Goal: Task Accomplishment & Management: Use online tool/utility

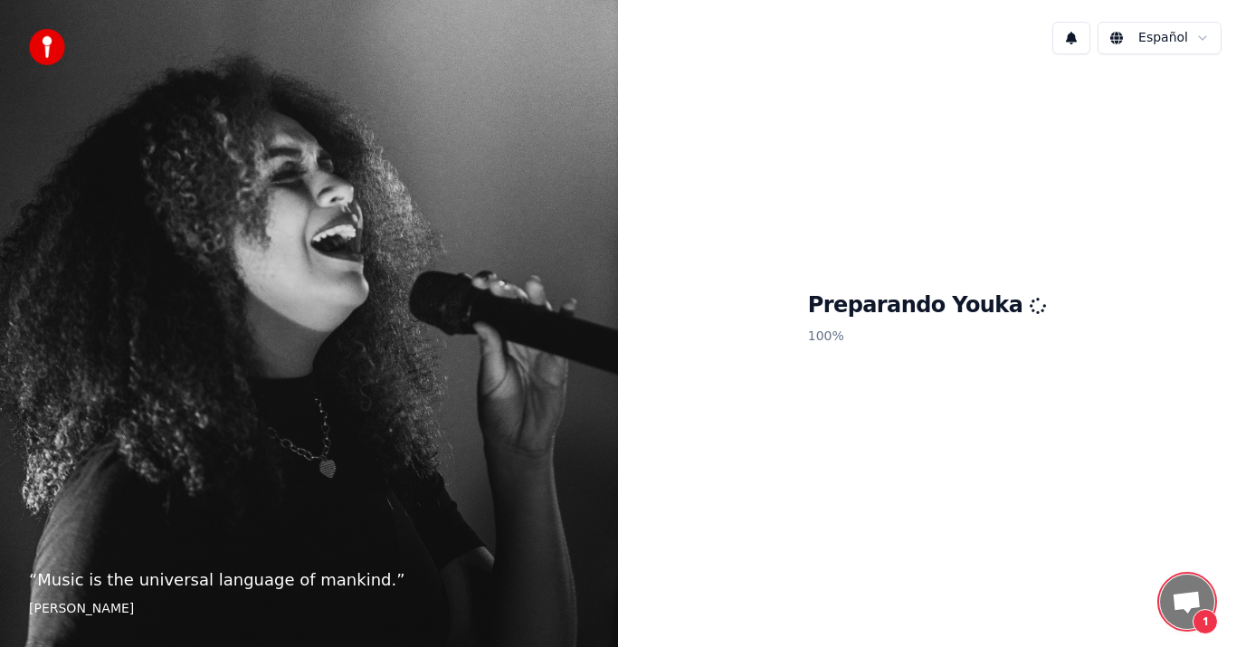
scroll to position [696, 0]
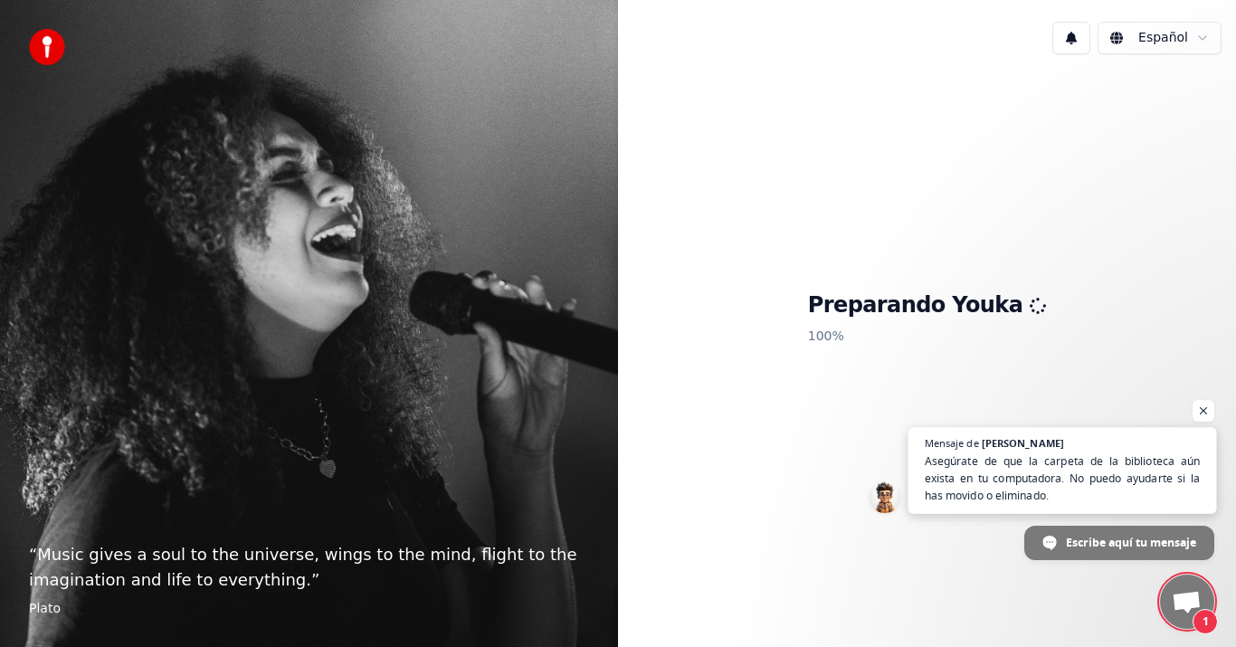
click at [964, 464] on span "Asegúrate de que la carpeta de la biblioteca aún exista en tu computadora. No p…" at bounding box center [1062, 478] width 276 height 52
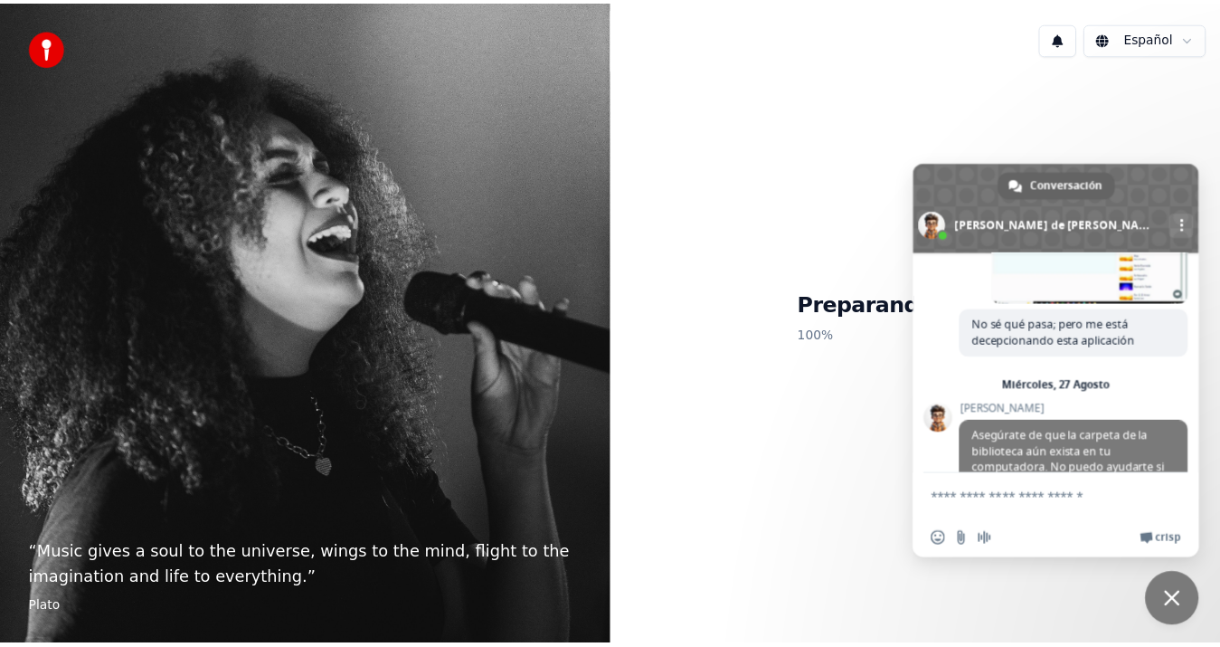
scroll to position [791, 0]
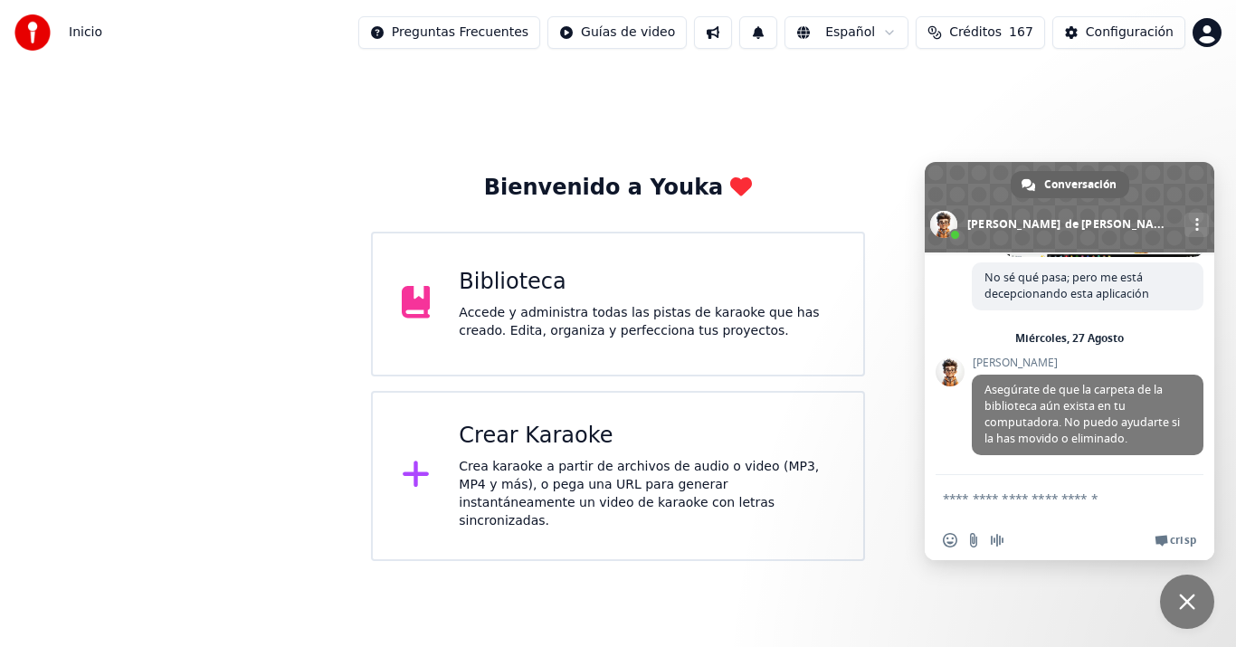
click at [1177, 594] on span "Cerrar el chat" at bounding box center [1187, 601] width 54 height 54
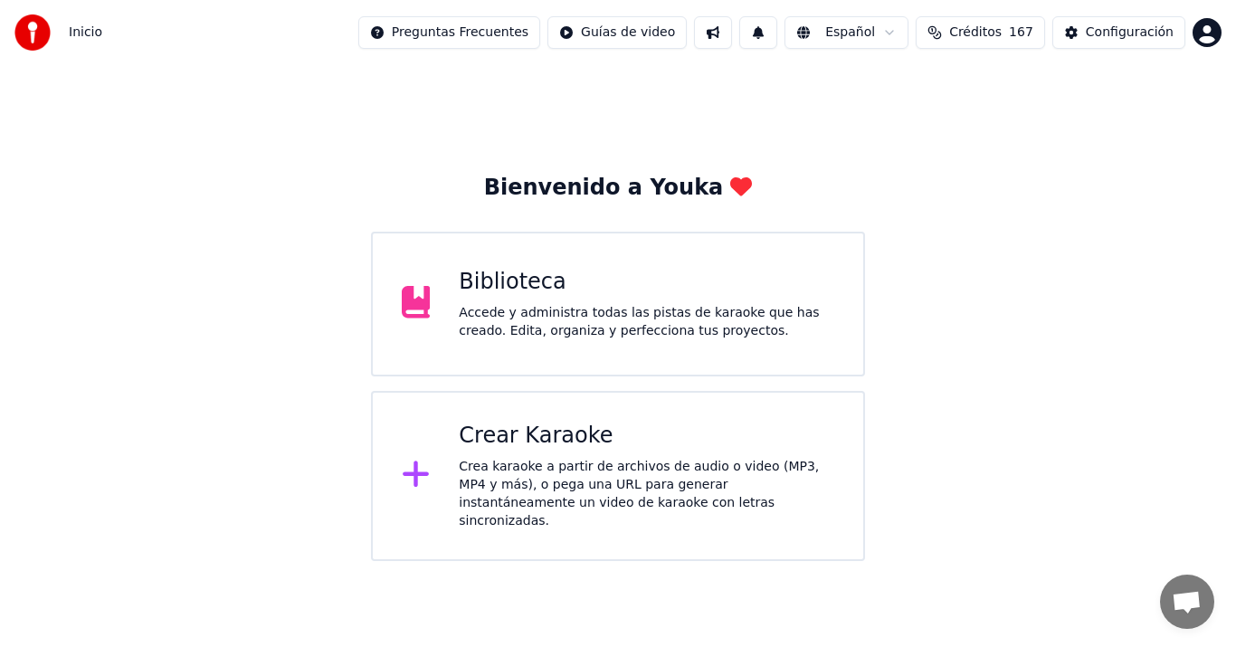
click at [607, 331] on div "Accede y administra todas las pistas de karaoke que has creado. Edita, organiza…" at bounding box center [646, 322] width 375 height 36
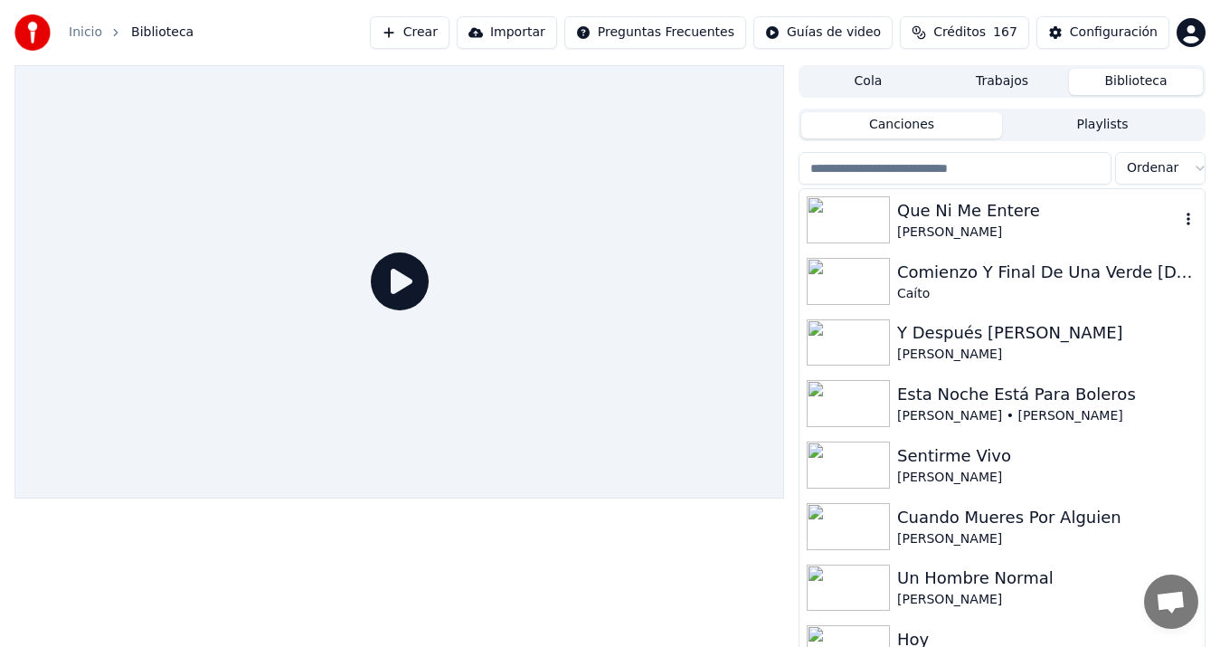
click at [952, 219] on div "Que Ni Me Entere" at bounding box center [1038, 210] width 282 height 25
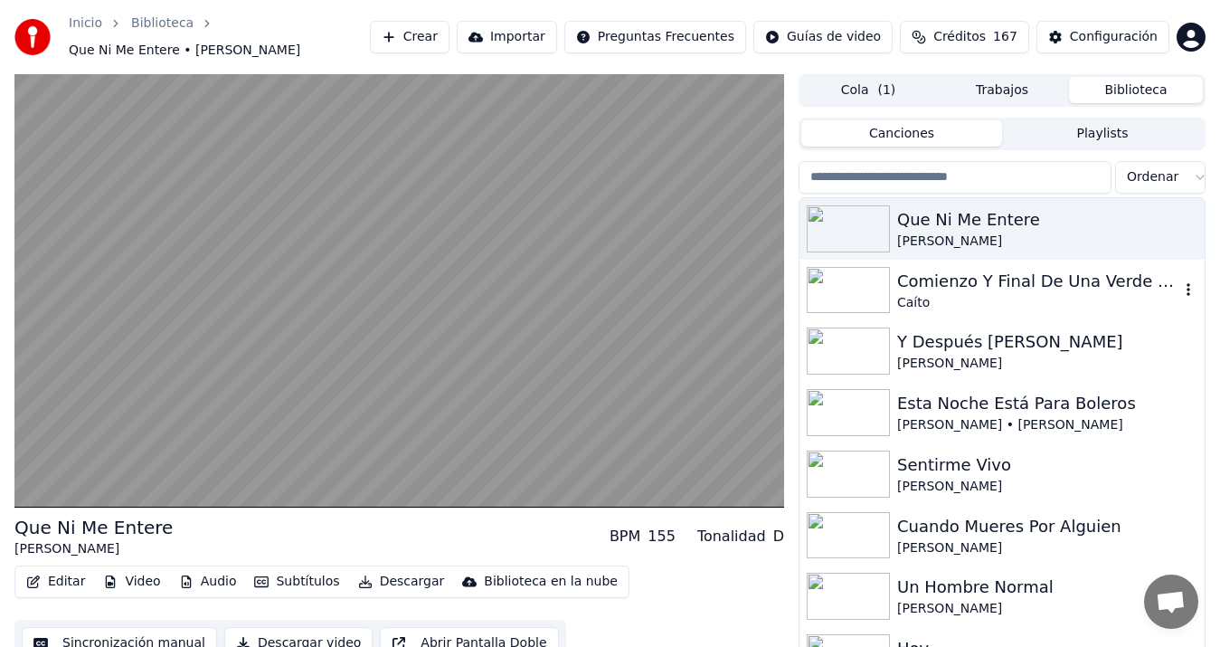
click at [953, 291] on div "Comienzo Y Final De Una Verde [DATE]" at bounding box center [1038, 281] width 282 height 25
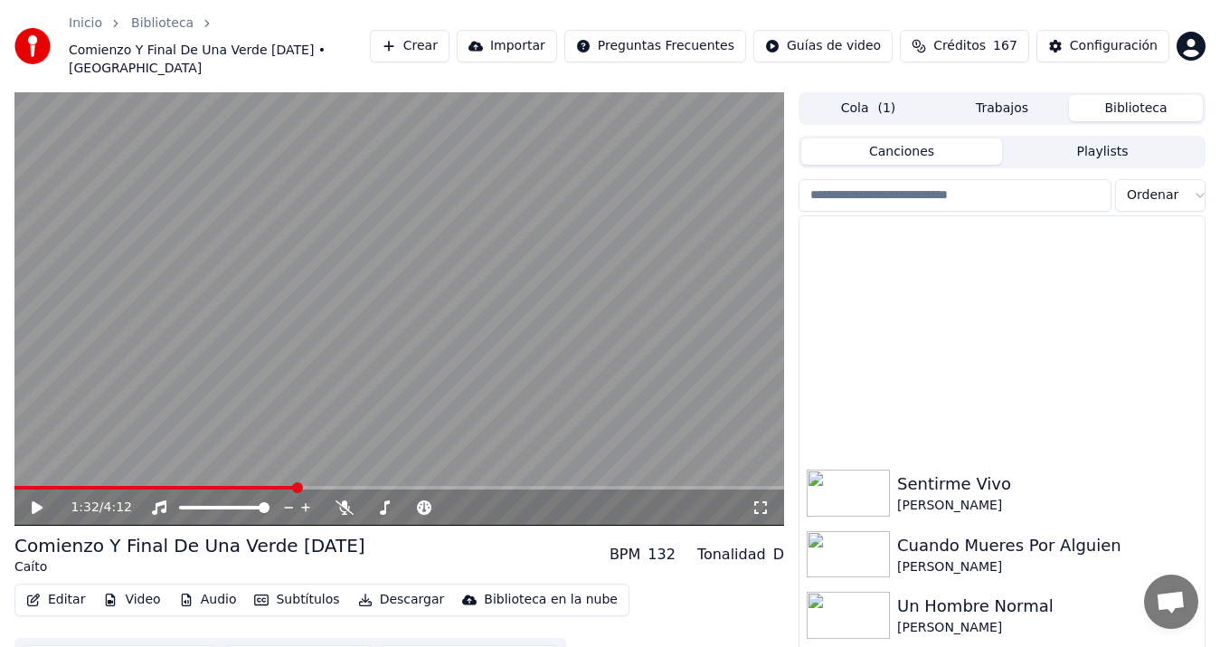
scroll to position [252, 0]
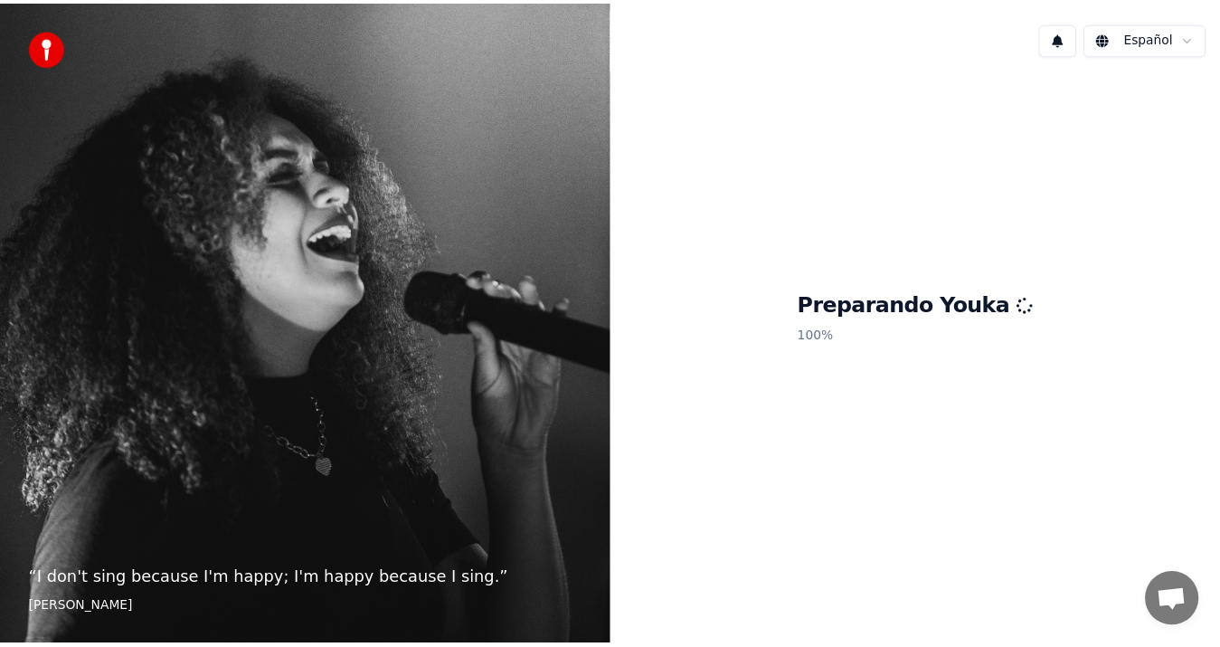
scroll to position [791, 0]
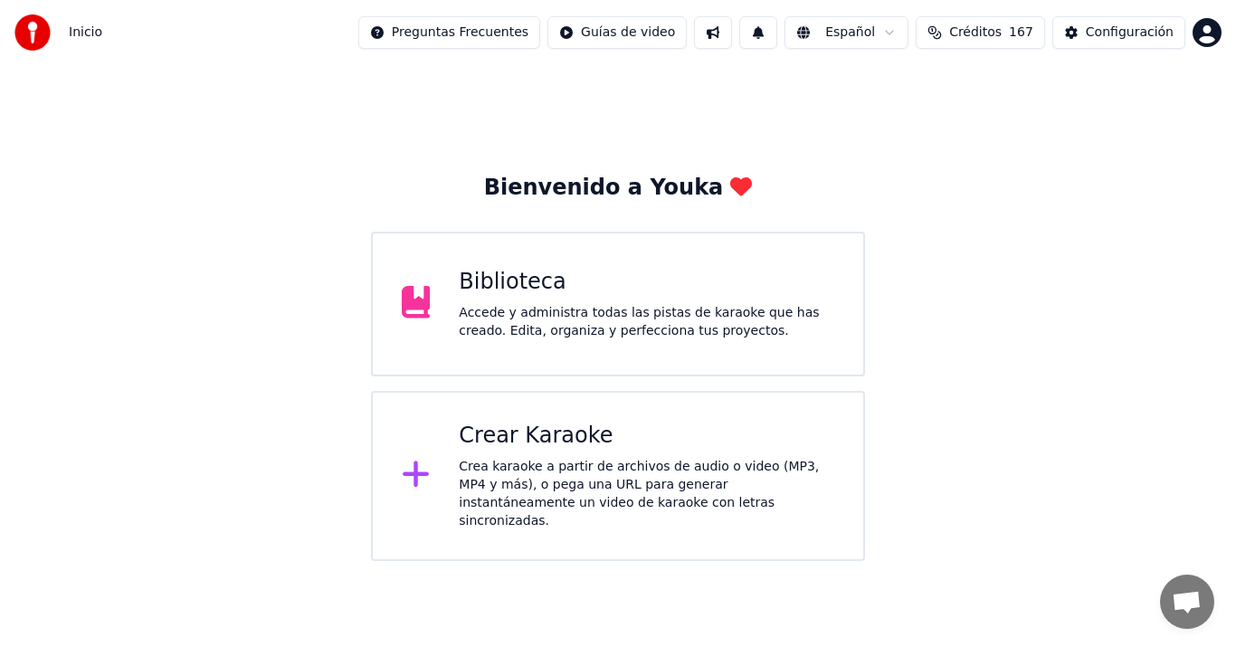
click at [655, 296] on div "Biblioteca" at bounding box center [646, 282] width 375 height 29
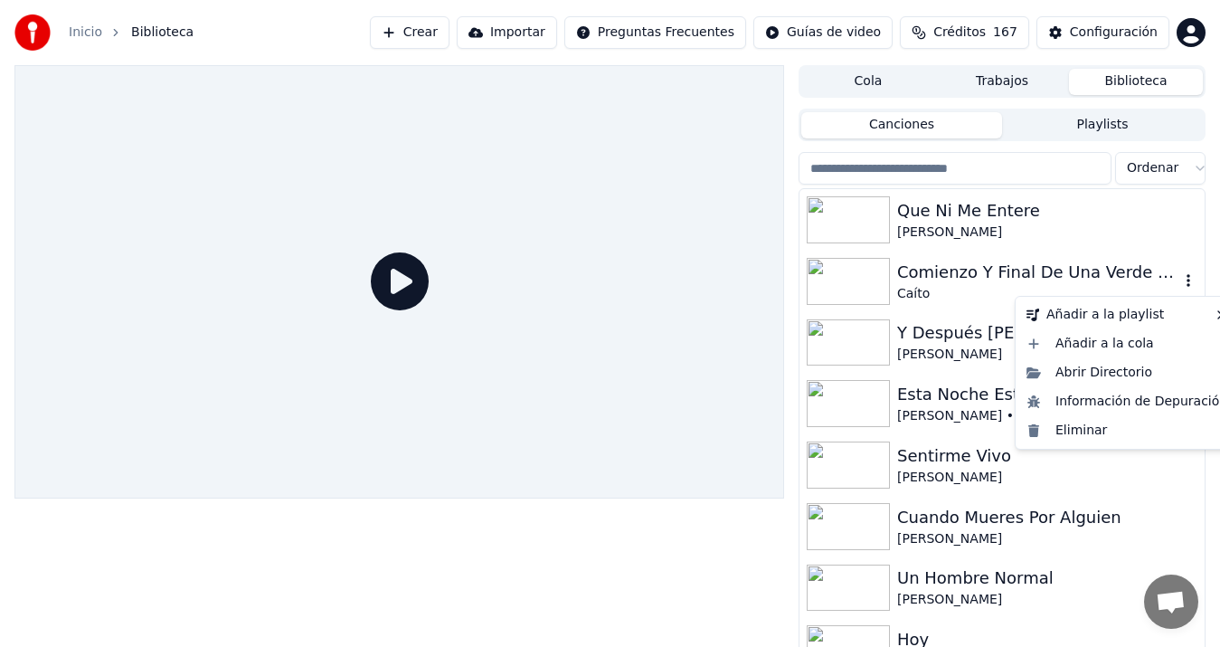
click at [1179, 279] on icon "button" at bounding box center [1188, 280] width 18 height 14
click at [1084, 427] on div "Eliminar" at bounding box center [1126, 430] width 215 height 29
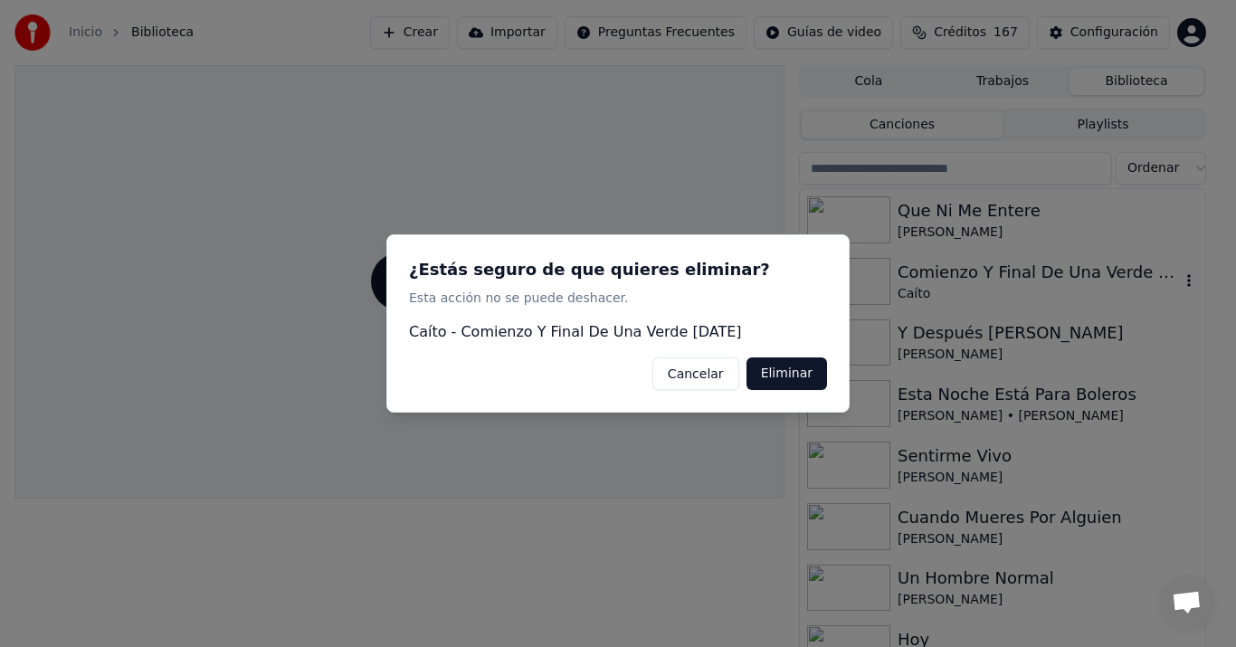
click at [782, 365] on button "Eliminar" at bounding box center [786, 373] width 81 height 33
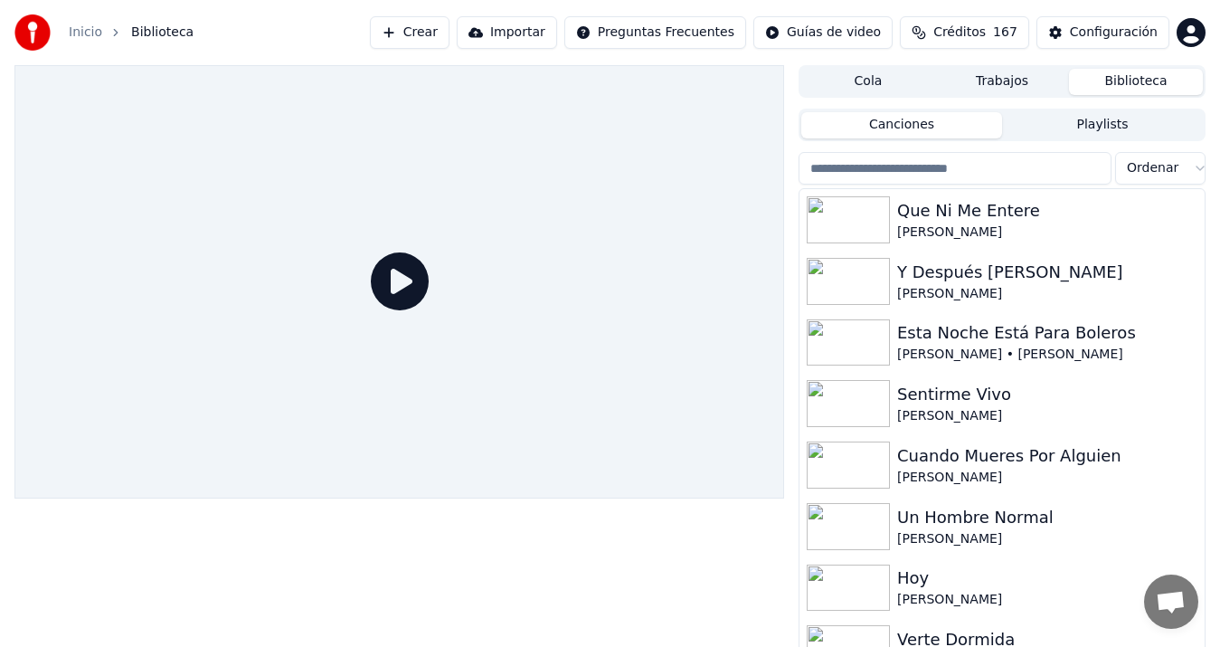
click at [450, 29] on button "Crear" at bounding box center [410, 32] width 80 height 33
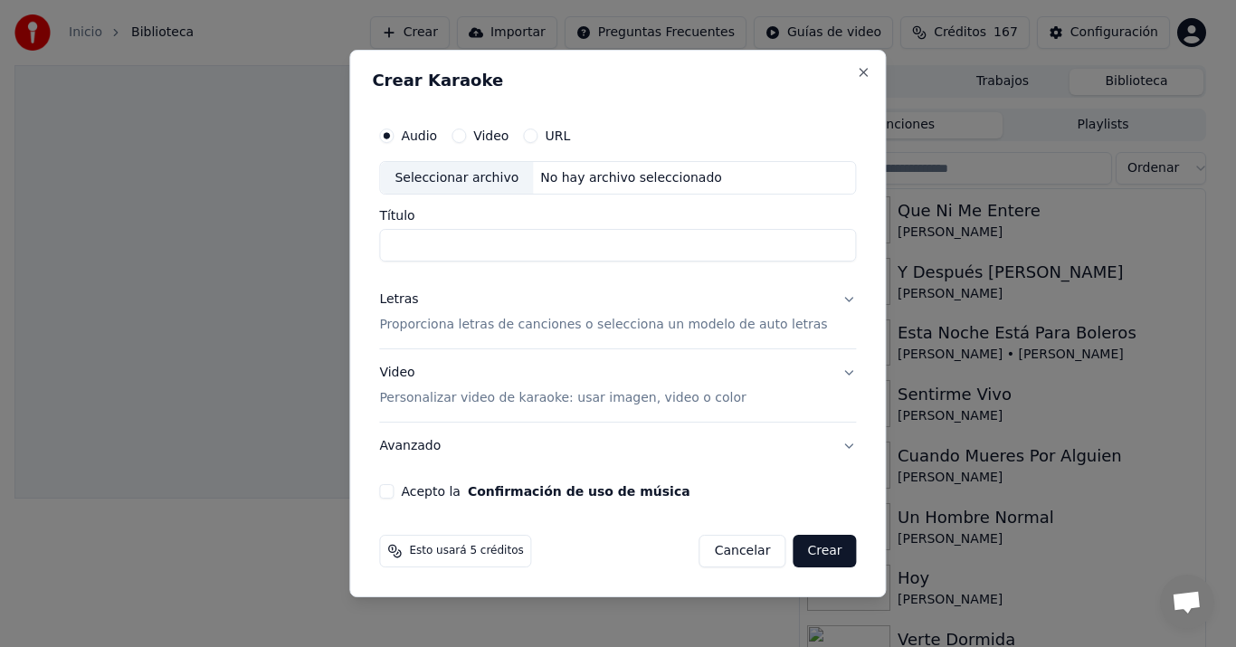
click at [473, 185] on div "Seleccionar archivo" at bounding box center [456, 178] width 153 height 33
type input "**********"
click at [414, 299] on div "Letras" at bounding box center [398, 300] width 39 height 18
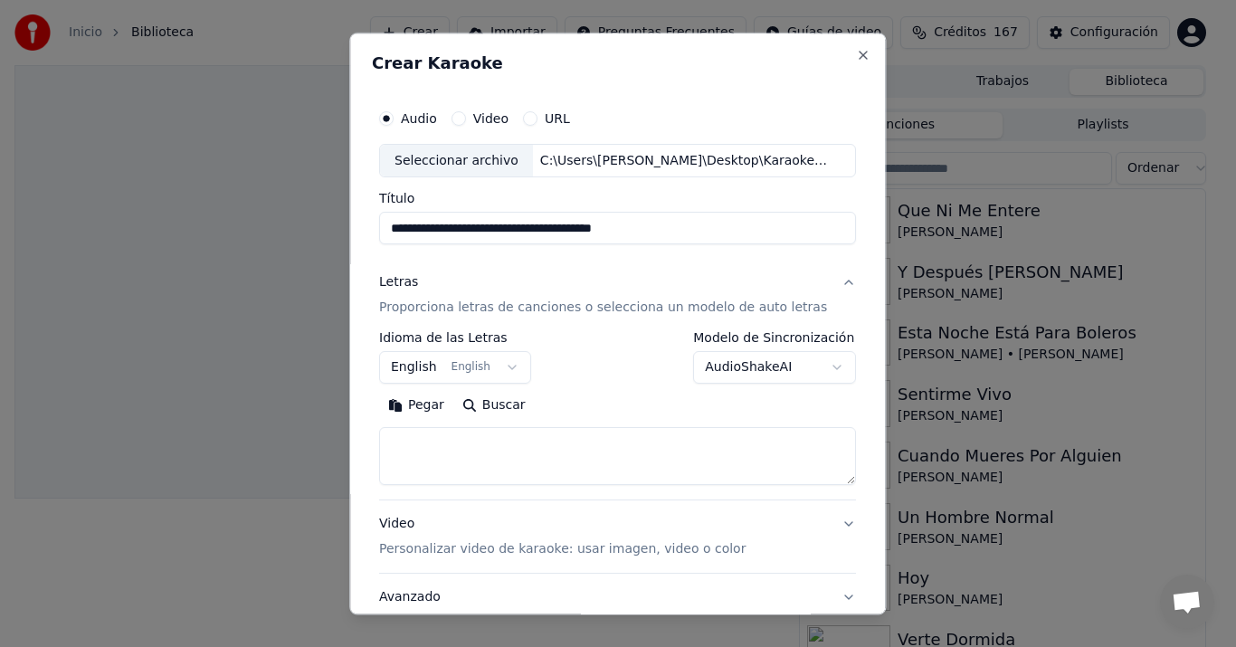
click at [431, 406] on button "Pegar" at bounding box center [416, 406] width 74 height 29
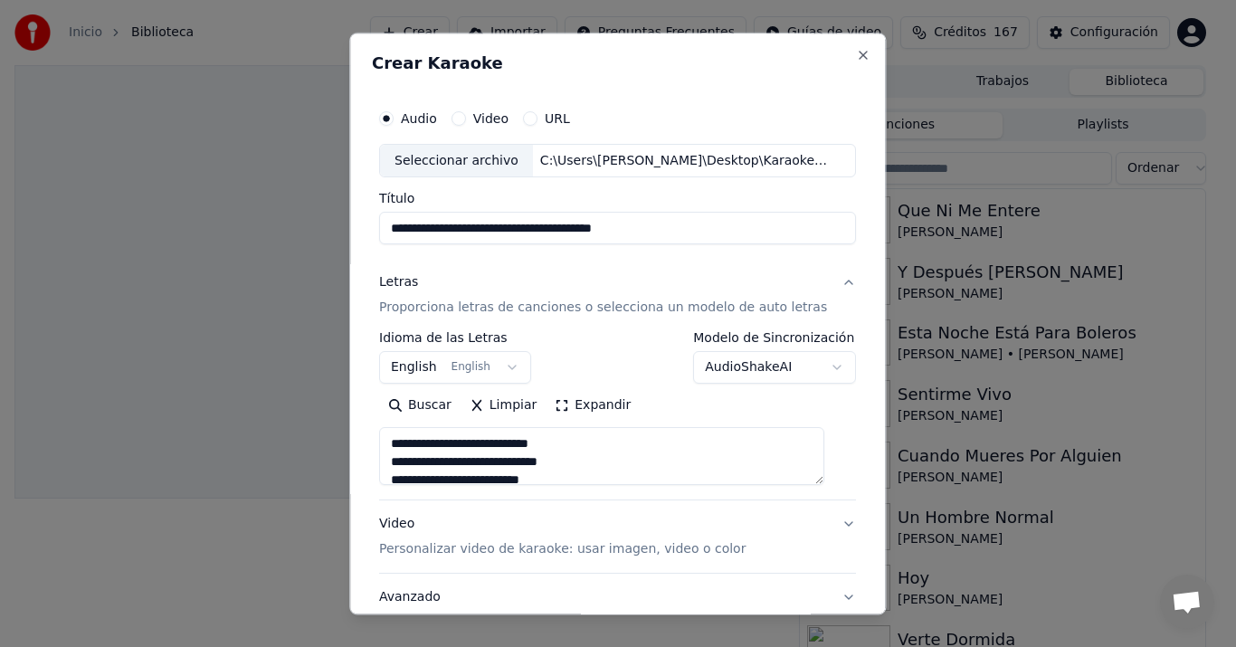
type textarea "**********"
click at [422, 358] on button "English English" at bounding box center [455, 368] width 152 height 33
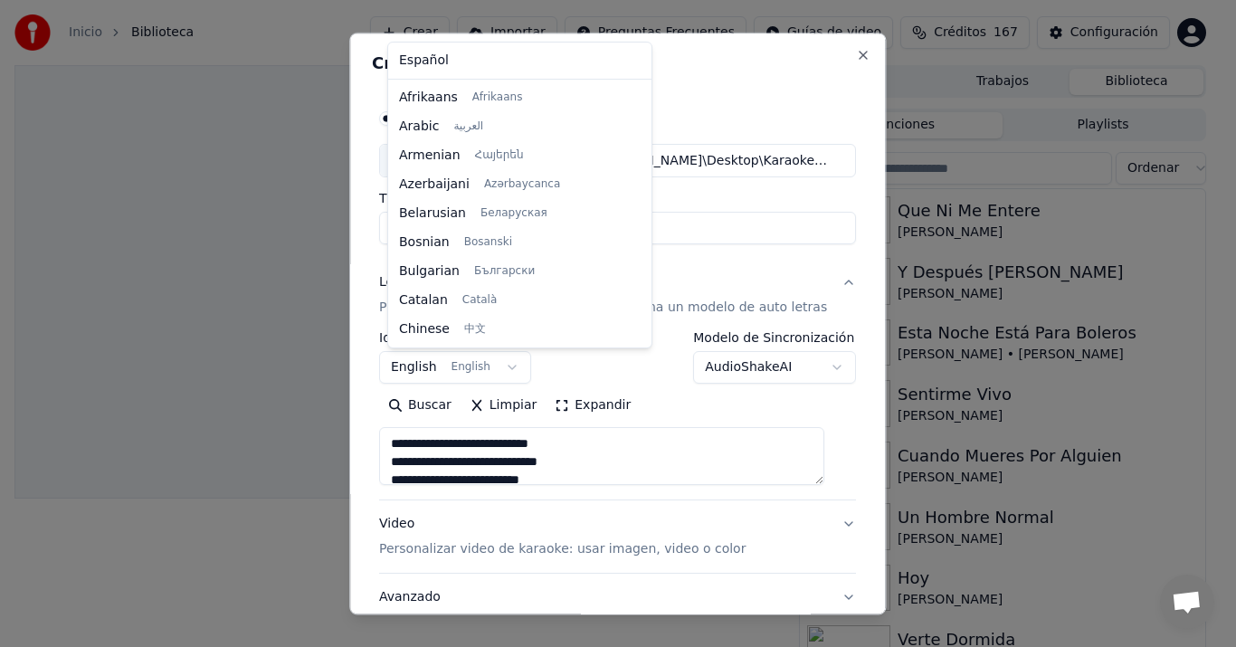
scroll to position [145, 0]
select select "**"
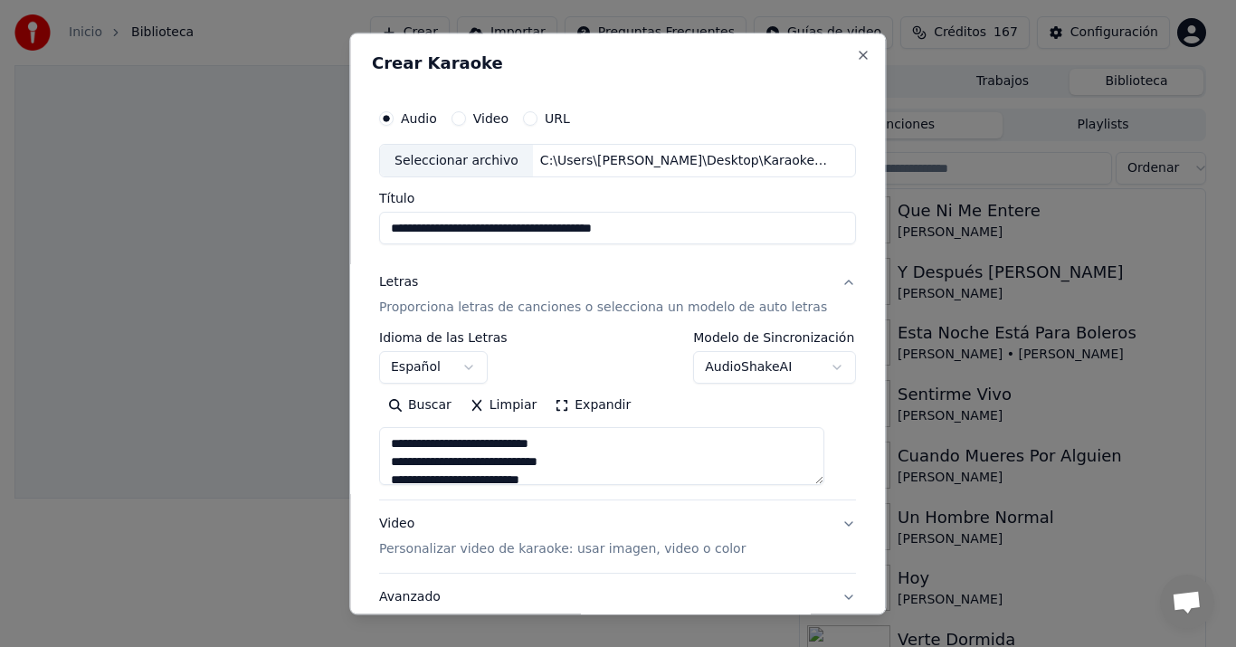
scroll to position [134, 0]
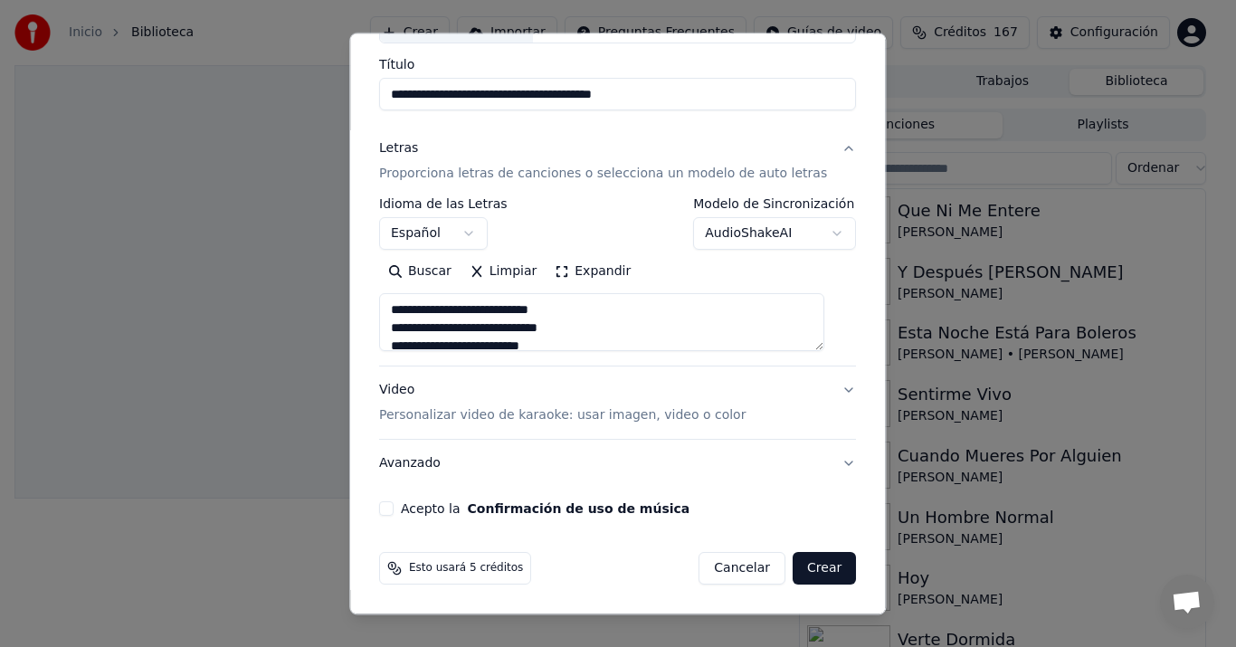
click at [394, 403] on div "Video Personalizar video de karaoke: usar imagen, video o color" at bounding box center [562, 403] width 366 height 43
type textarea "**********"
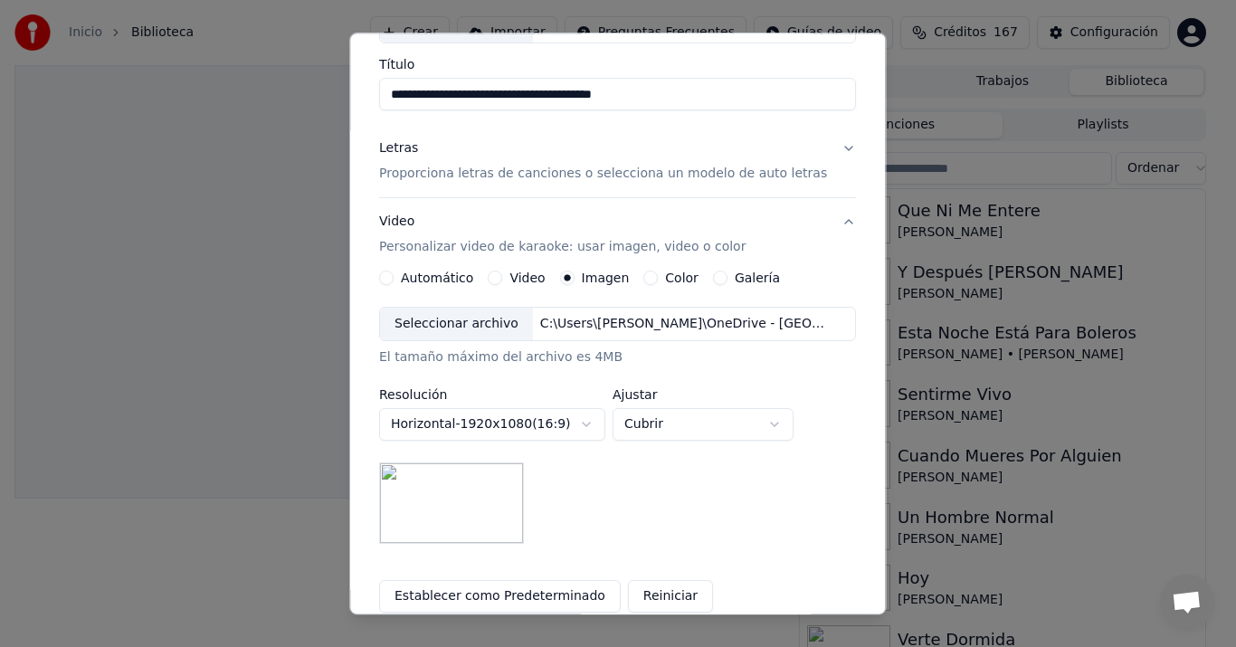
click at [462, 321] on div "Seleccionar archivo" at bounding box center [456, 324] width 153 height 33
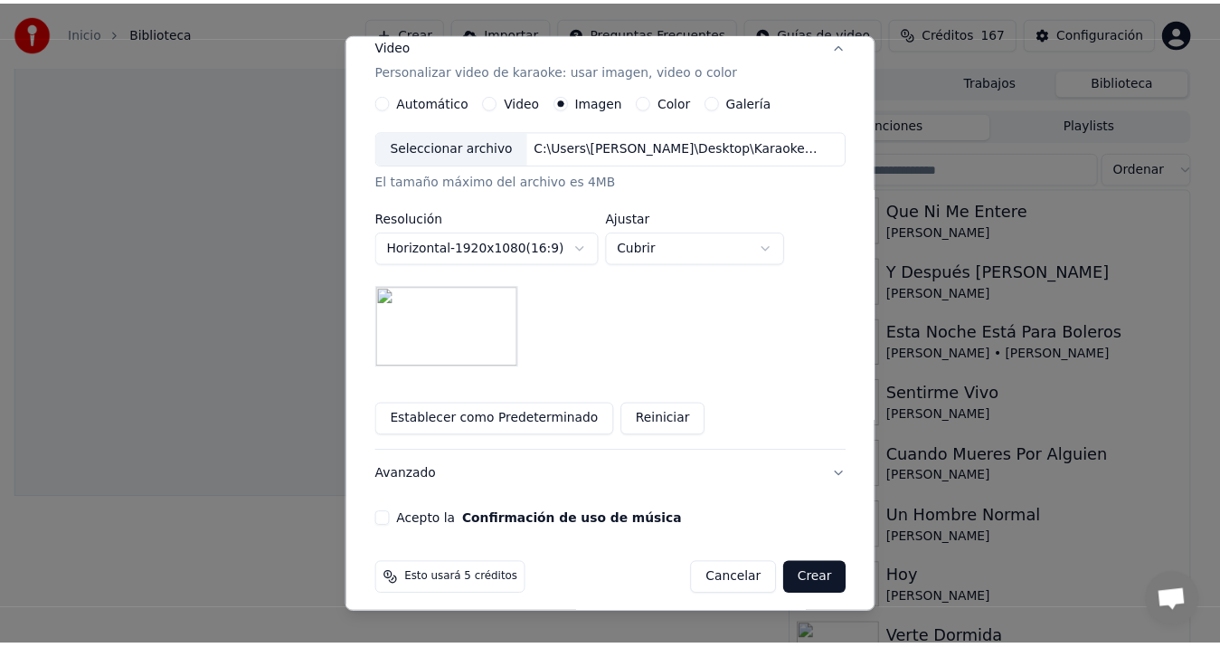
scroll to position [322, 0]
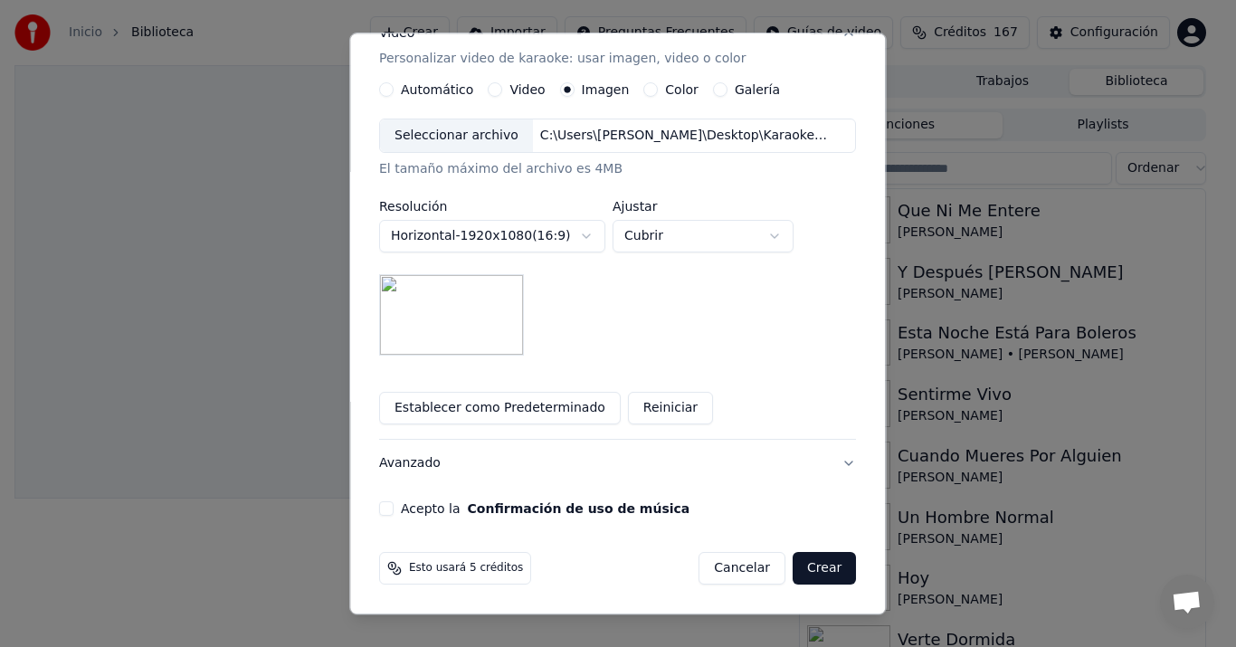
click at [393, 505] on button "Acepto la Confirmación de uso de música" at bounding box center [386, 509] width 14 height 14
click at [796, 566] on button "Crear" at bounding box center [823, 569] width 63 height 33
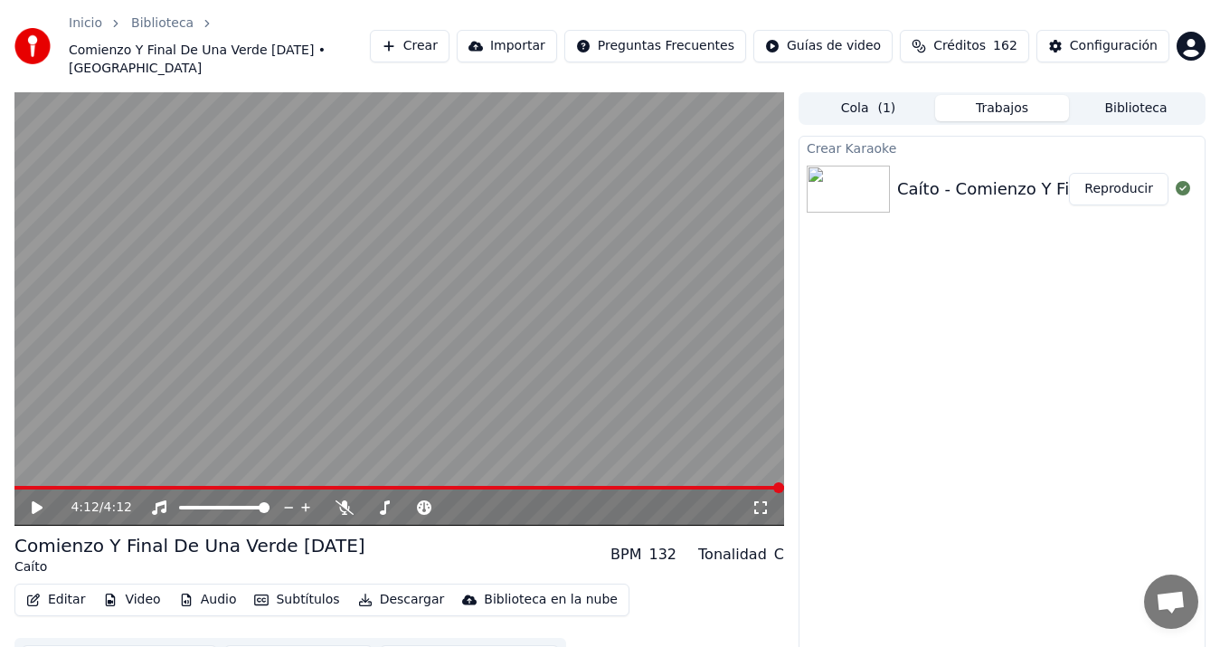
scroll to position [21, 0]
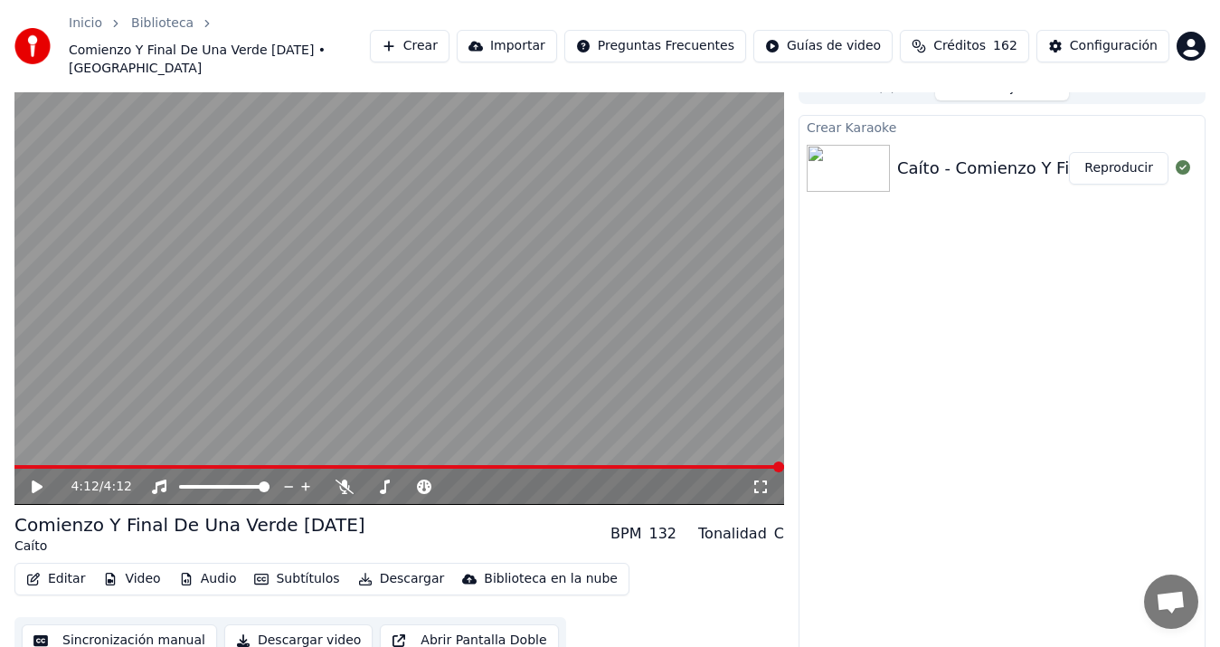
click at [142, 629] on button "Sincronización manual" at bounding box center [119, 640] width 195 height 33
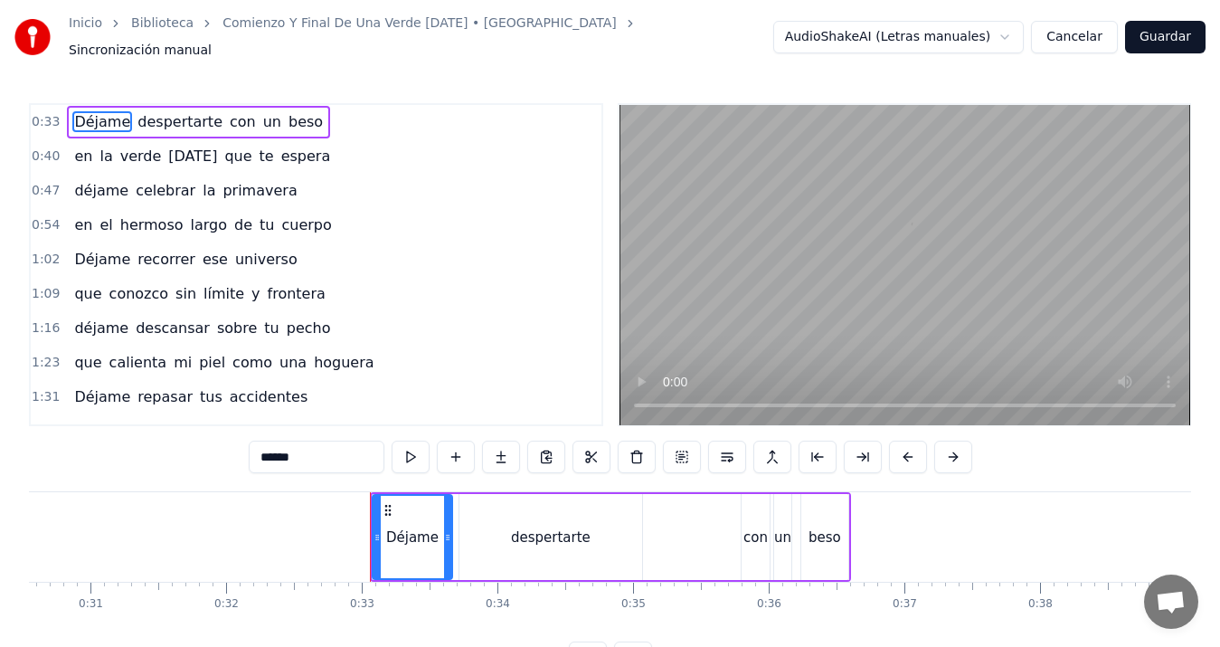
scroll to position [0, 4394]
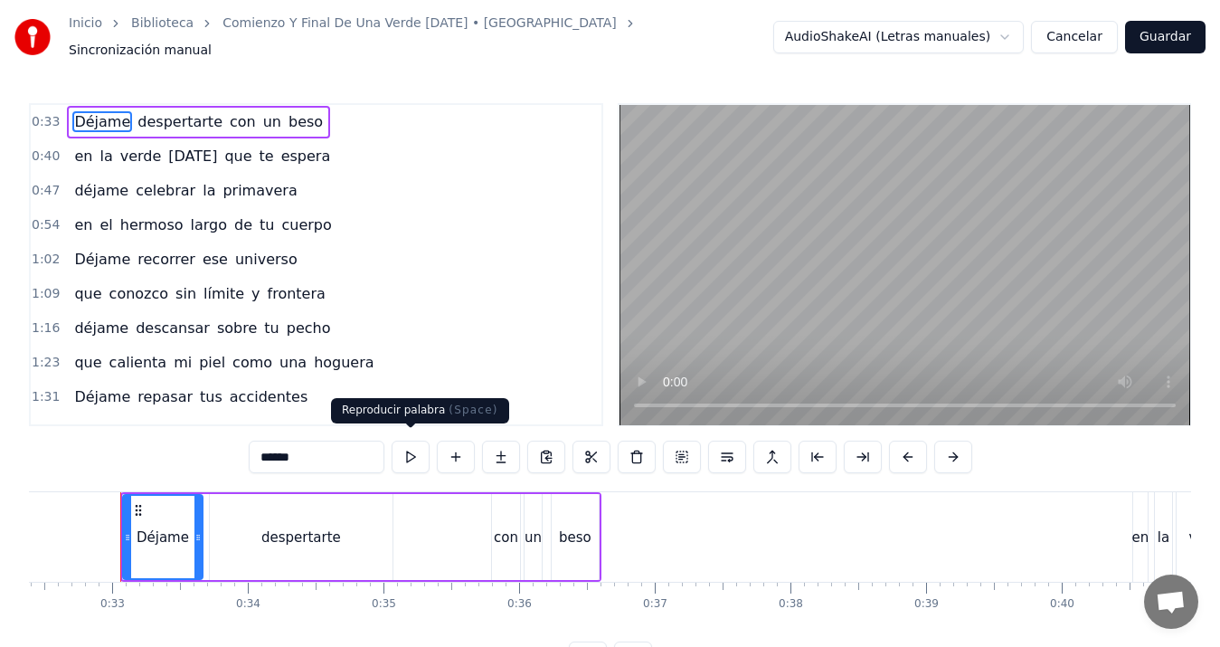
click at [409, 452] on button at bounding box center [411, 456] width 38 height 33
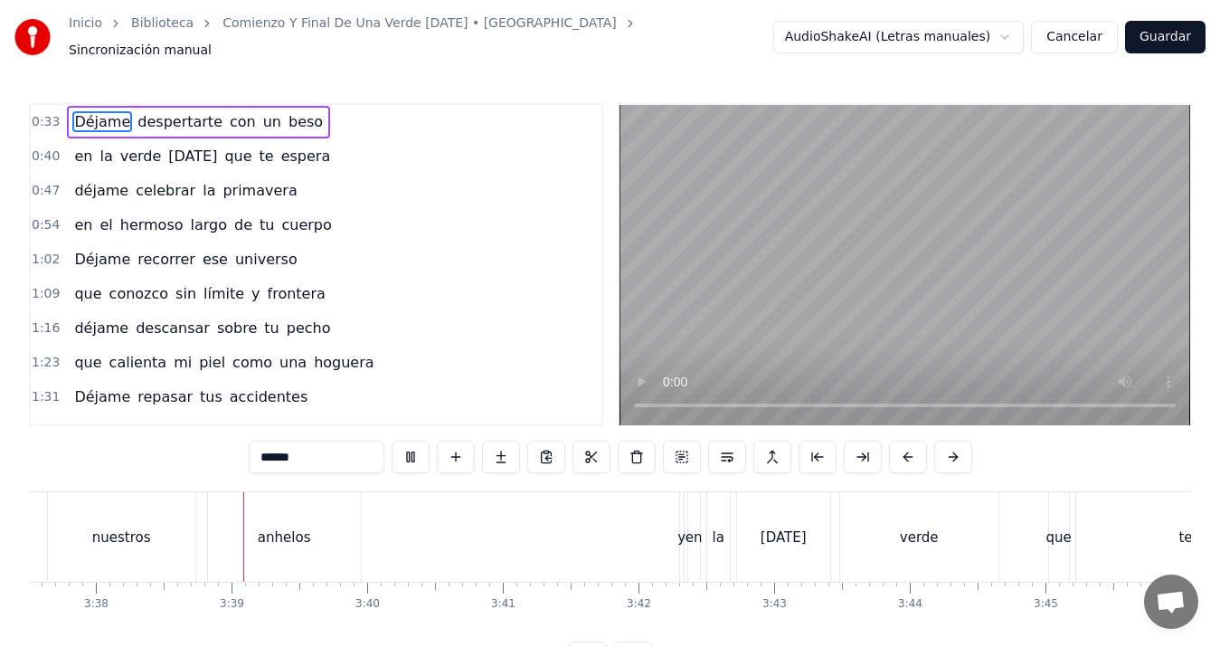
scroll to position [0, 29566]
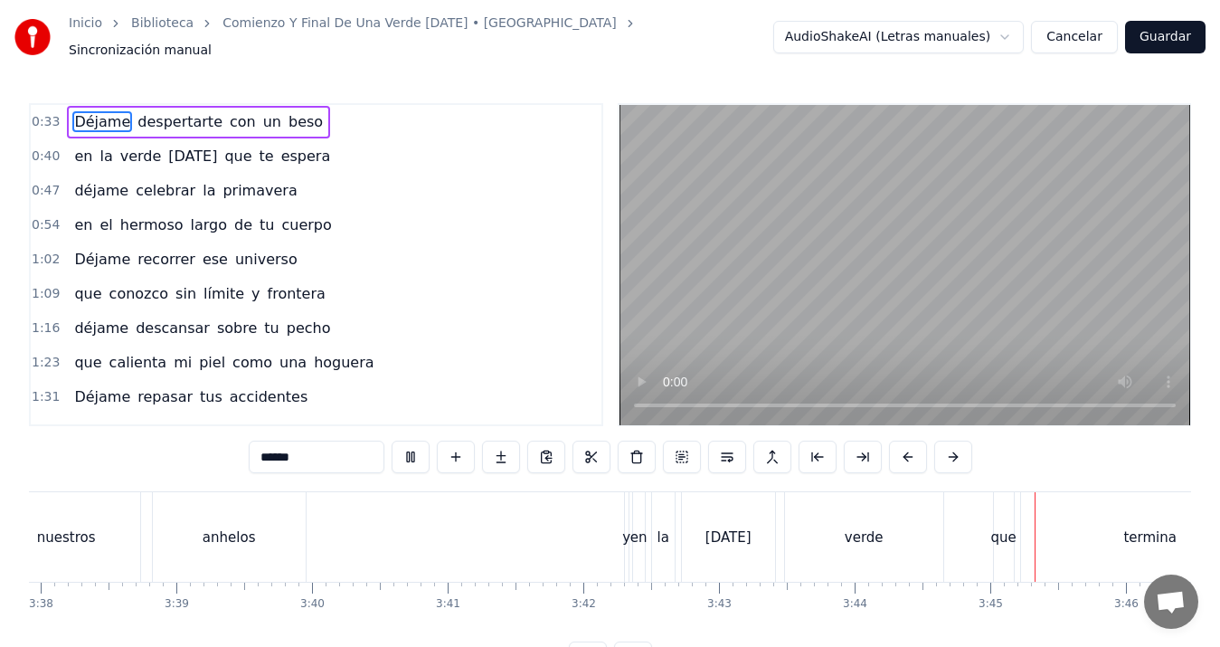
click at [1154, 30] on button "Guardar" at bounding box center [1165, 37] width 81 height 33
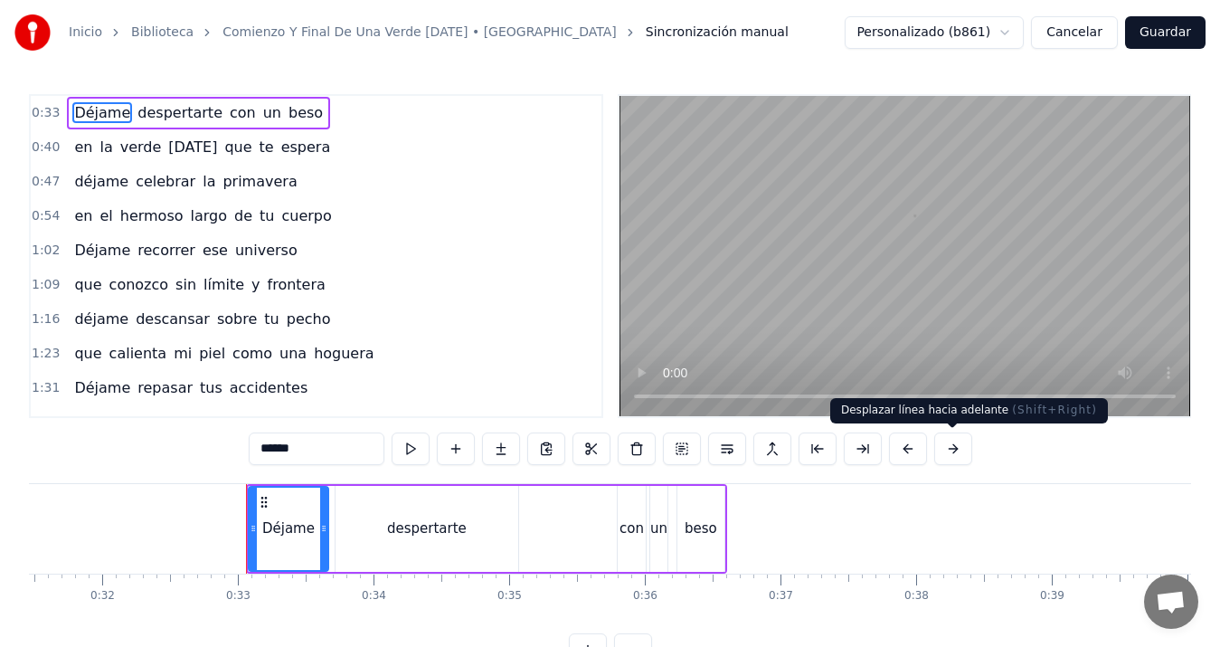
scroll to position [0, 4394]
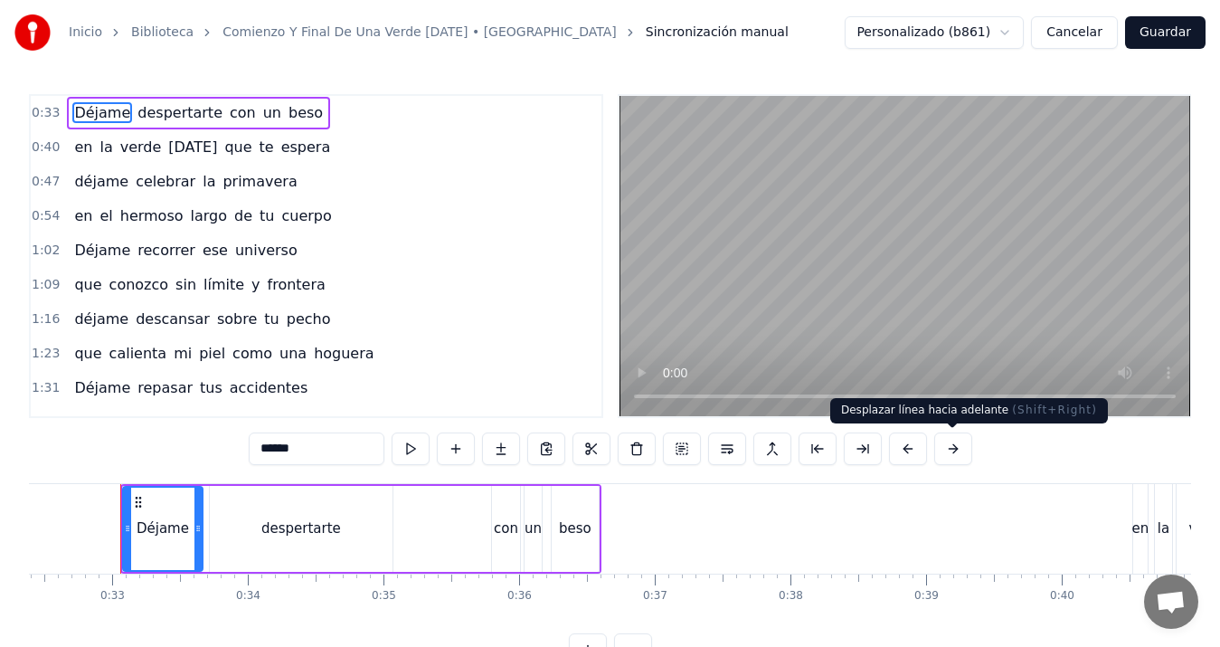
click at [1033, 402] on div "Desplazar línea hacia adelante ( Shift+Right ) Desplazar línea hacia adelante (…" at bounding box center [969, 410] width 278 height 25
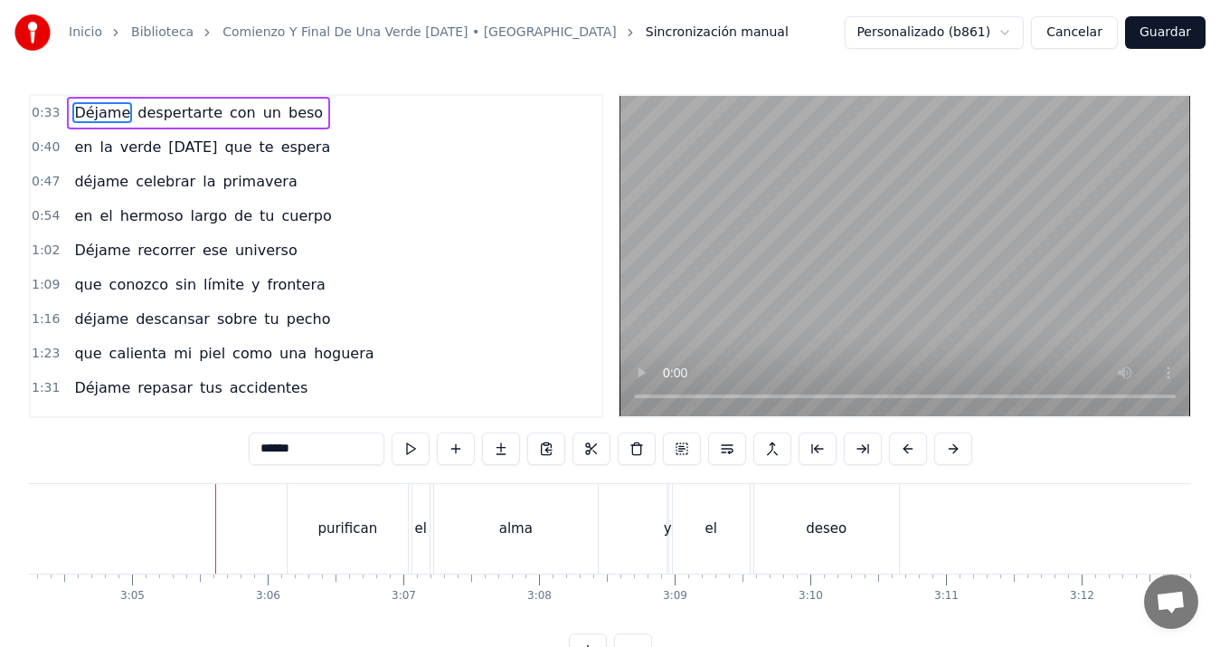
scroll to position [0, 25092]
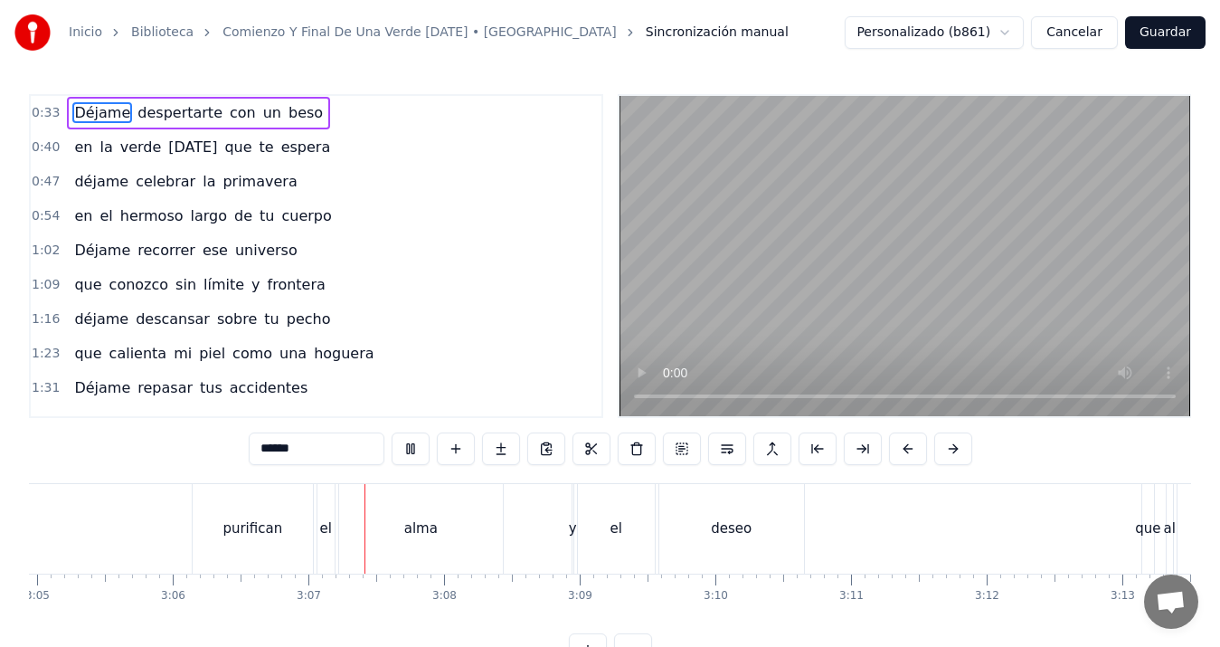
click at [1069, 33] on button "Cancelar" at bounding box center [1074, 32] width 87 height 33
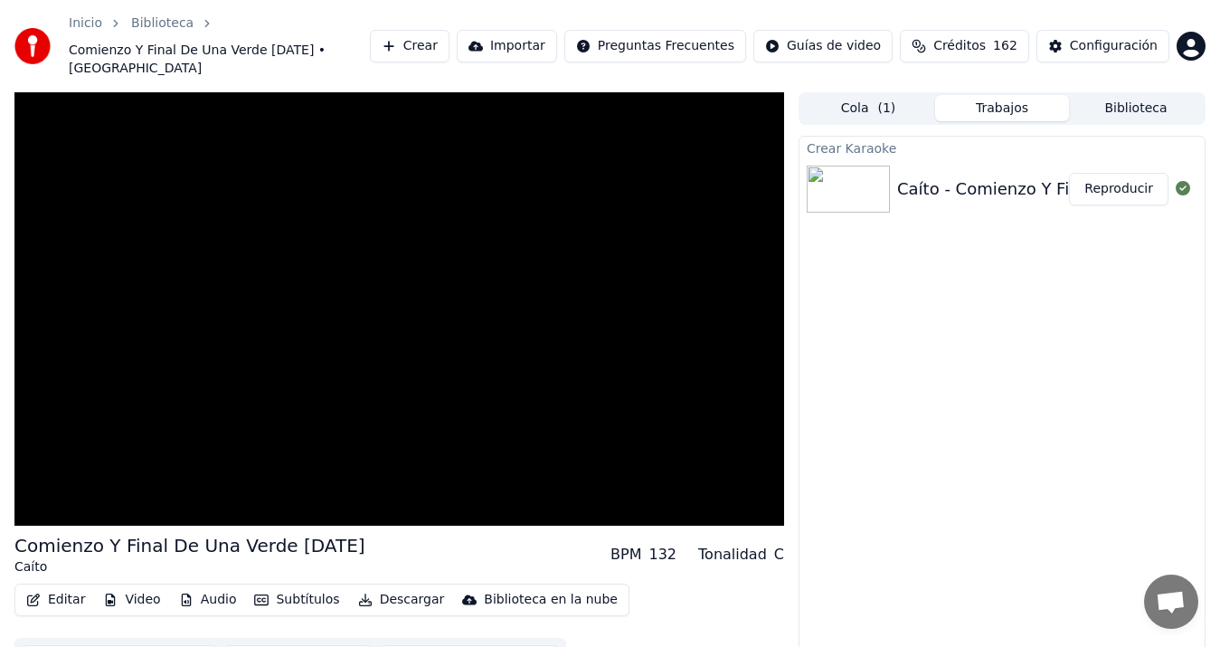
click at [169, 331] on video at bounding box center [399, 308] width 770 height 433
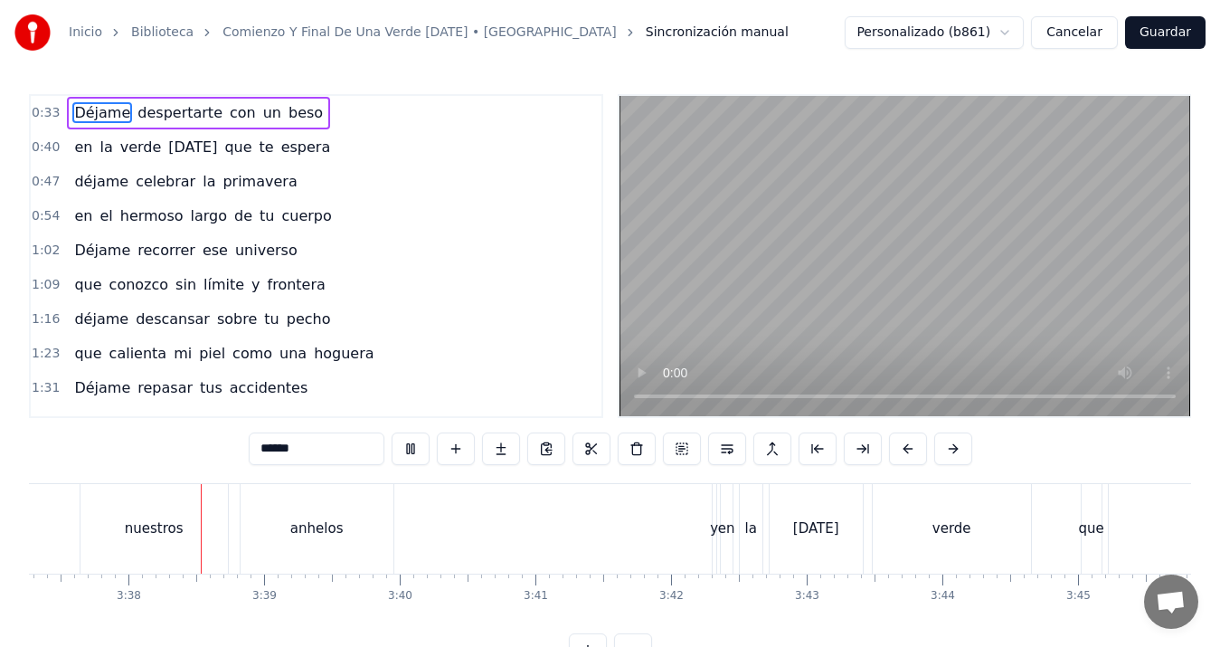
scroll to position [0, 29481]
click at [997, 527] on div "verde" at bounding box center [949, 529] width 158 height 90
type input "*****"
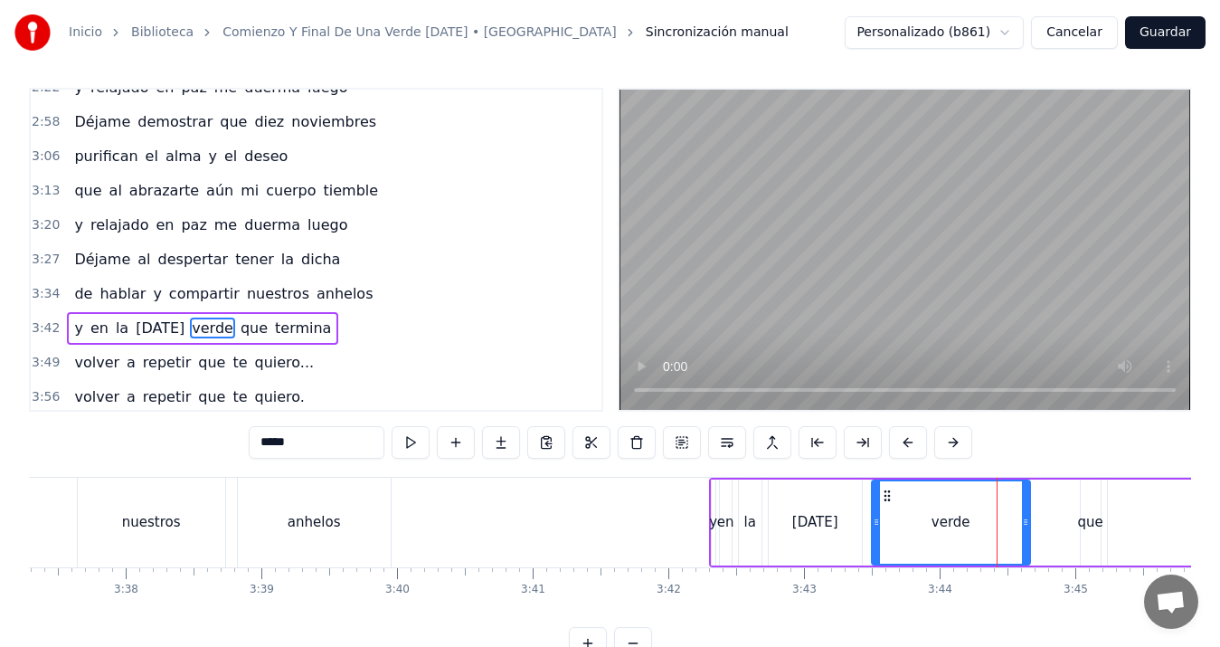
scroll to position [539, 0]
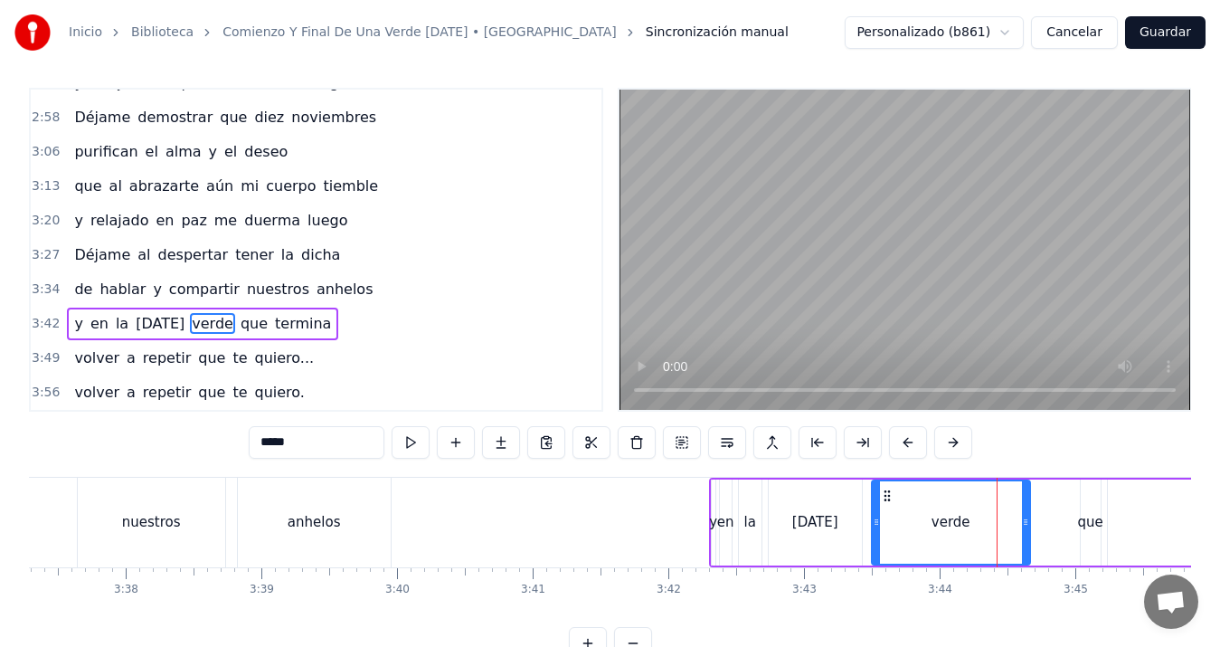
click at [1066, 523] on div "y en la [DATE] verde que termina" at bounding box center [1039, 523] width 660 height 90
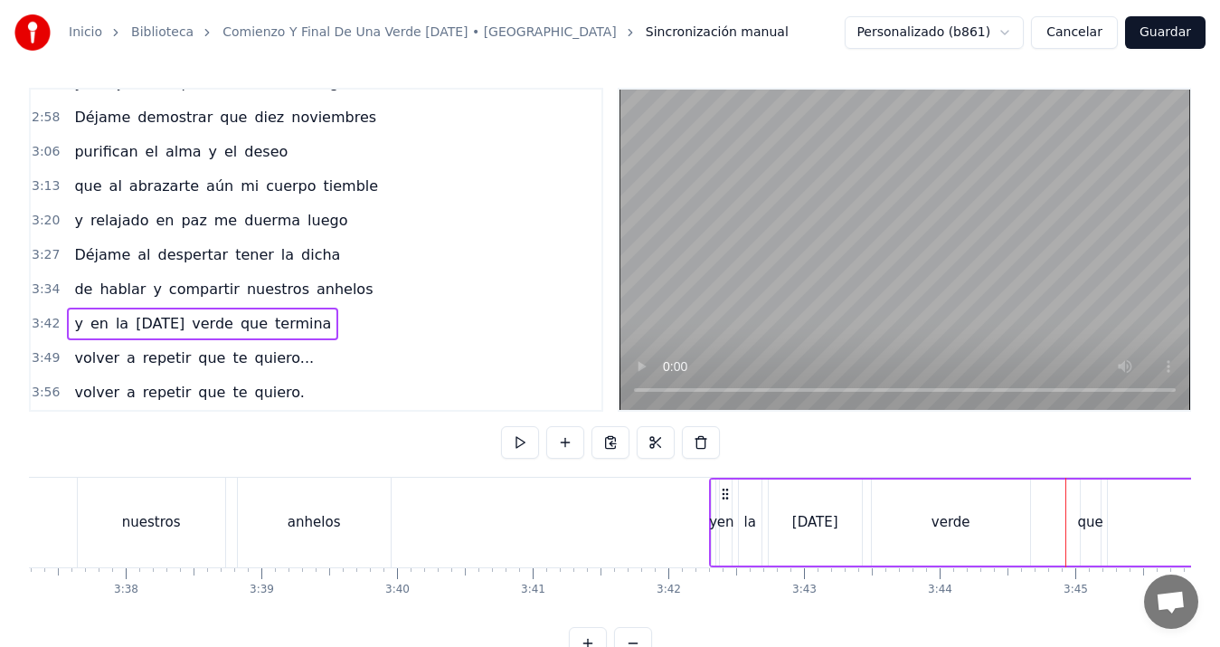
click at [1085, 520] on div "que" at bounding box center [1090, 522] width 25 height 21
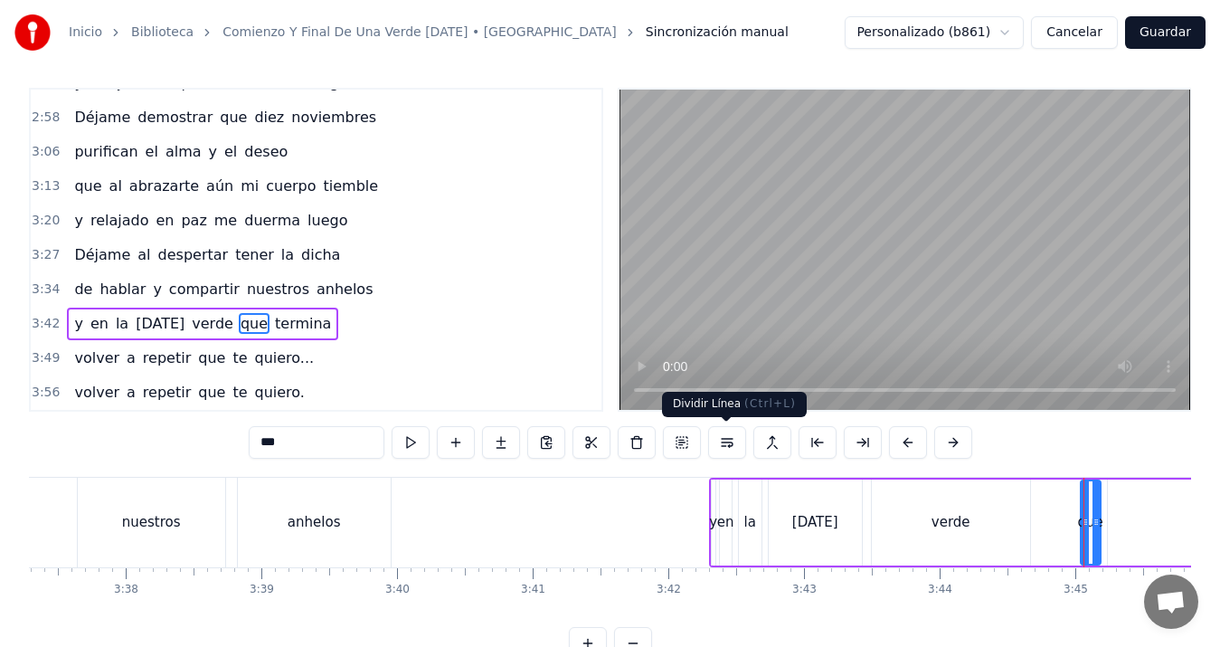
click at [723, 442] on button at bounding box center [727, 442] width 38 height 33
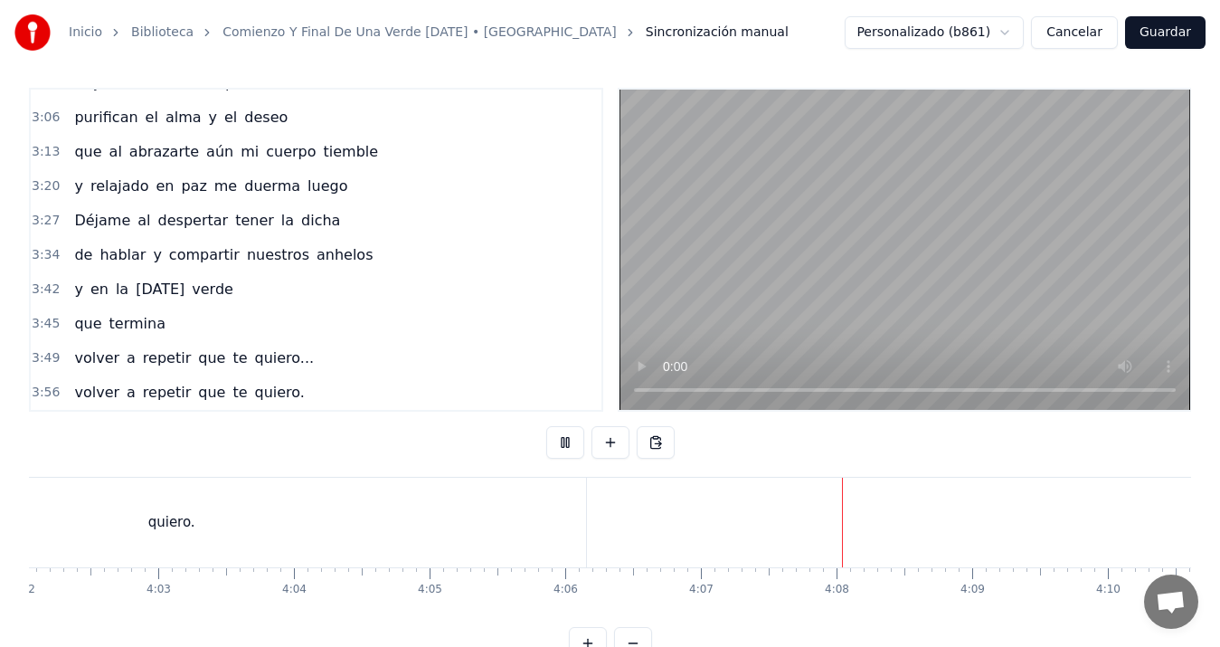
scroll to position [0, 33067]
click at [1183, 39] on button "Guardar" at bounding box center [1165, 32] width 81 height 33
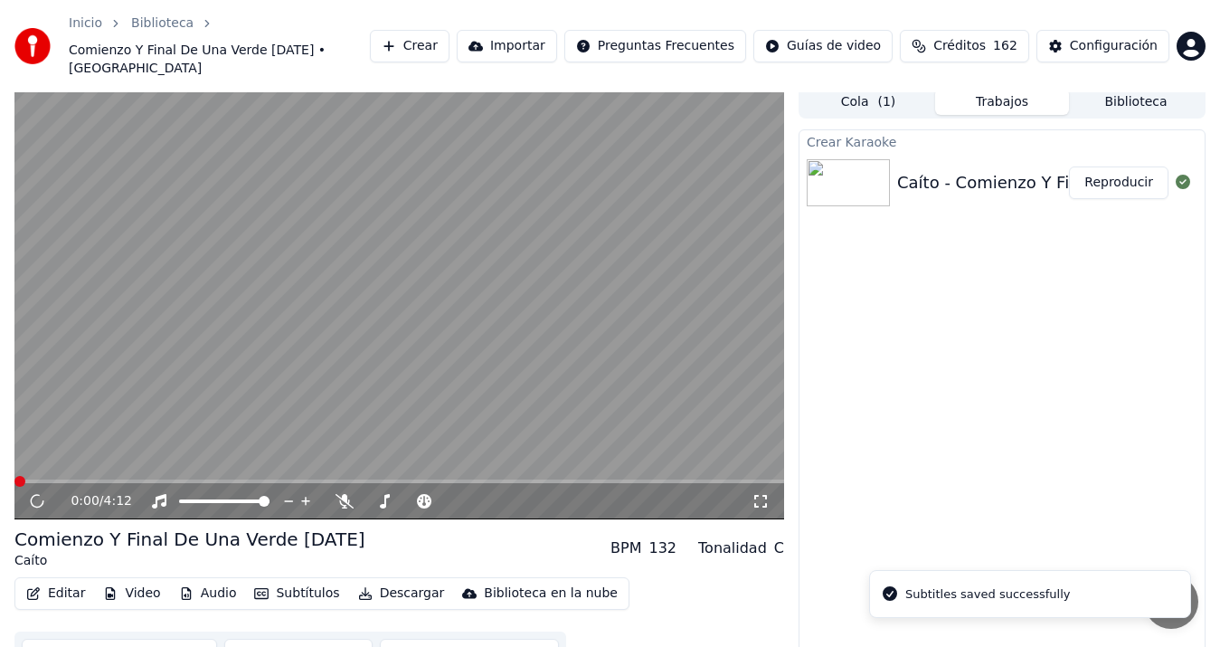
click at [295, 644] on button "Descargar video" at bounding box center [298, 655] width 148 height 33
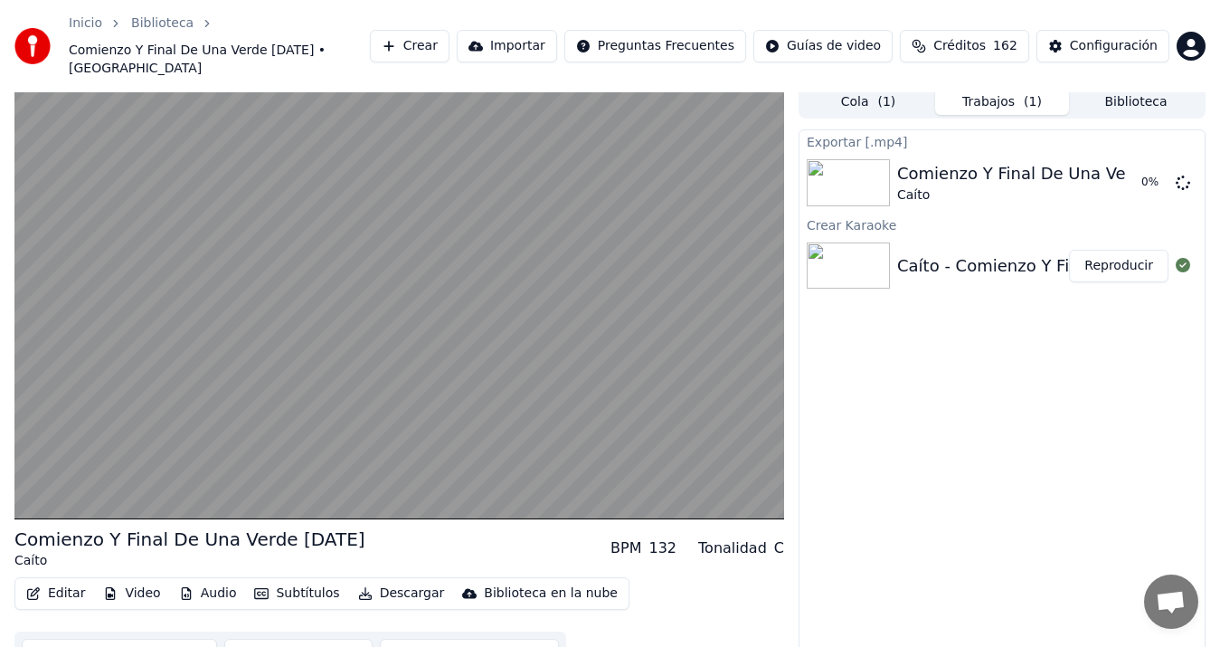
click at [312, 365] on video at bounding box center [399, 302] width 770 height 433
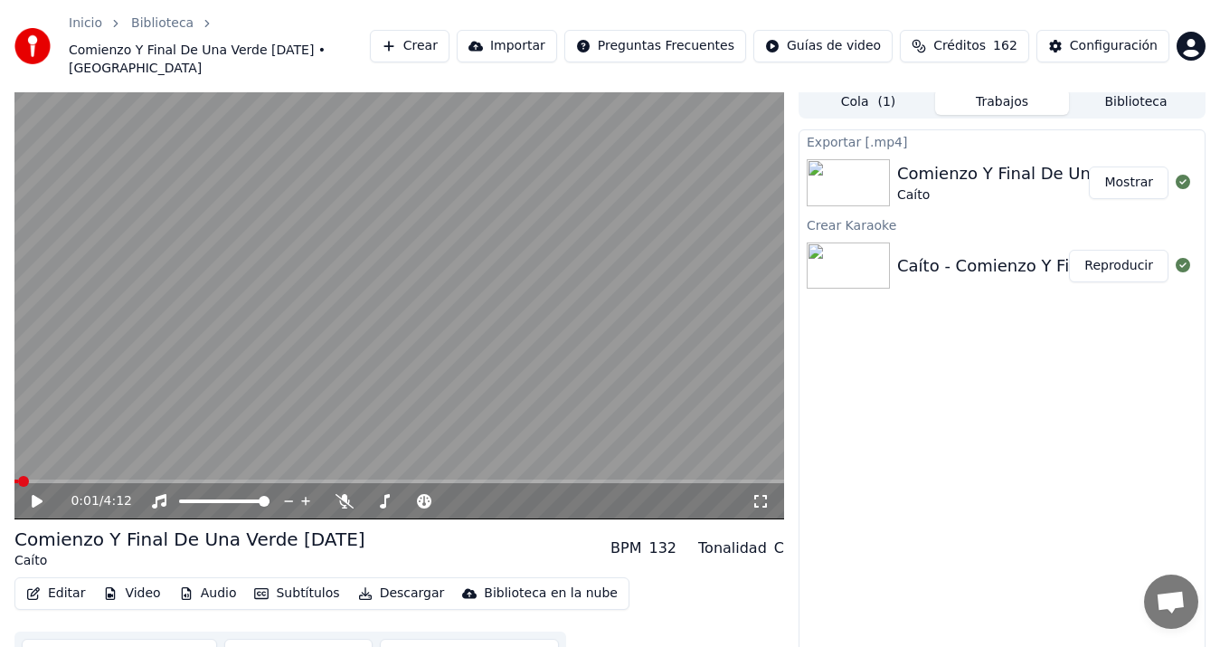
click at [1124, 89] on button "Biblioteca" at bounding box center [1136, 102] width 134 height 26
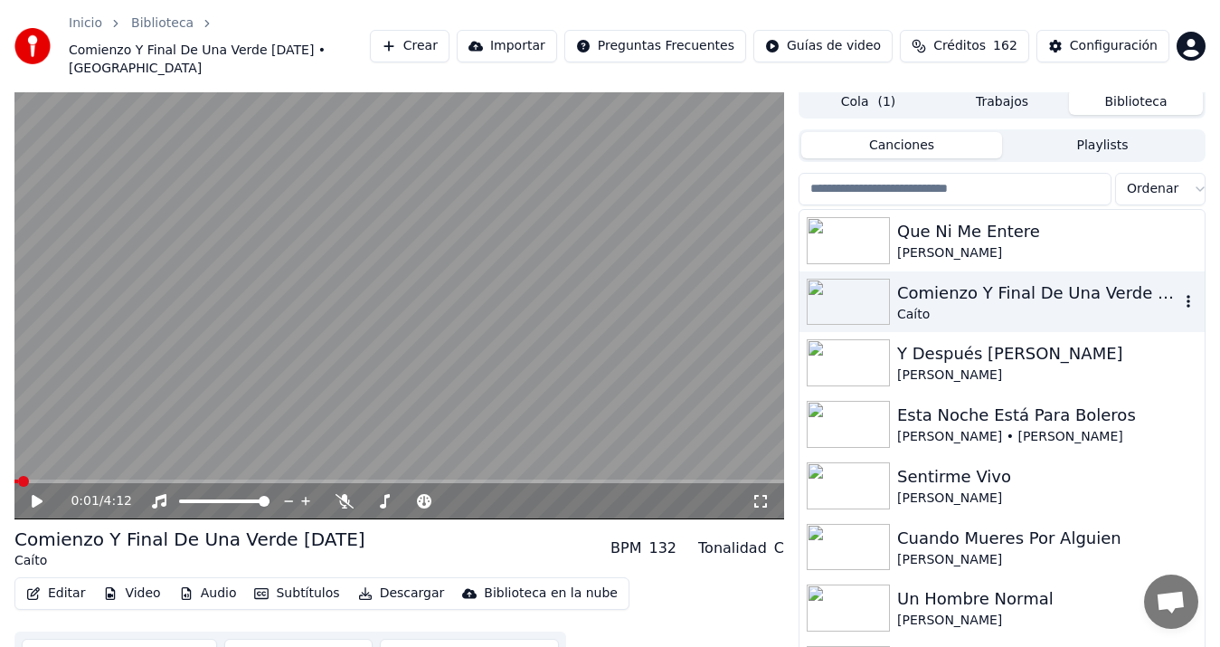
click at [1043, 306] on div "Comienzo Y Final De Una Verde [DATE] Caíto" at bounding box center [1002, 302] width 405 height 62
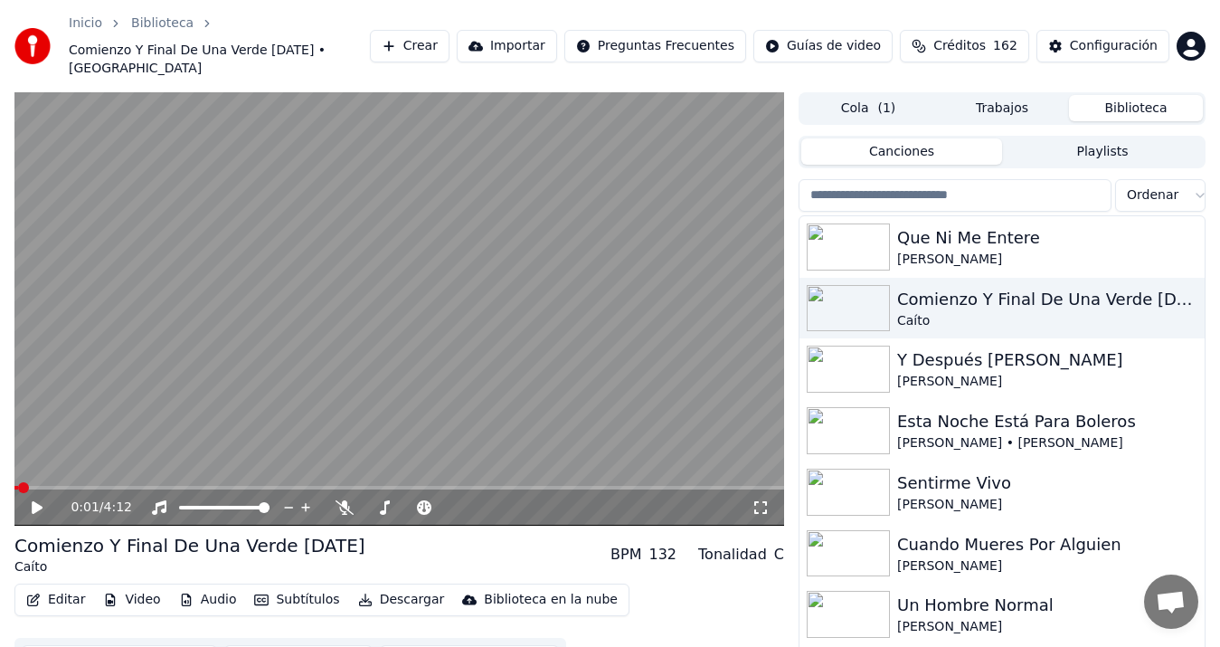
click at [528, 33] on button "Importar" at bounding box center [507, 46] width 100 height 33
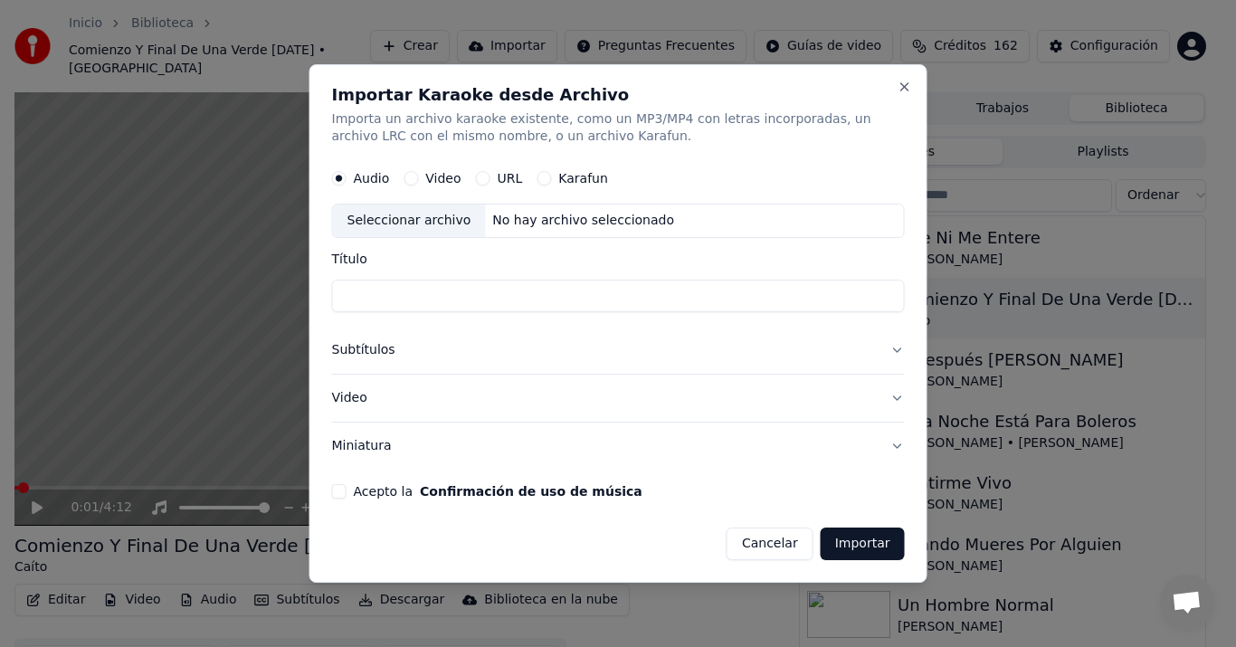
click at [428, 182] on label "Video" at bounding box center [442, 179] width 35 height 13
click at [418, 182] on button "Video" at bounding box center [410, 179] width 14 height 14
click at [428, 217] on div "Seleccionar archivo" at bounding box center [409, 221] width 153 height 33
type input "**********"
click at [387, 353] on button "Subtítulos" at bounding box center [618, 350] width 573 height 47
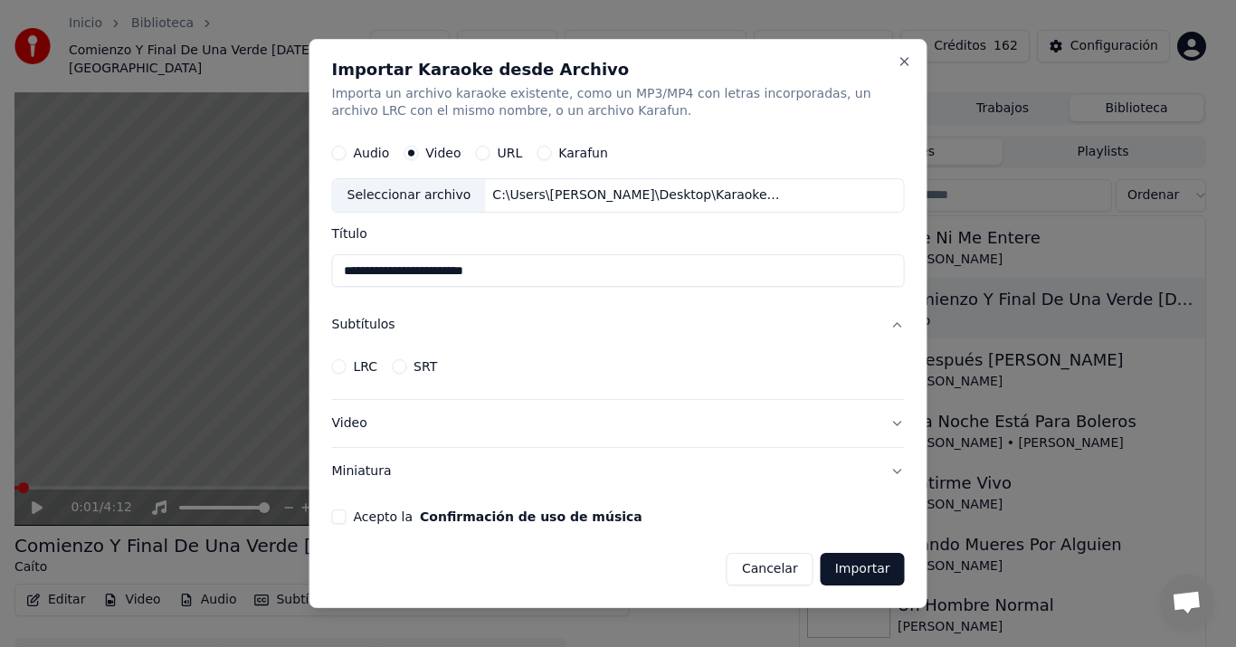
click at [333, 364] on button "LRC" at bounding box center [339, 366] width 14 height 14
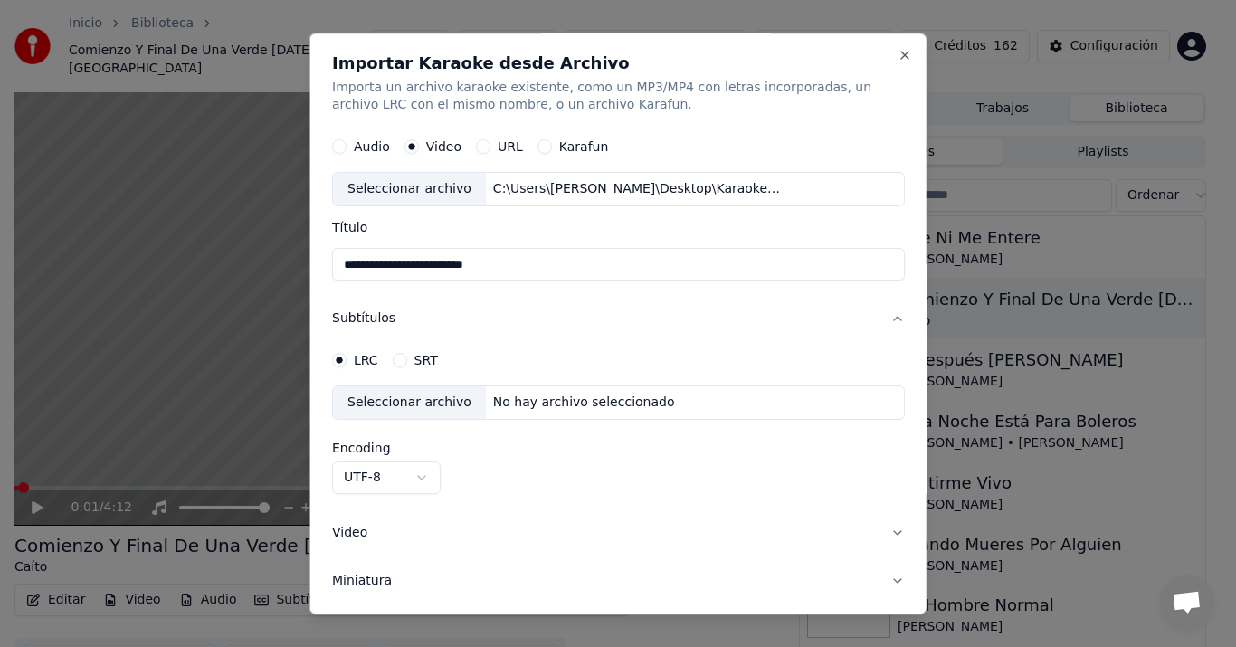
click at [404, 357] on div "SRT" at bounding box center [414, 361] width 45 height 14
click at [403, 360] on button "SRT" at bounding box center [399, 361] width 14 height 14
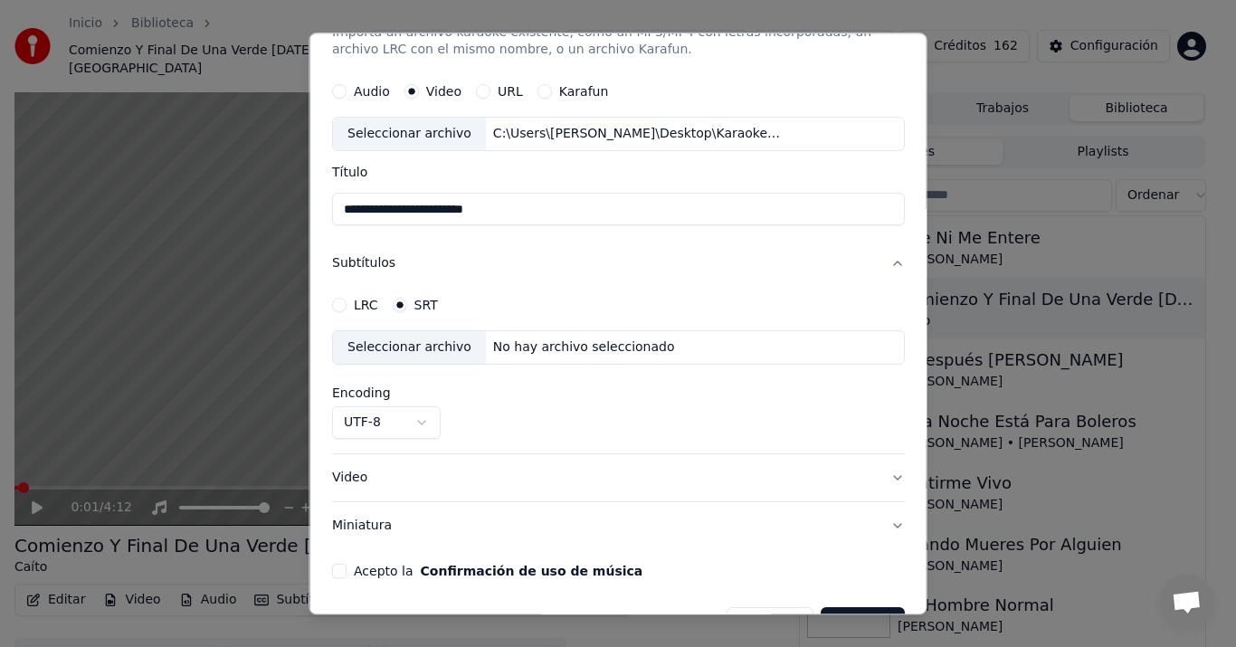
scroll to position [103, 0]
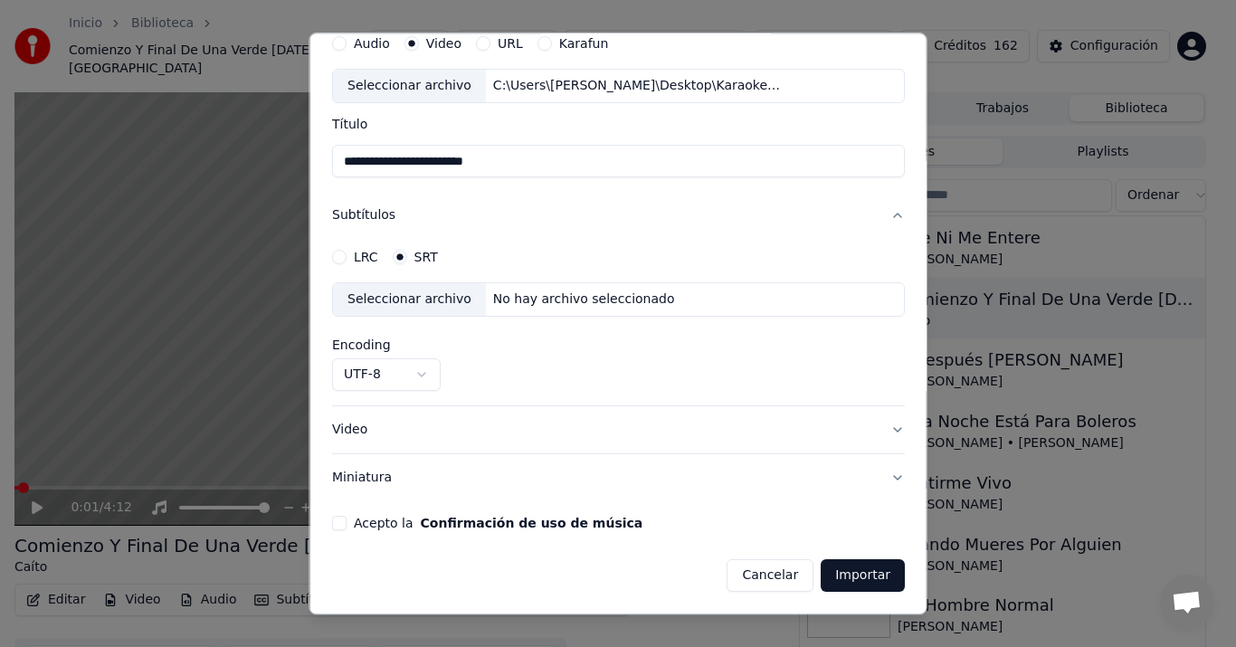
click at [344, 431] on button "Video" at bounding box center [618, 430] width 573 height 47
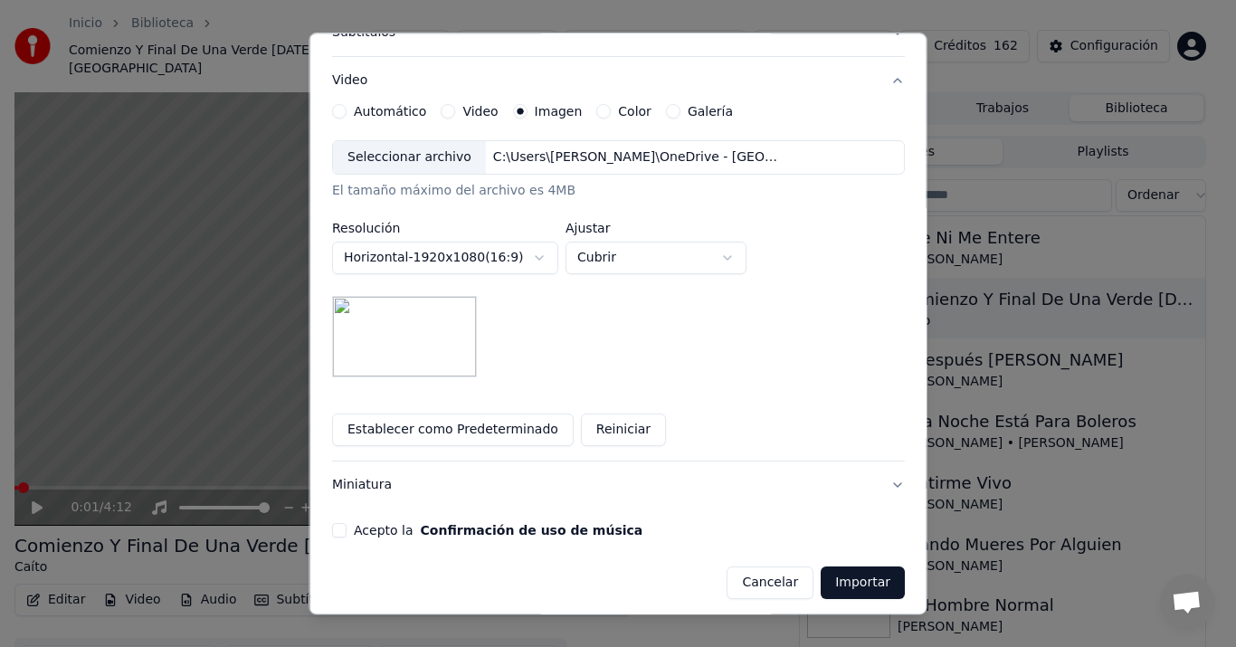
scroll to position [293, 0]
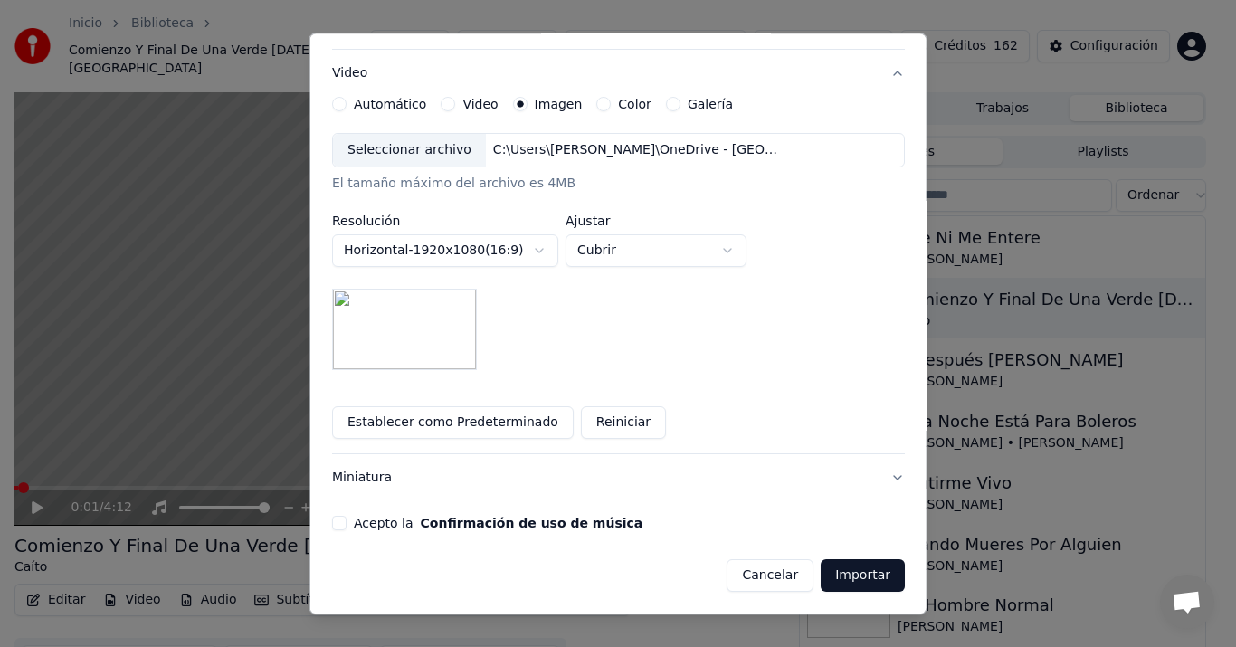
click at [752, 565] on button "Cancelar" at bounding box center [769, 576] width 87 height 33
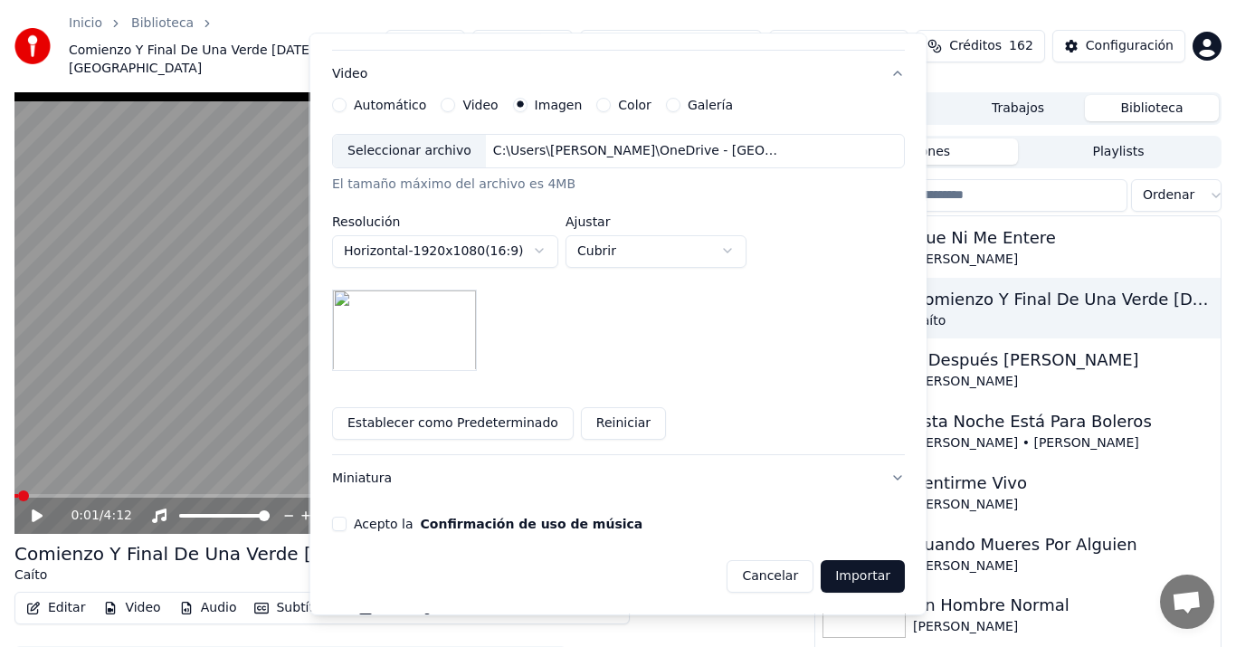
click at [772, 579] on button "Cancelar" at bounding box center [769, 576] width 87 height 33
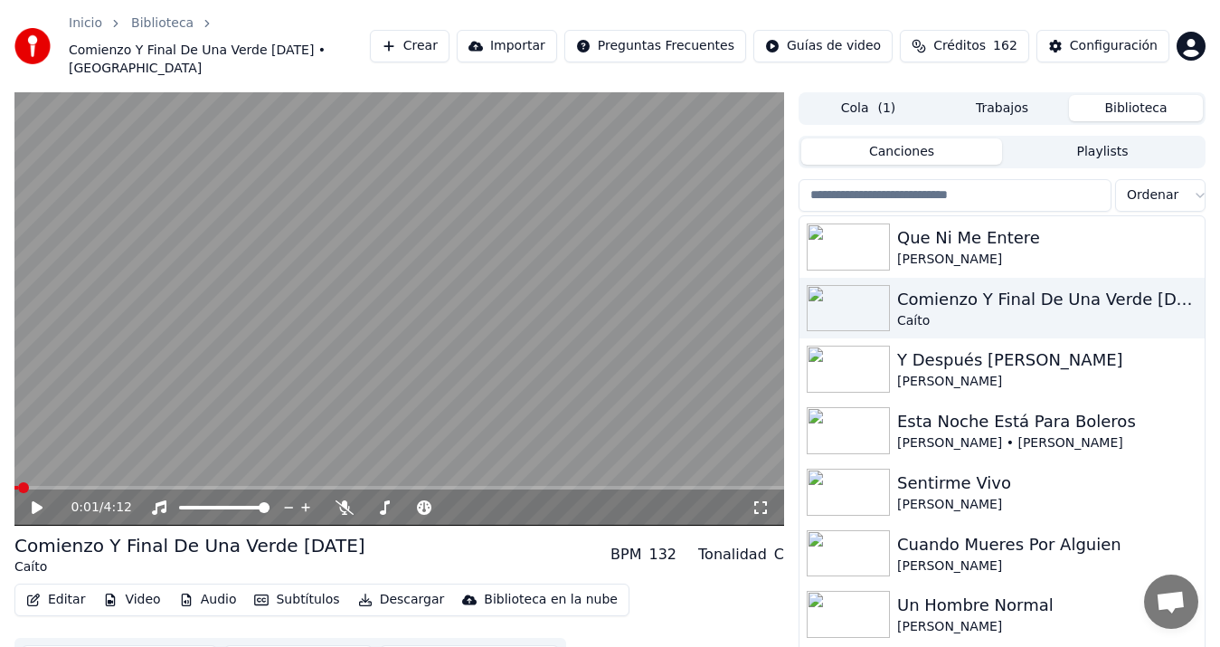
click at [535, 48] on button "Importar" at bounding box center [507, 46] width 100 height 33
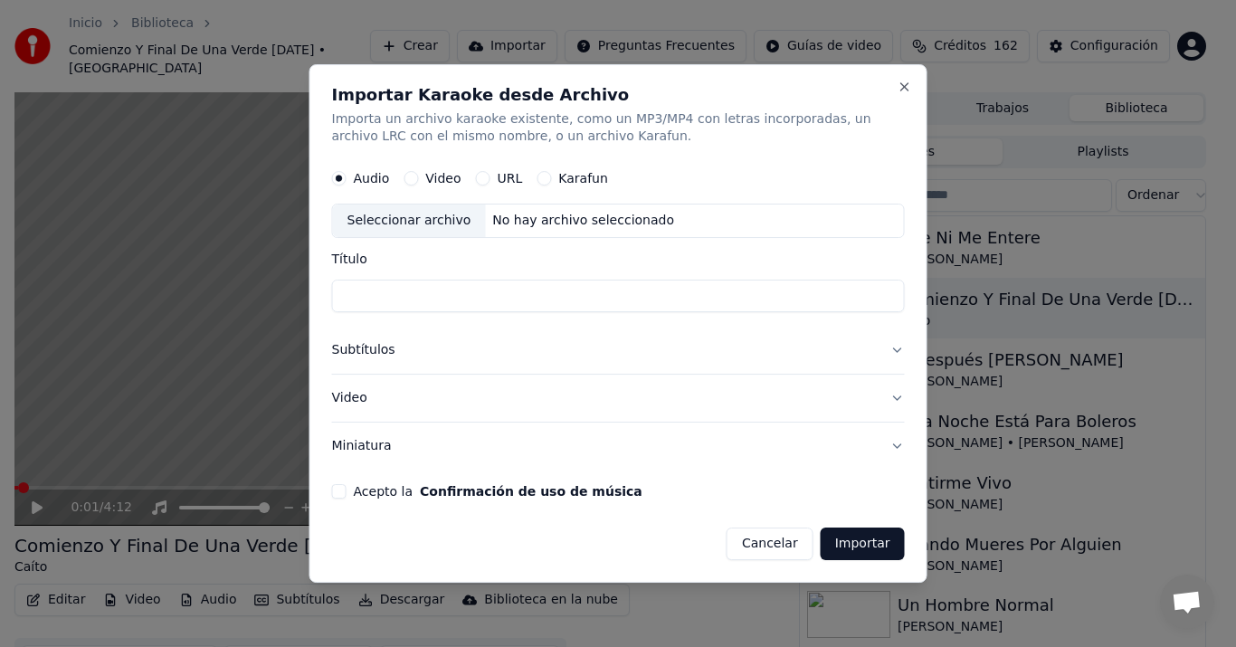
click at [440, 219] on div "Seleccionar archivo" at bounding box center [409, 221] width 153 height 33
type input "**********"
click at [381, 356] on button "Subtítulos" at bounding box center [618, 350] width 573 height 47
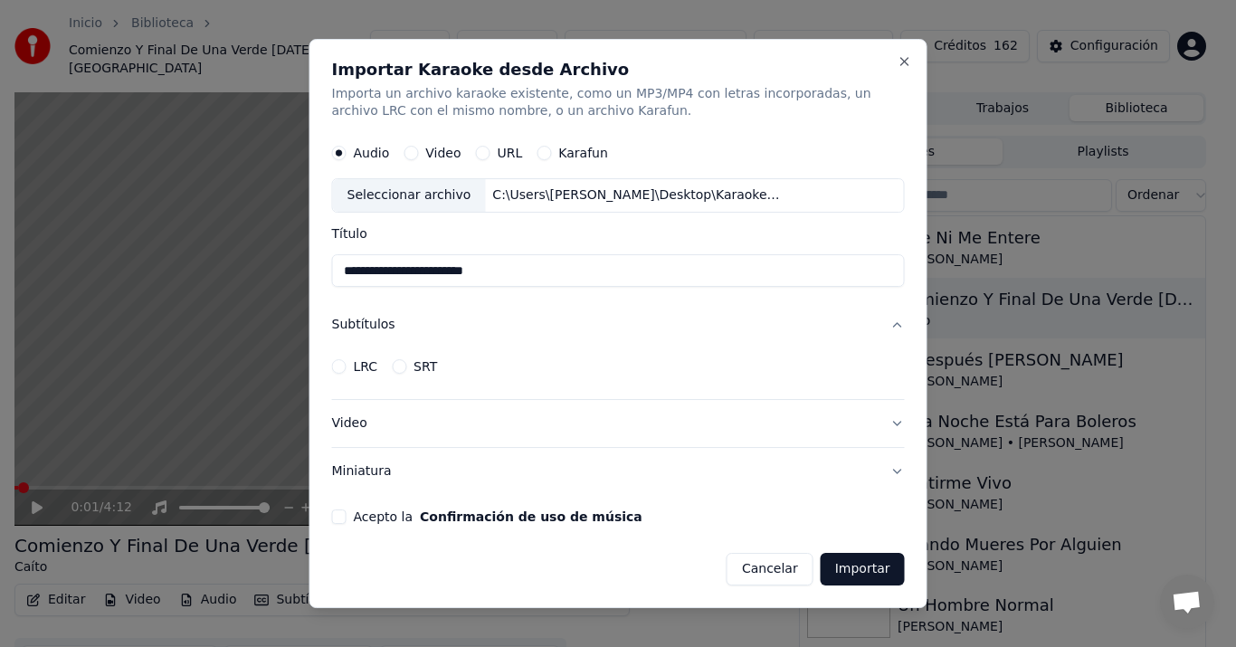
click at [407, 364] on div "SRT" at bounding box center [414, 366] width 45 height 14
click at [395, 365] on button "SRT" at bounding box center [399, 366] width 14 height 14
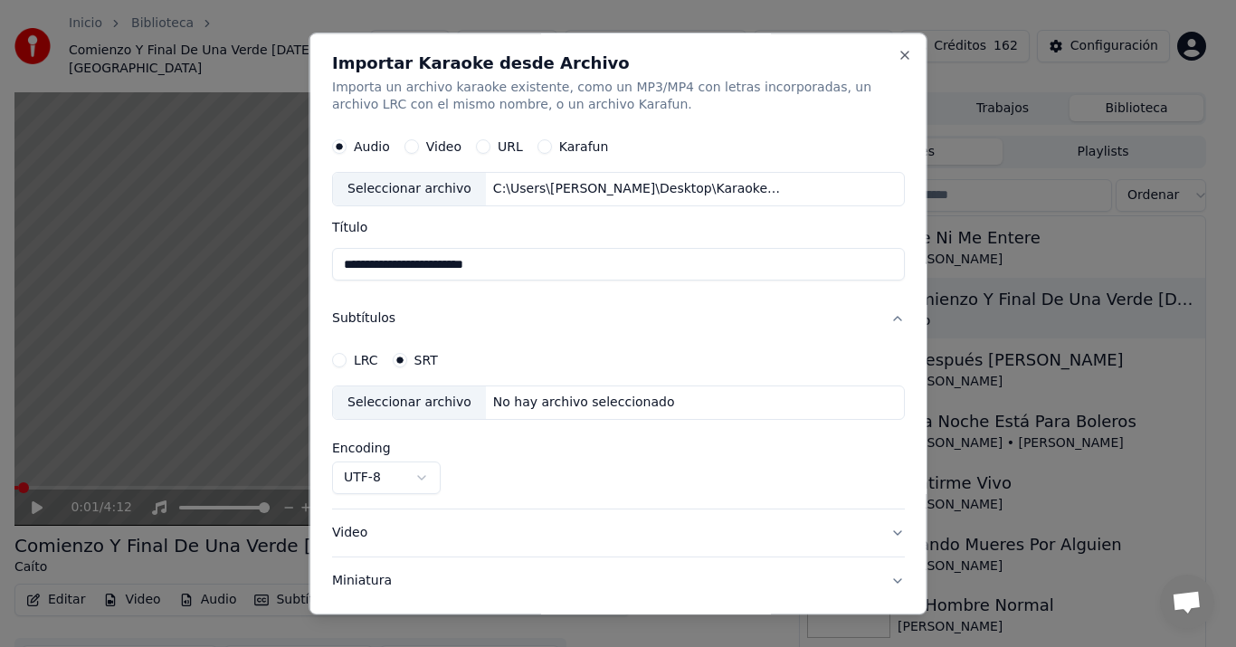
click at [390, 400] on div "Seleccionar archivo" at bounding box center [409, 403] width 153 height 33
click at [357, 400] on div "Seleccionar archivo" at bounding box center [409, 403] width 153 height 33
click at [457, 526] on button "Video" at bounding box center [618, 533] width 573 height 47
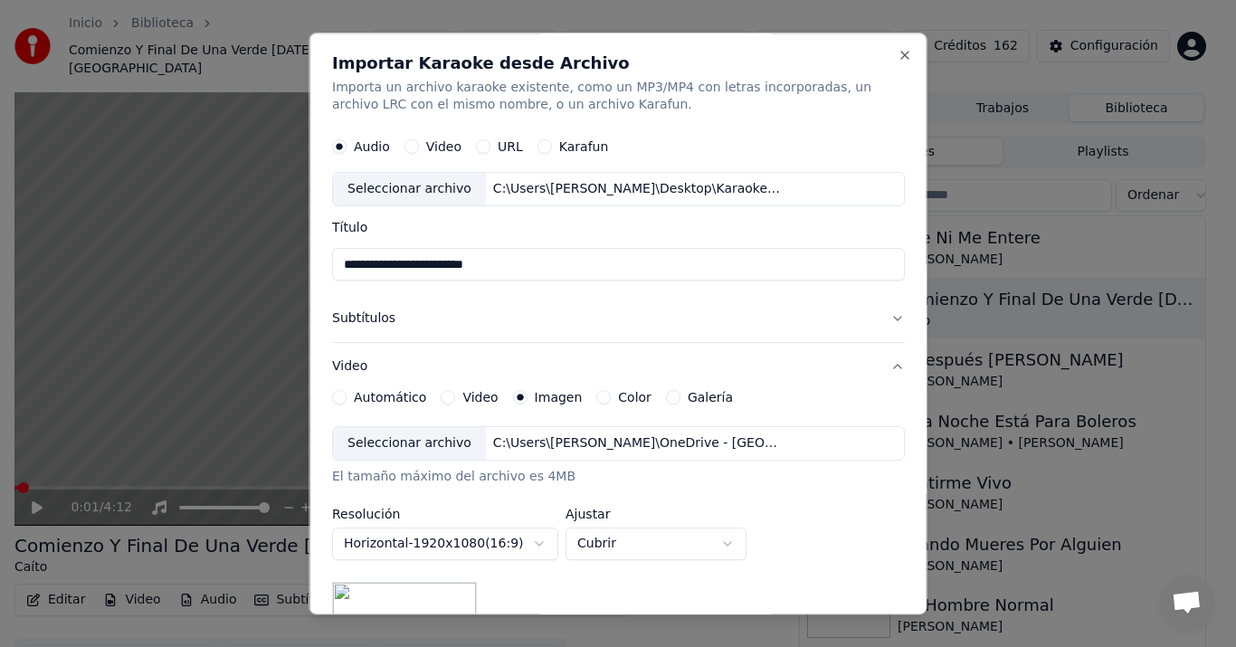
click at [387, 437] on div "Seleccionar archivo" at bounding box center [409, 444] width 153 height 33
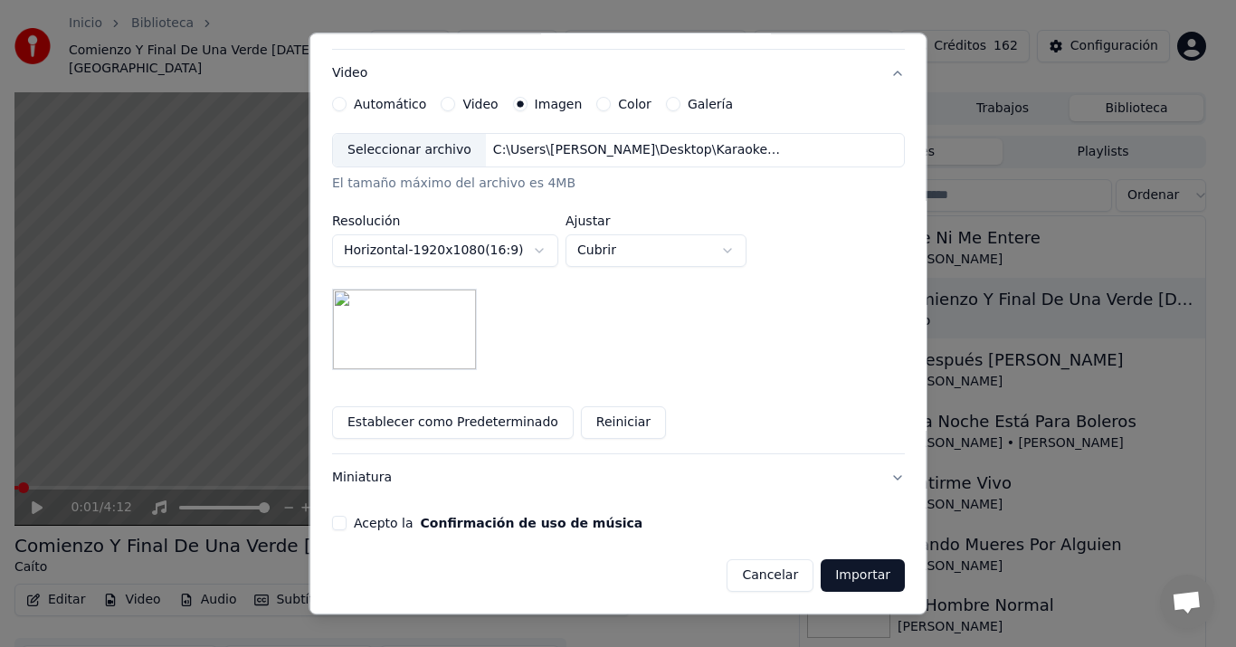
click at [342, 526] on button "Acepto la Confirmación de uso de música" at bounding box center [339, 523] width 14 height 14
click at [828, 579] on button "Importar" at bounding box center [862, 576] width 84 height 33
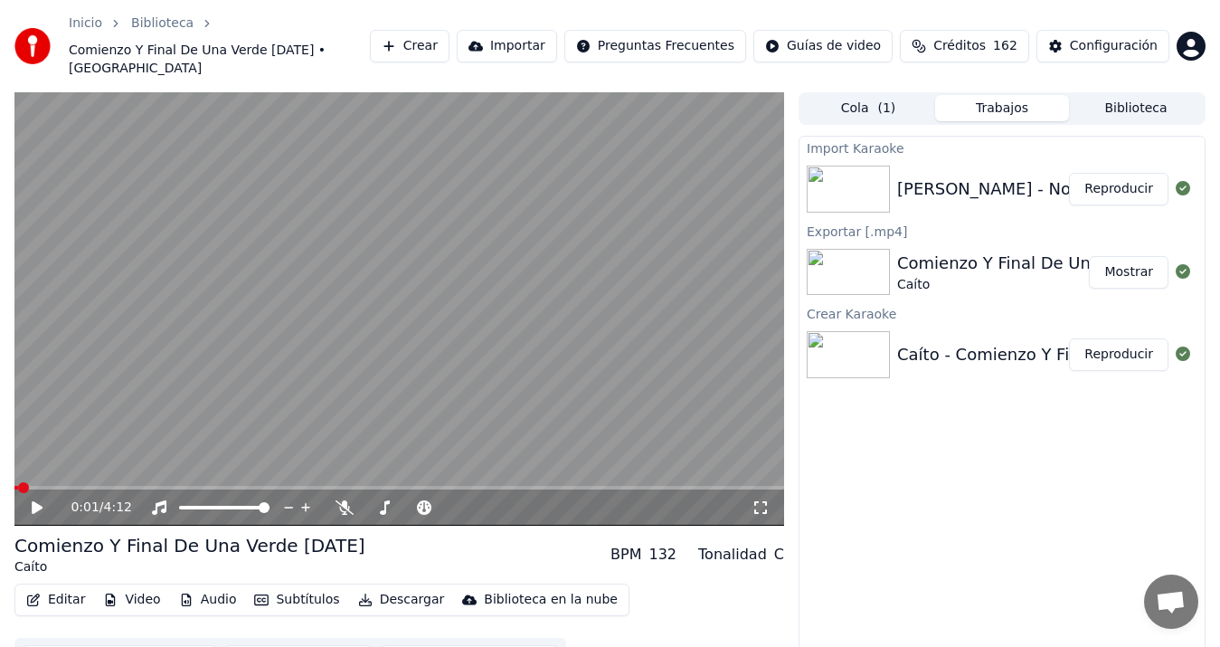
click at [999, 176] on div "[PERSON_NAME] - Nos Podemos Escapar" at bounding box center [1062, 188] width 331 height 25
click at [1128, 176] on button "Reproducir" at bounding box center [1118, 189] width 99 height 33
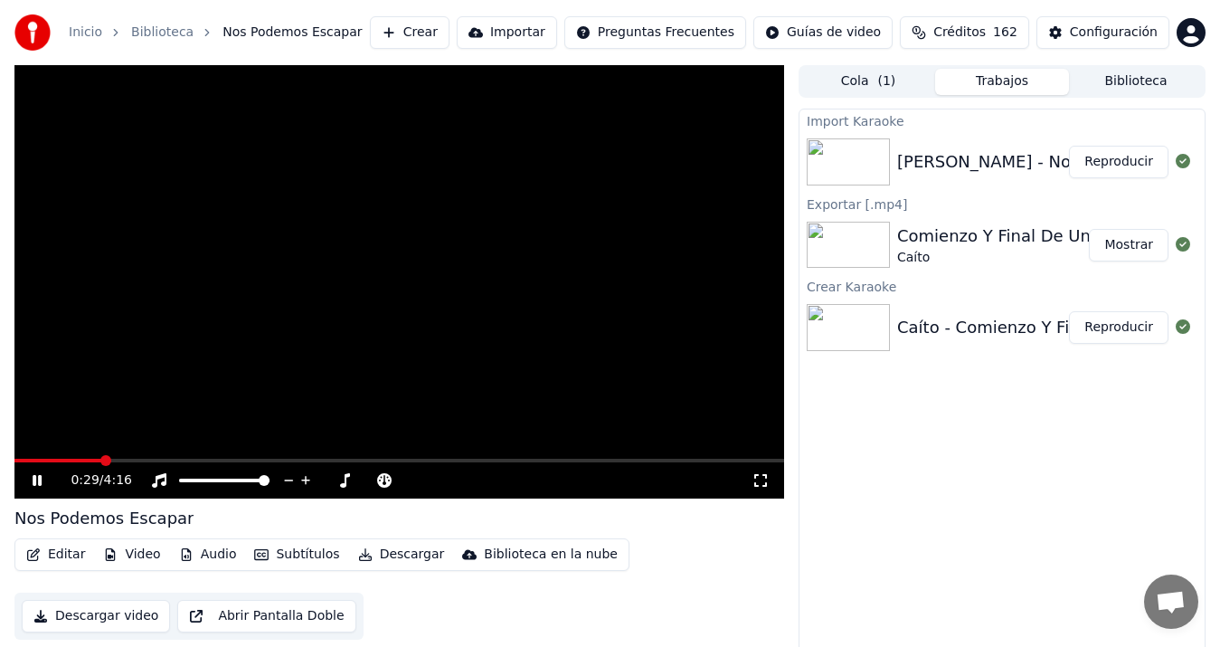
click at [344, 258] on video at bounding box center [399, 281] width 770 height 433
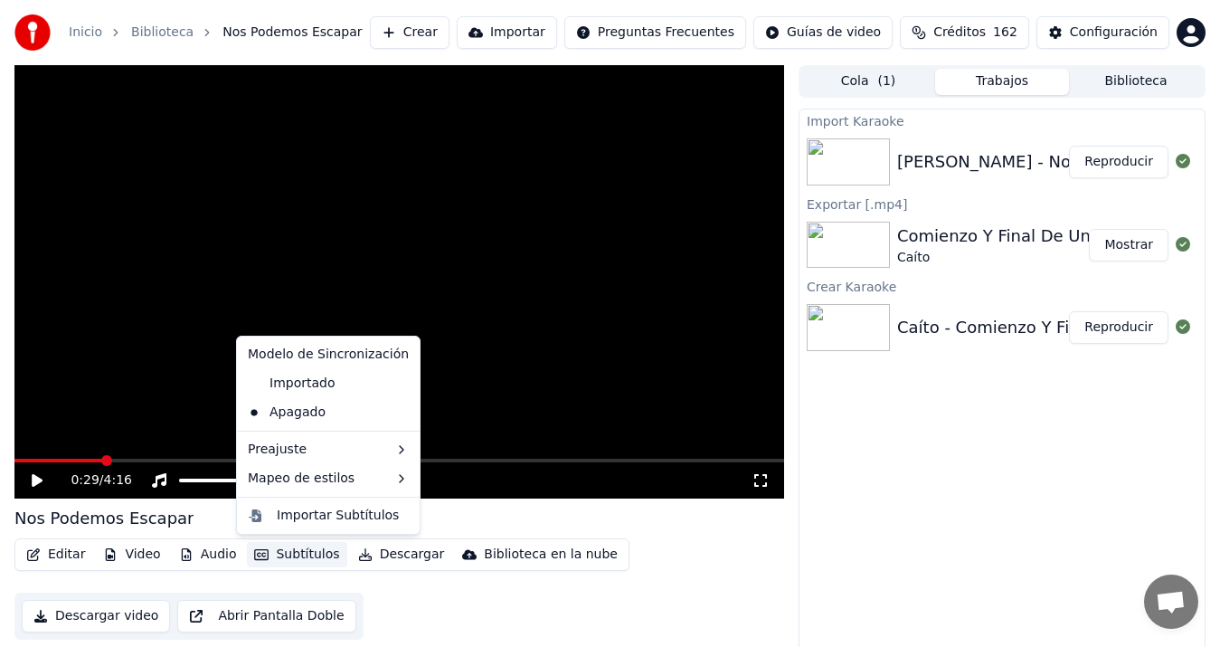
click at [281, 554] on button "Subtítulos" at bounding box center [296, 554] width 99 height 25
click at [291, 383] on div "Importado" at bounding box center [292, 383] width 102 height 29
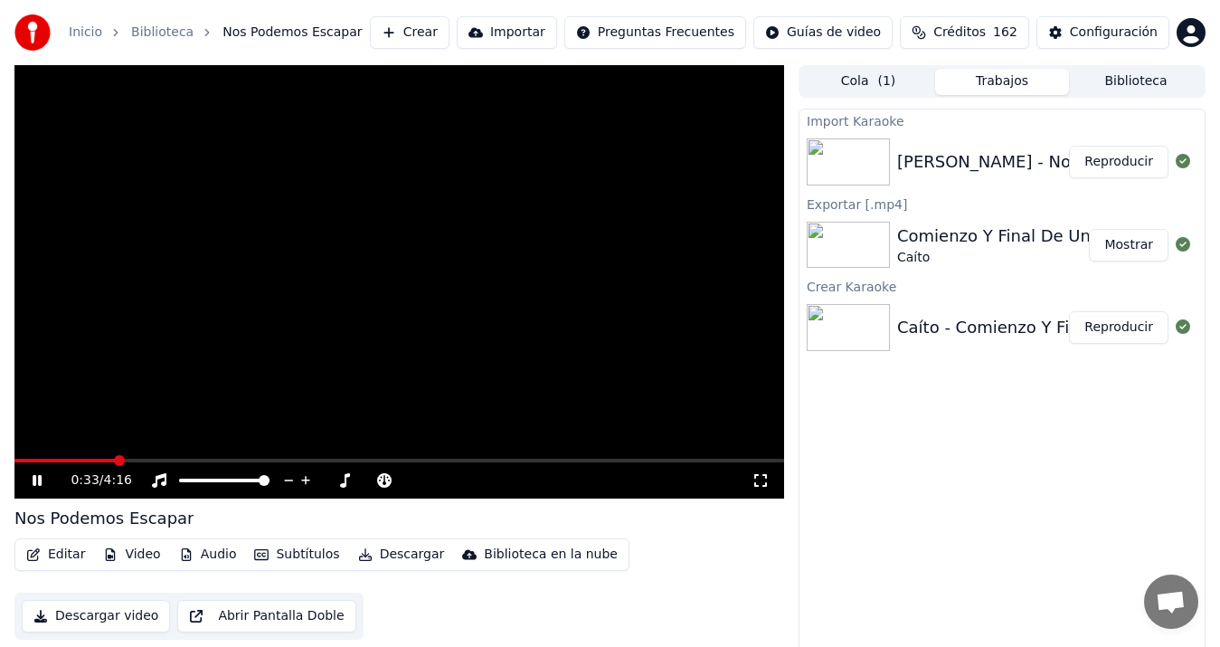
click at [172, 554] on button "Audio" at bounding box center [208, 554] width 72 height 25
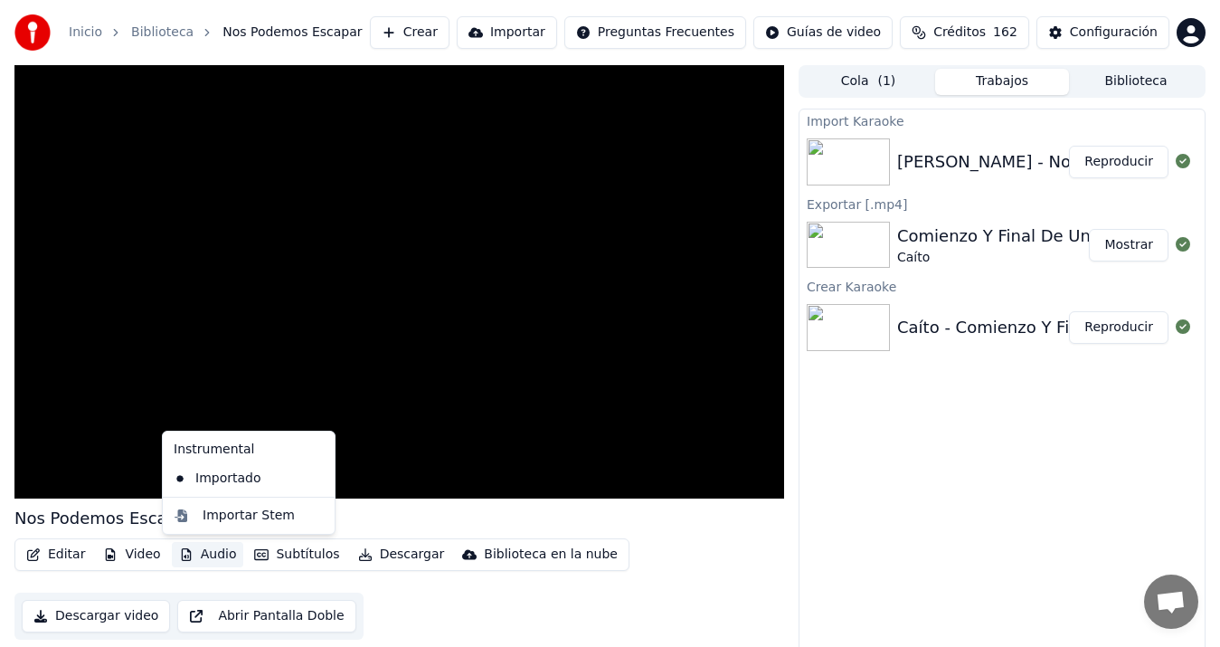
click at [530, 613] on div "Editar Video Audio Subtítulos Descargar Biblioteca en la nube Descargar video A…" at bounding box center [399, 588] width 770 height 101
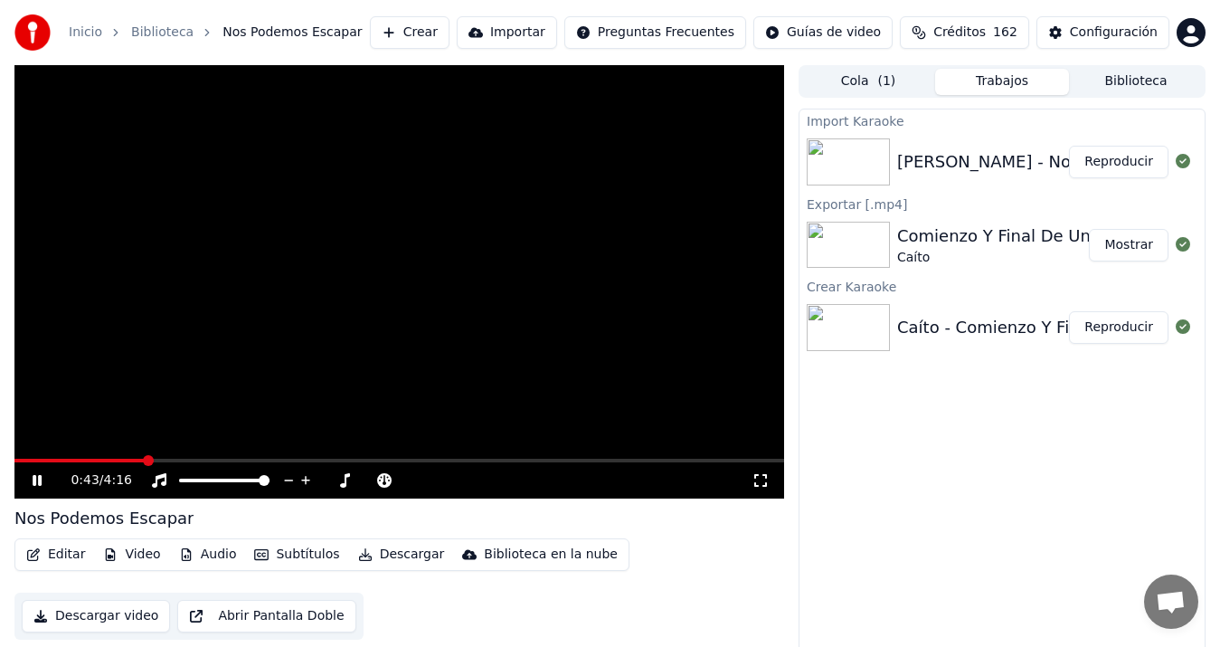
click at [283, 329] on video at bounding box center [399, 281] width 770 height 433
click at [1103, 79] on button "Biblioteca" at bounding box center [1136, 82] width 134 height 26
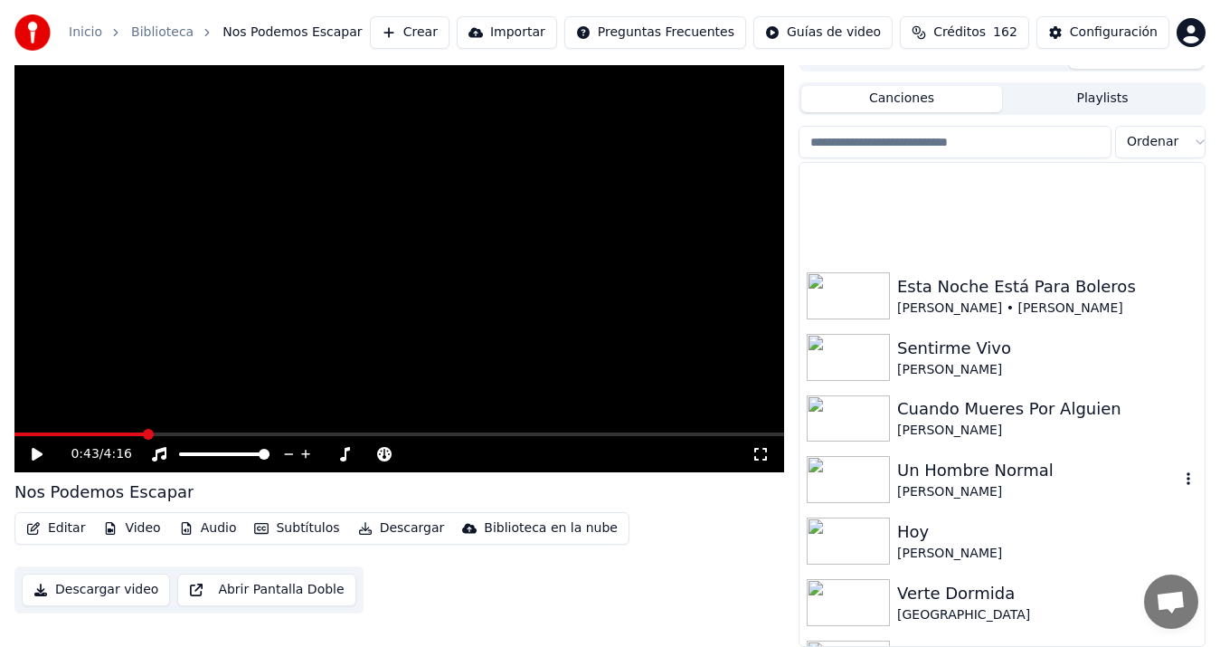
scroll to position [315, 0]
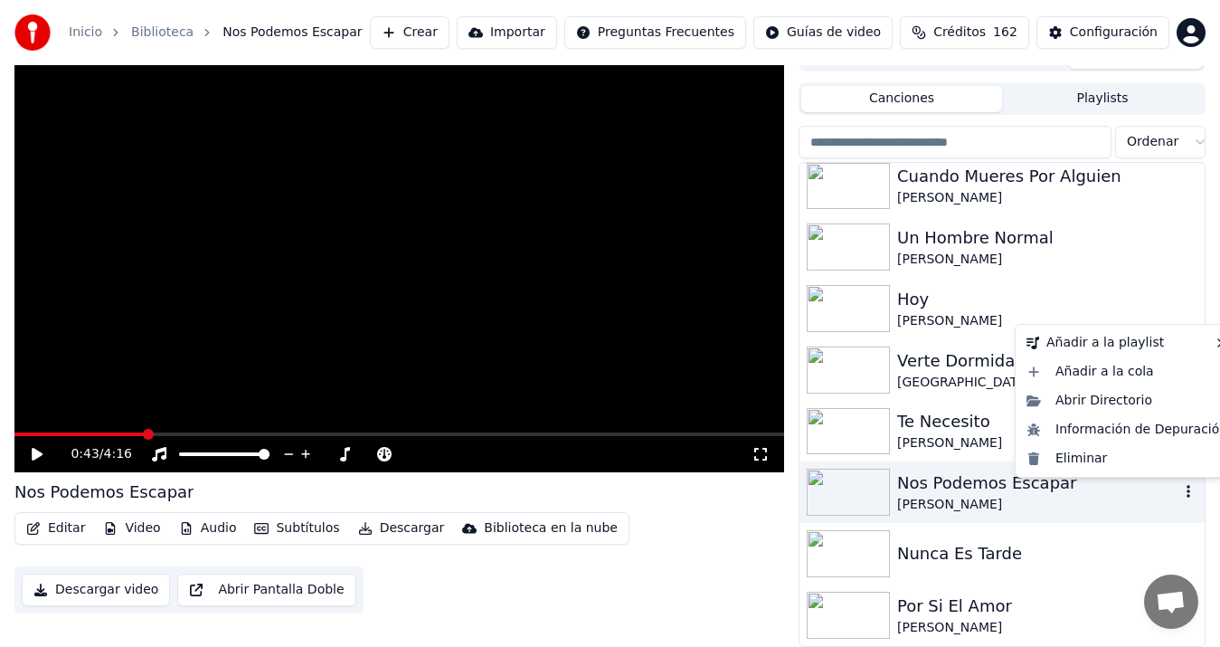
click at [1179, 497] on icon "button" at bounding box center [1188, 491] width 18 height 14
click at [1081, 459] on div "Eliminar" at bounding box center [1126, 458] width 215 height 29
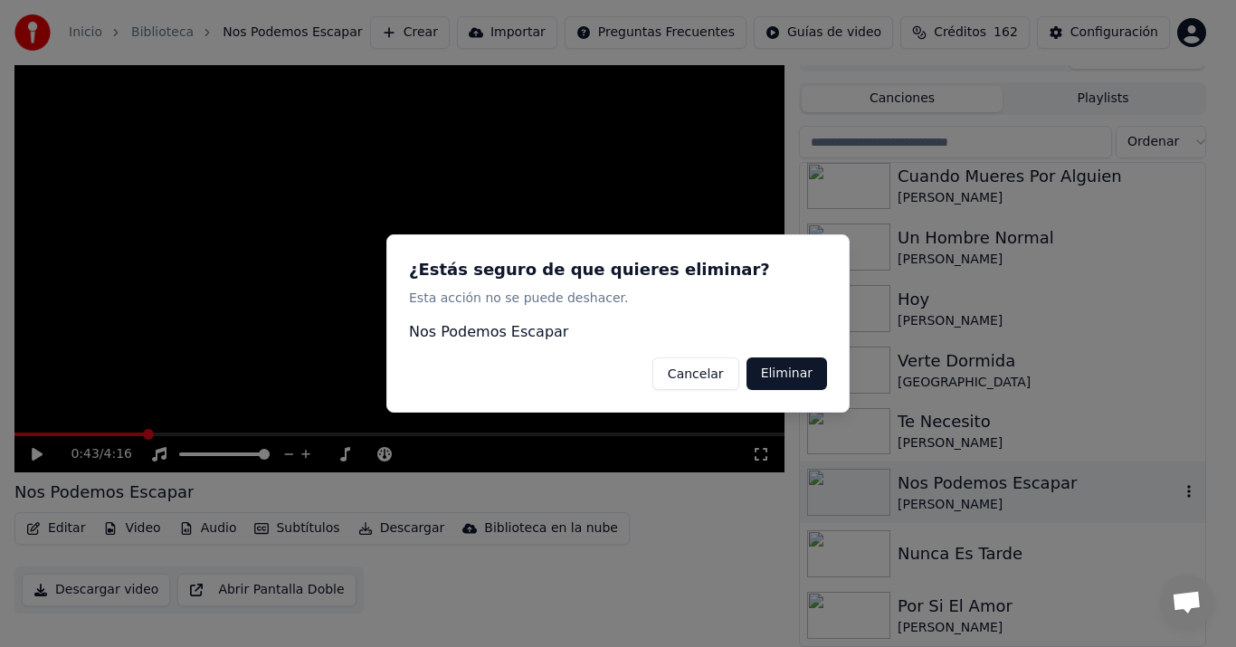
click at [807, 376] on button "Eliminar" at bounding box center [786, 373] width 81 height 33
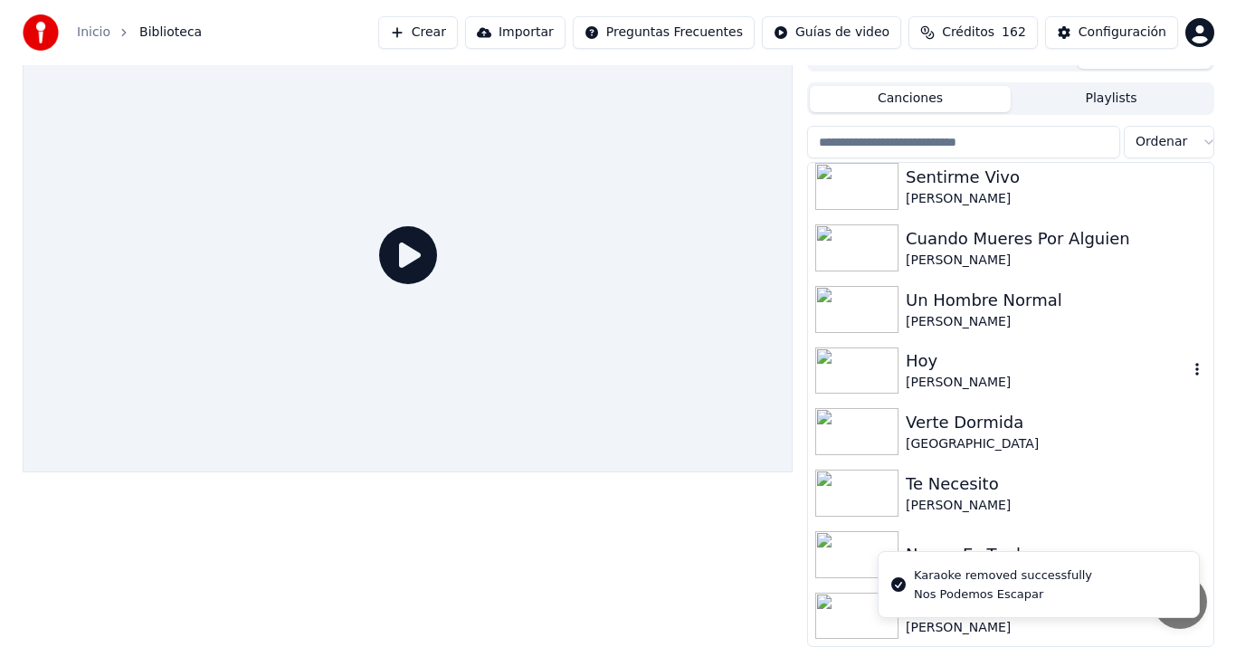
scroll to position [252, 0]
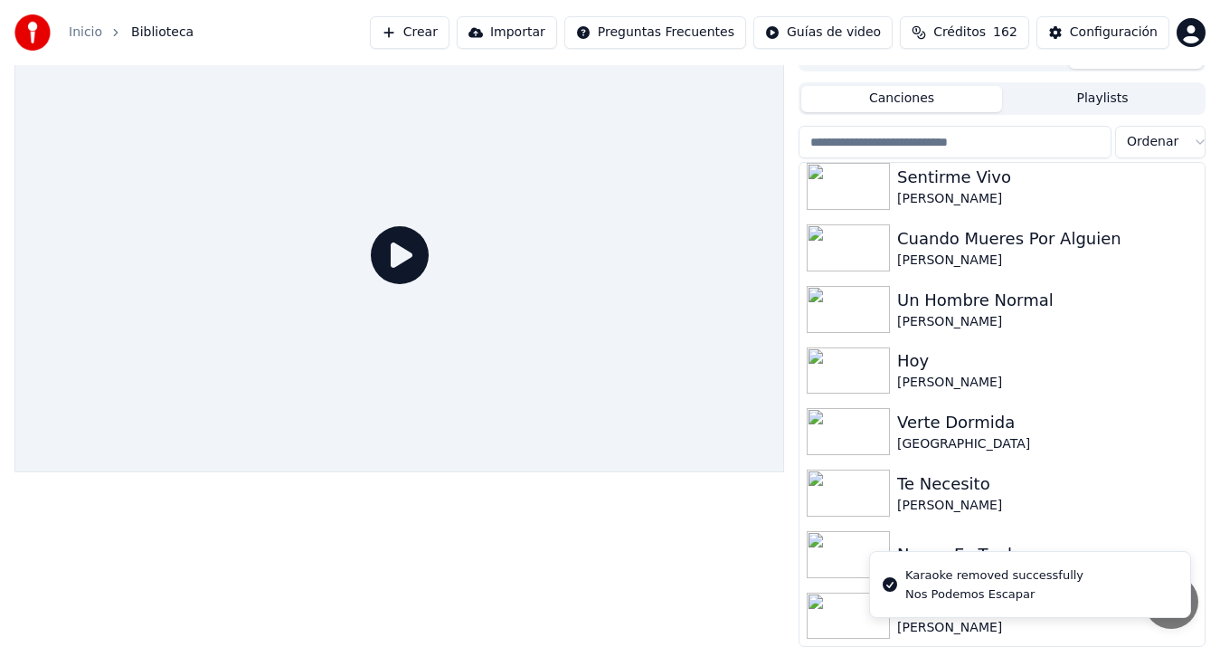
click at [448, 29] on button "Crear" at bounding box center [410, 32] width 80 height 33
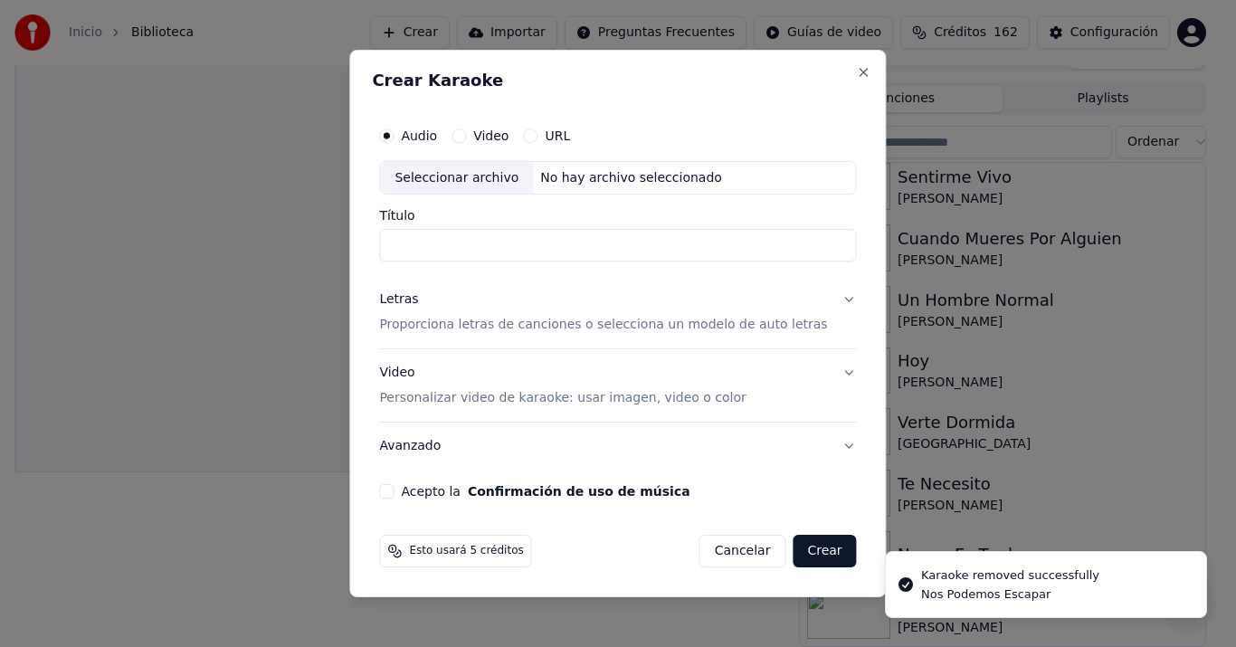
click at [441, 170] on div "Seleccionar archivo" at bounding box center [456, 178] width 153 height 33
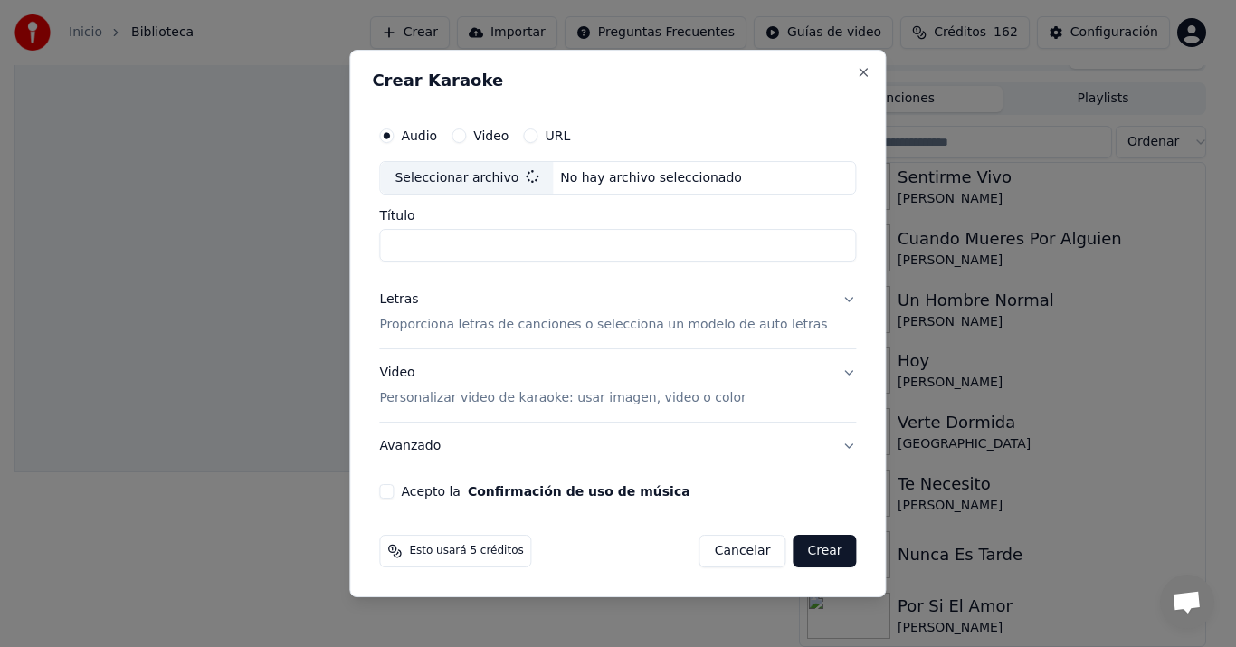
type input "**********"
click at [416, 303] on div "Letras" at bounding box center [398, 300] width 39 height 18
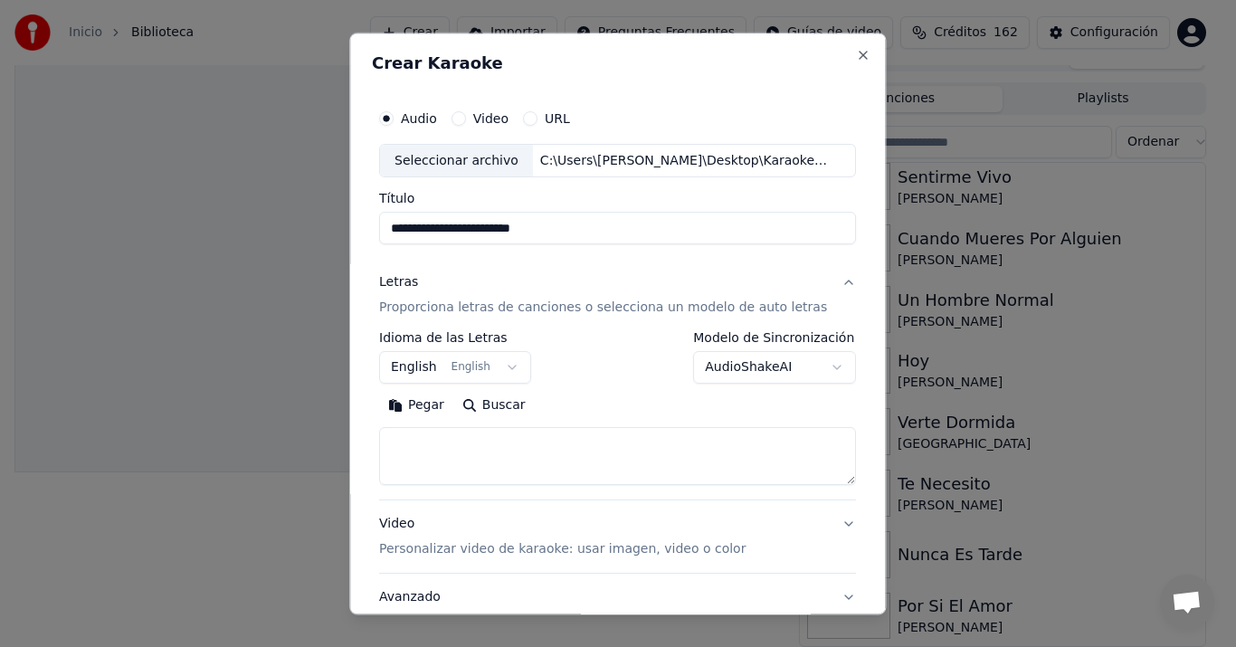
drag, startPoint x: 420, startPoint y: 413, endPoint x: 422, endPoint y: 404, distance: 9.4
click at [421, 413] on button "Pegar" at bounding box center [416, 406] width 74 height 29
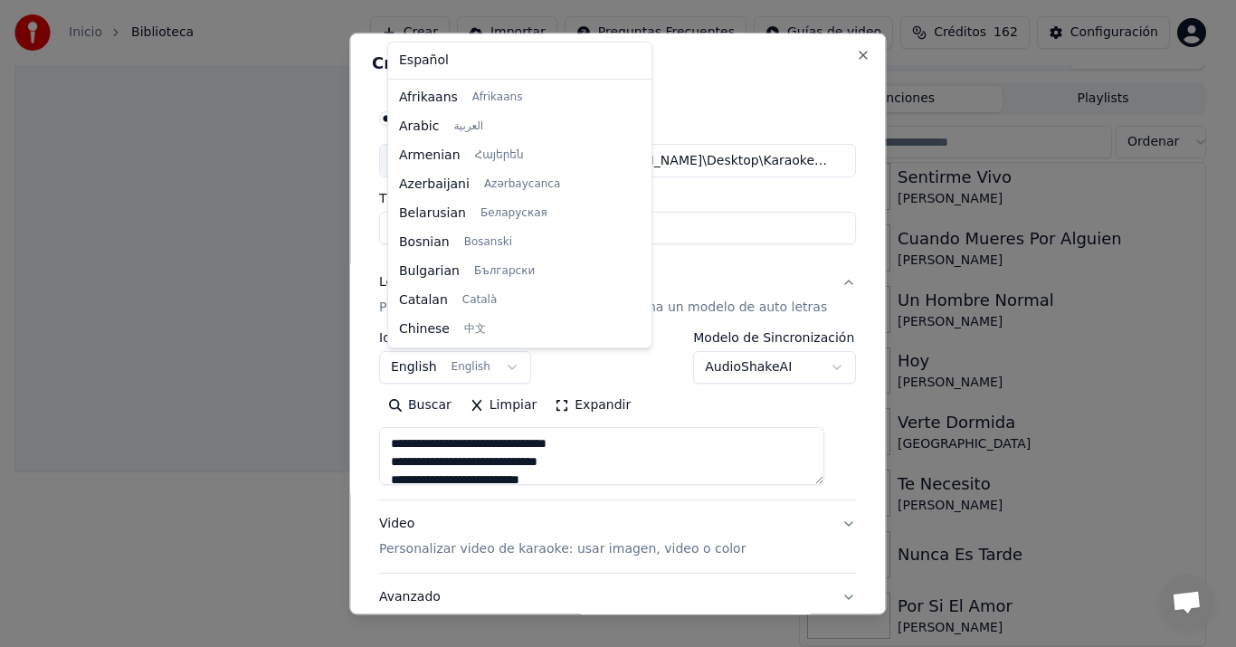
click at [433, 374] on body "Inicio Biblioteca Crear Importar Preguntas Frecuentes Guías de video Créditos 1…" at bounding box center [610, 297] width 1220 height 647
type textarea "**********"
select select "**"
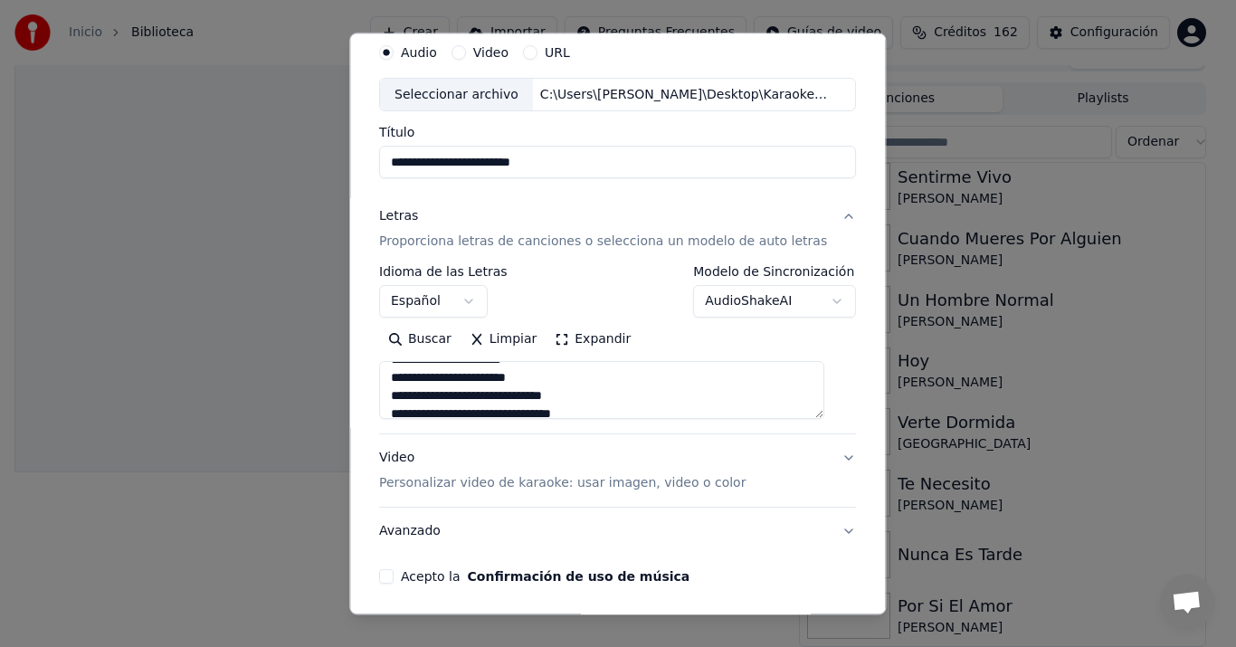
scroll to position [134, 0]
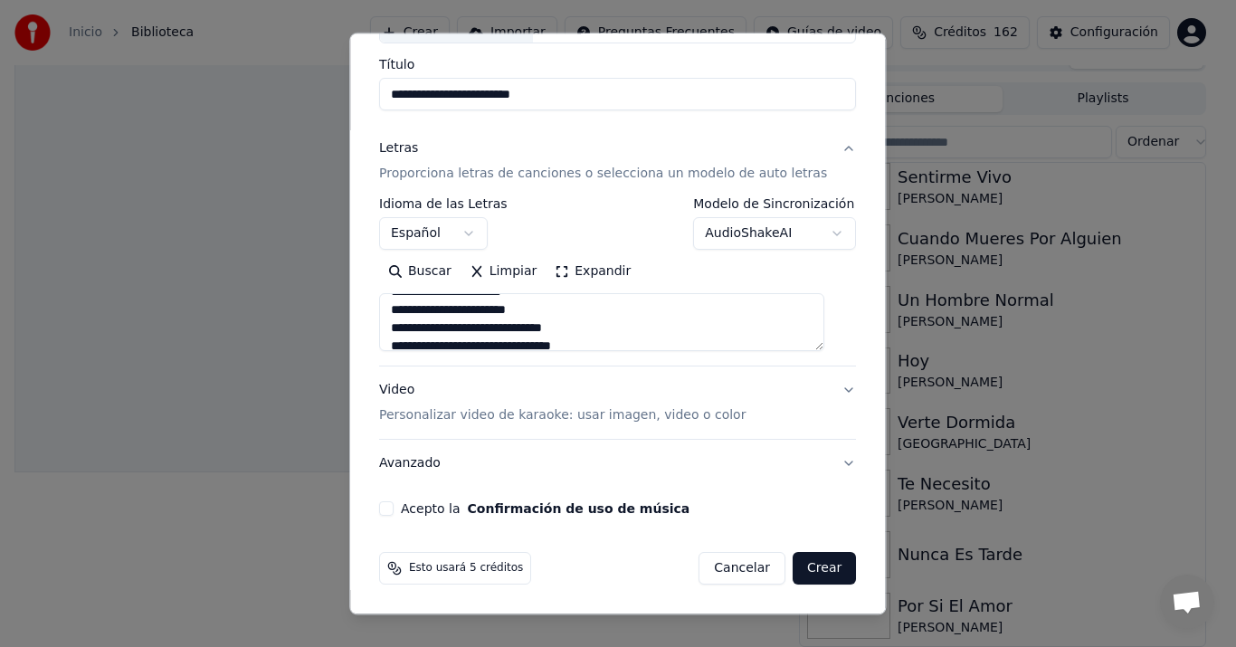
click at [430, 393] on div "Video Personalizar video de karaoke: usar imagen, video o color" at bounding box center [562, 403] width 366 height 43
type textarea "**********"
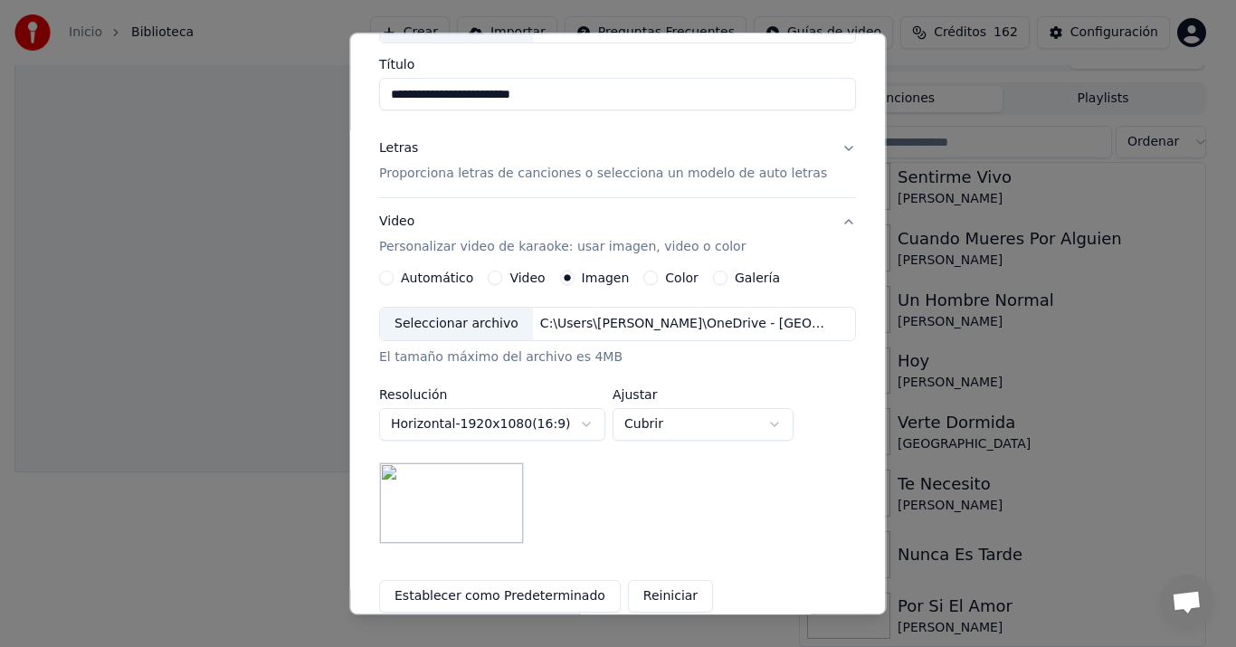
click at [452, 319] on div "Seleccionar archivo" at bounding box center [456, 324] width 153 height 33
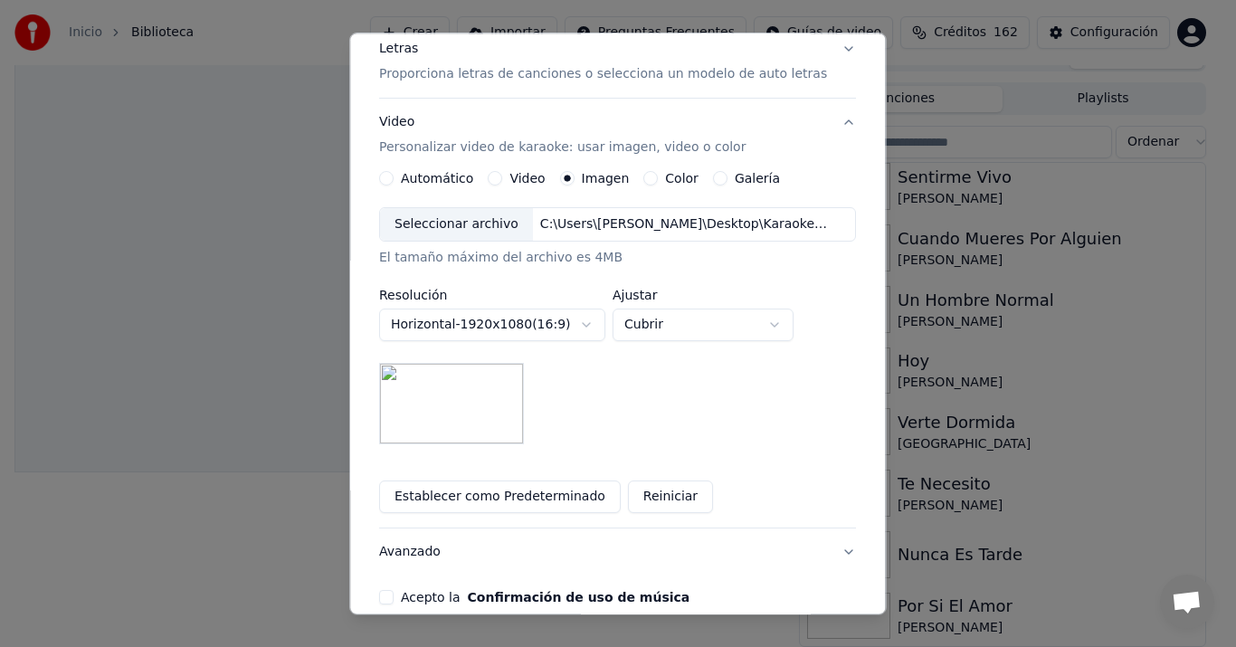
scroll to position [322, 0]
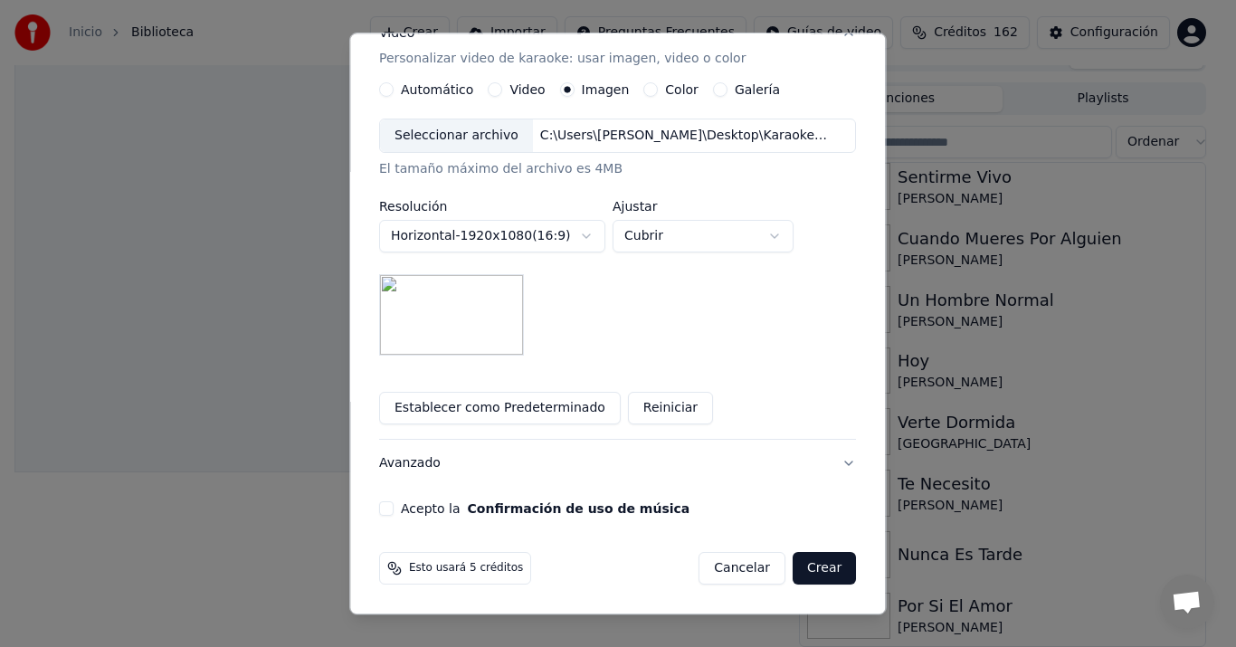
click at [397, 517] on div "**********" at bounding box center [617, 147] width 491 height 753
click at [403, 507] on div "Acepto la Confirmación de uso de música" at bounding box center [617, 509] width 477 height 14
click at [393, 509] on button "Acepto la Confirmación de uso de música" at bounding box center [386, 509] width 14 height 14
click at [792, 573] on button "Crear" at bounding box center [823, 569] width 63 height 33
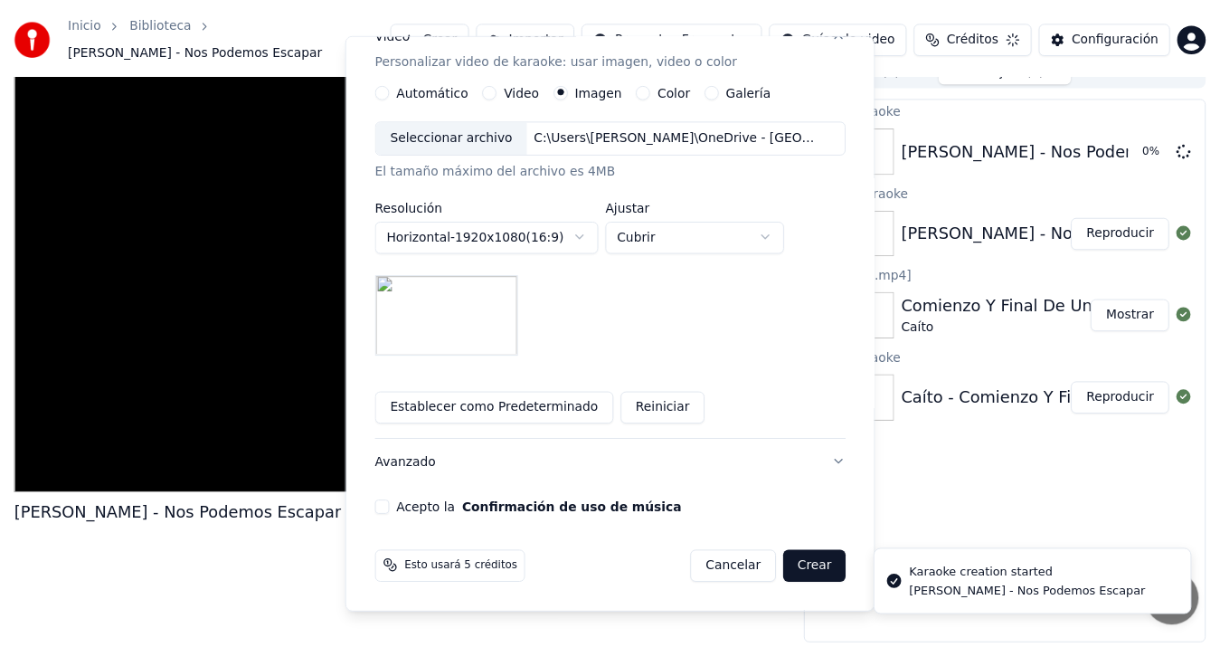
scroll to position [12, 0]
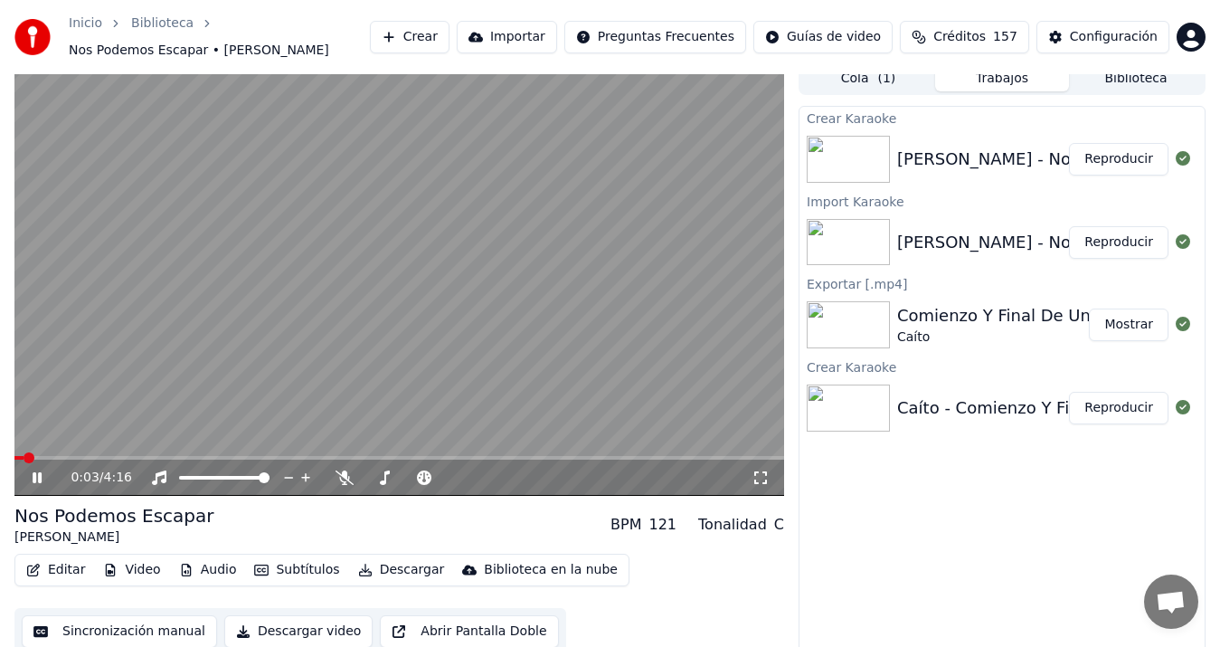
click at [324, 388] on video at bounding box center [399, 278] width 770 height 433
click at [145, 620] on button "Sincronización manual" at bounding box center [119, 631] width 195 height 33
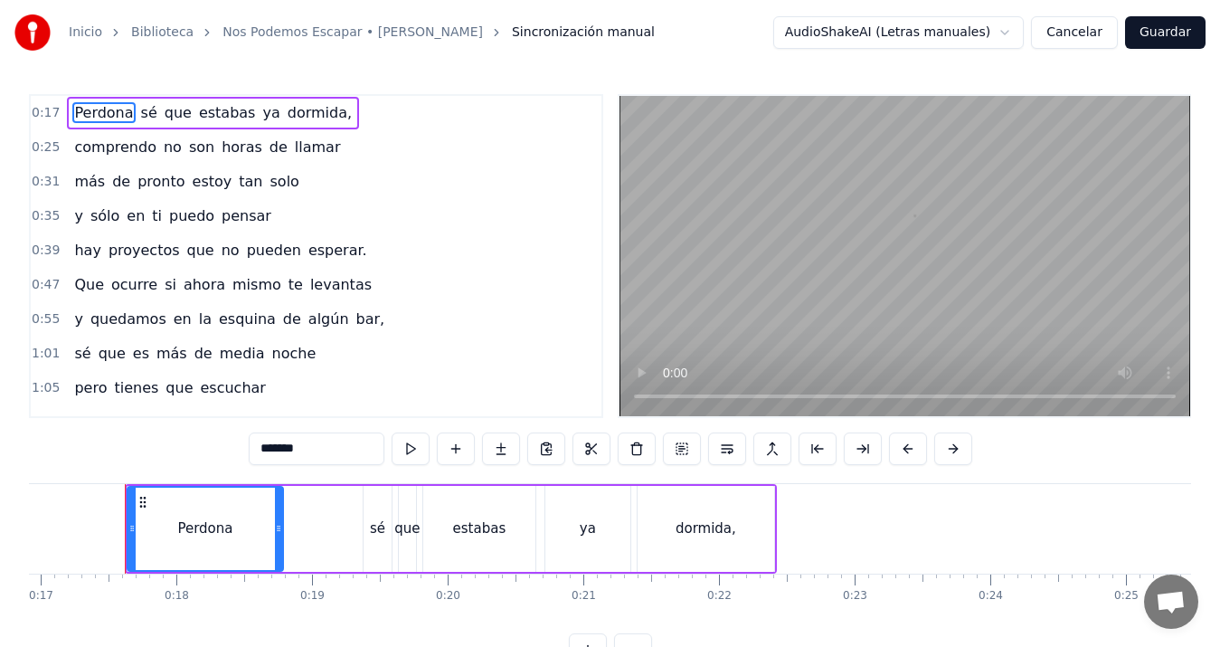
scroll to position [0, 2299]
click at [377, 524] on div "sé" at bounding box center [372, 528] width 15 height 21
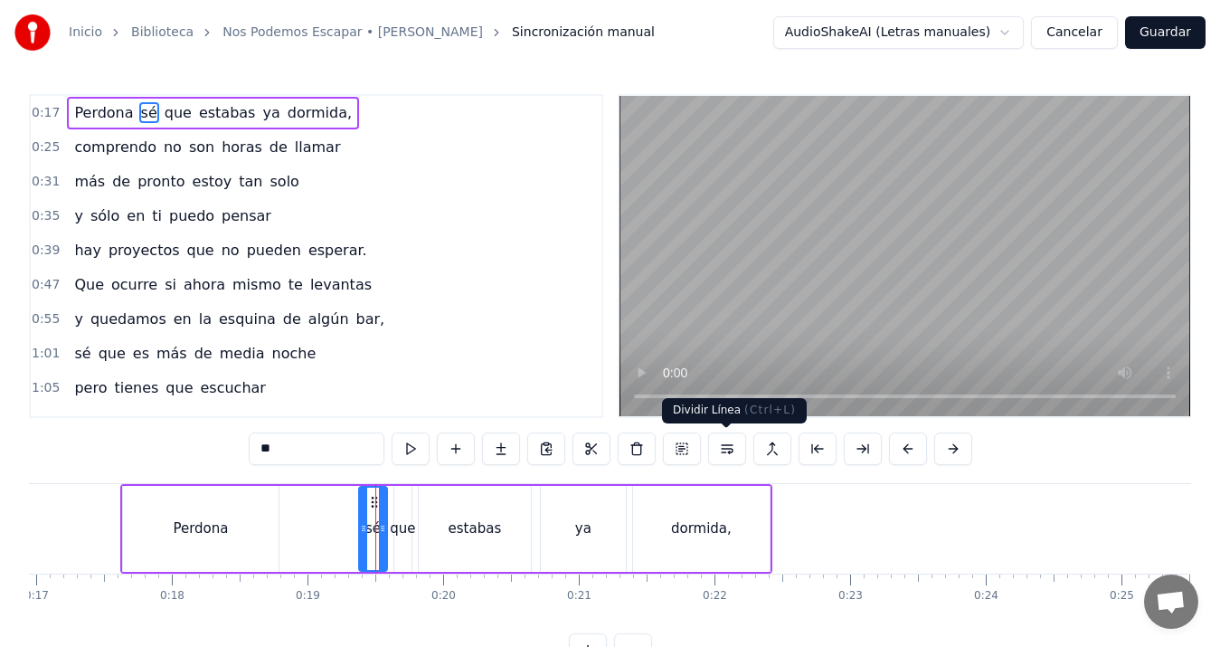
click at [721, 444] on button at bounding box center [727, 448] width 38 height 33
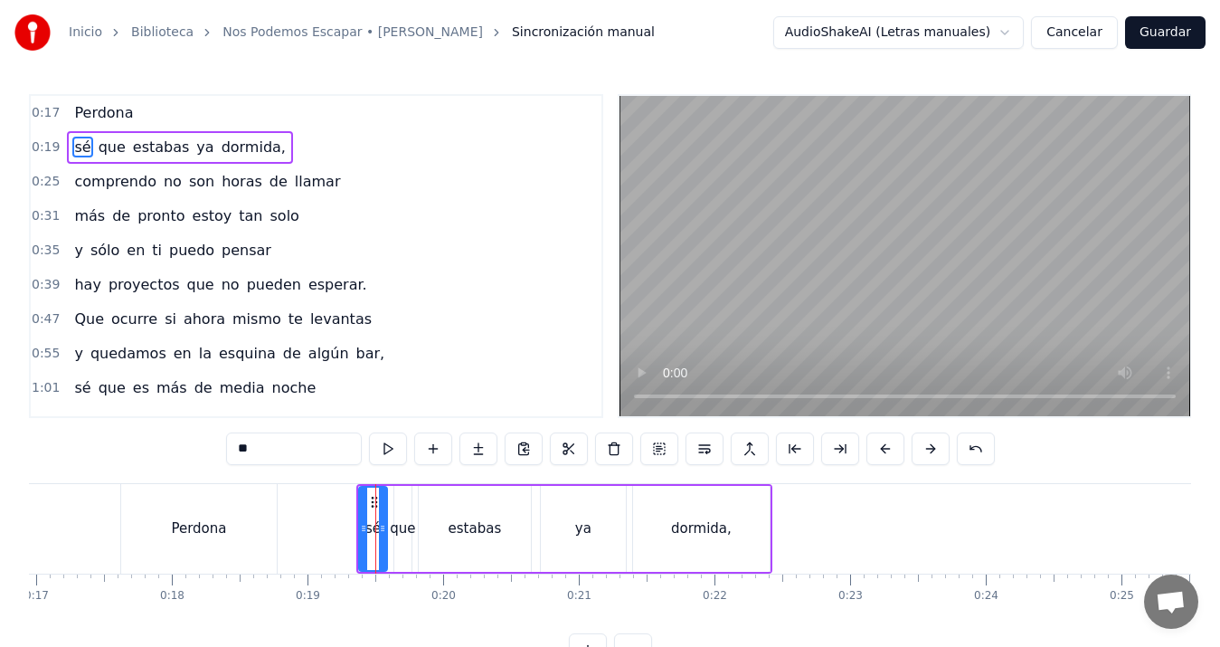
click at [198, 529] on div "Perdona" at bounding box center [198, 528] width 55 height 21
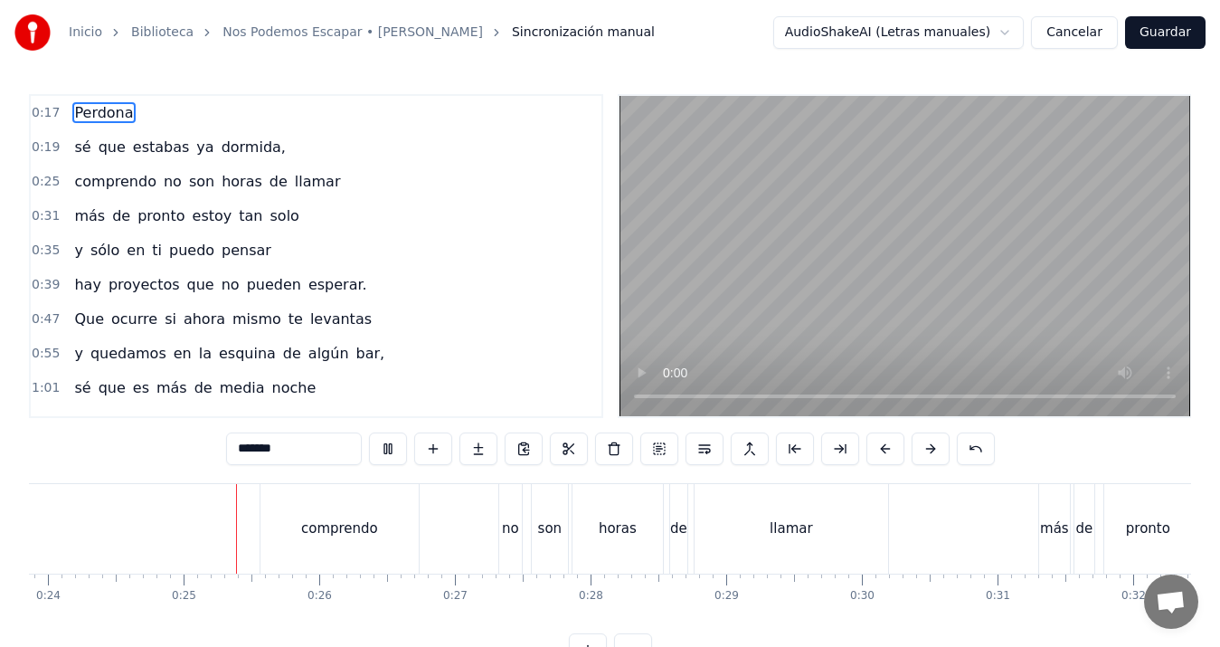
scroll to position [0, 3283]
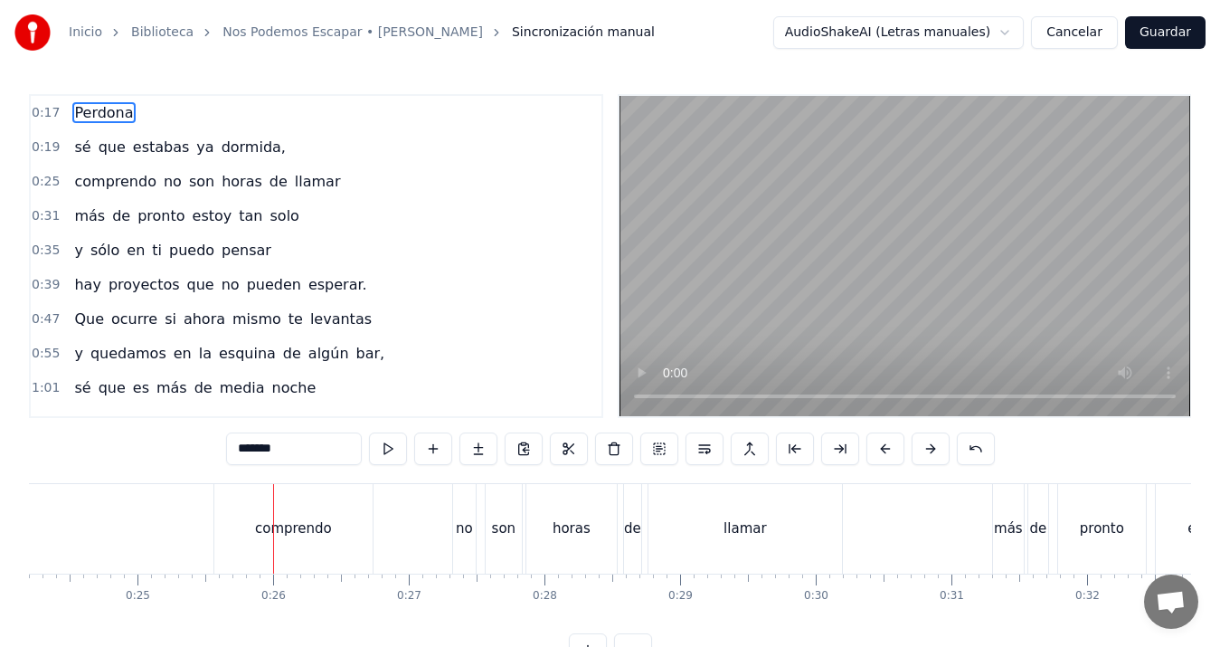
click at [469, 528] on div "no" at bounding box center [464, 528] width 17 height 21
type input "**"
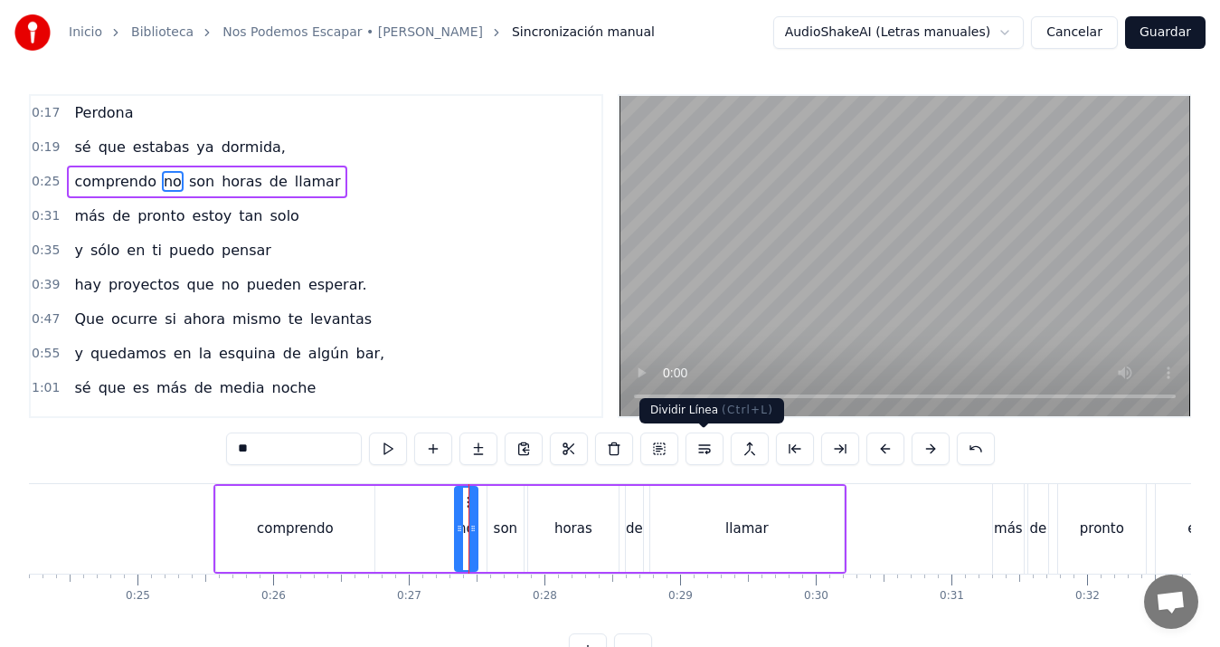
click at [703, 441] on button at bounding box center [705, 448] width 38 height 33
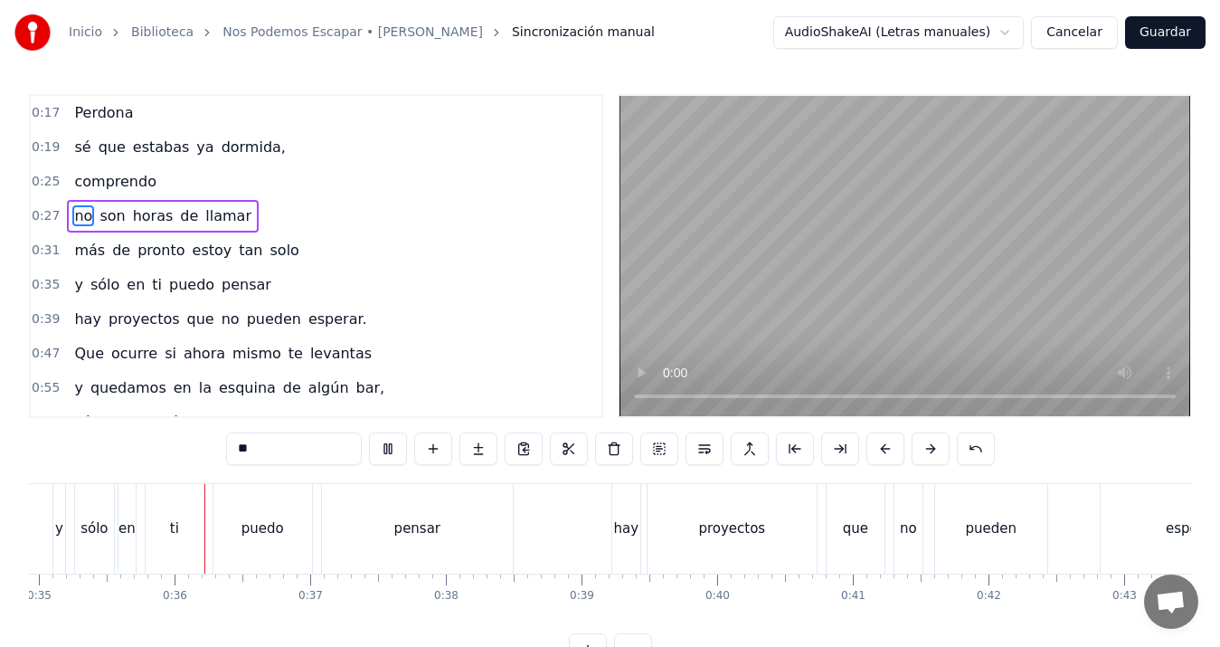
scroll to position [0, 4758]
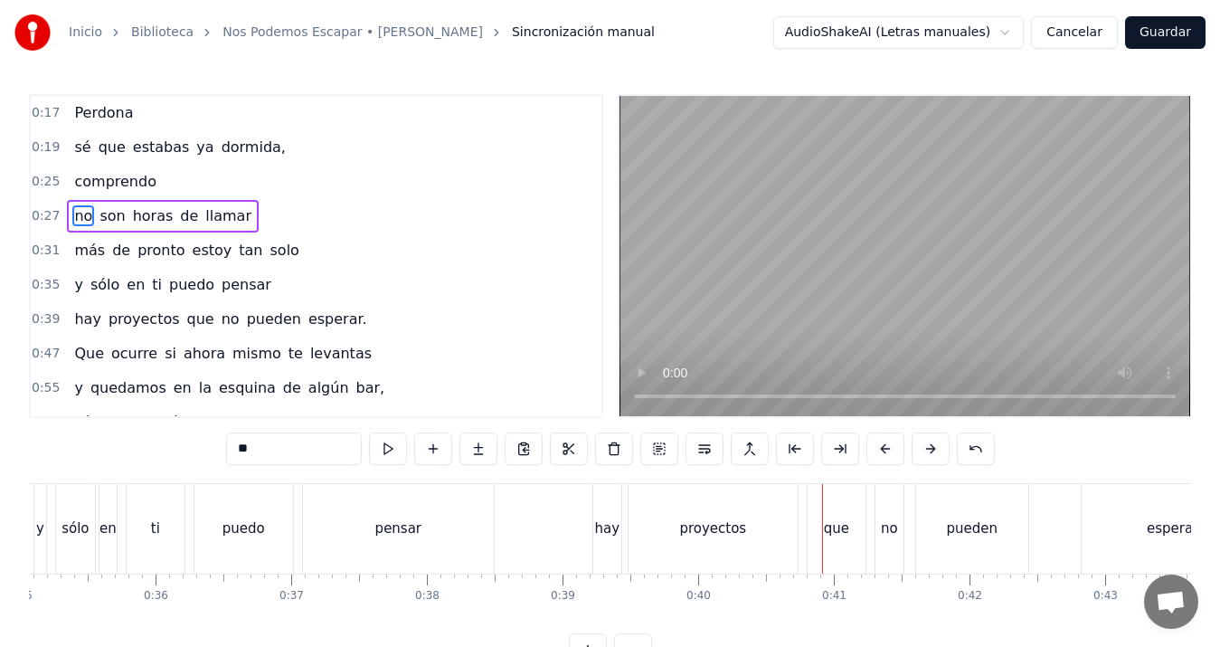
click at [827, 523] on div "que" at bounding box center [836, 528] width 25 height 21
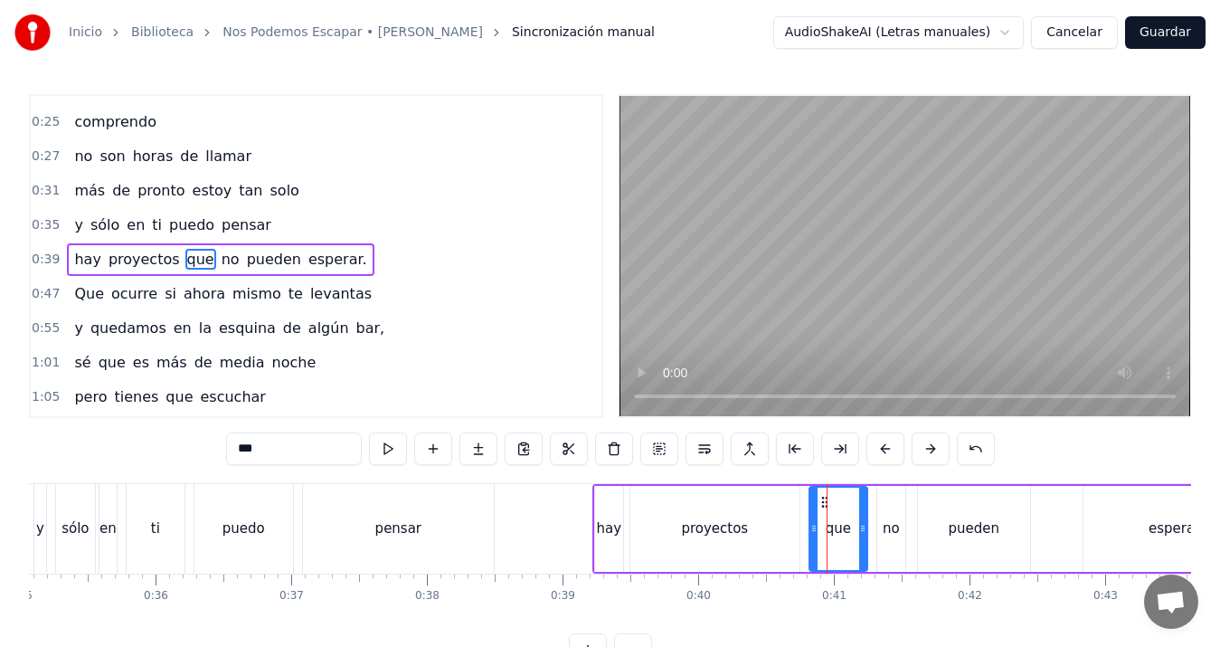
scroll to position [63, 0]
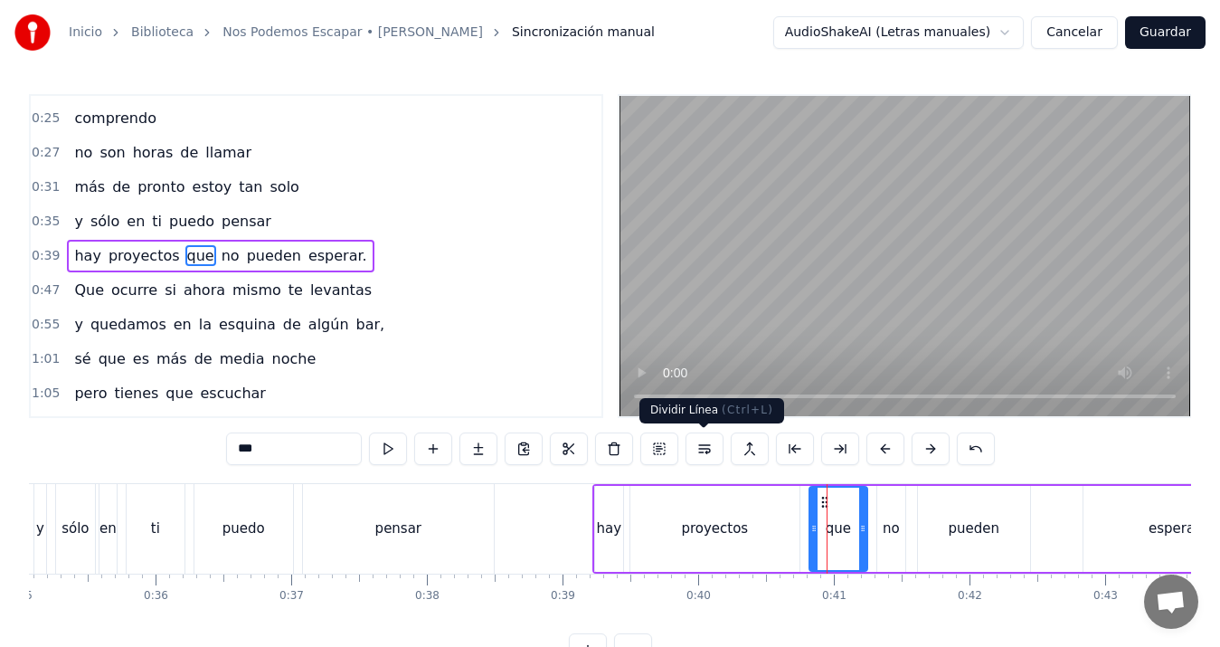
click at [713, 450] on button at bounding box center [705, 448] width 38 height 33
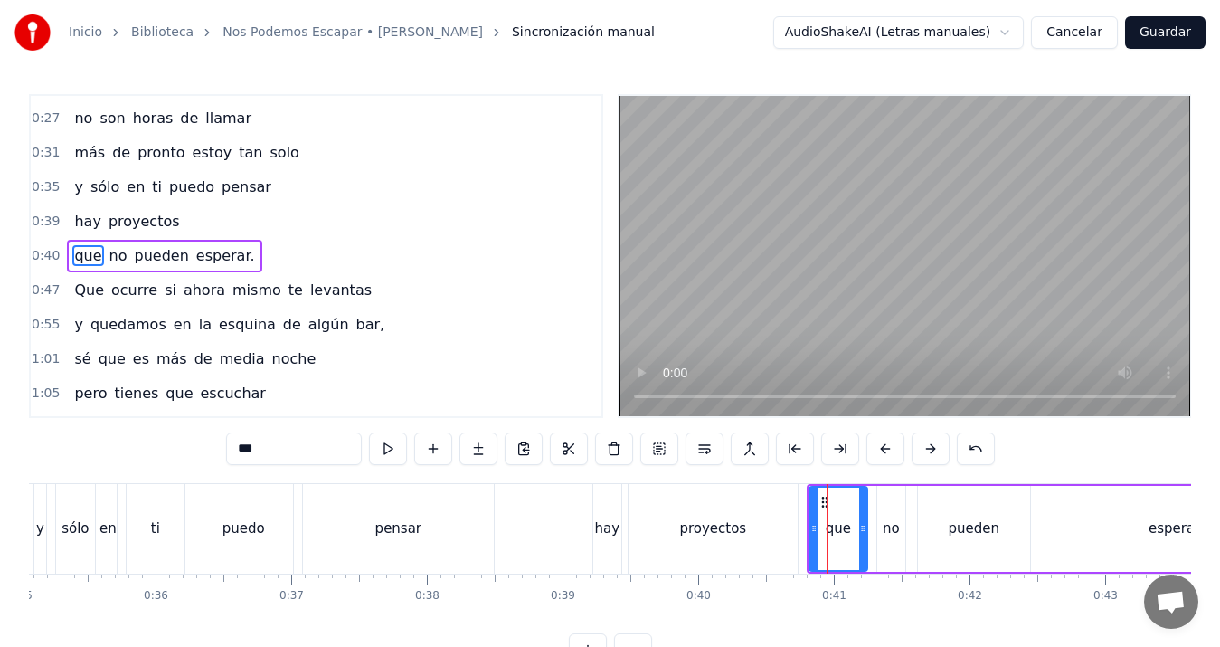
click at [397, 518] on div "pensar" at bounding box center [398, 528] width 46 height 21
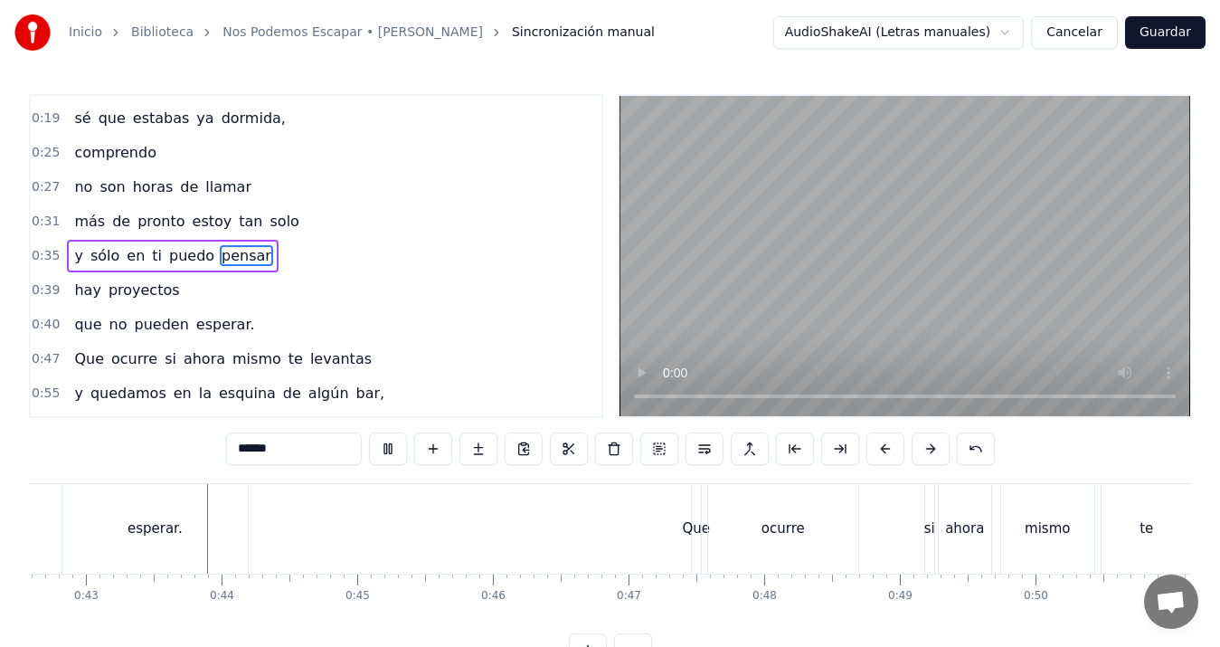
scroll to position [0, 5778]
click at [926, 535] on div "si" at bounding box center [929, 528] width 11 height 21
type input "**"
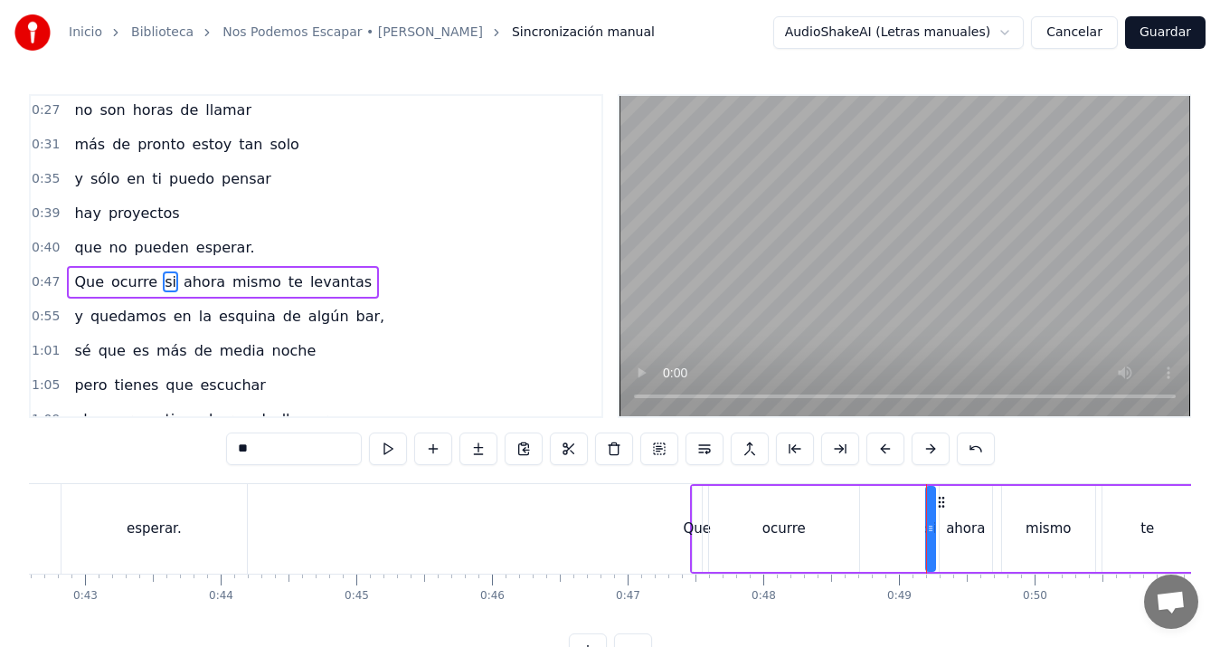
scroll to position [132, 0]
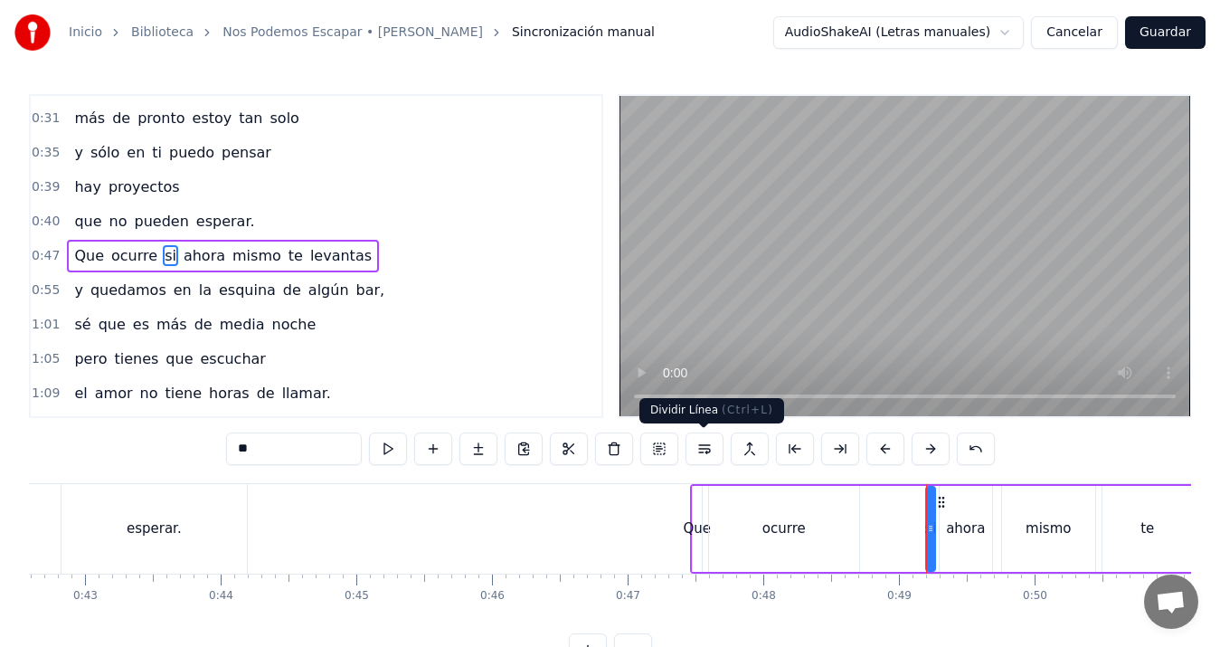
click at [708, 446] on button at bounding box center [705, 448] width 38 height 33
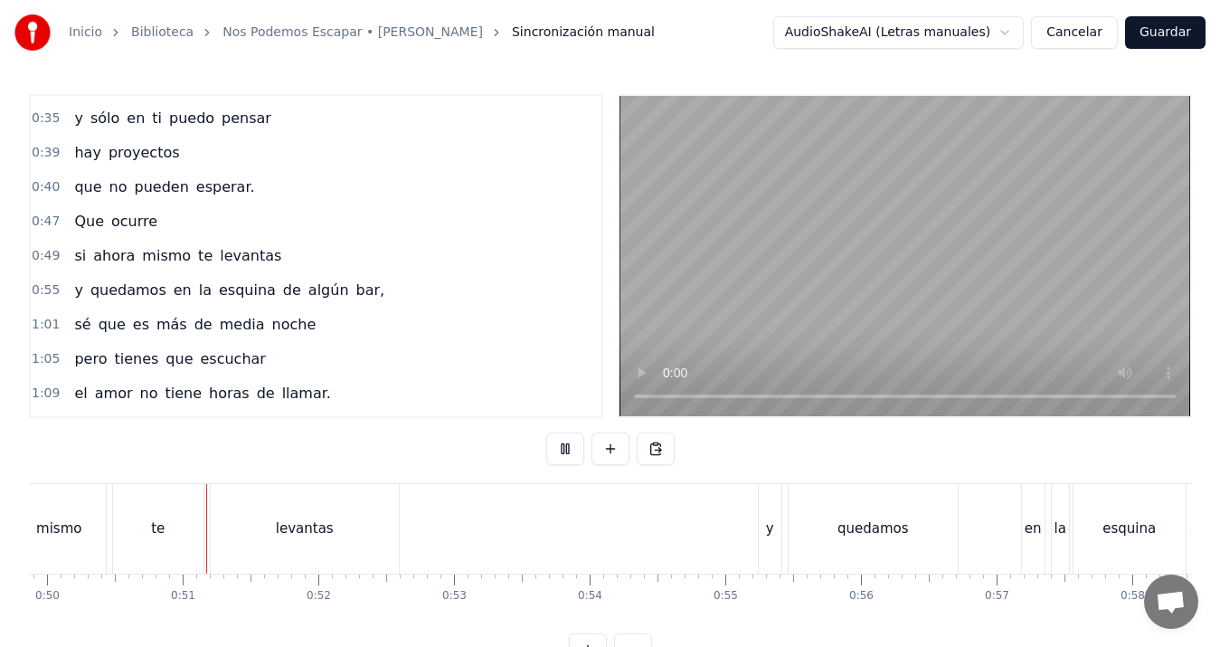
scroll to position [0, 6768]
click at [1022, 535] on div "en" at bounding box center [1031, 529] width 23 height 90
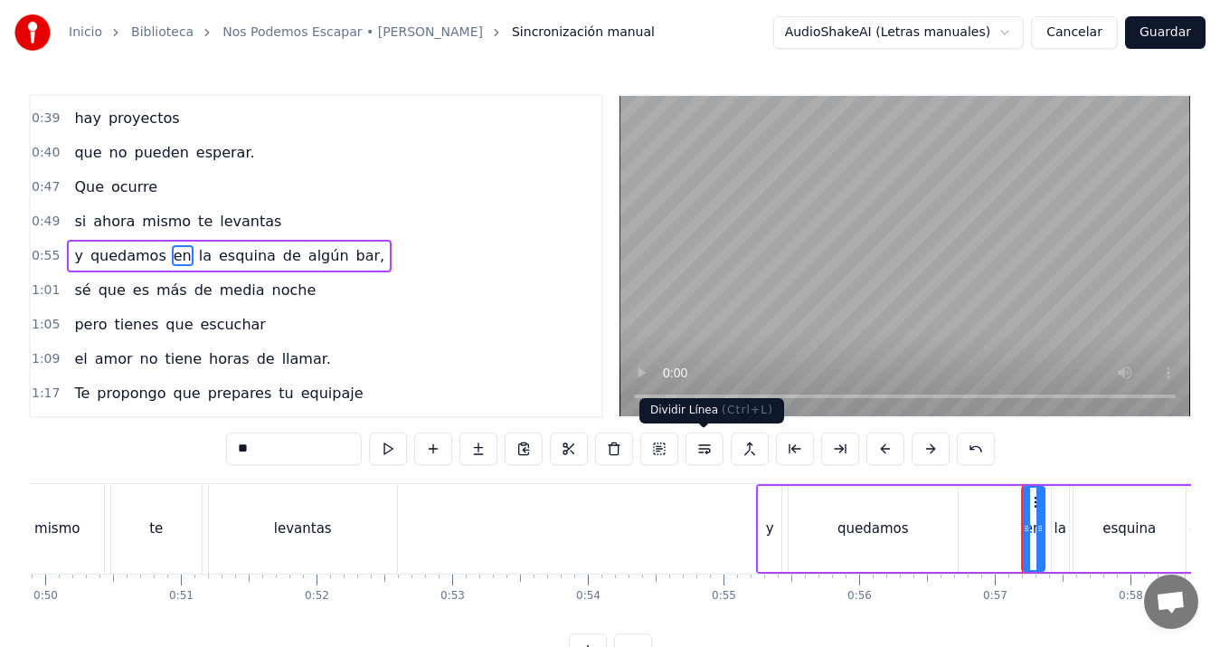
click at [696, 445] on button at bounding box center [705, 448] width 38 height 33
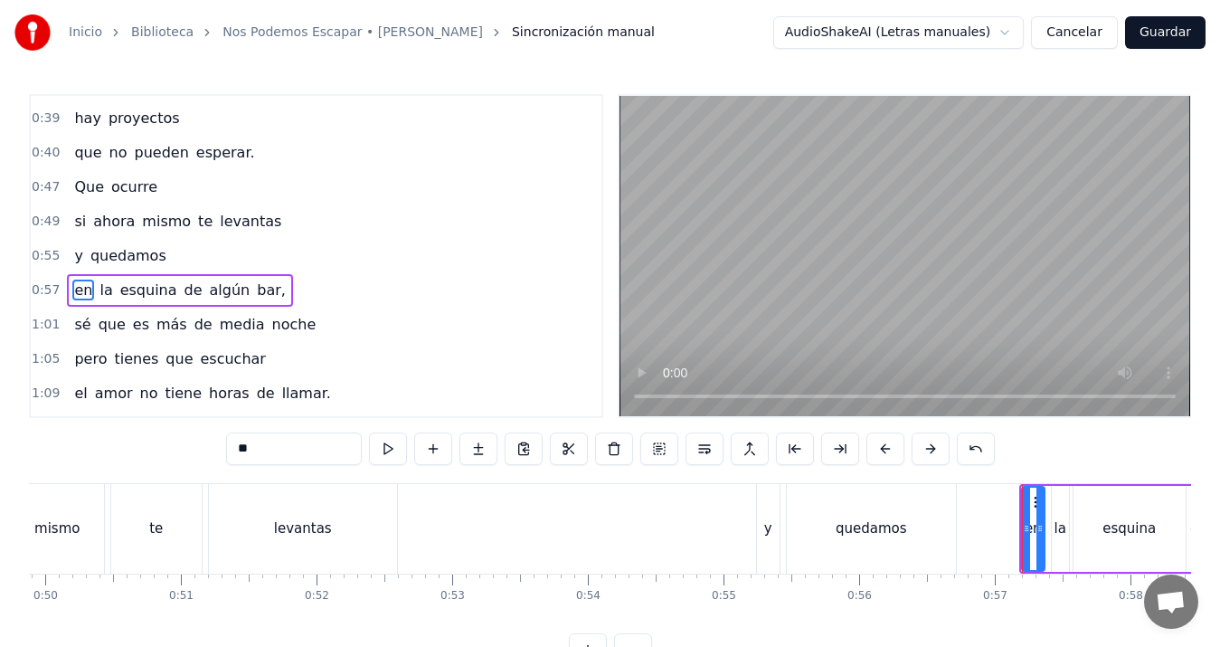
scroll to position [235, 0]
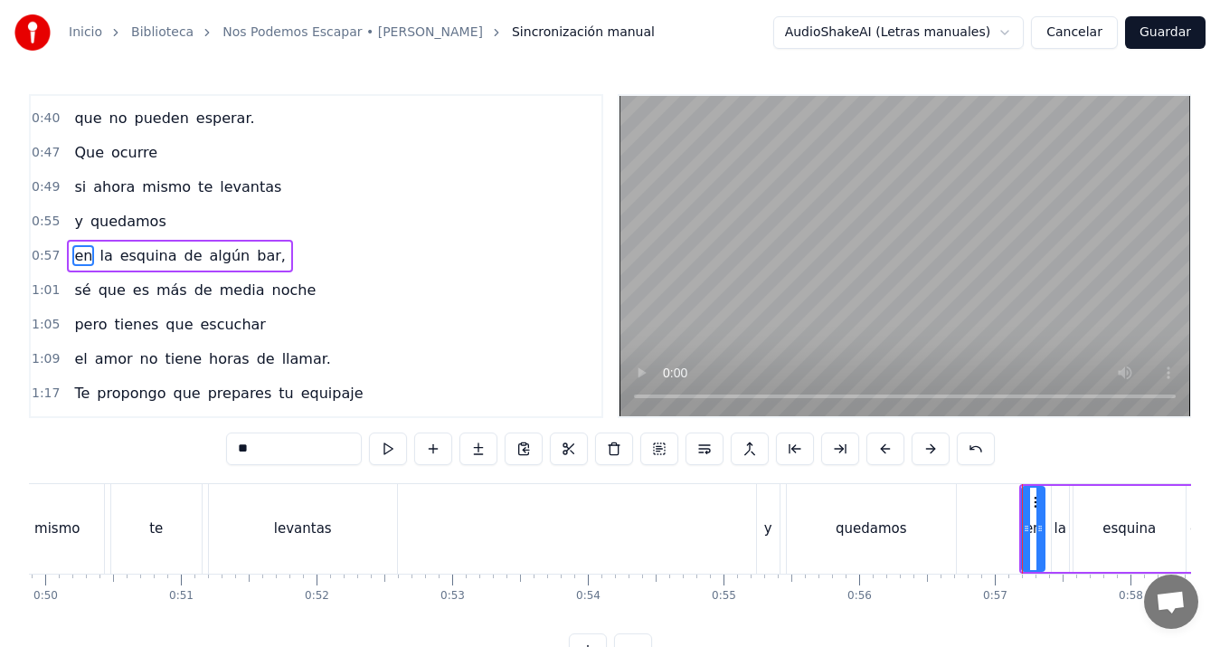
click at [761, 528] on div "y" at bounding box center [768, 529] width 23 height 90
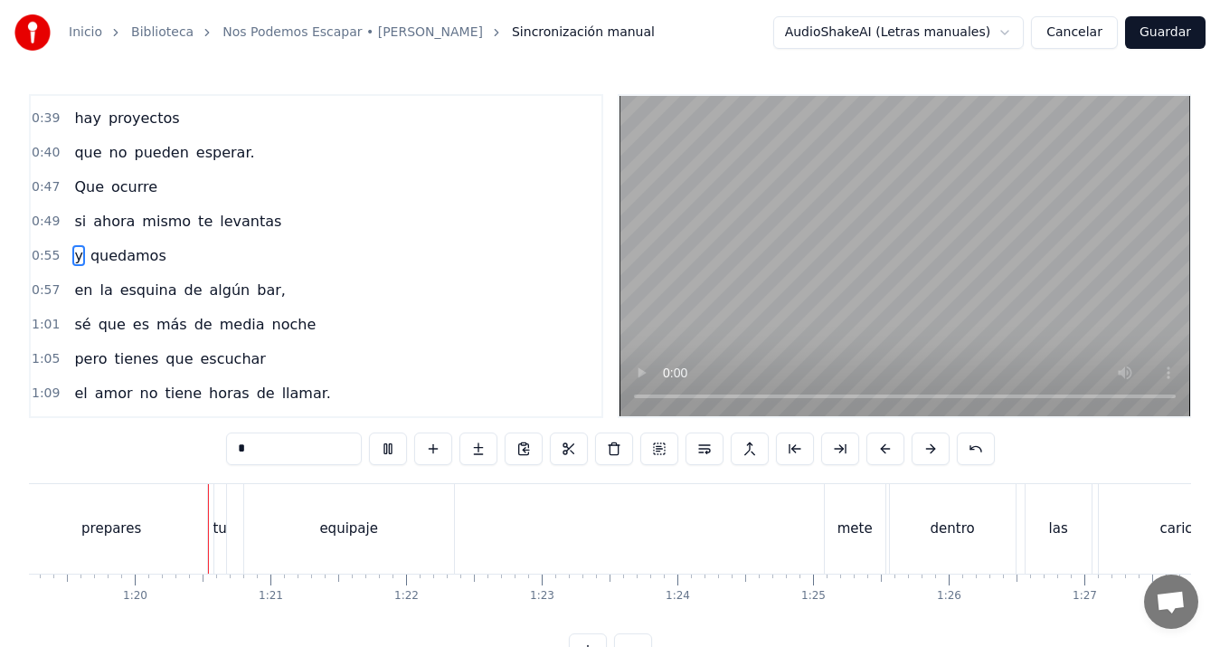
scroll to position [0, 10759]
click at [86, 530] on div "prepares" at bounding box center [101, 528] width 60 height 21
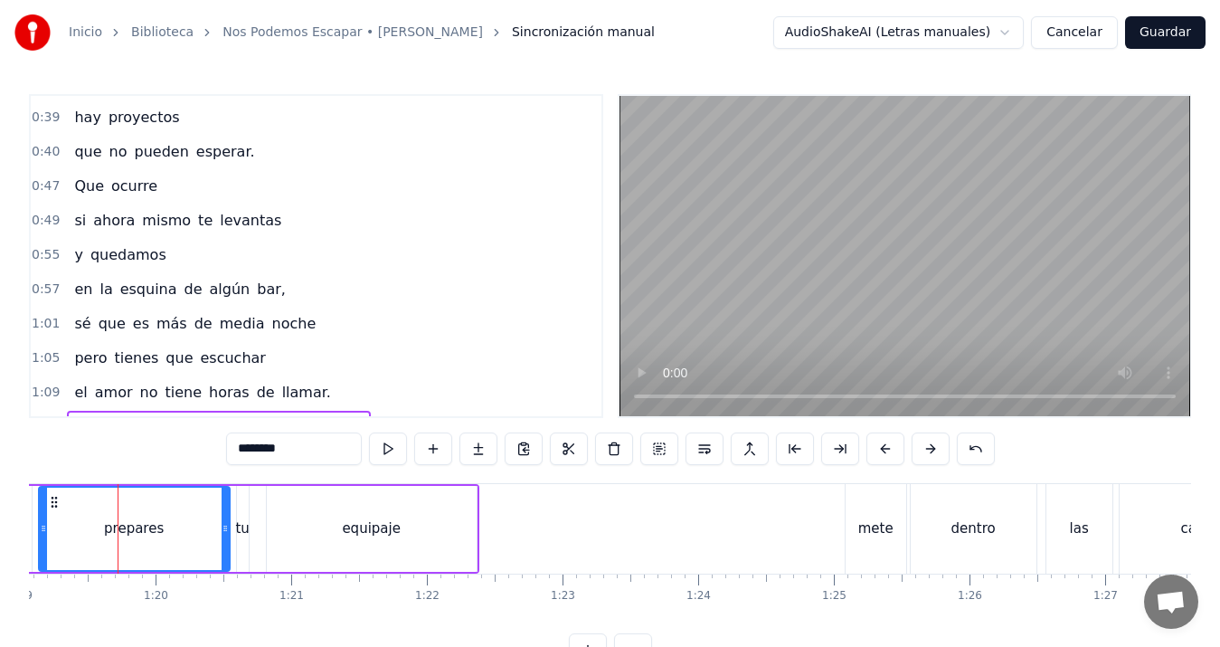
scroll to position [0, 10726]
click at [28, 537] on div "Inicio Biblioteca Nos Podemos Escapar • [PERSON_NAME] Sincronización manual Aud…" at bounding box center [610, 333] width 1220 height 666
click at [30, 525] on div "que" at bounding box center [5, 529] width 58 height 86
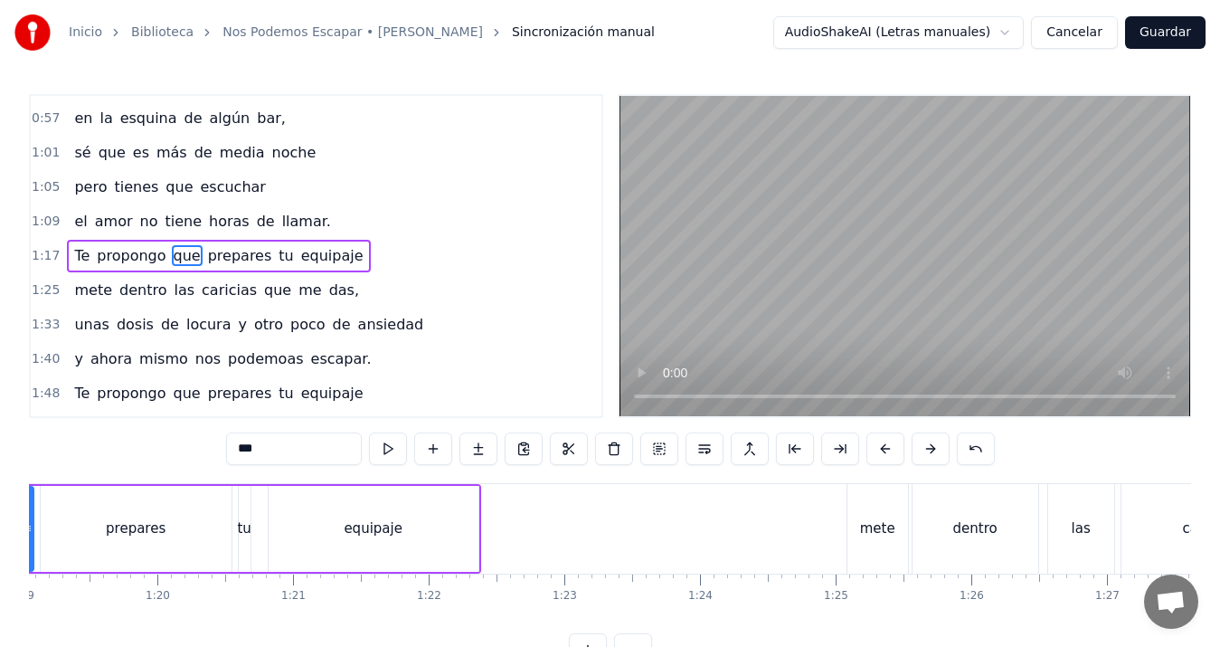
scroll to position [0, 10634]
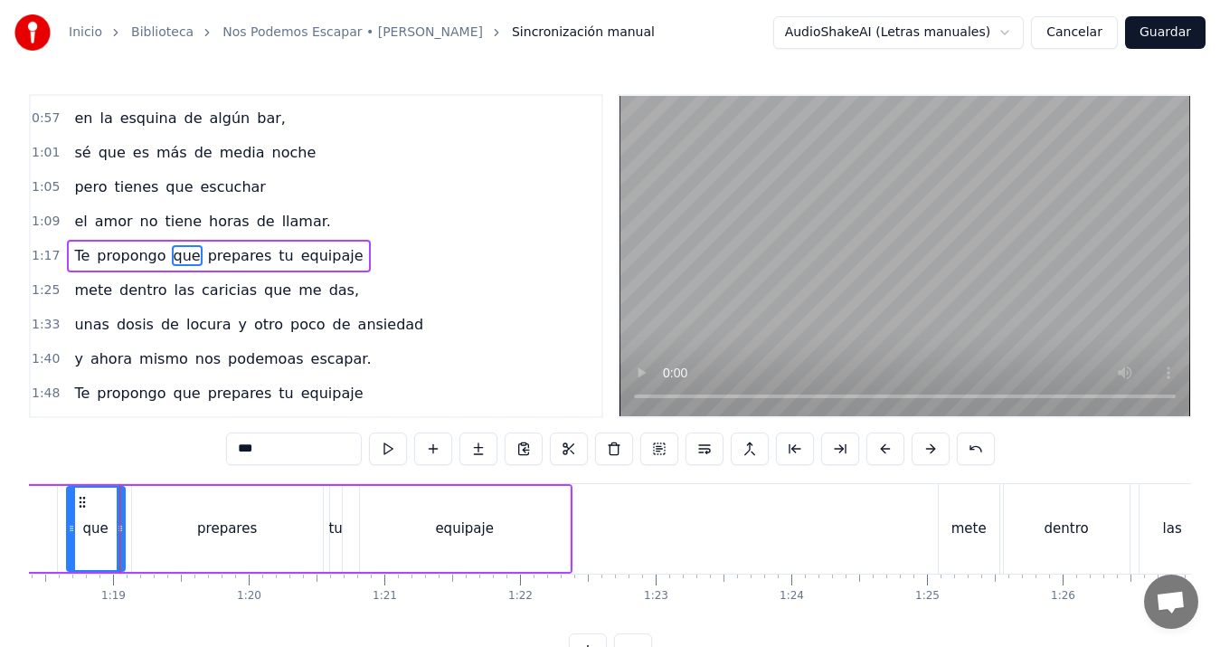
click at [90, 529] on div "que" at bounding box center [95, 528] width 25 height 21
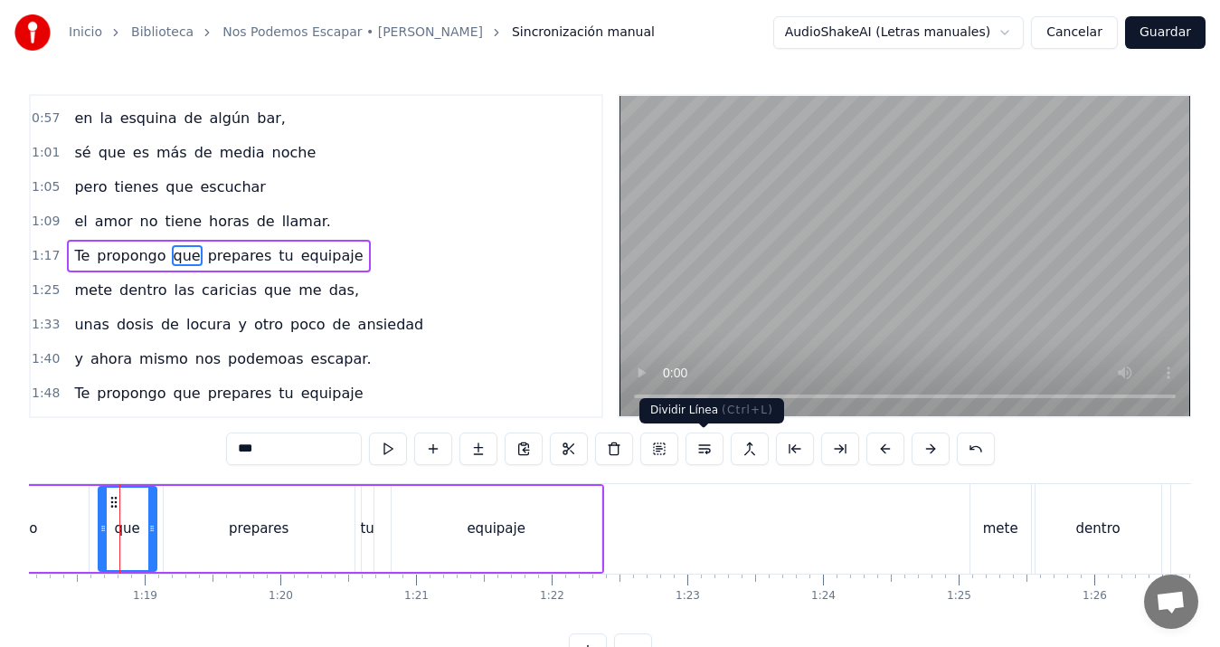
click at [711, 443] on button at bounding box center [705, 448] width 38 height 33
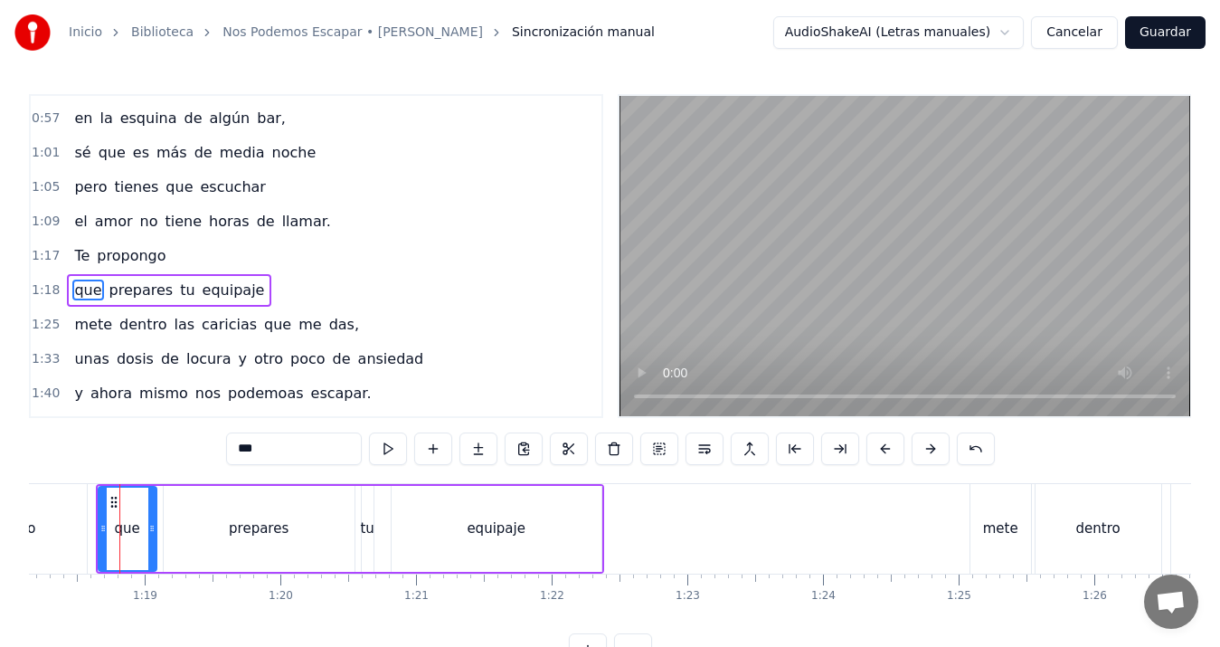
scroll to position [407, 0]
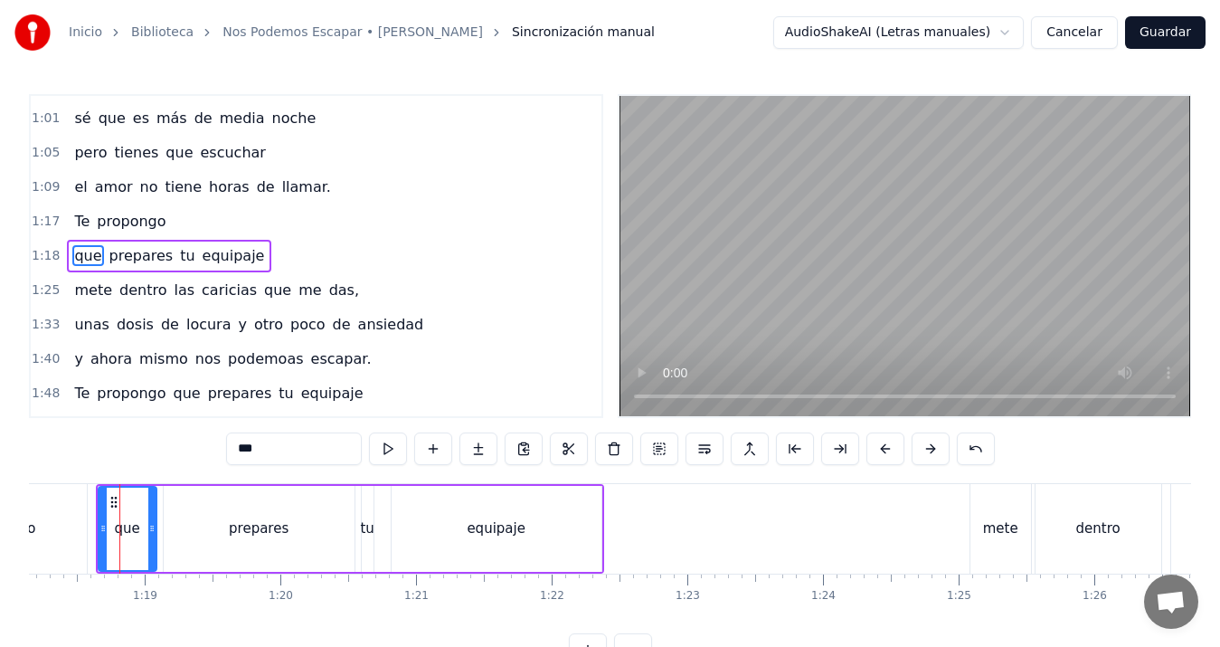
click at [43, 527] on div "propongo" at bounding box center [3, 529] width 166 height 90
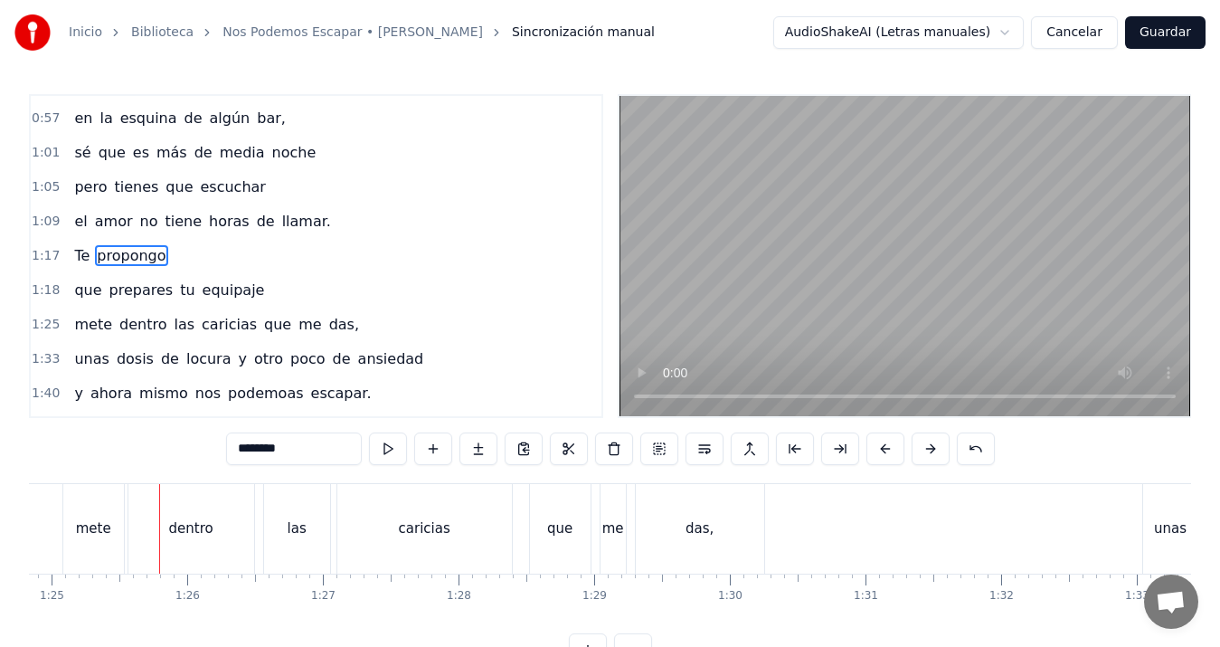
scroll to position [0, 11518]
click at [302, 517] on div "las" at bounding box center [289, 529] width 66 height 90
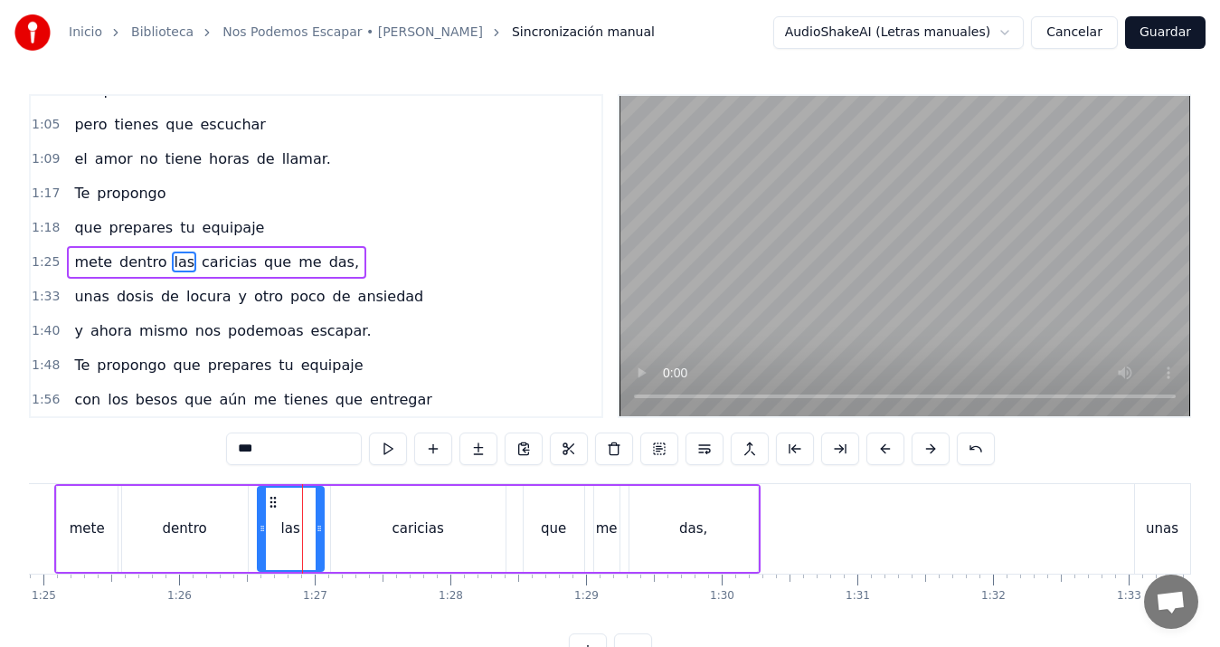
scroll to position [441, 0]
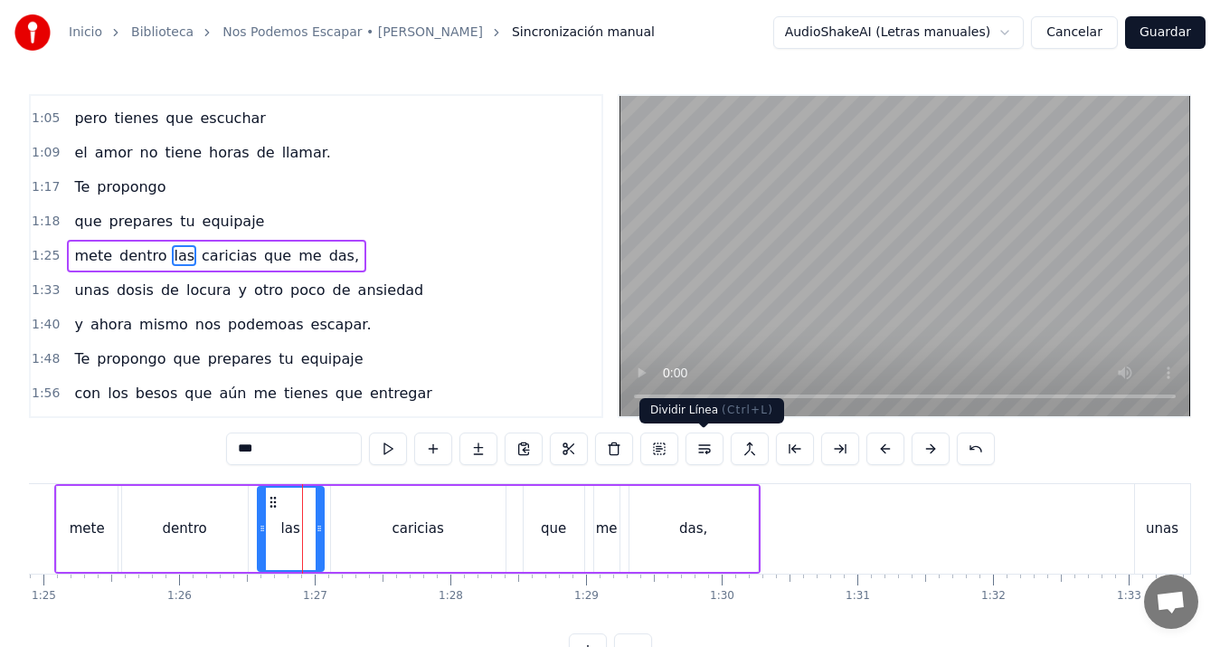
click at [695, 455] on button at bounding box center [705, 448] width 38 height 33
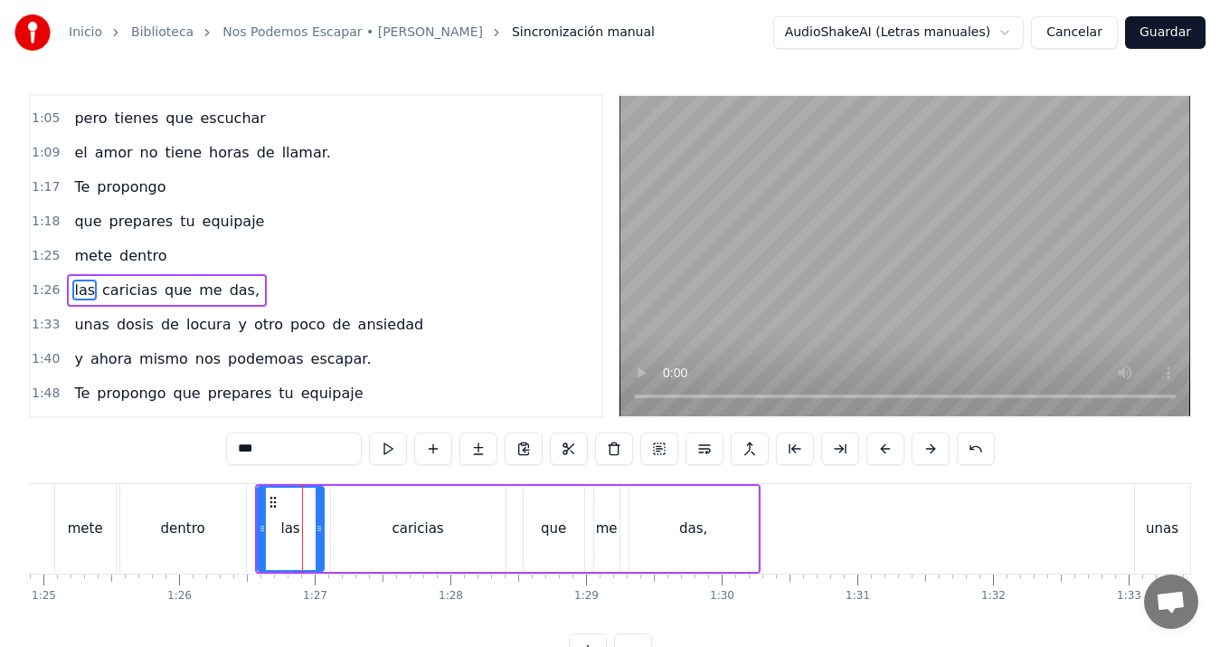
scroll to position [476, 0]
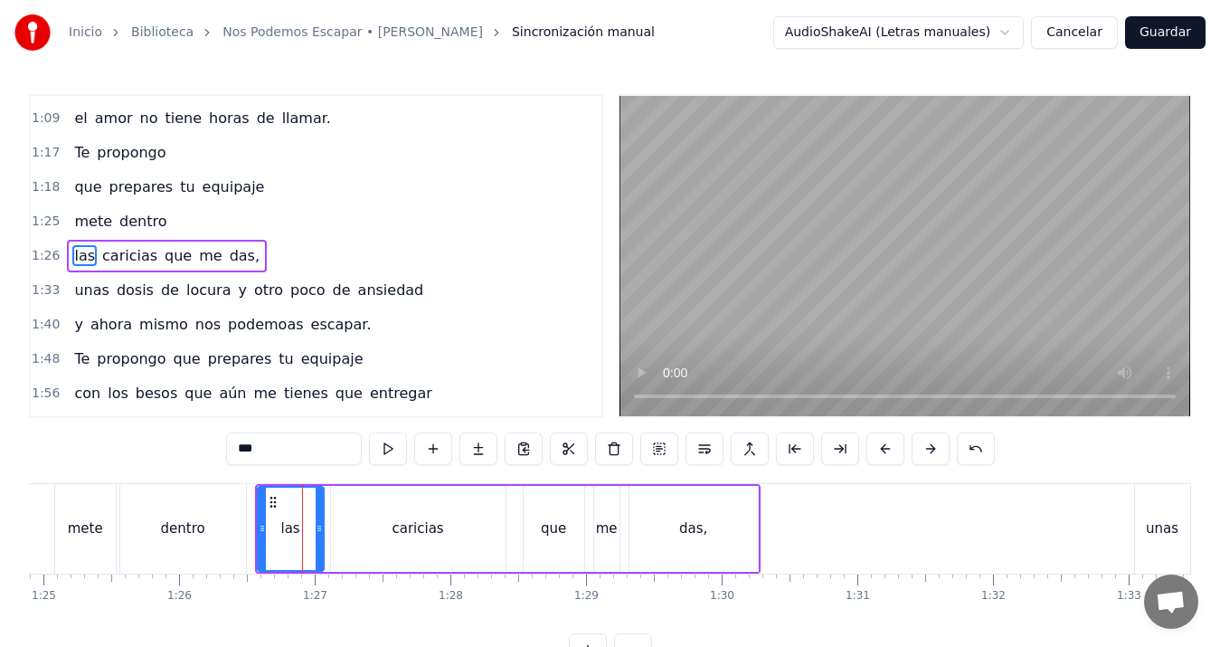
click at [86, 520] on div "mete" at bounding box center [85, 528] width 35 height 21
type input "****"
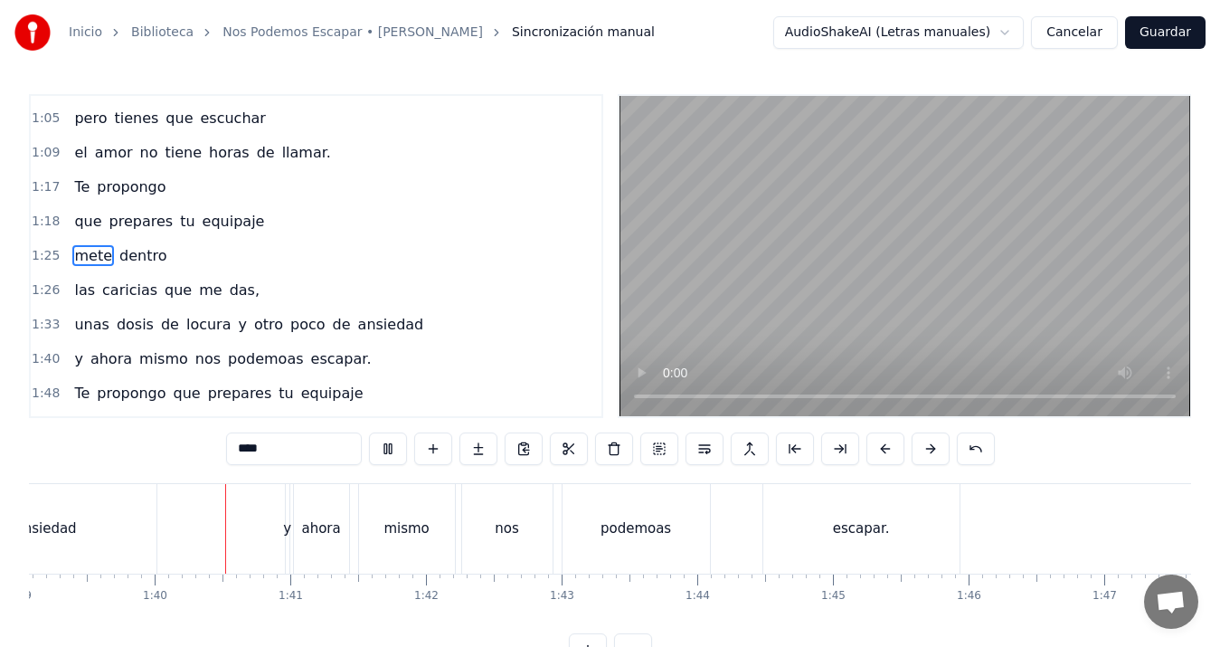
scroll to position [0, 13458]
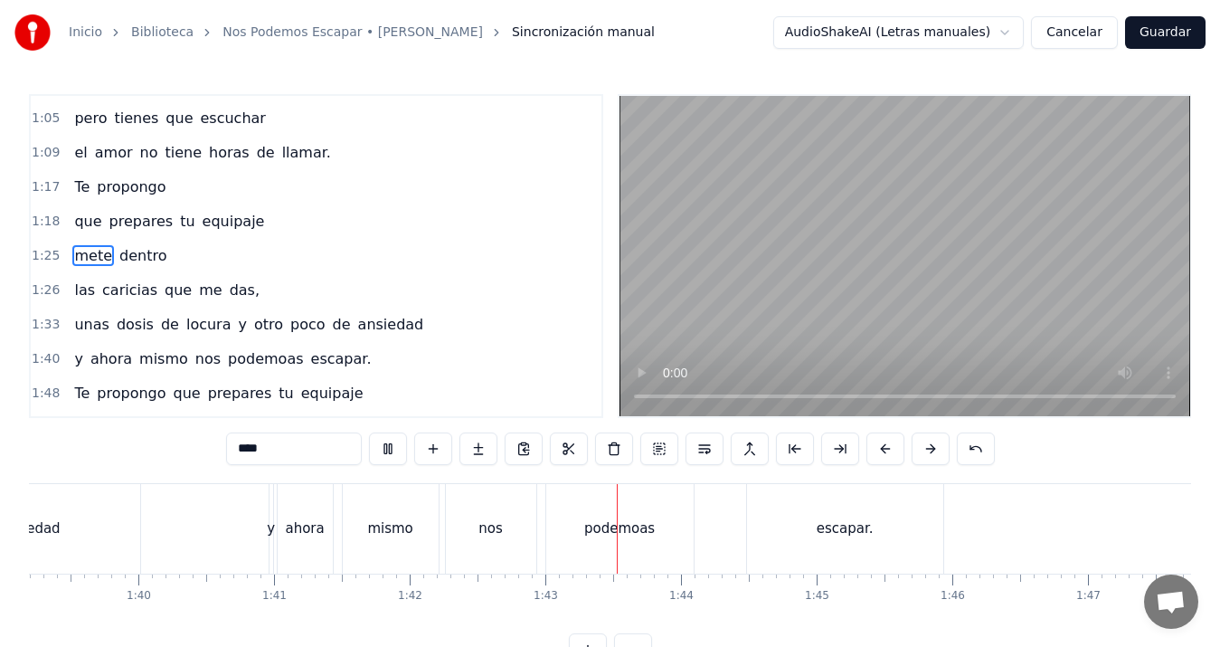
click at [727, 564] on div "y ahora mismo nos podemoas escapar." at bounding box center [608, 529] width 679 height 90
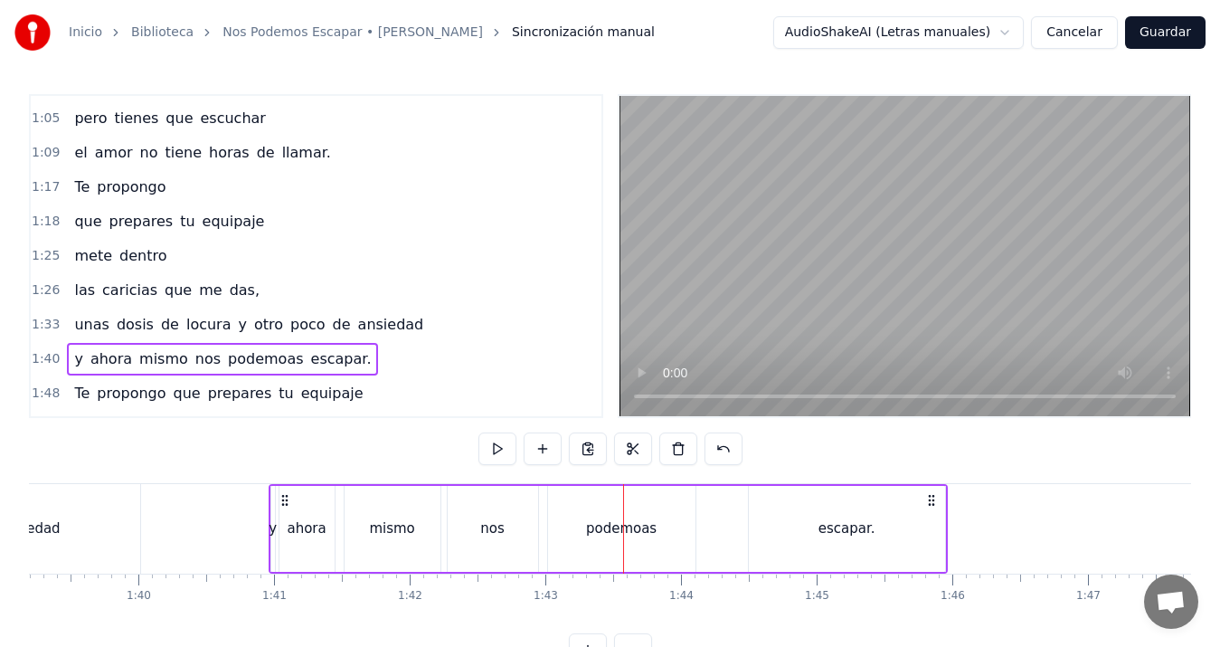
click at [463, 536] on div "nos" at bounding box center [493, 529] width 90 height 86
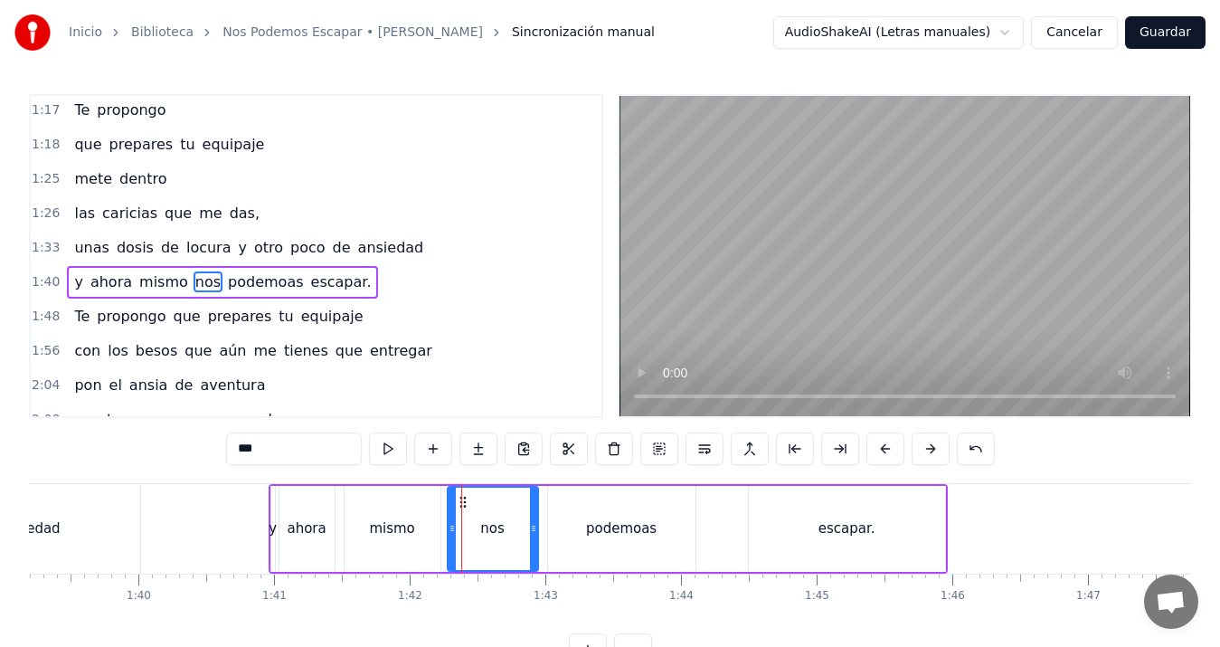
scroll to position [545, 0]
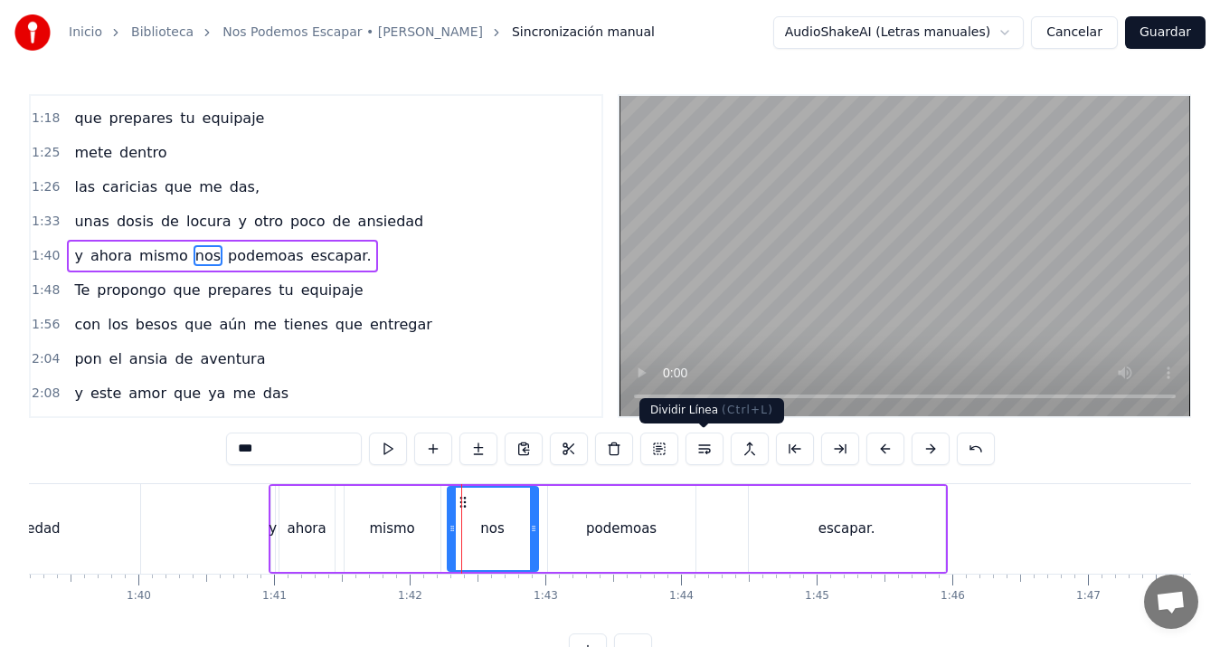
click at [704, 445] on button at bounding box center [705, 448] width 38 height 33
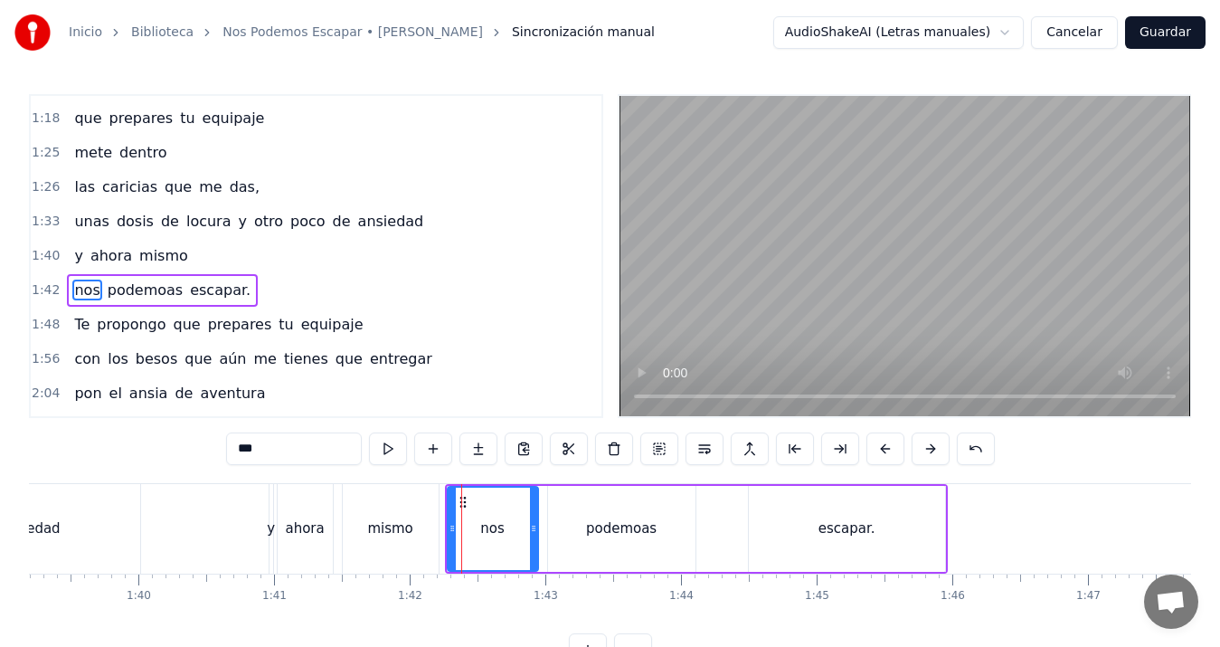
scroll to position [579, 0]
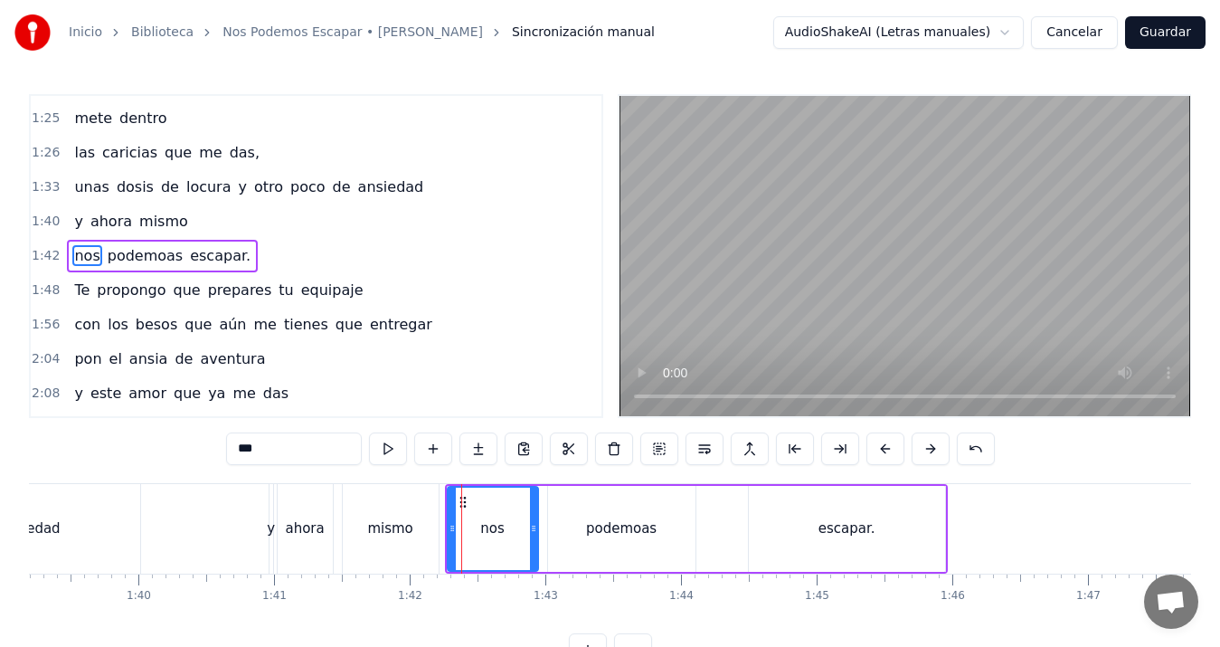
click at [90, 535] on div "ansiedad" at bounding box center [29, 529] width 221 height 90
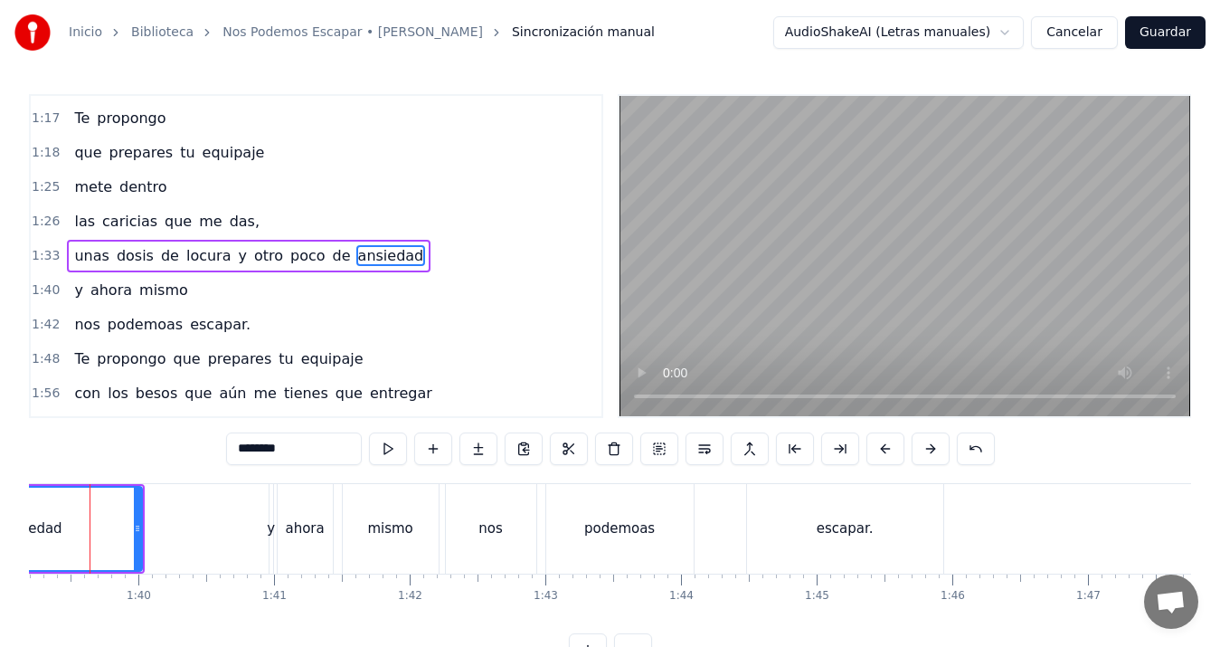
scroll to position [0, 13428]
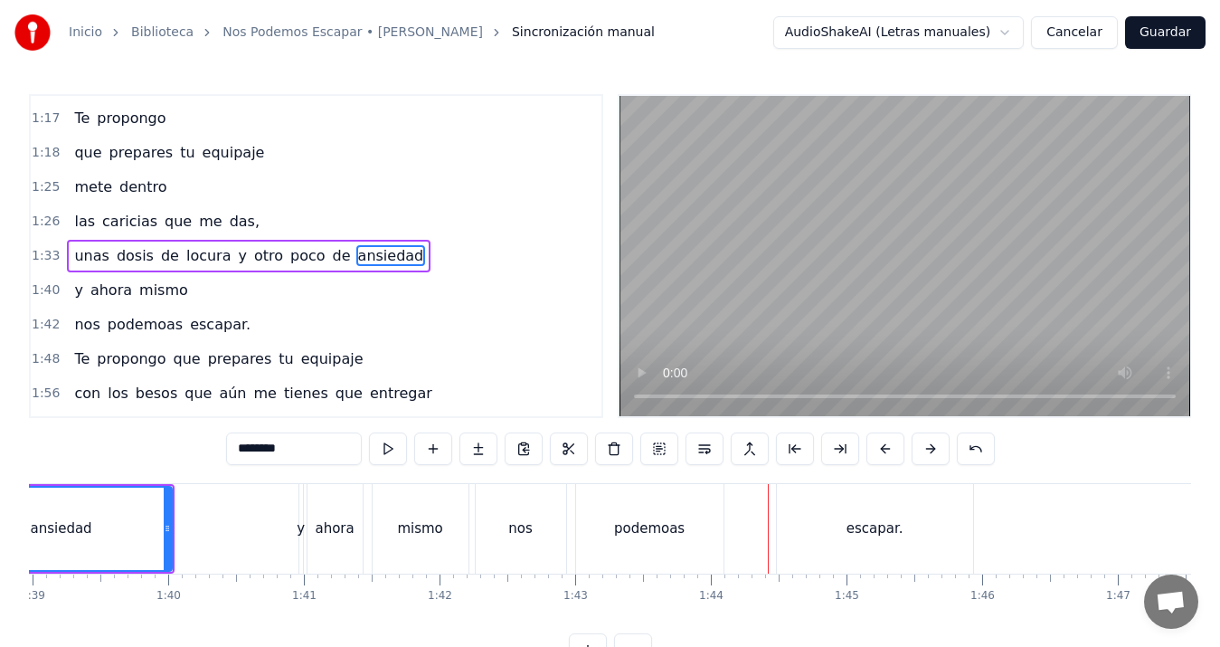
click at [652, 539] on div "podemoas" at bounding box center [649, 529] width 147 height 90
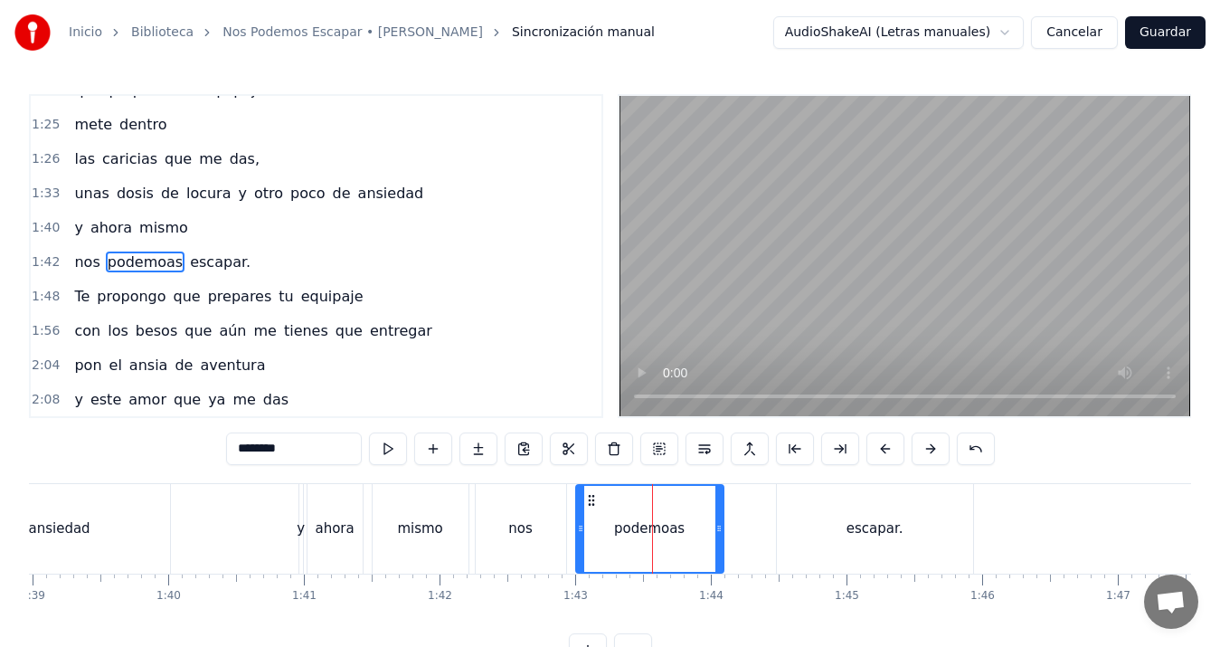
scroll to position [579, 0]
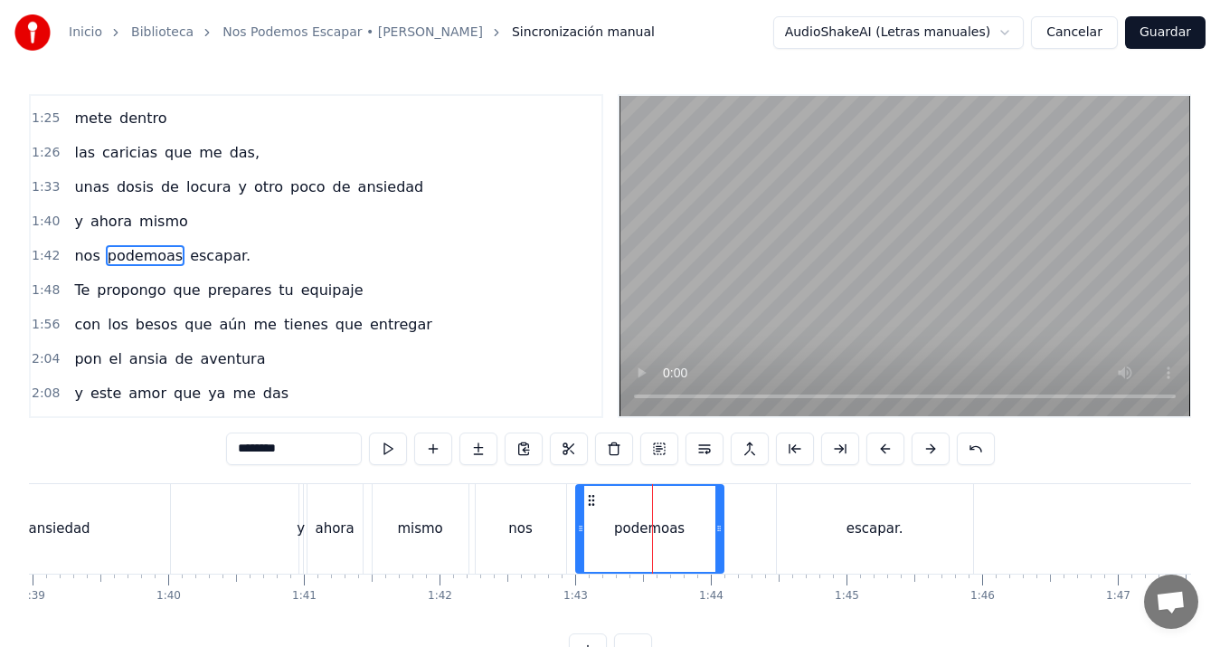
click at [349, 445] on input "********" at bounding box center [294, 448] width 136 height 33
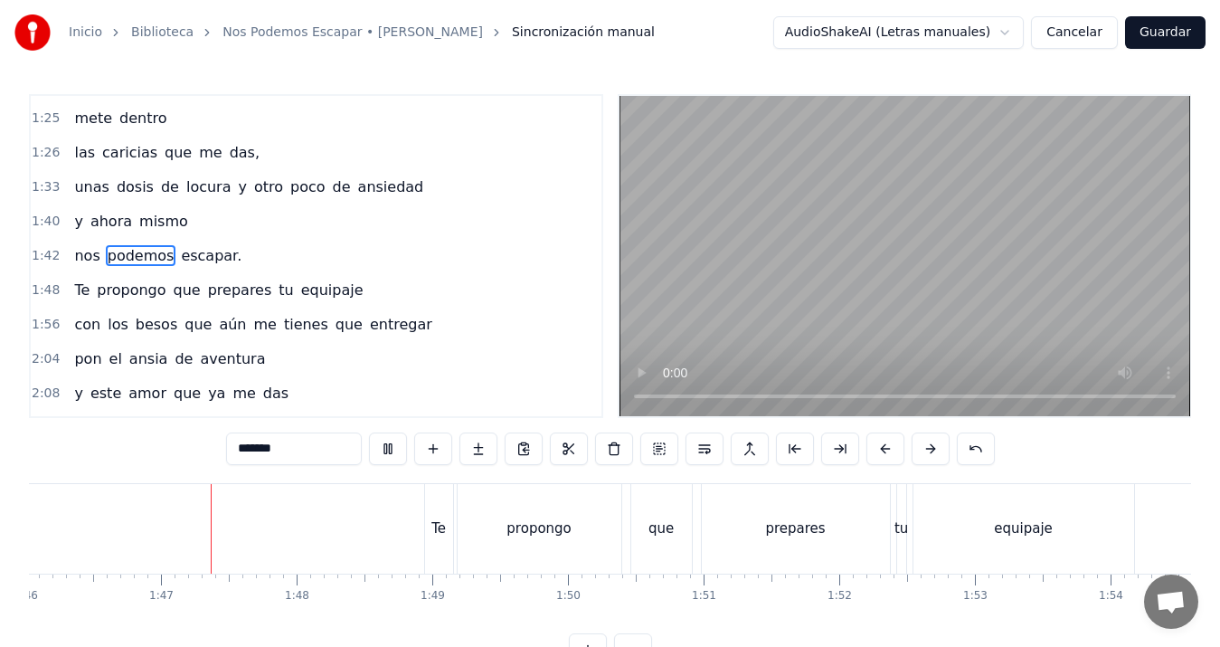
scroll to position [0, 14415]
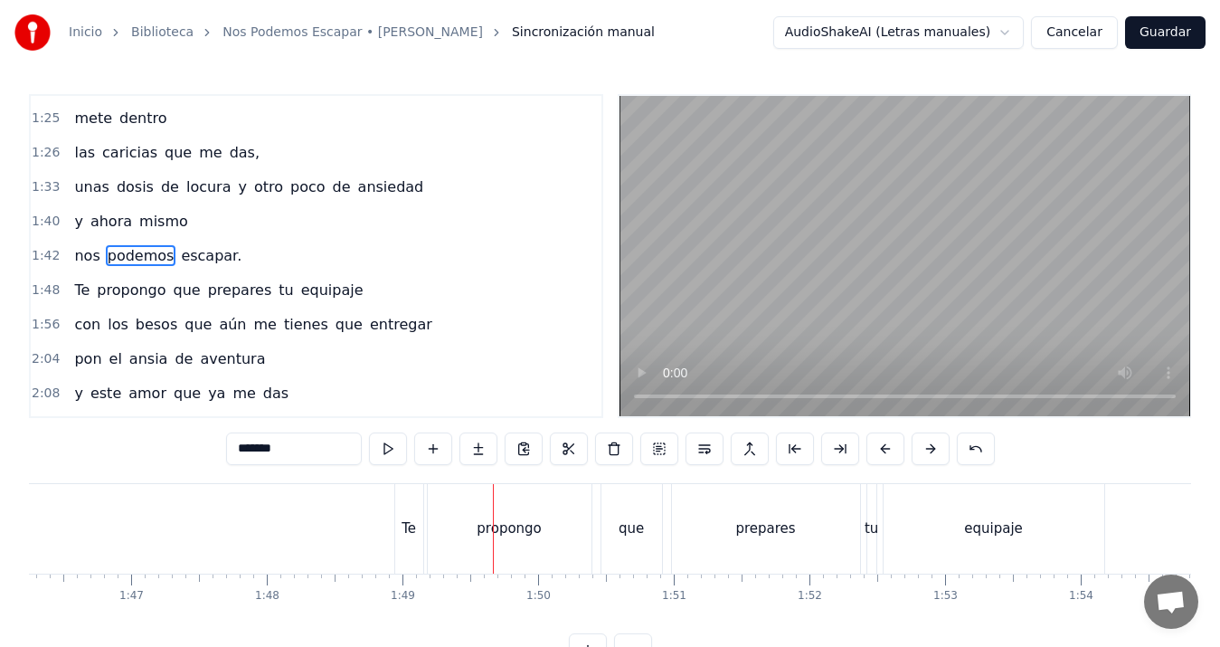
click at [656, 547] on div "que" at bounding box center [632, 529] width 61 height 90
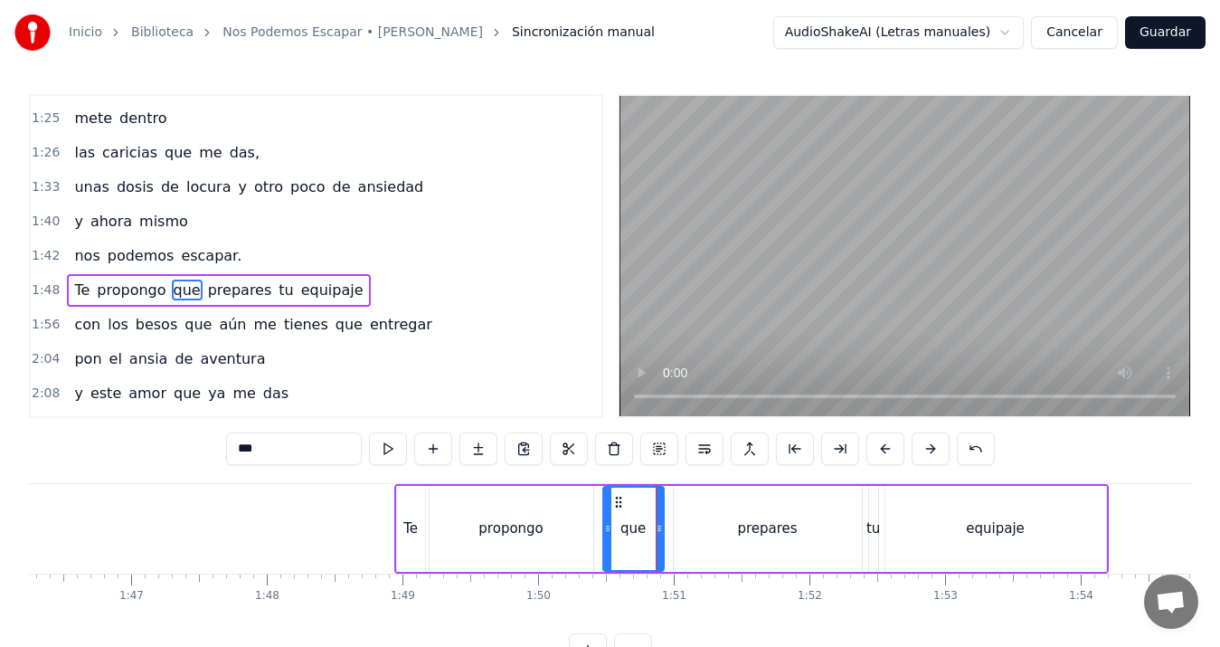
scroll to position [613, 0]
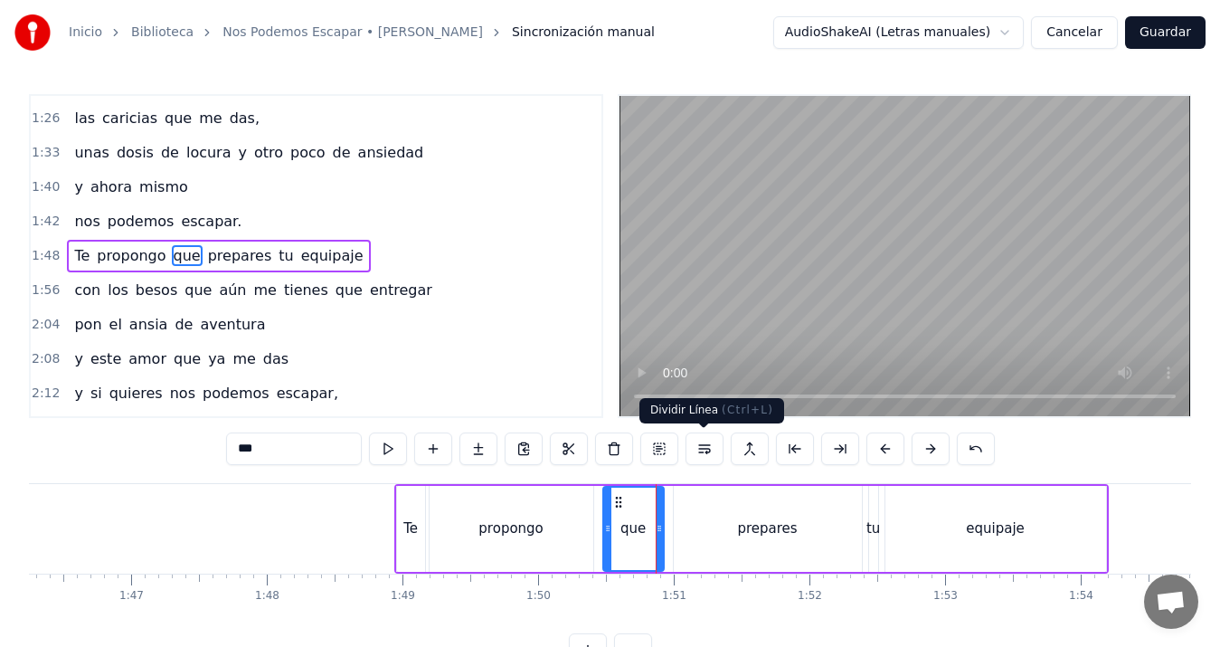
click at [706, 448] on button at bounding box center [705, 448] width 38 height 33
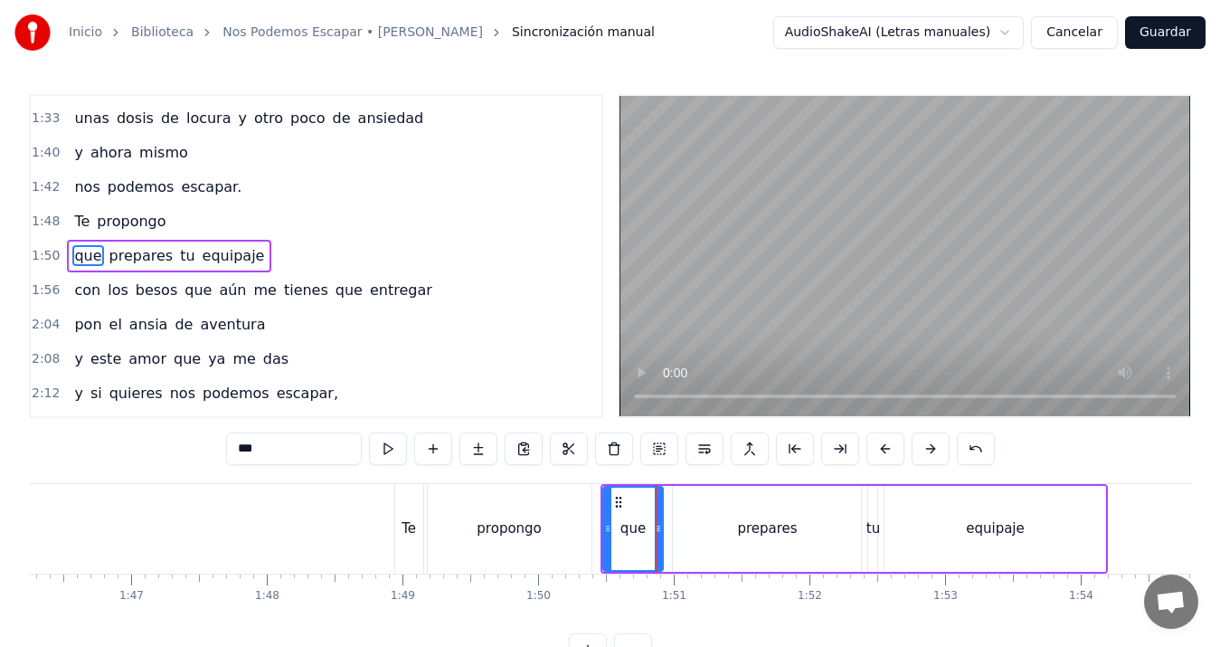
click at [412, 528] on div "Te" at bounding box center [409, 528] width 14 height 21
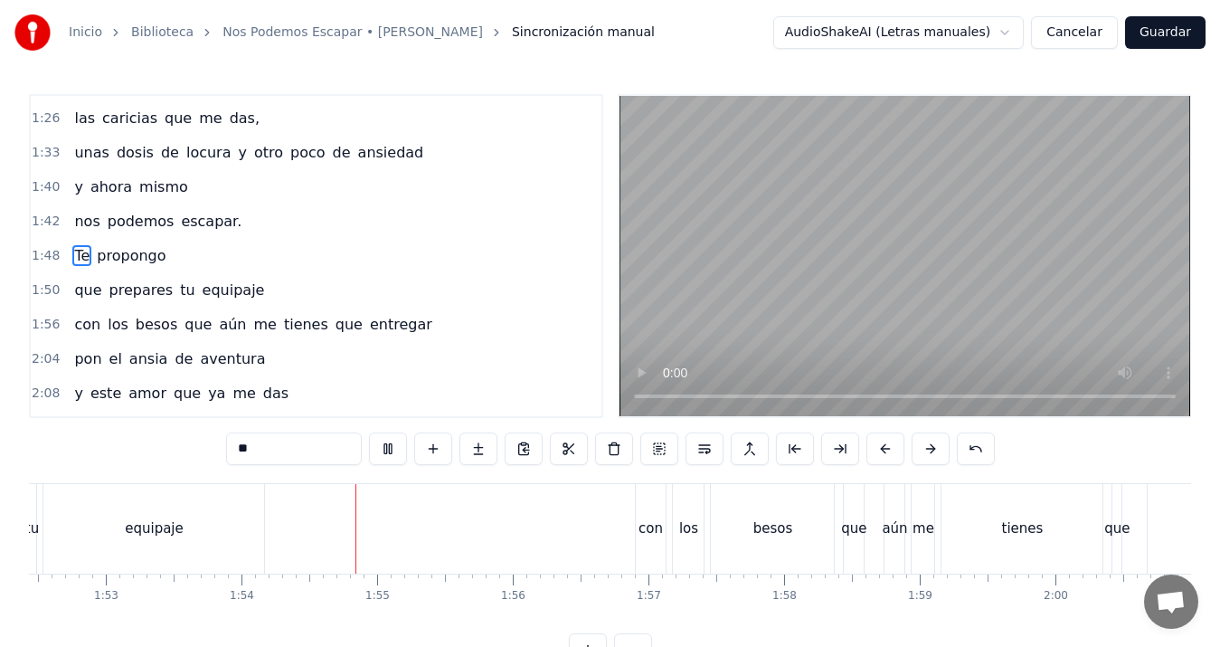
scroll to position [0, 15419]
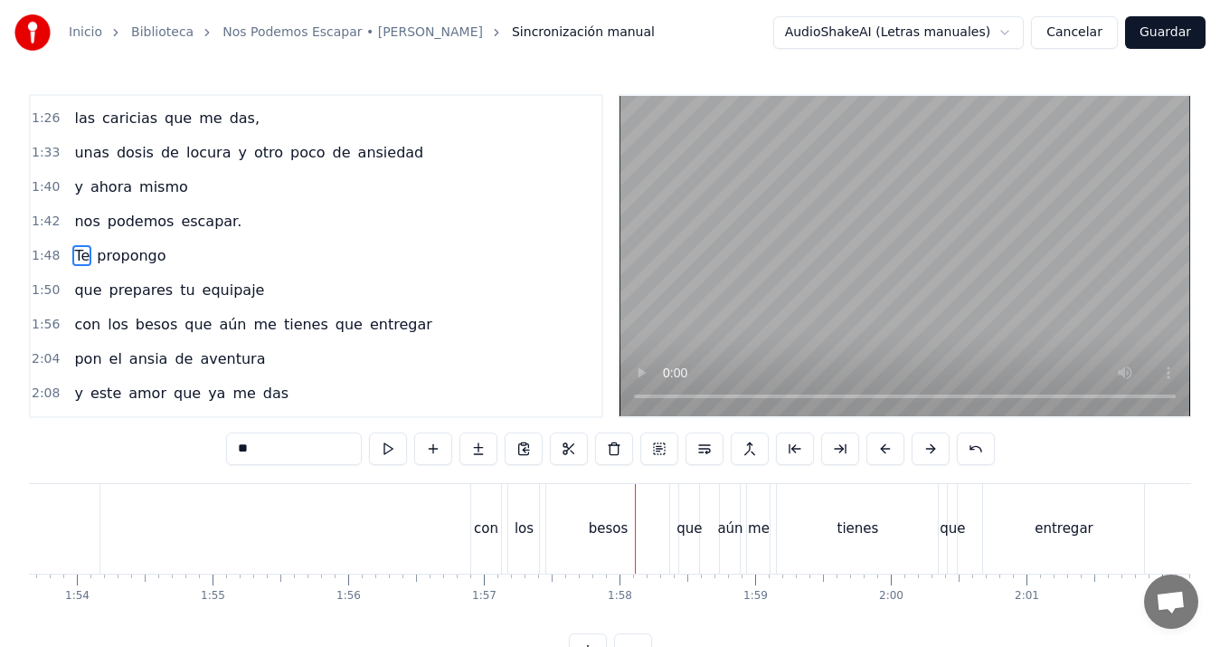
click at [689, 532] on div "que" at bounding box center [689, 528] width 25 height 21
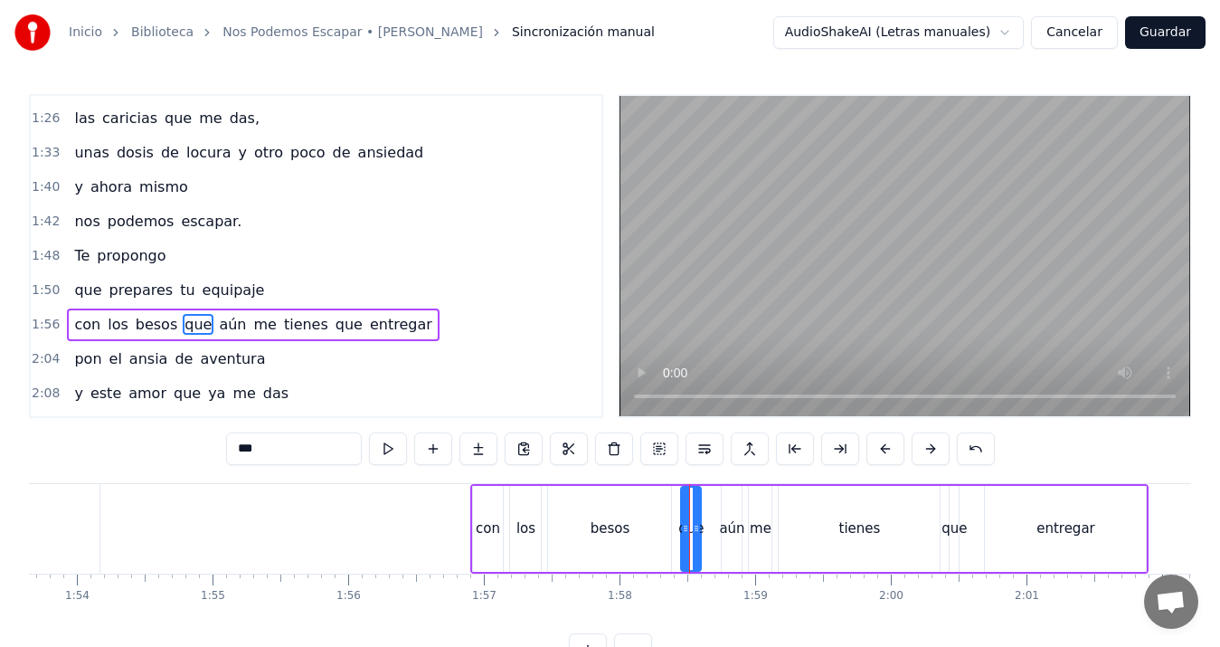
scroll to position [682, 0]
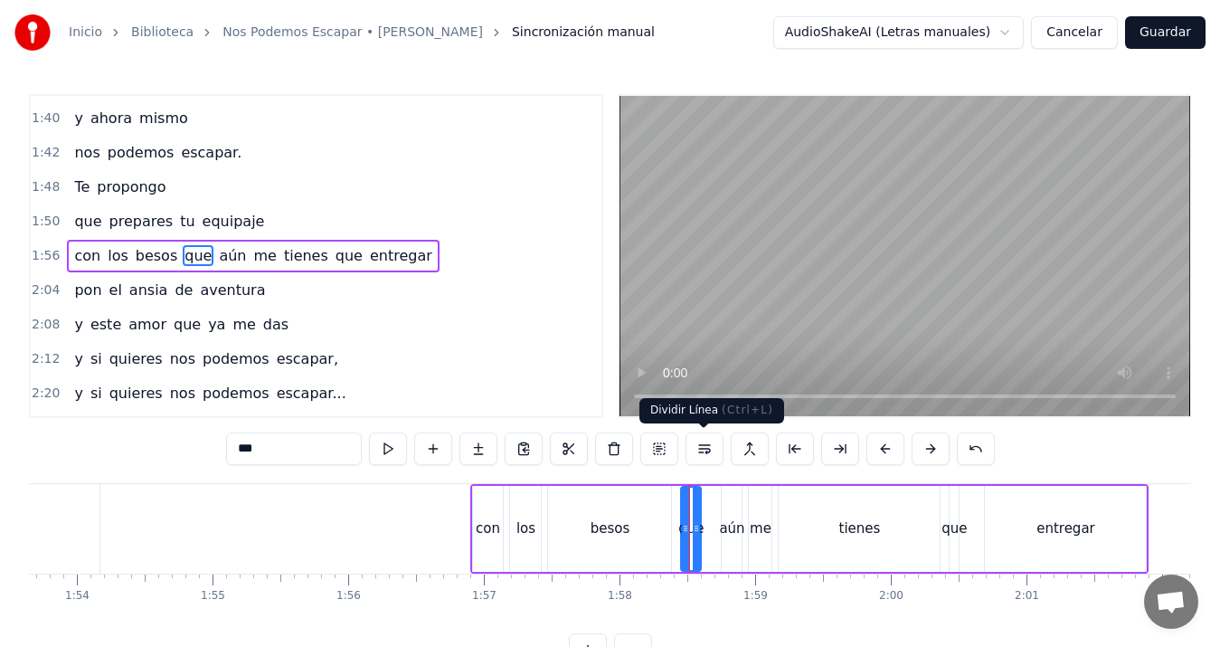
click at [711, 447] on button at bounding box center [705, 448] width 38 height 33
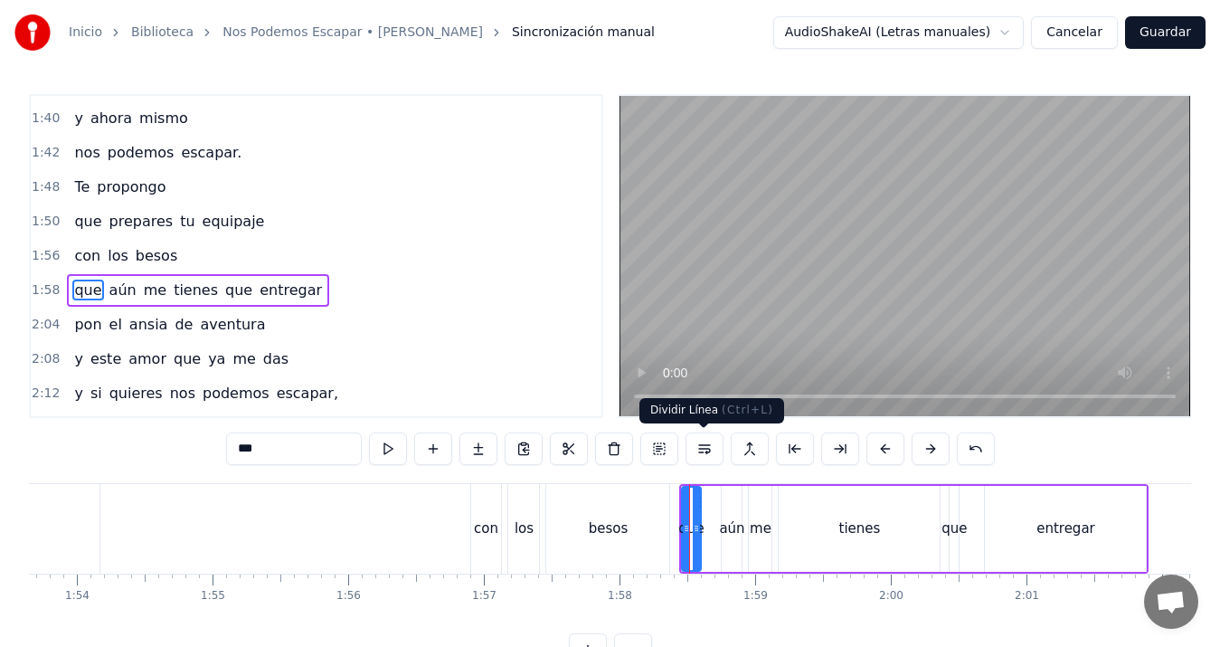
scroll to position [716, 0]
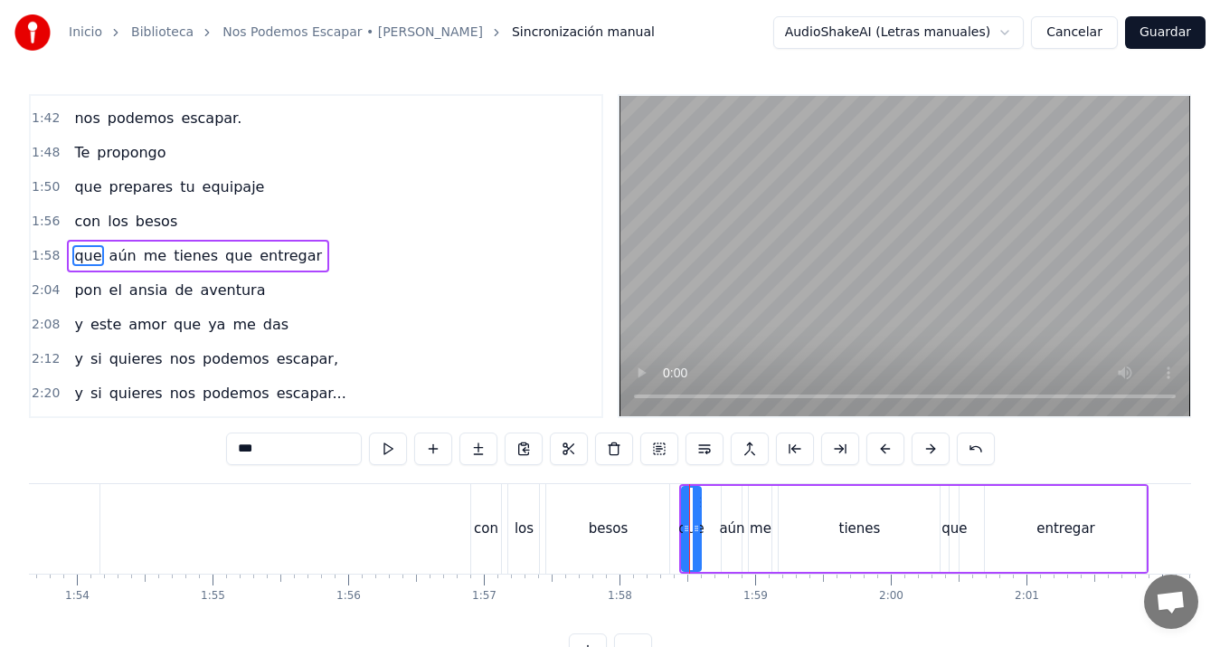
click at [495, 534] on div "con" at bounding box center [486, 528] width 24 height 21
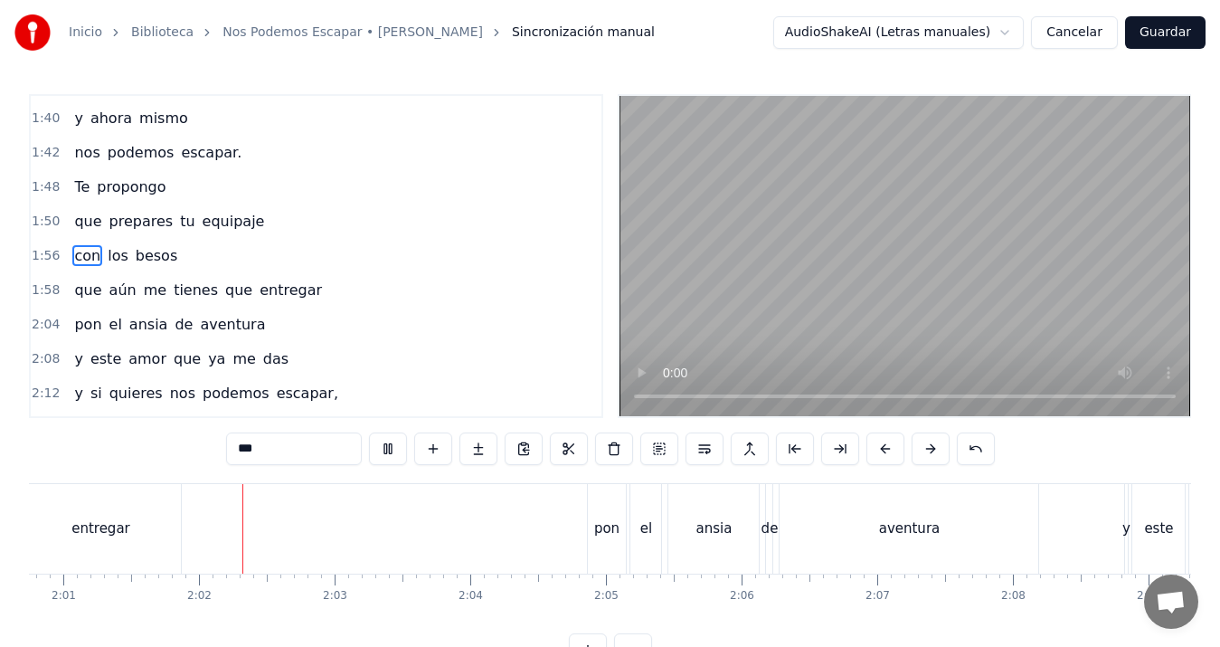
scroll to position [0, 16440]
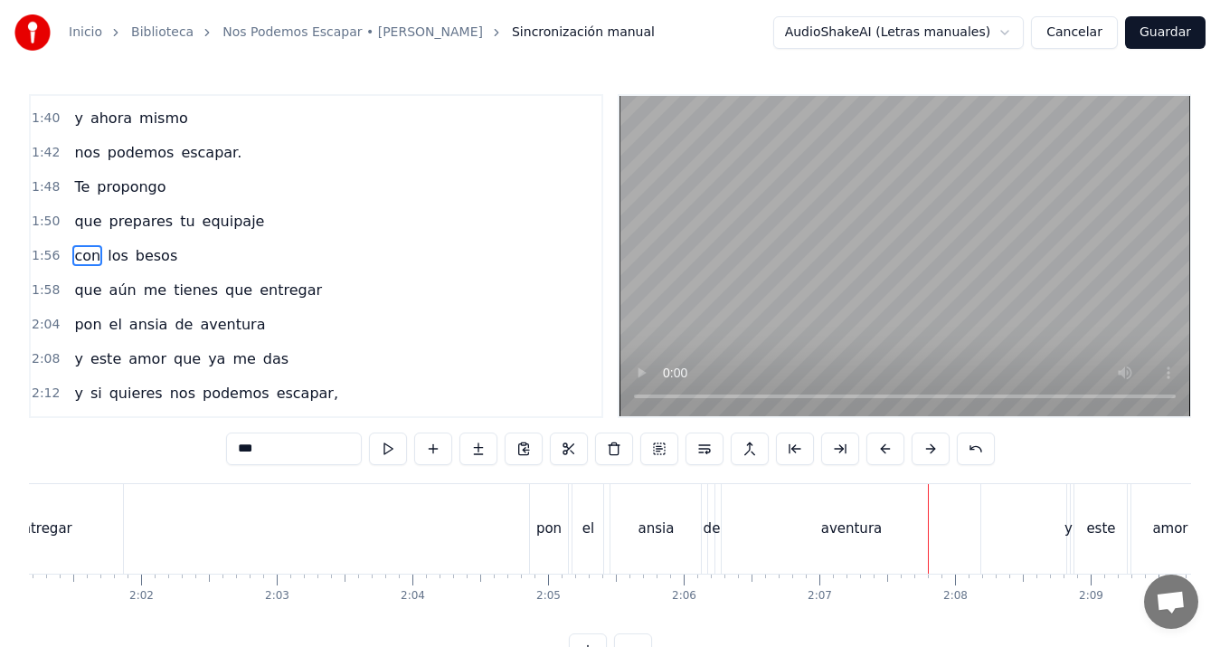
click at [883, 619] on div "Perdona sé que estabas ya dormida, comprendo no son horas de llamar más de pron…" at bounding box center [610, 551] width 1162 height 136
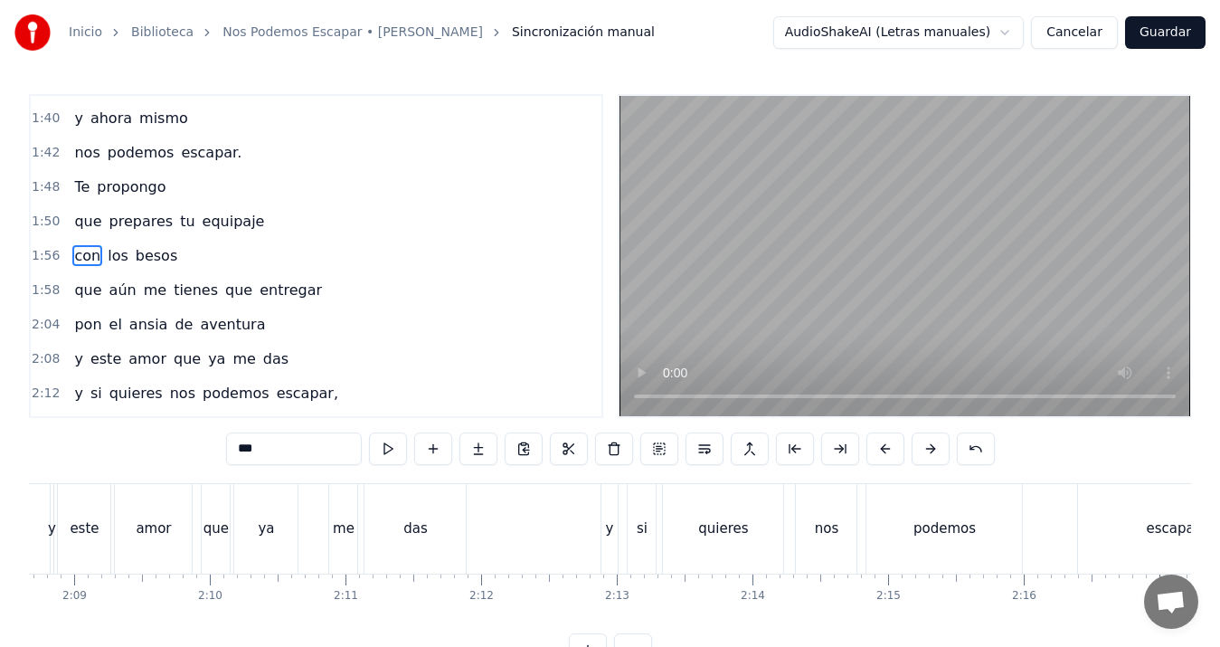
click at [828, 540] on div "nos" at bounding box center [826, 529] width 61 height 90
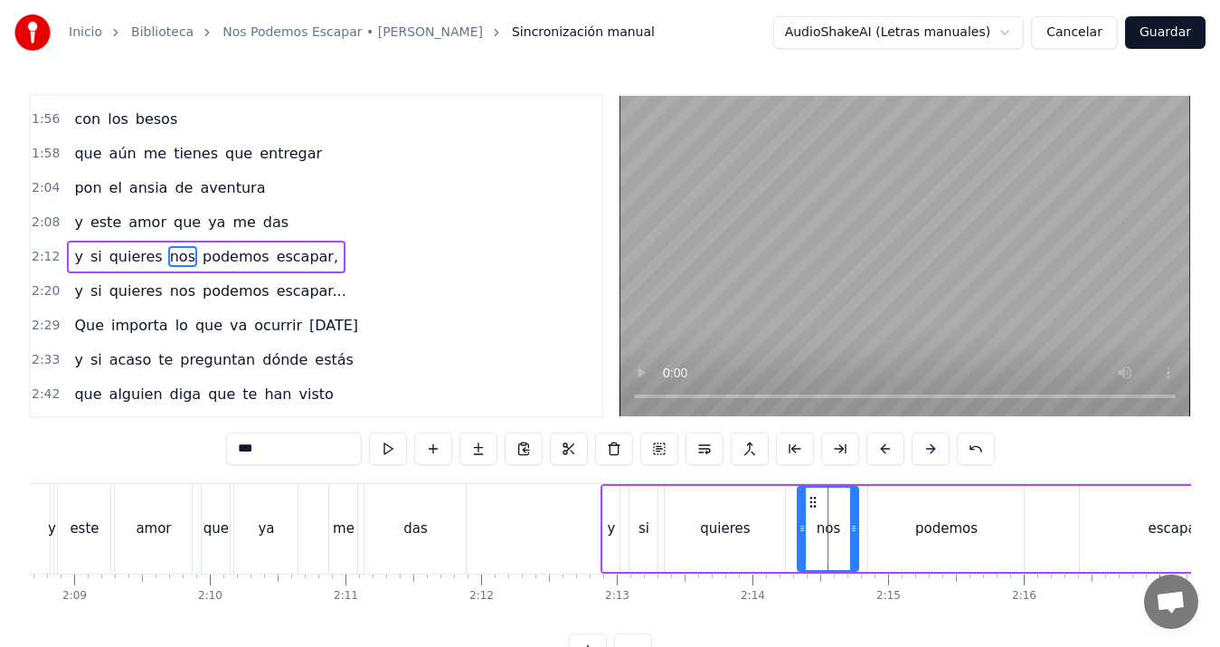
scroll to position [819, 0]
click at [694, 449] on button at bounding box center [705, 448] width 38 height 33
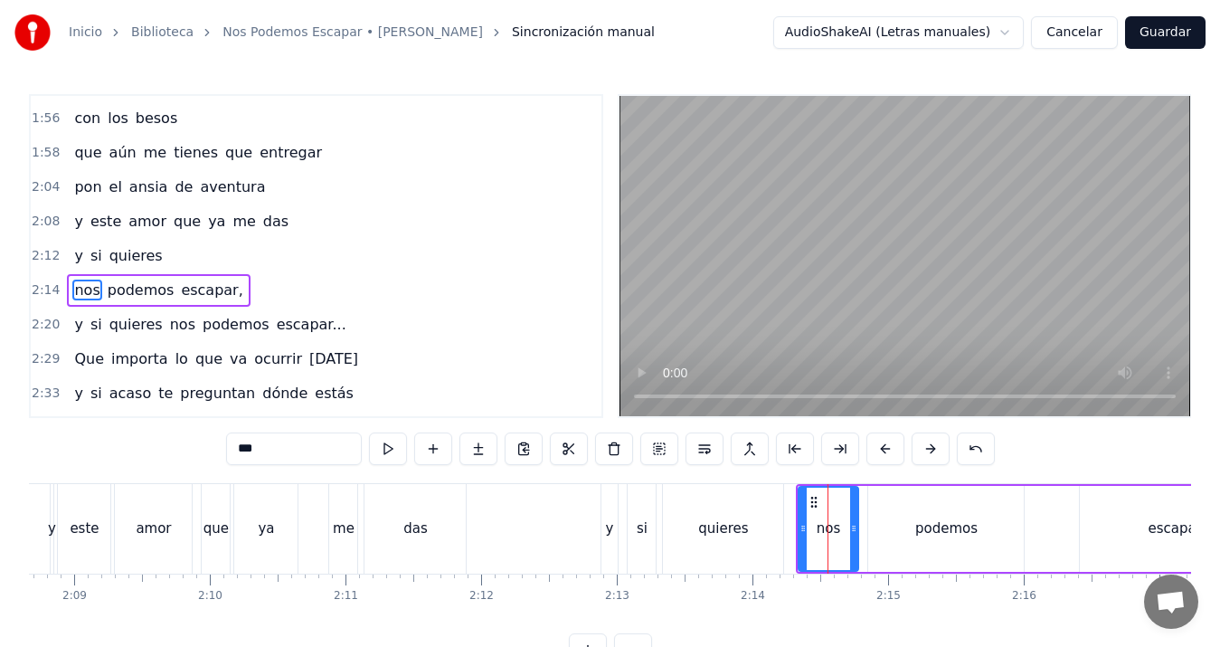
scroll to position [854, 0]
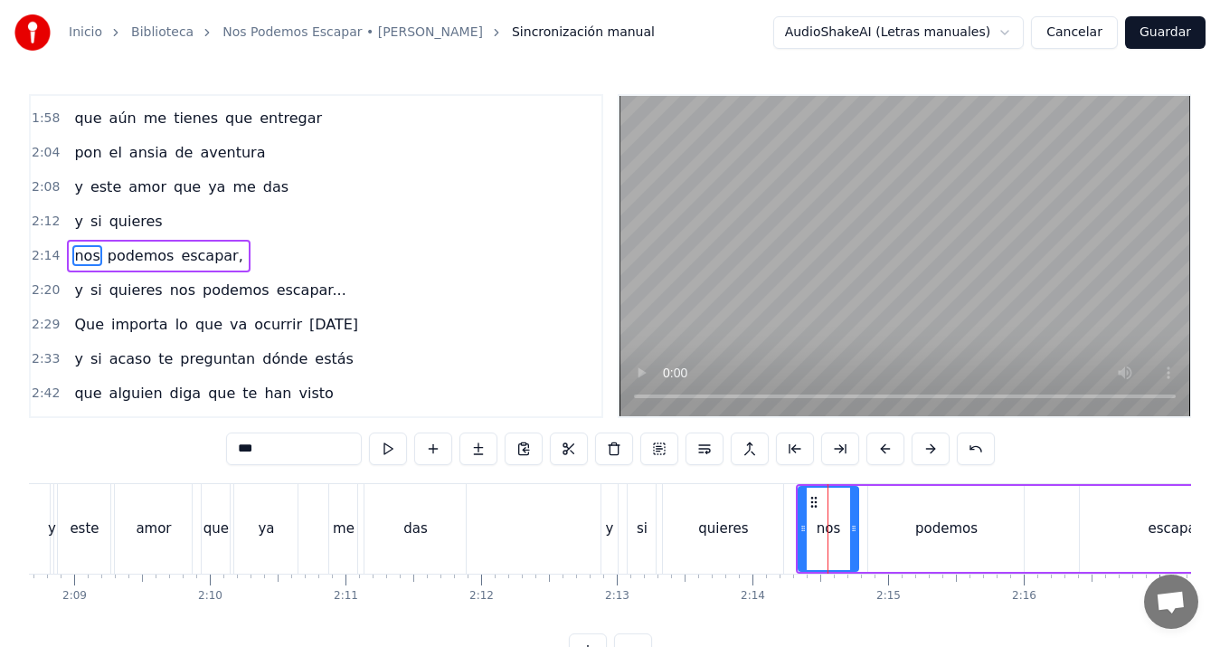
click at [68, 523] on div "este" at bounding box center [84, 529] width 52 height 90
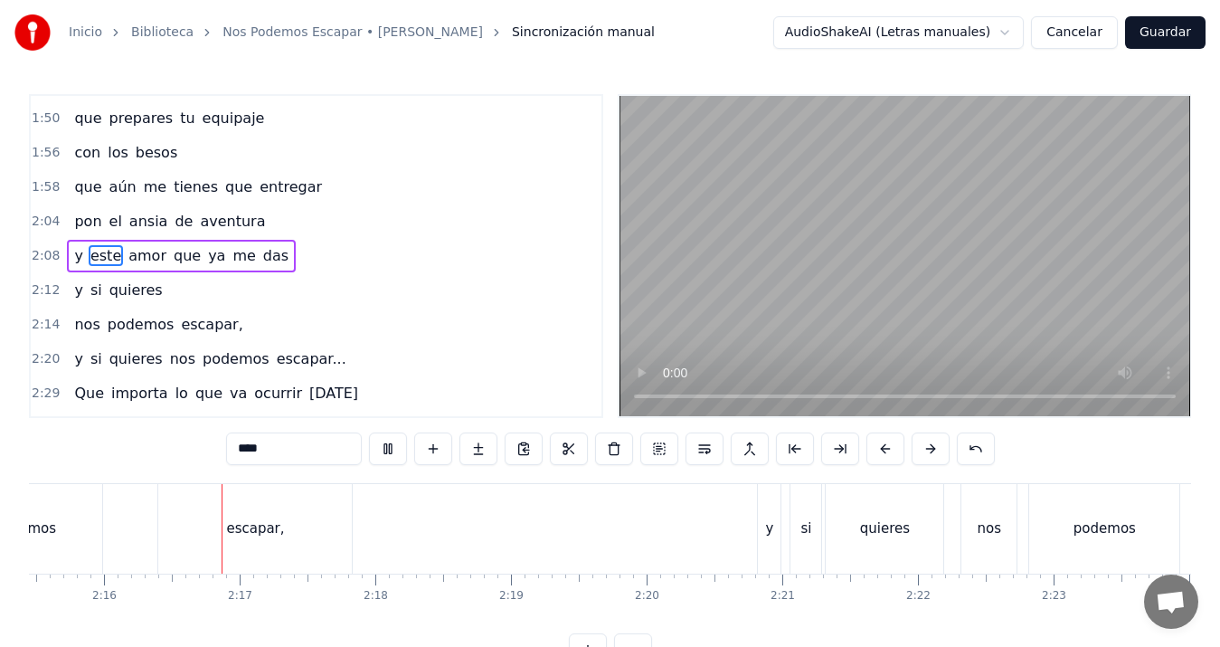
scroll to position [0, 18412]
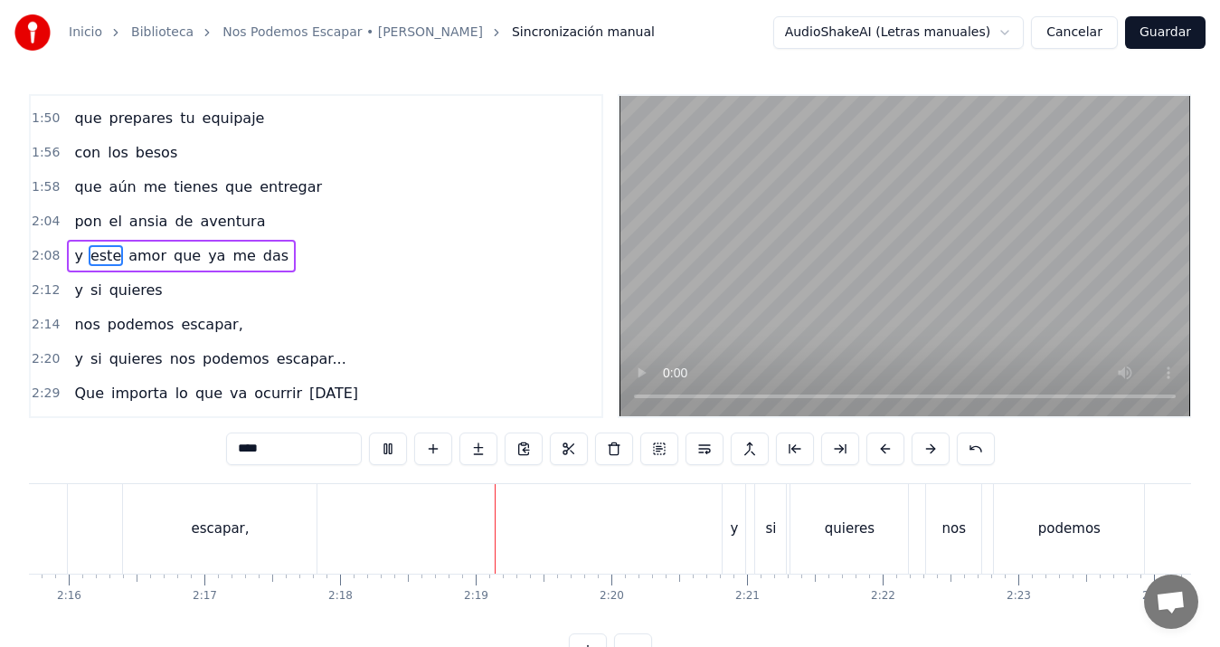
click at [640, 348] on video at bounding box center [905, 256] width 571 height 320
click at [951, 532] on div "nos" at bounding box center [955, 528] width 24 height 21
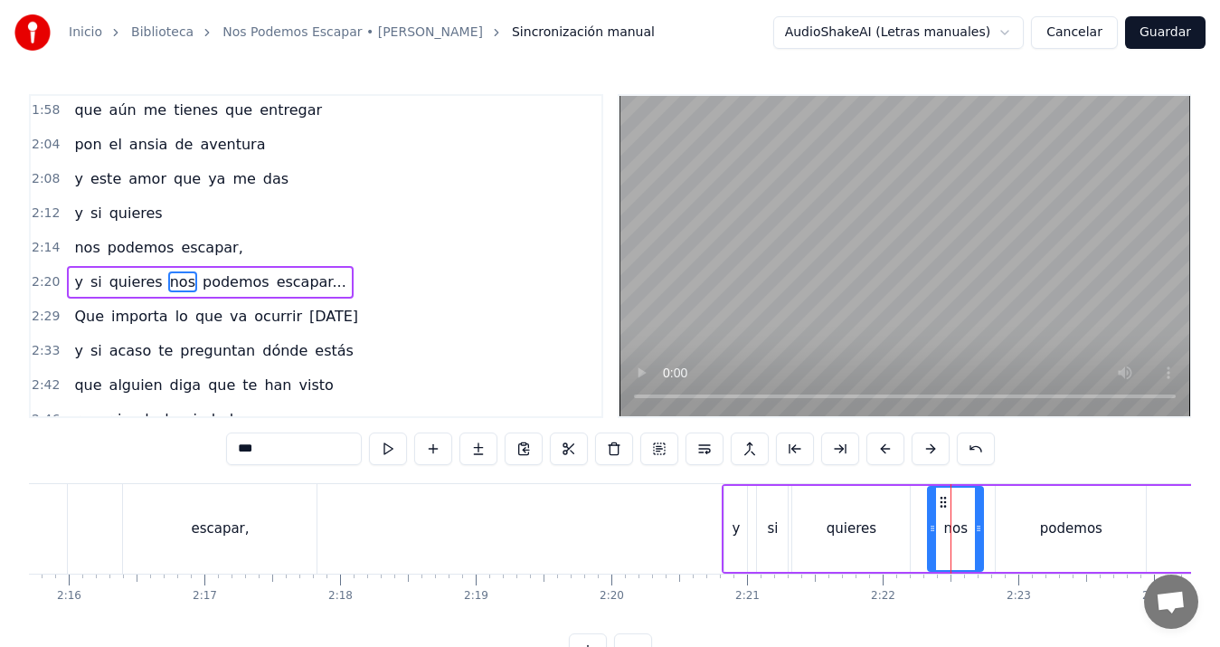
scroll to position [888, 0]
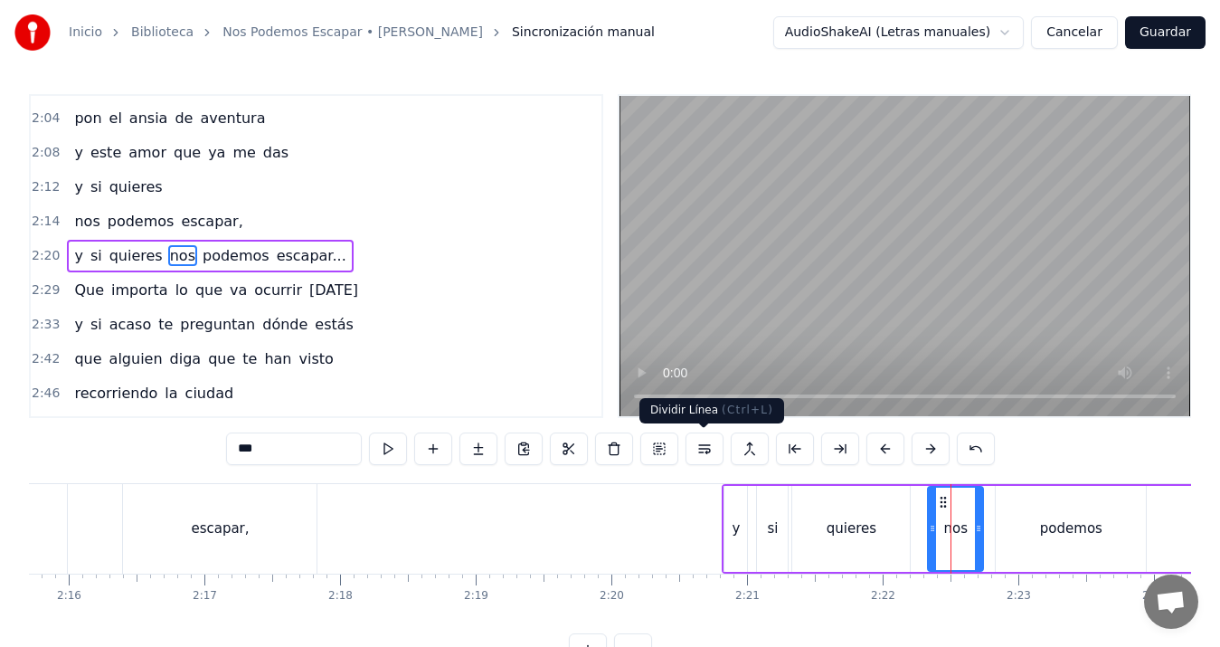
click at [704, 449] on button at bounding box center [705, 448] width 38 height 33
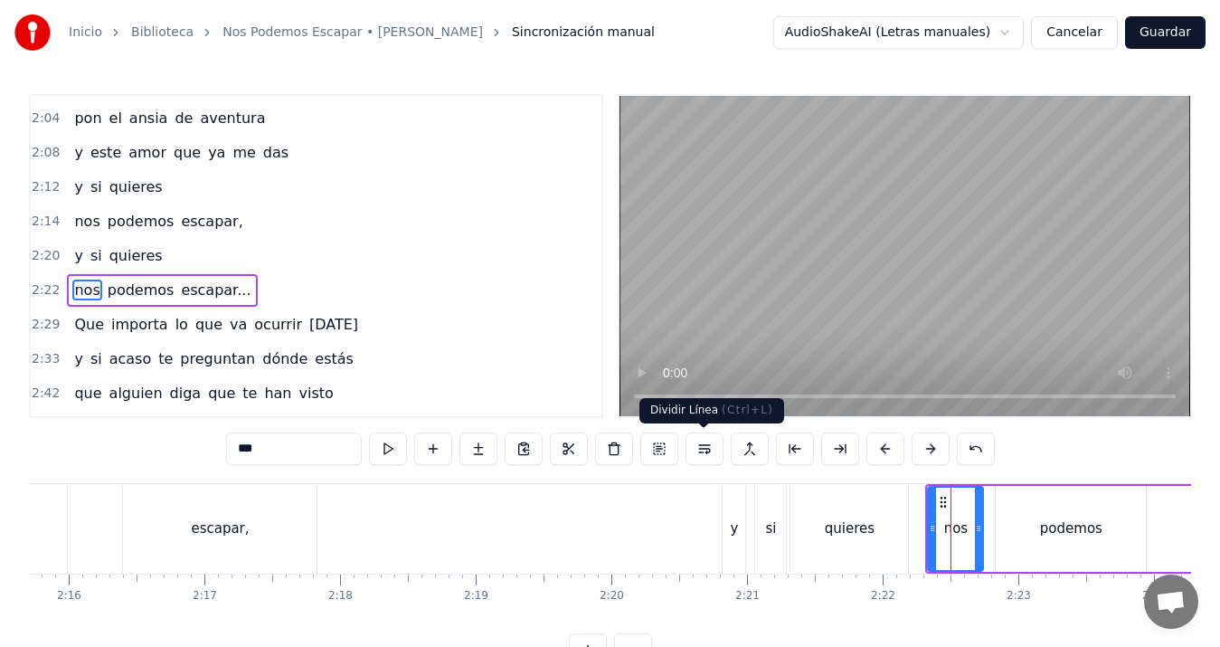
scroll to position [923, 0]
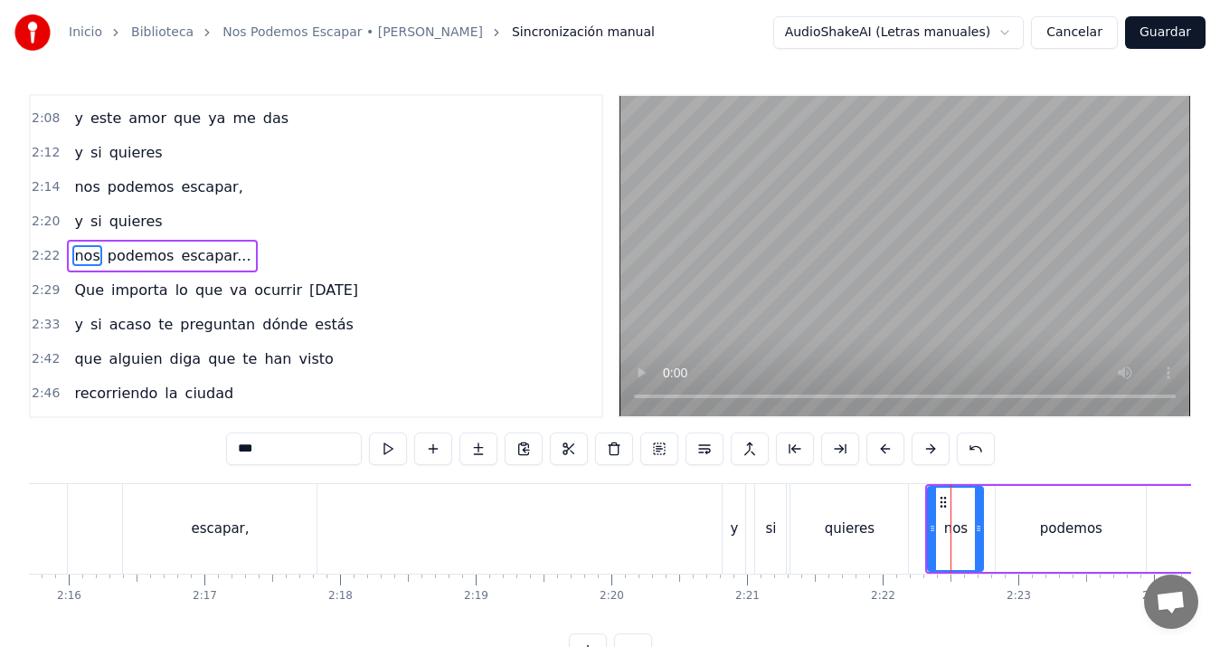
click at [727, 512] on div "y" at bounding box center [734, 529] width 23 height 90
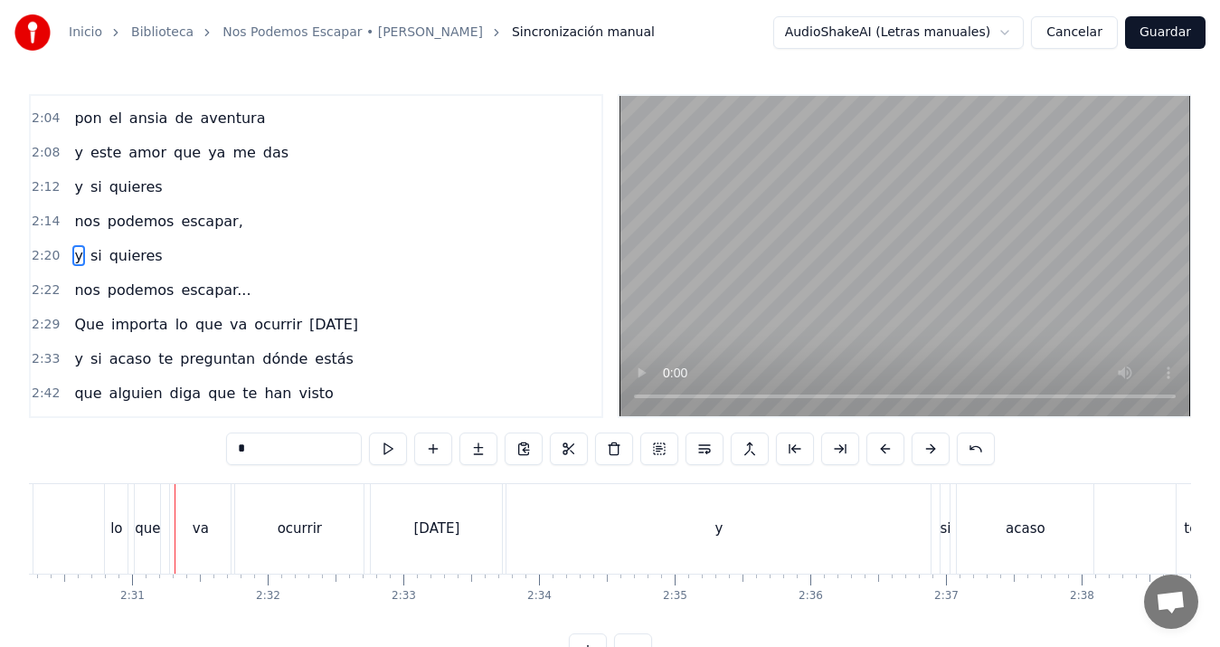
scroll to position [0, 20416]
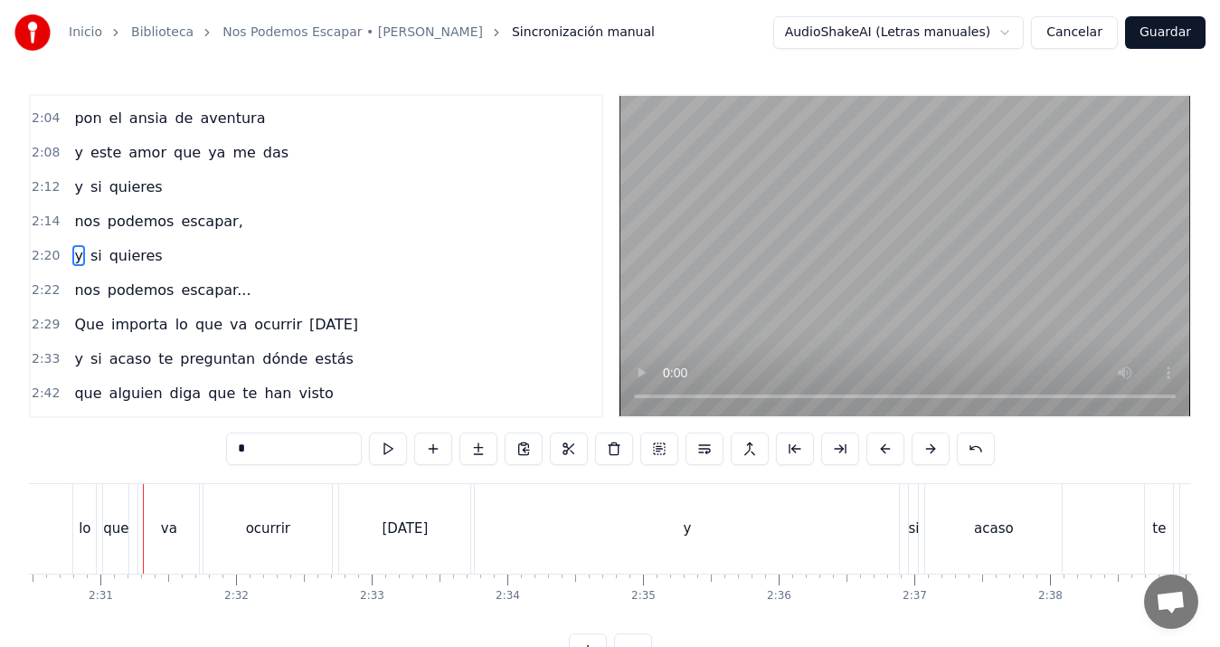
click at [121, 516] on div "que" at bounding box center [115, 529] width 25 height 90
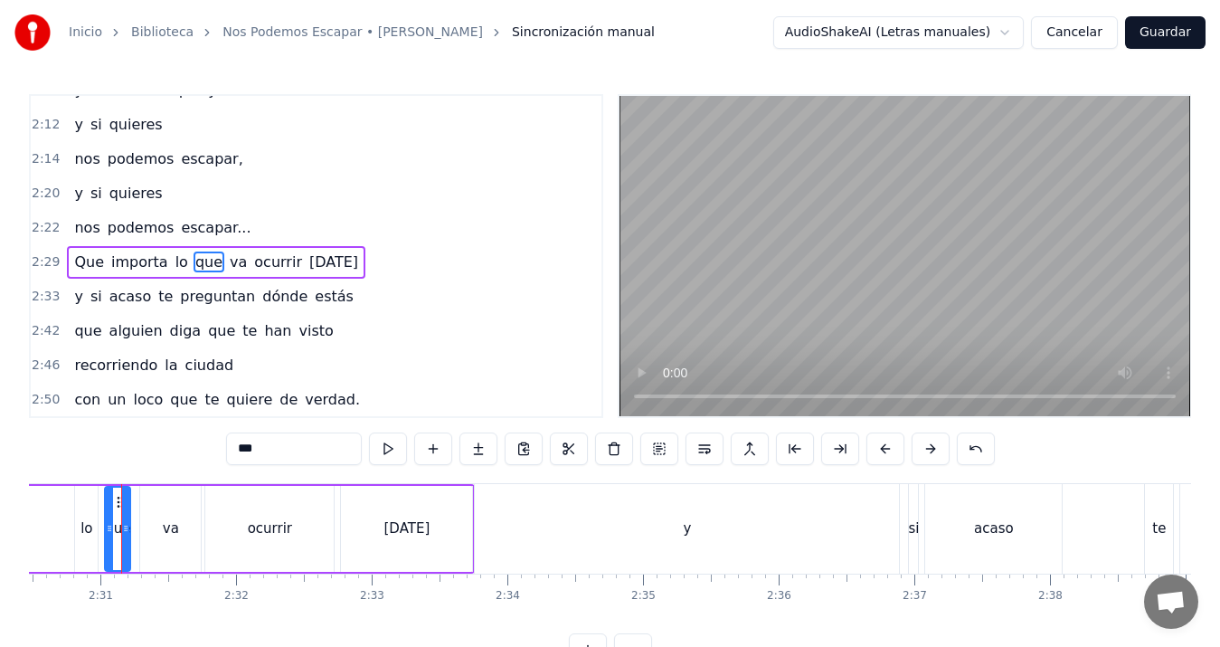
scroll to position [957, 0]
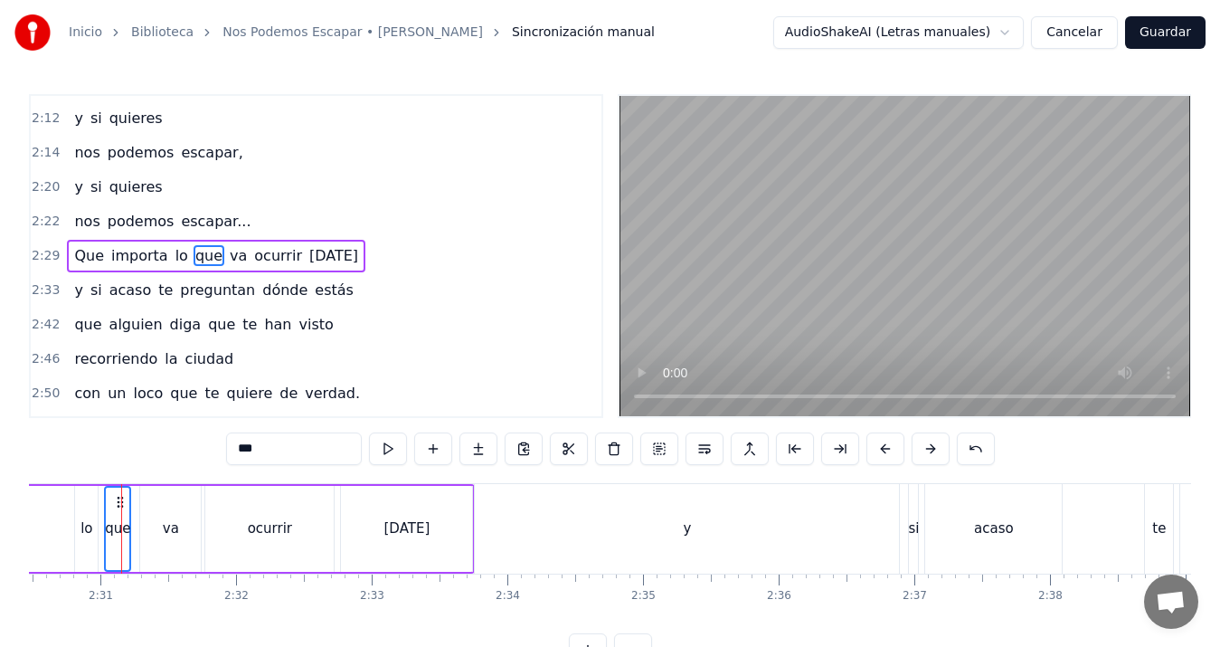
click at [161, 516] on div "va" at bounding box center [170, 529] width 61 height 86
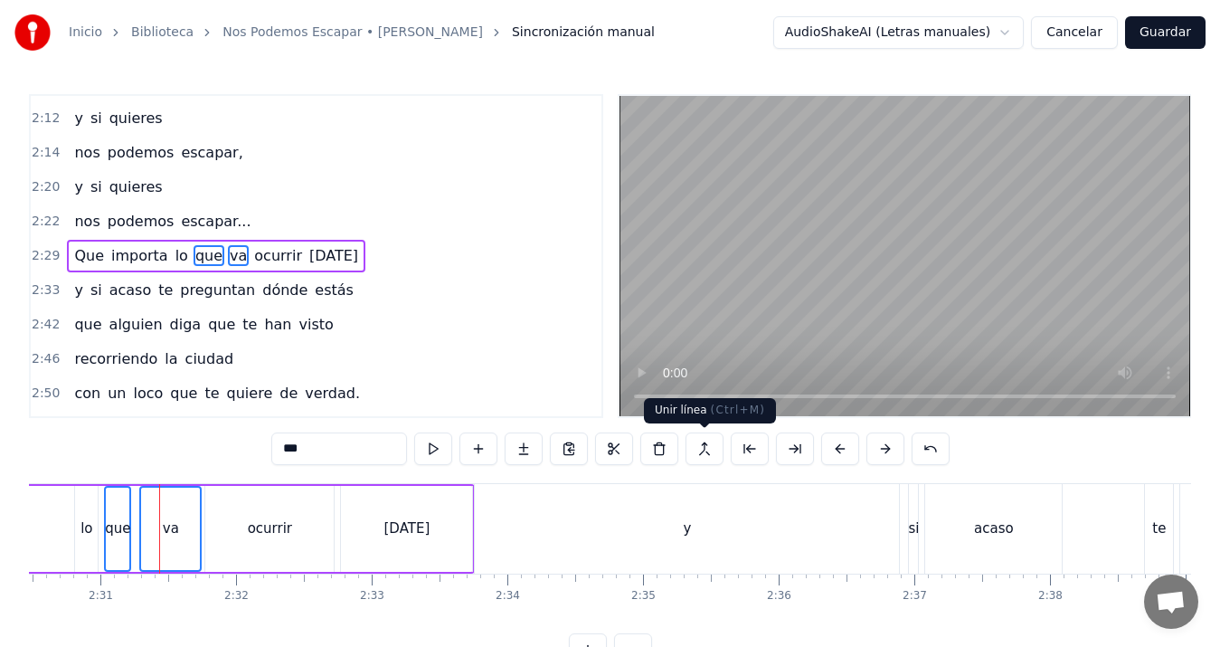
click at [712, 452] on button at bounding box center [705, 448] width 38 height 33
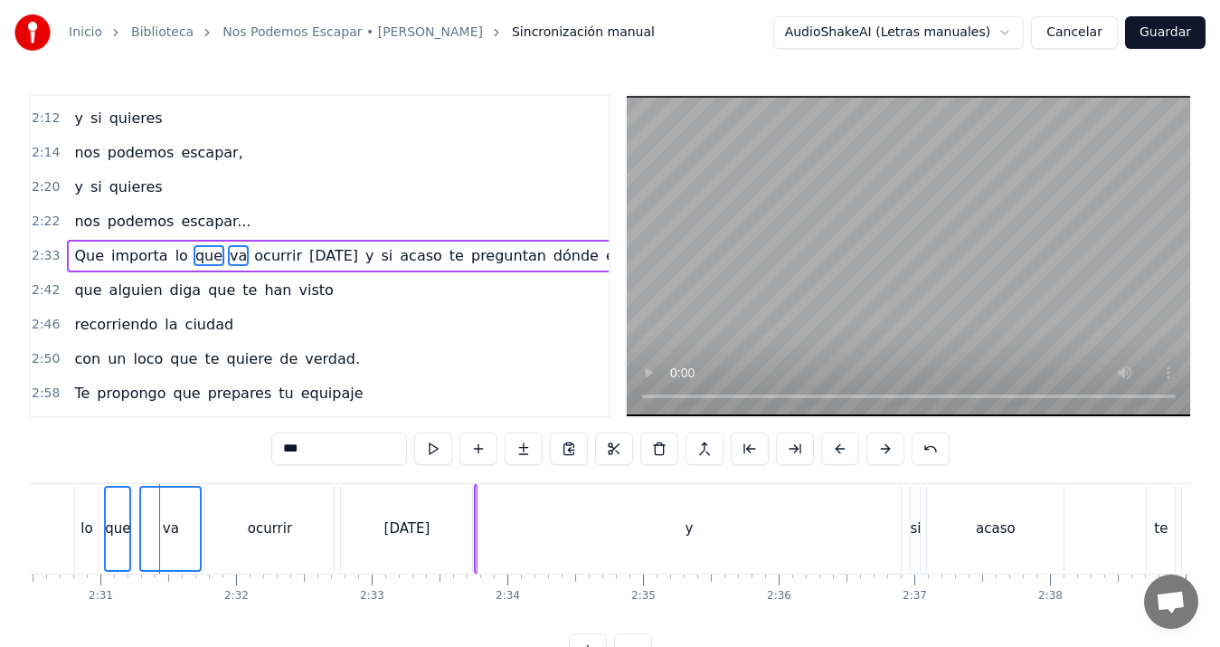
click at [187, 531] on div "va" at bounding box center [170, 529] width 59 height 82
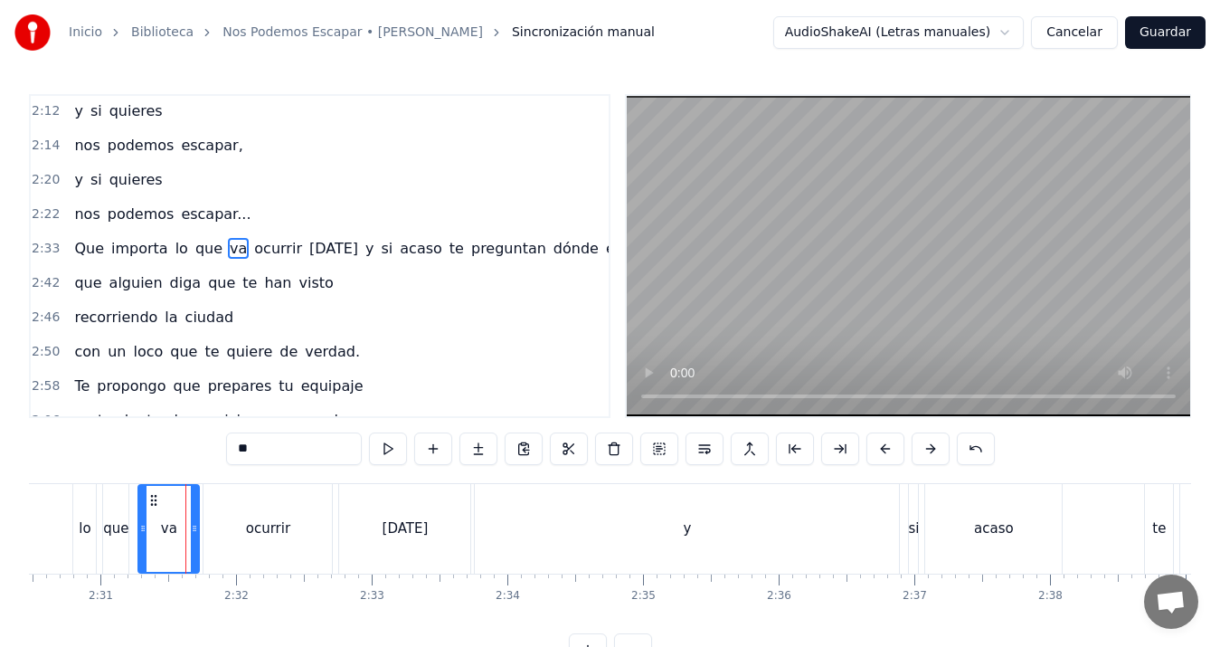
scroll to position [0, 19424]
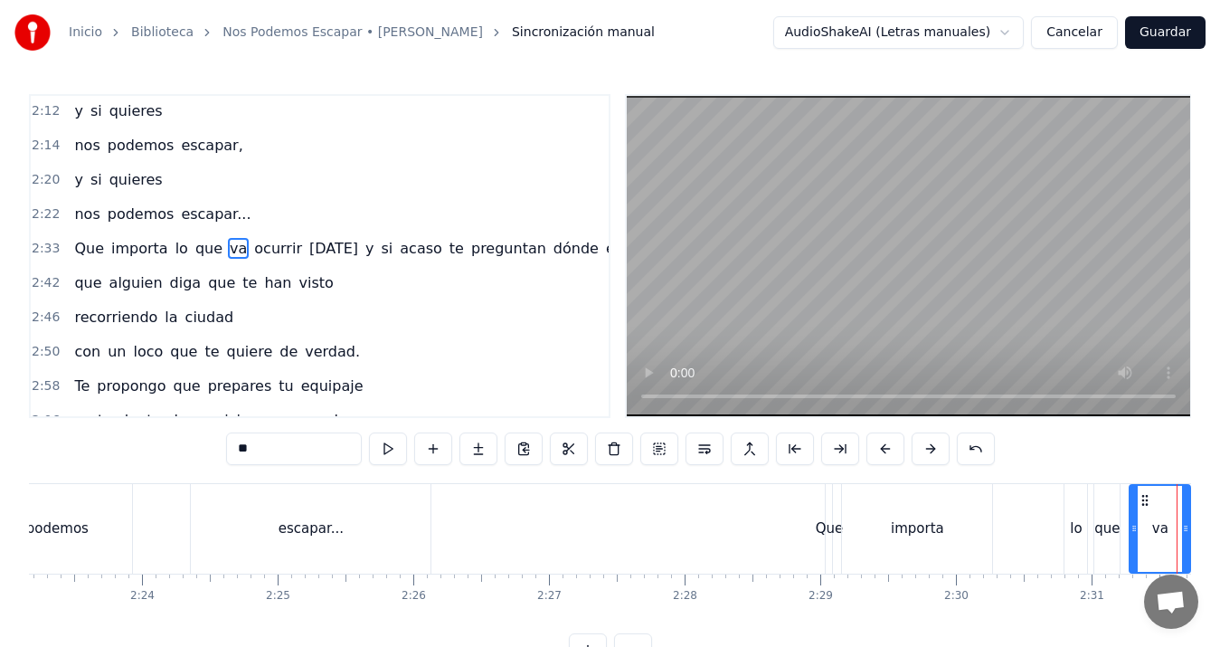
click at [829, 527] on div "Que" at bounding box center [830, 528] width 28 height 21
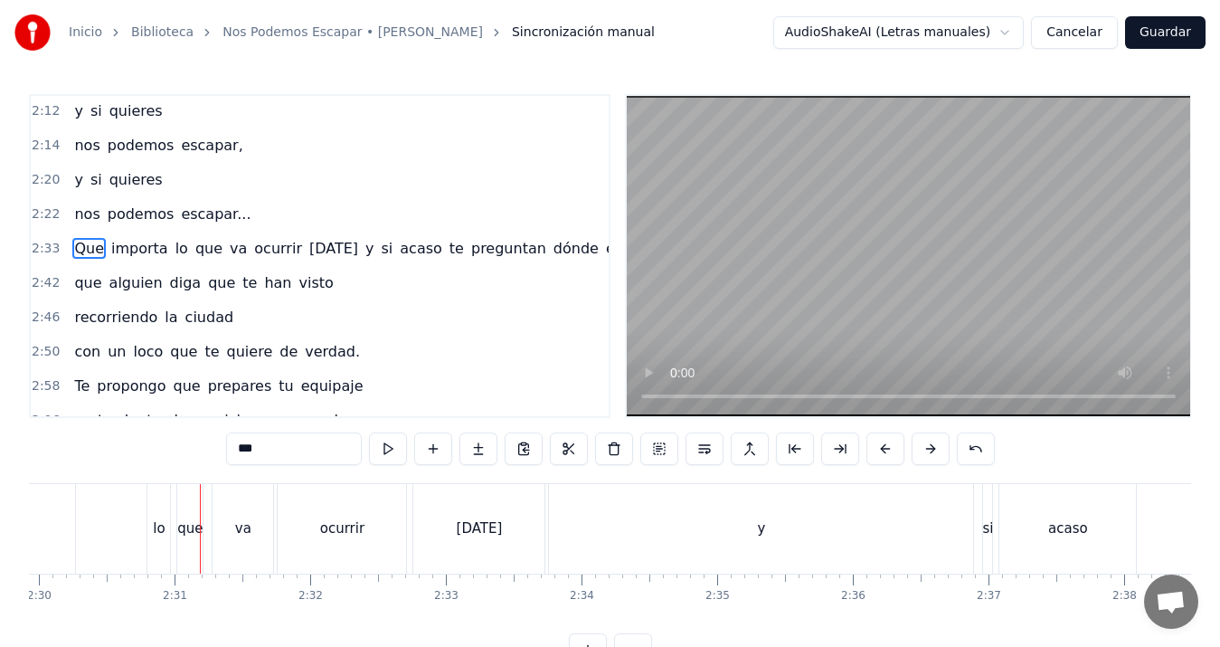
scroll to position [0, 20408]
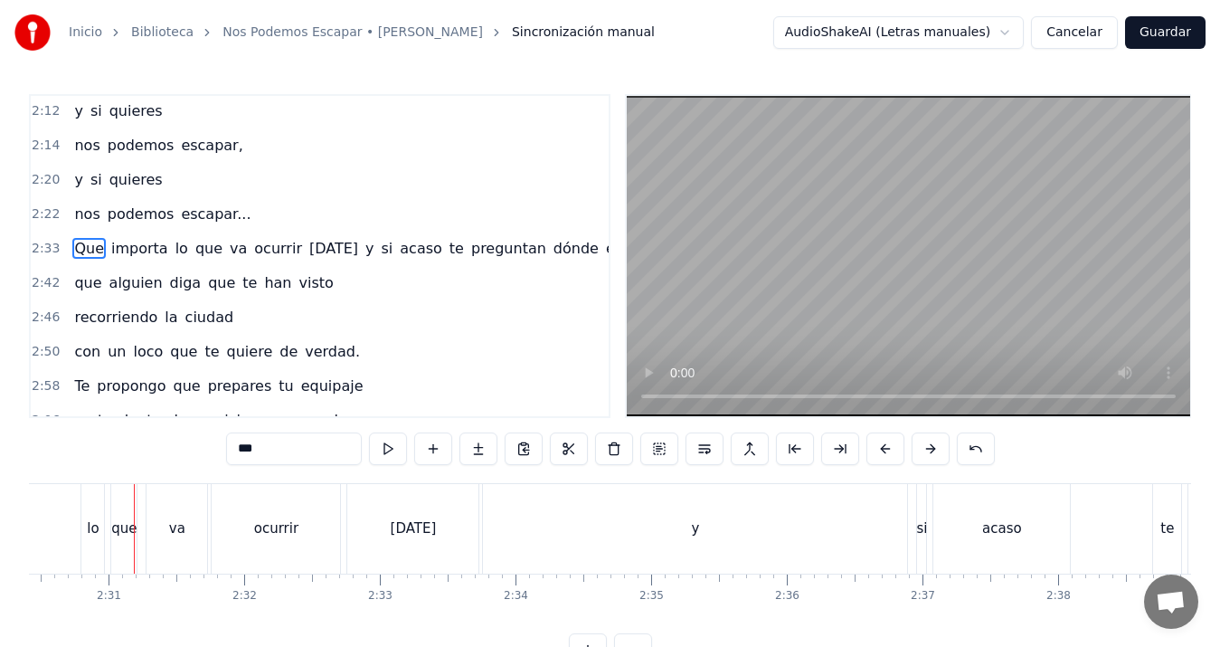
click at [197, 522] on div "va" at bounding box center [177, 529] width 61 height 90
click at [247, 511] on div "ocurrir" at bounding box center [276, 529] width 128 height 90
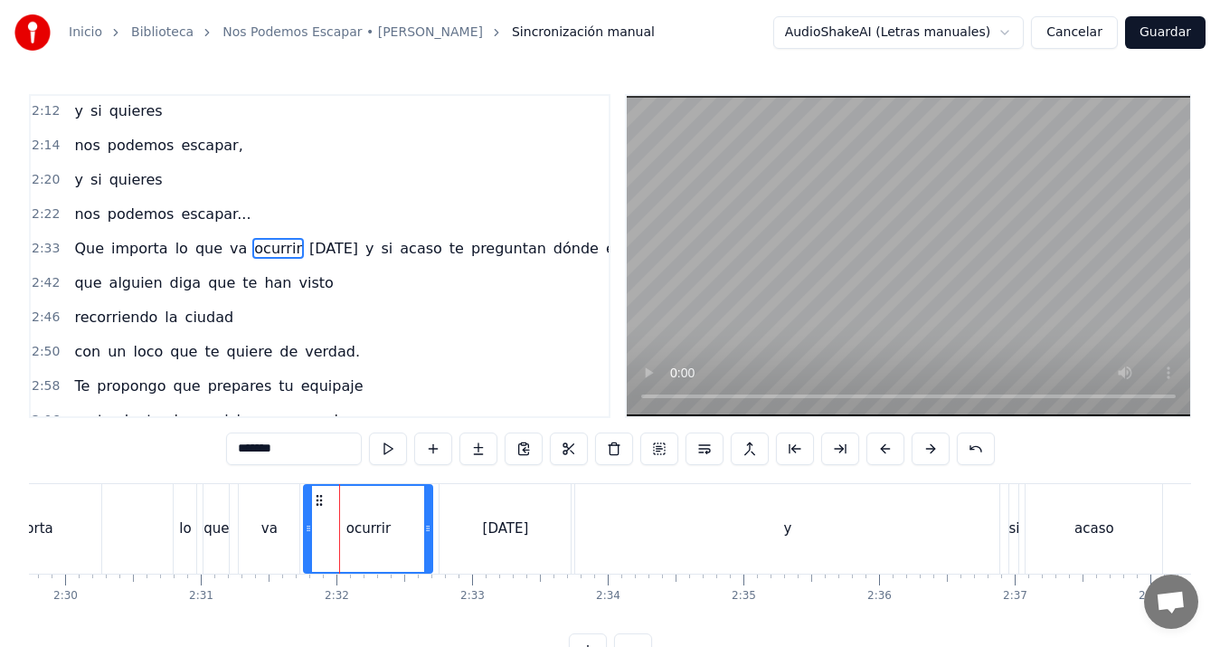
scroll to position [0, 20149]
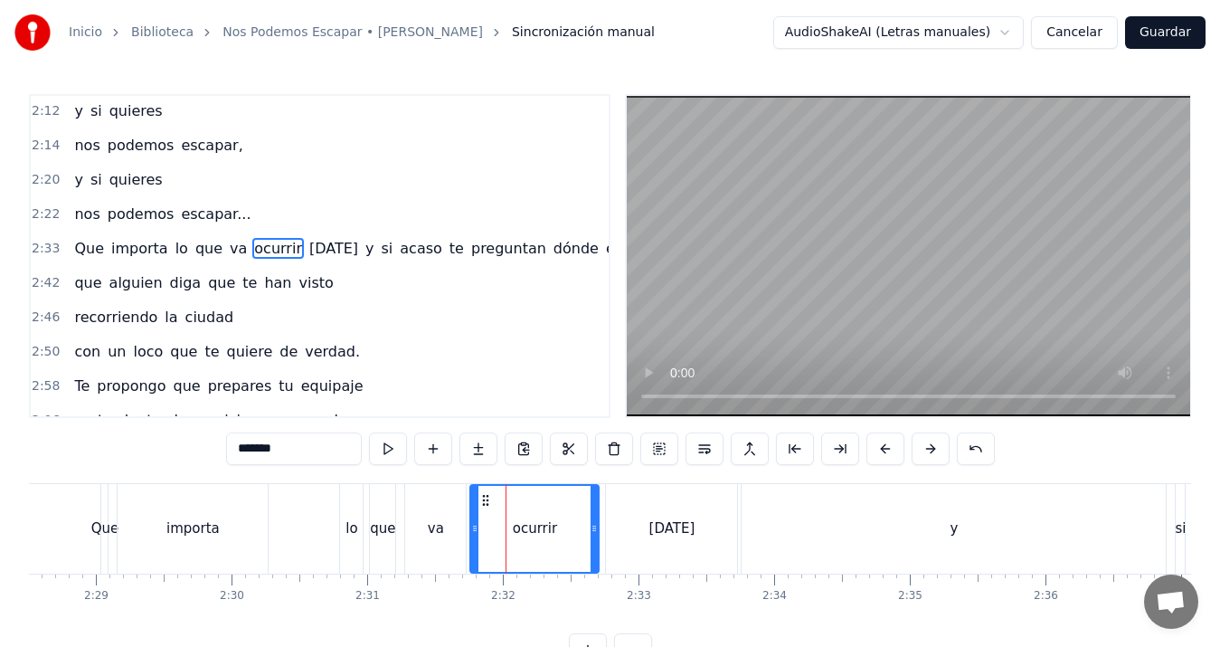
click at [349, 522] on div "lo" at bounding box center [352, 528] width 12 height 21
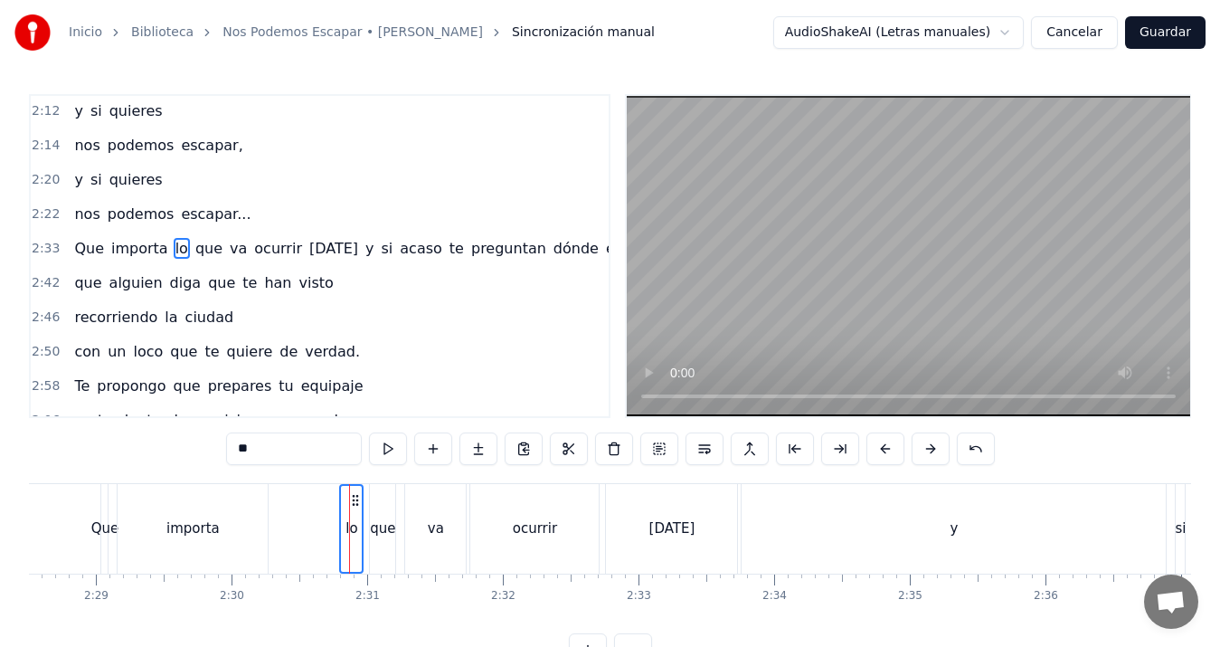
click at [656, 529] on div "[DATE]" at bounding box center [672, 528] width 46 height 21
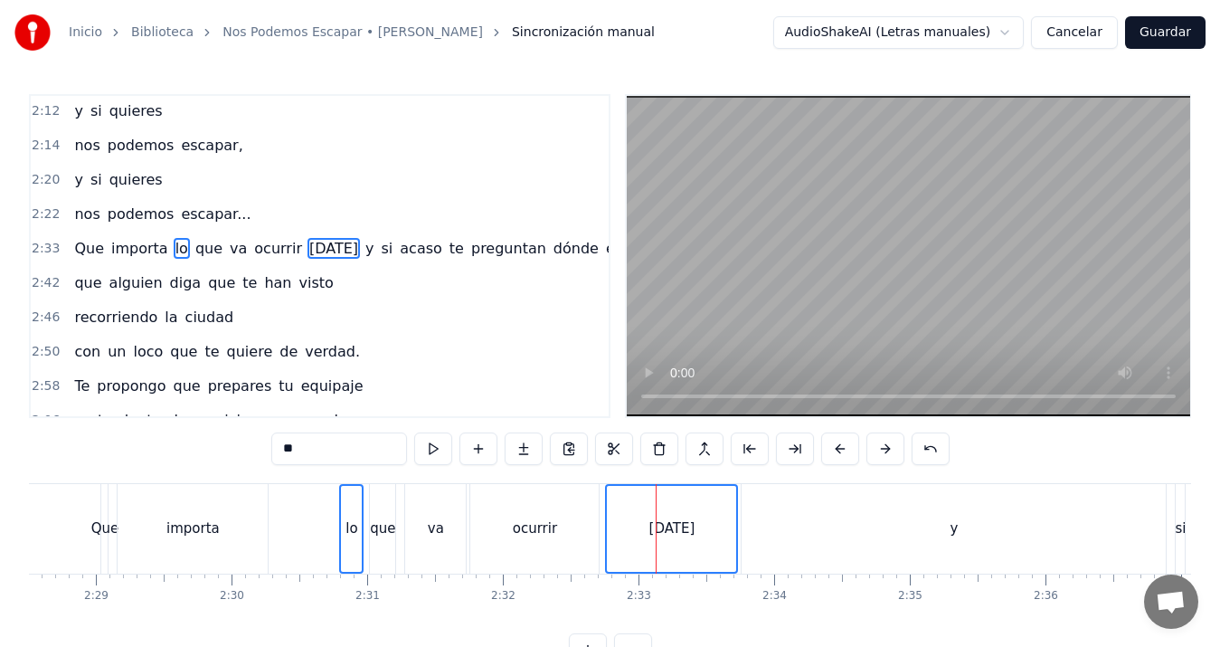
click at [374, 512] on div "que" at bounding box center [382, 529] width 25 height 90
click at [438, 514] on div "va" at bounding box center [435, 529] width 61 height 90
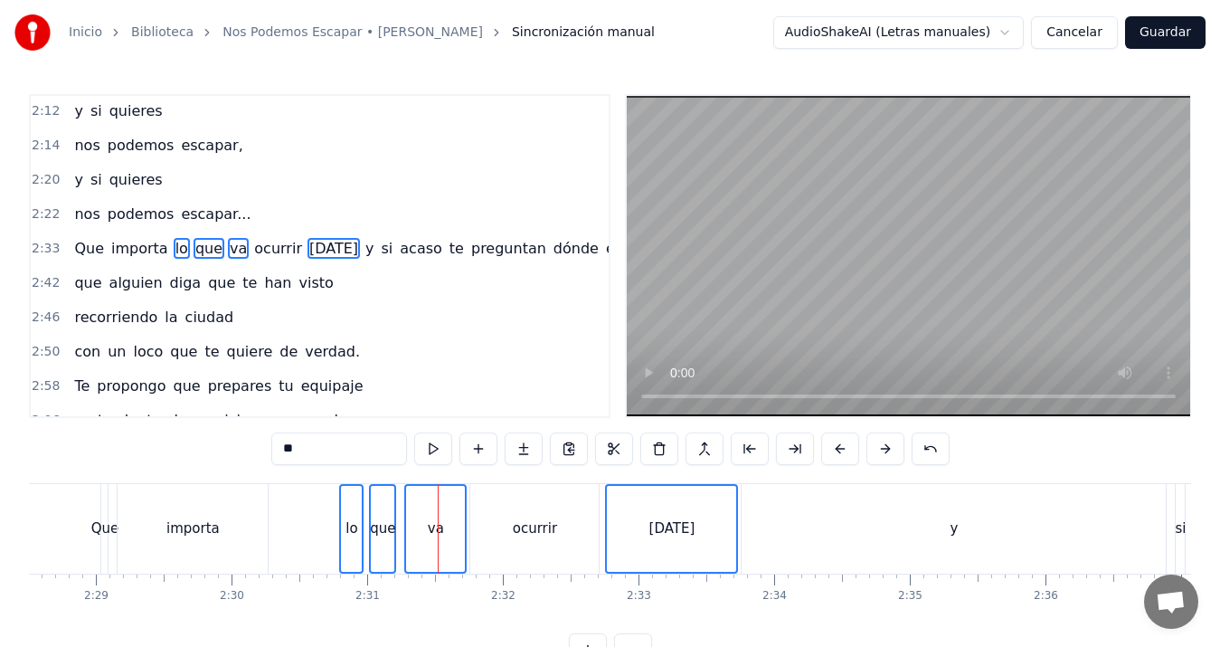
click at [530, 526] on div "ocurrir" at bounding box center [535, 528] width 44 height 21
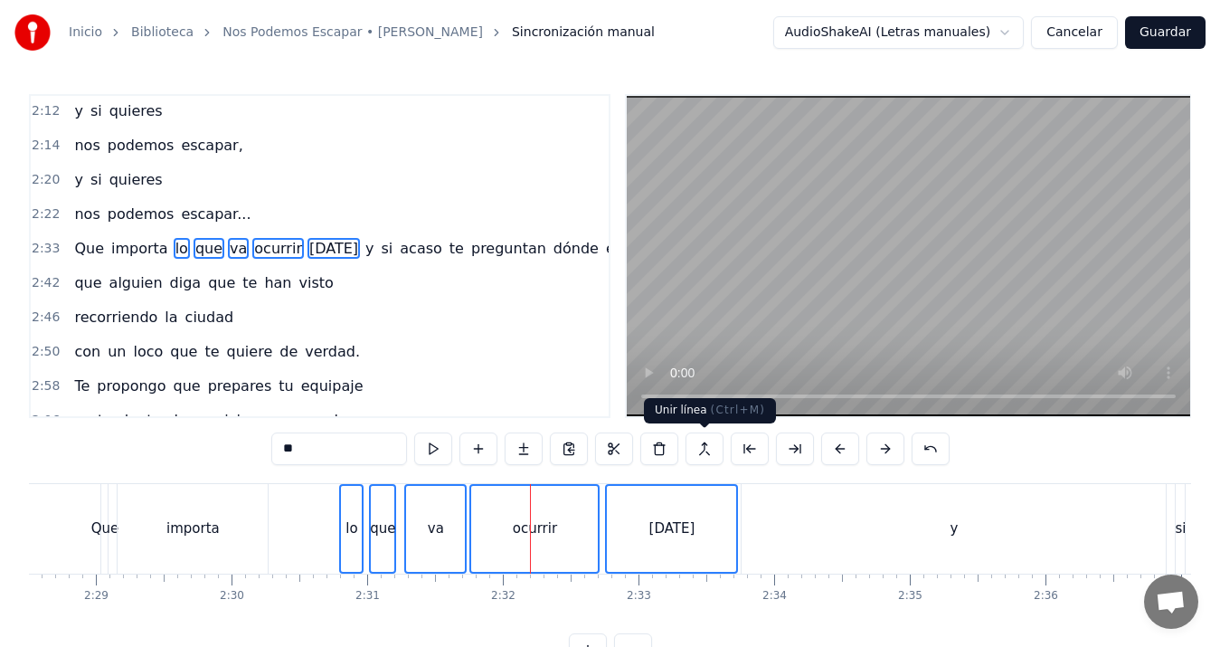
click at [706, 445] on button at bounding box center [705, 448] width 38 height 33
click at [109, 524] on div "Que" at bounding box center [105, 528] width 28 height 21
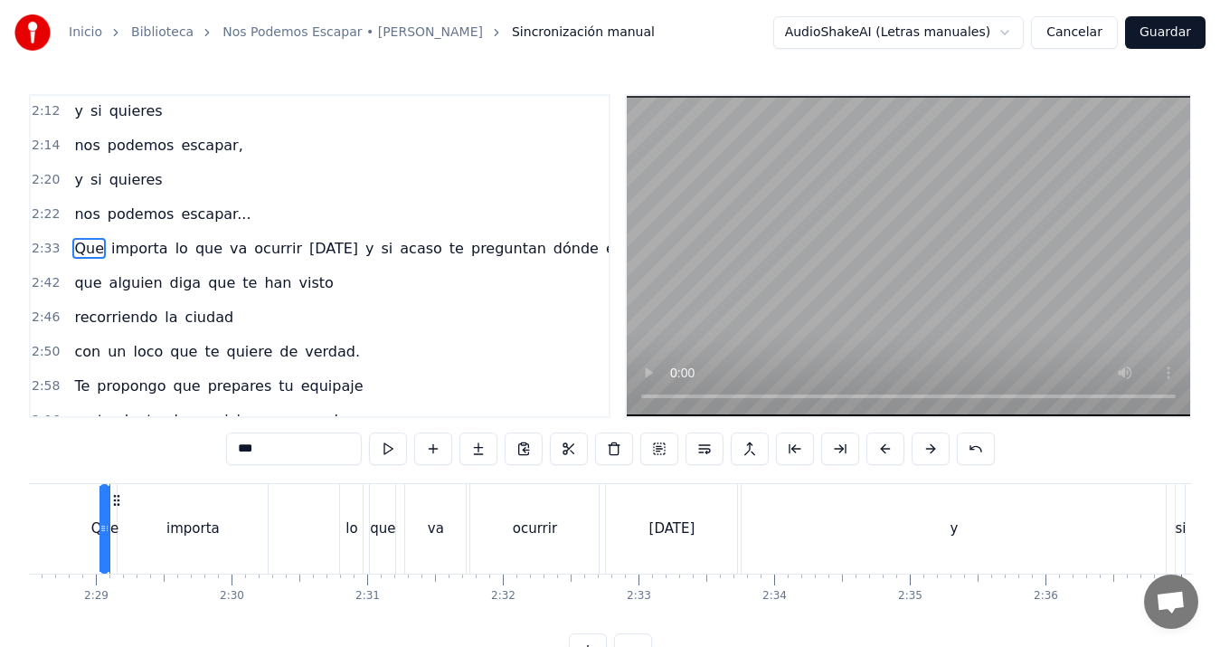
scroll to position [0, 20139]
click at [365, 513] on div "lo" at bounding box center [361, 529] width 23 height 90
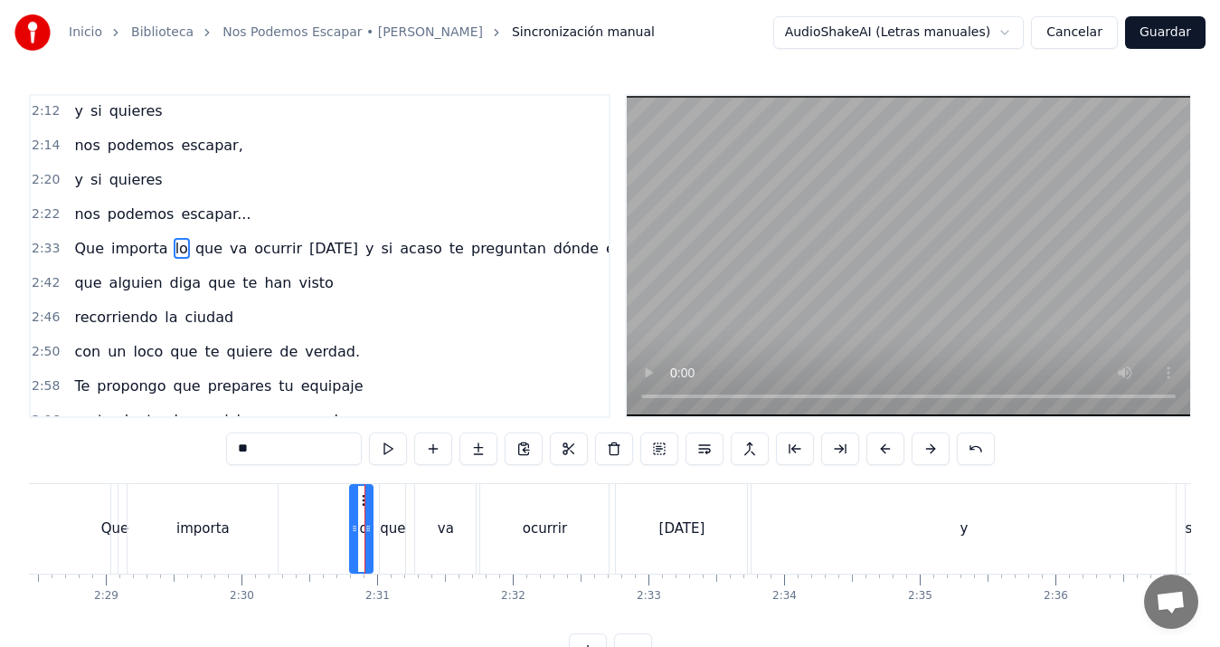
click at [439, 531] on div "va" at bounding box center [446, 528] width 16 height 21
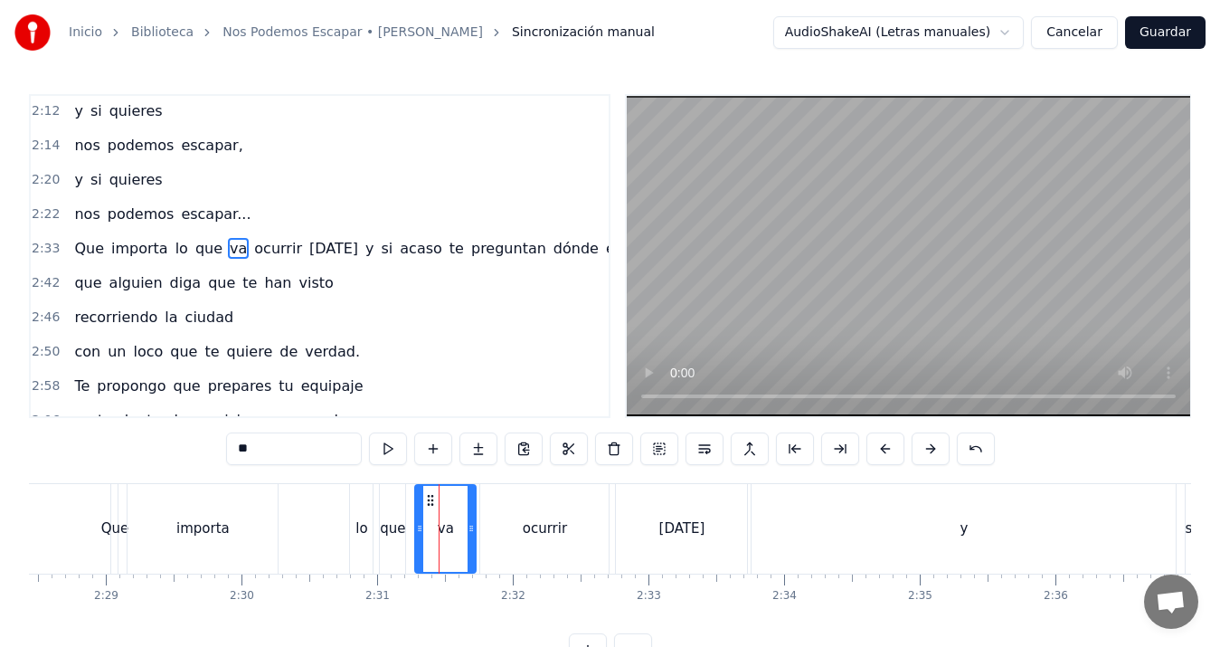
click at [533, 537] on div "ocurrir" at bounding box center [545, 528] width 44 height 21
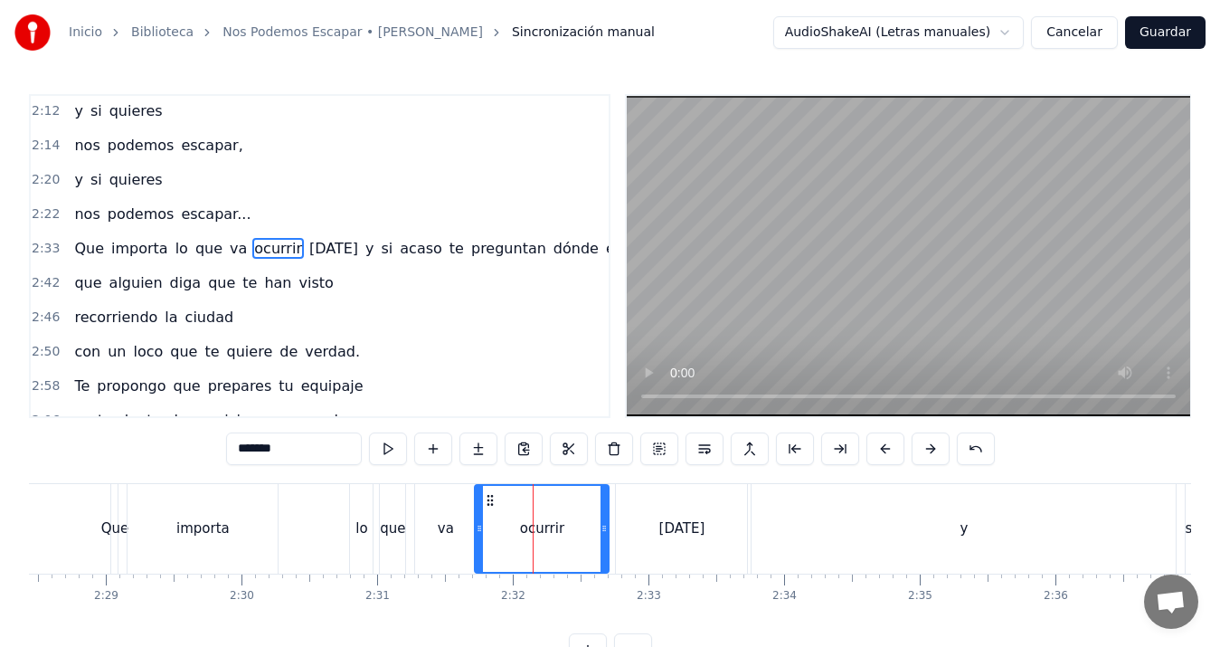
click at [478, 534] on icon at bounding box center [479, 528] width 7 height 14
click at [388, 531] on div "que" at bounding box center [392, 528] width 25 height 21
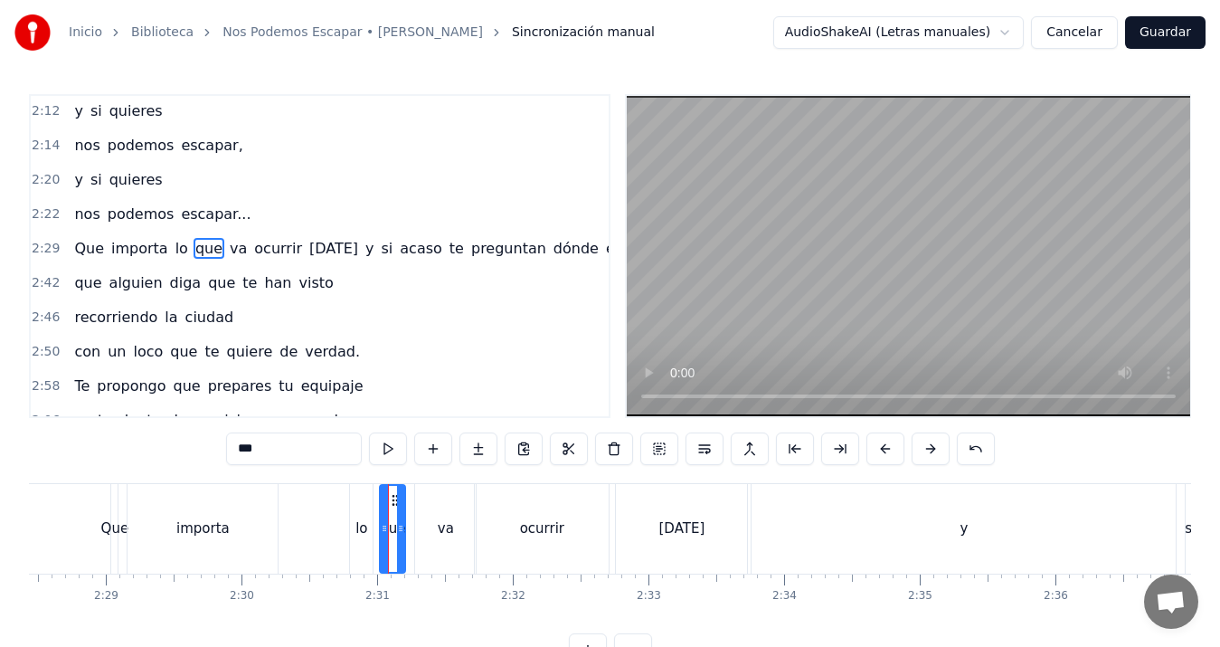
click at [442, 531] on div "va" at bounding box center [446, 528] width 16 height 21
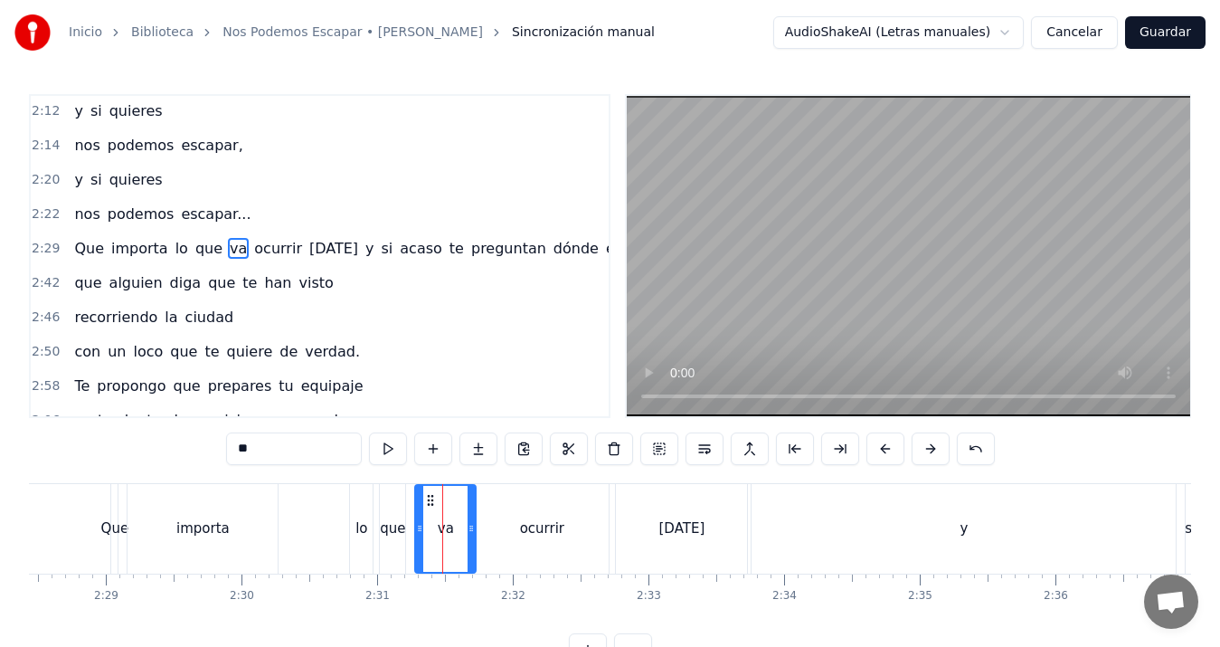
click at [554, 524] on div "ocurrir" at bounding box center [542, 528] width 44 height 21
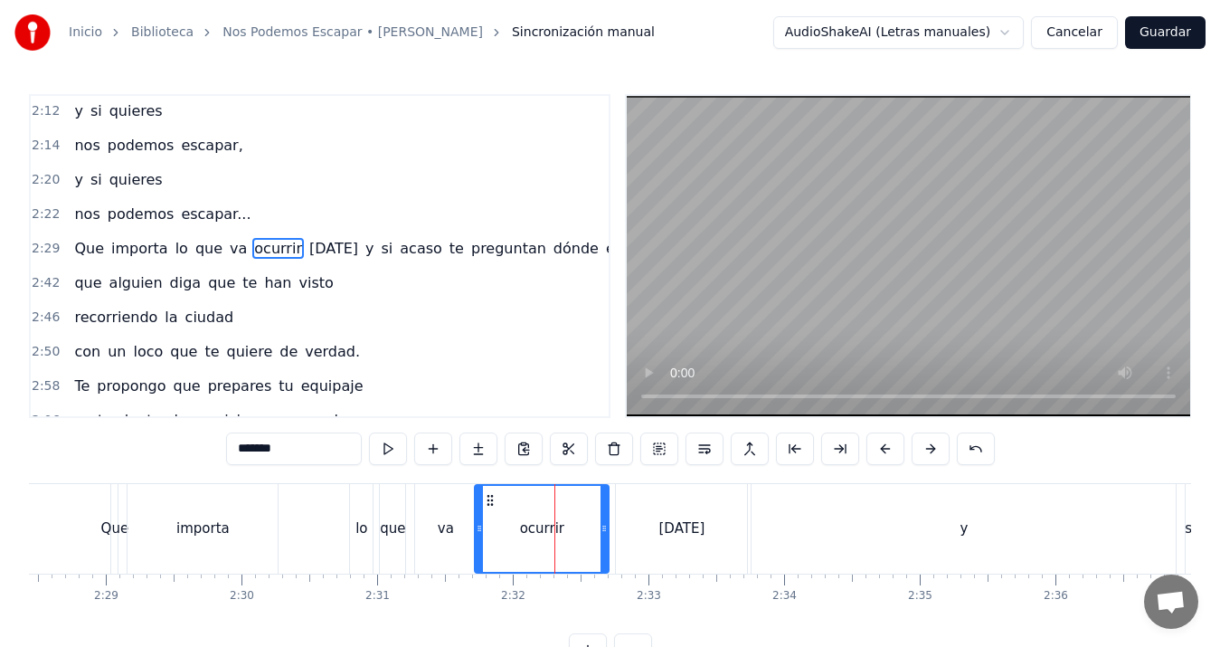
click at [452, 527] on div "va" at bounding box center [446, 528] width 16 height 21
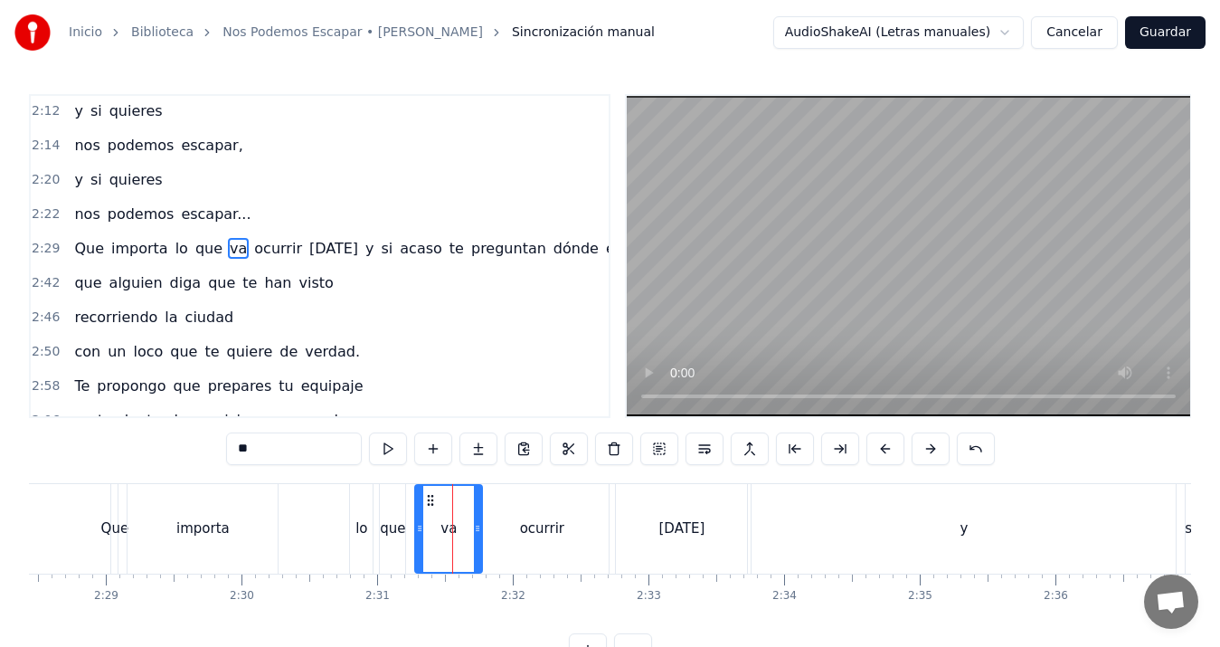
click at [476, 526] on icon at bounding box center [477, 528] width 7 height 14
click at [365, 525] on div "lo" at bounding box center [361, 528] width 12 height 21
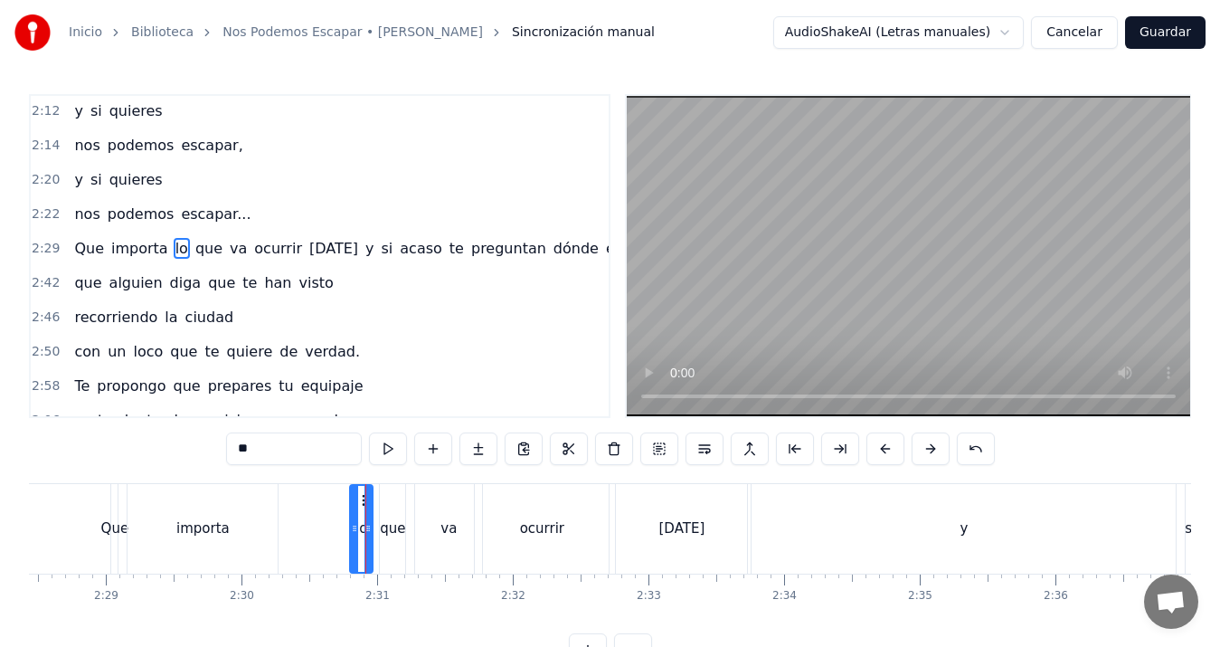
click at [391, 530] on div "que" at bounding box center [392, 528] width 25 height 21
click at [363, 520] on div "lo" at bounding box center [361, 528] width 12 height 21
click at [387, 520] on div "que" at bounding box center [392, 528] width 25 height 21
click at [440, 522] on div "va" at bounding box center [448, 529] width 67 height 90
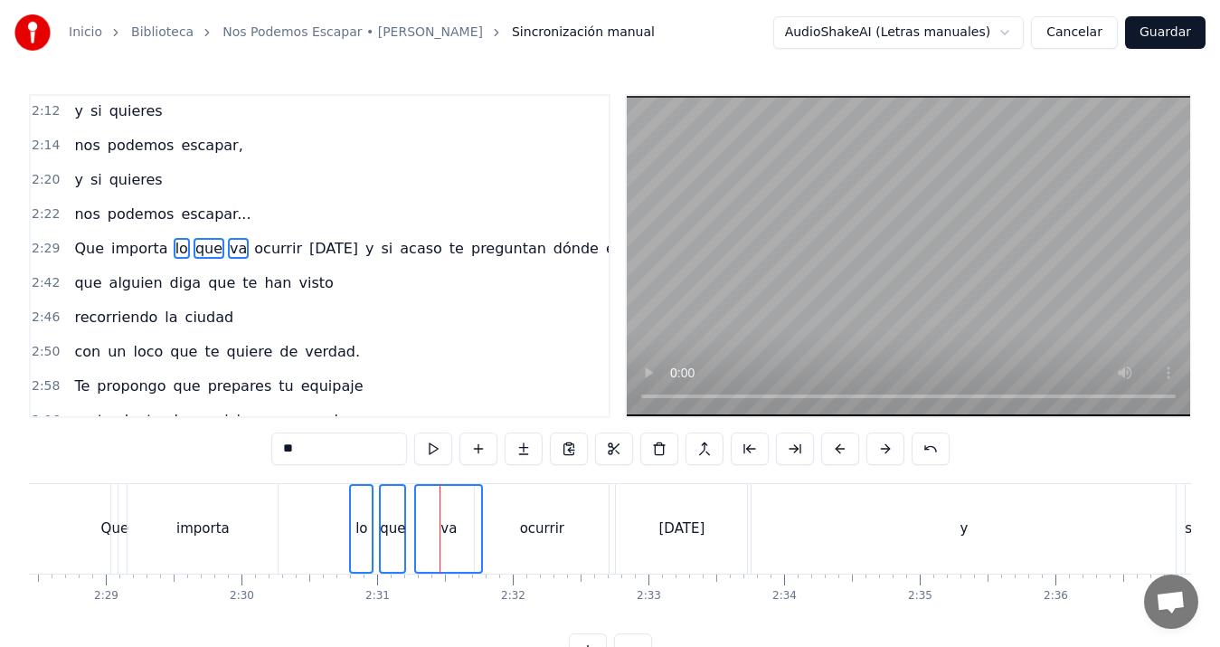
click at [545, 522] on div "ocurrir" at bounding box center [542, 528] width 44 height 21
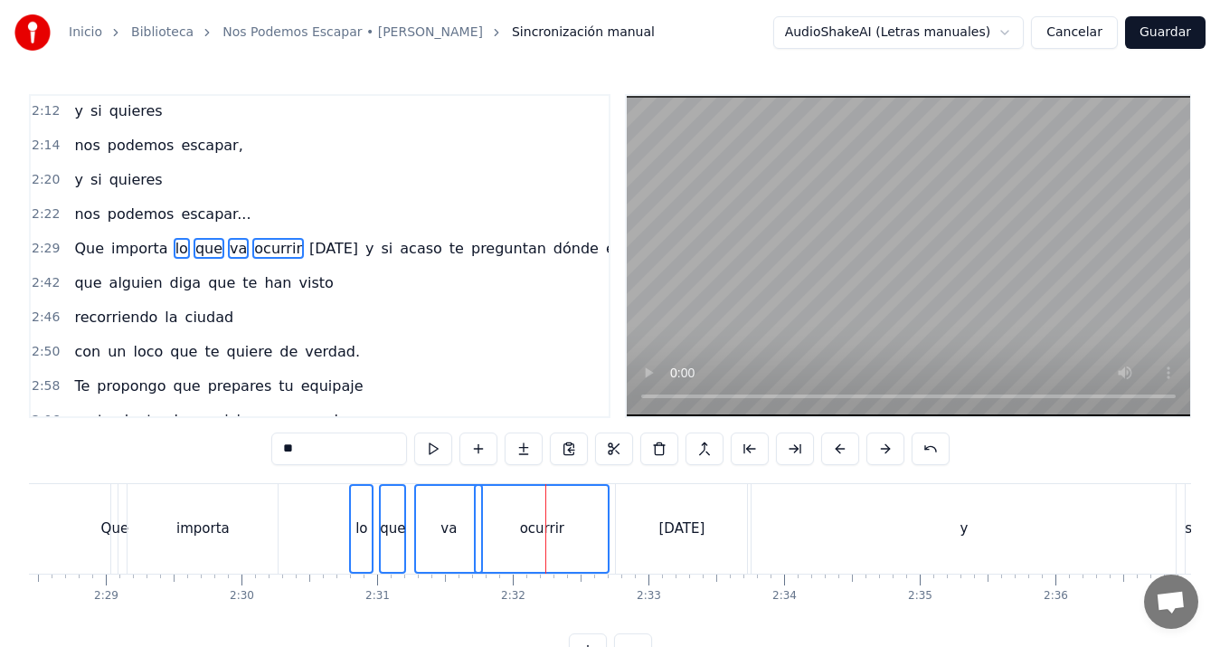
click at [659, 522] on div "[DATE]" at bounding box center [682, 528] width 46 height 21
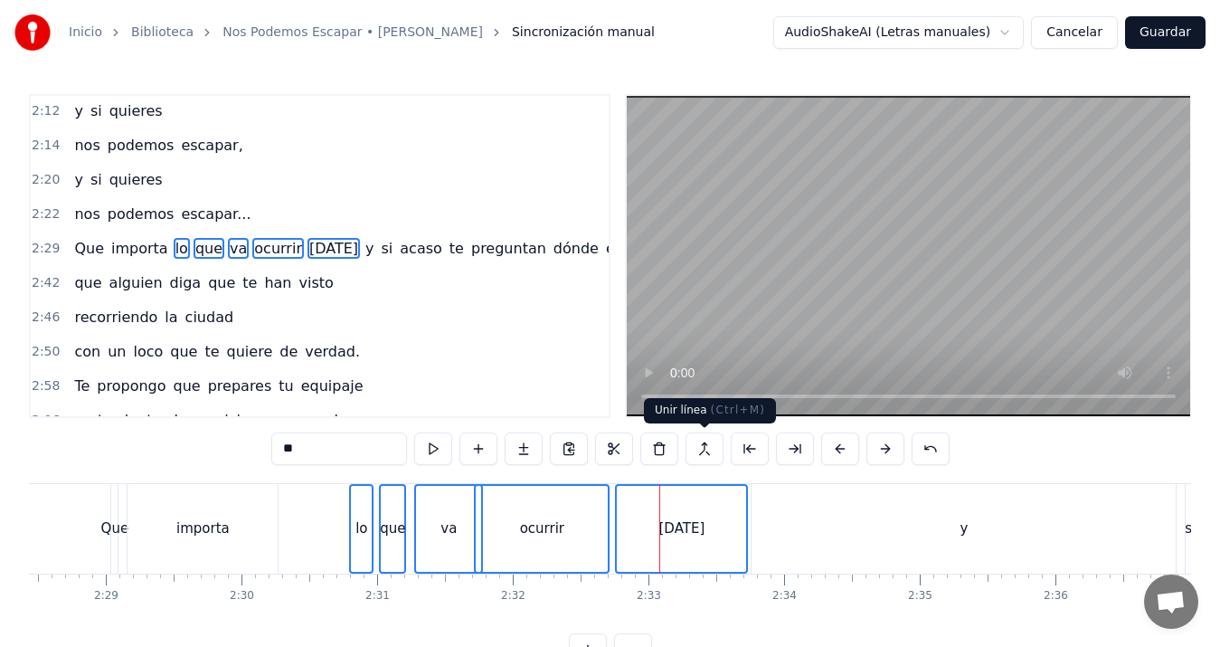
click at [699, 446] on button at bounding box center [705, 448] width 38 height 33
click at [700, 451] on button at bounding box center [705, 448] width 38 height 33
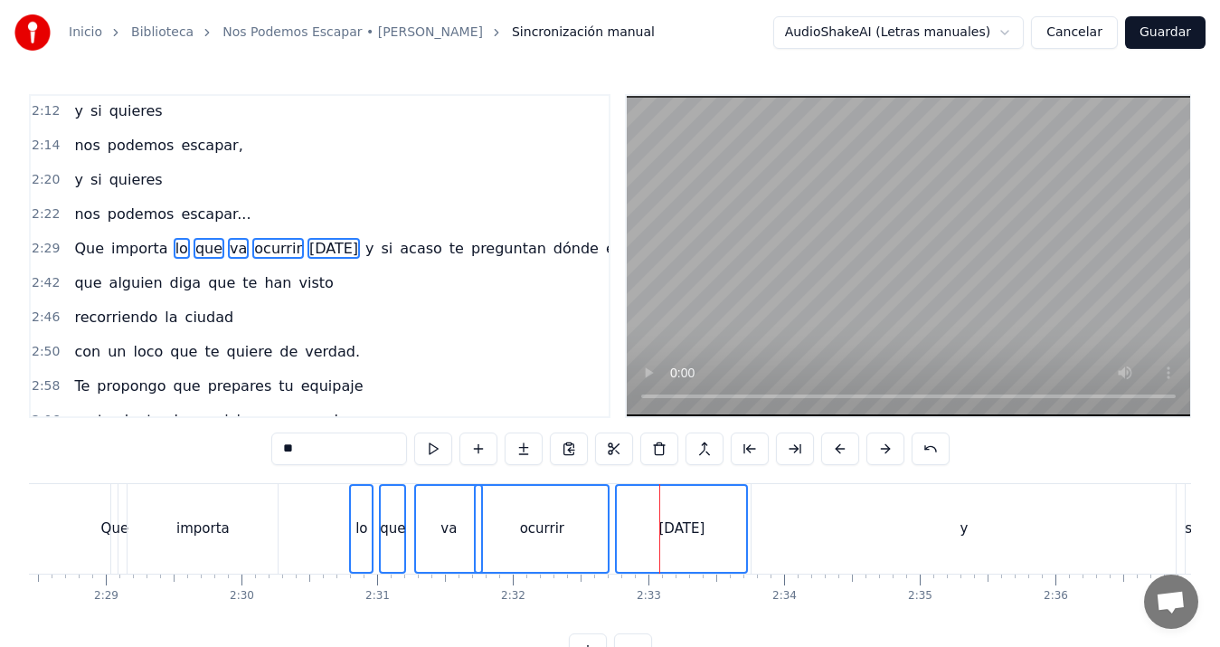
click at [700, 451] on button at bounding box center [705, 448] width 38 height 33
click at [700, 450] on button at bounding box center [705, 448] width 38 height 33
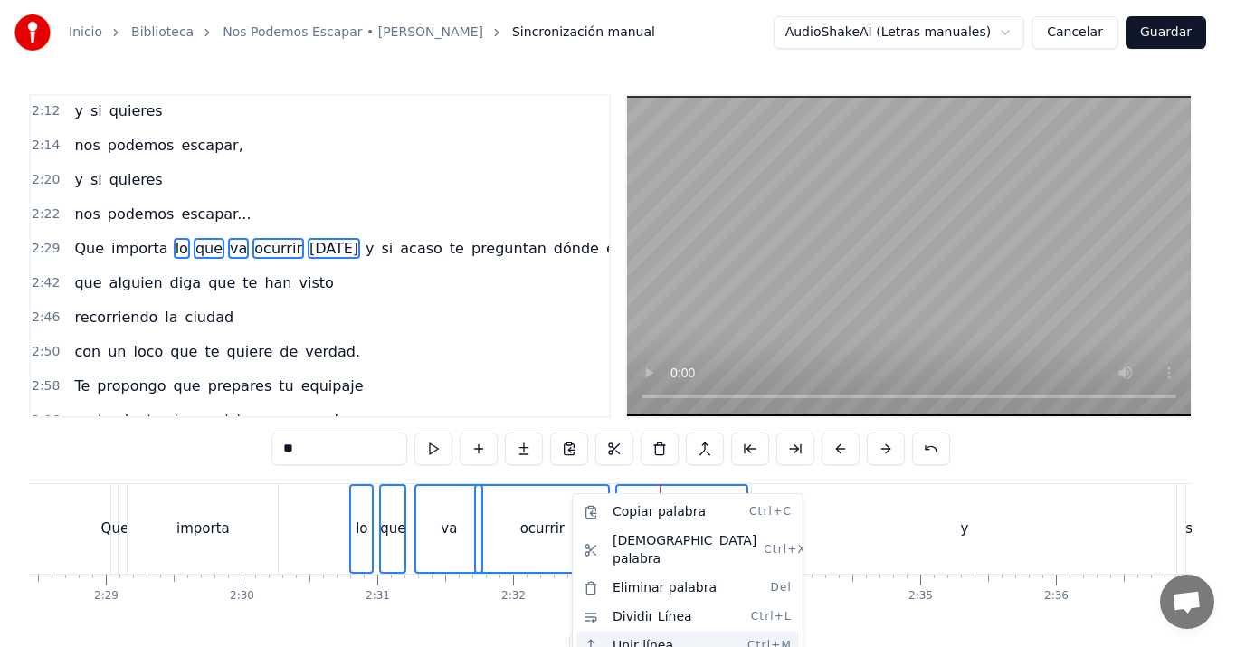
click at [630, 631] on div "Unir línea Ctrl+M" at bounding box center [687, 645] width 223 height 29
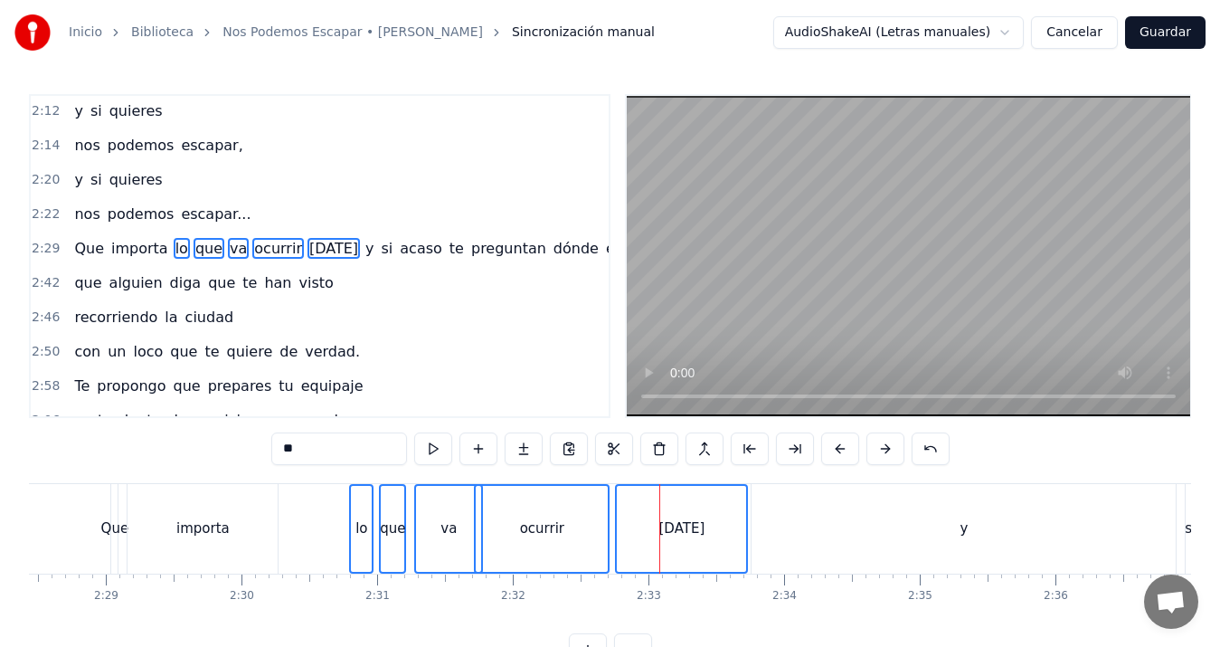
click at [365, 516] on div "lo" at bounding box center [361, 529] width 21 height 86
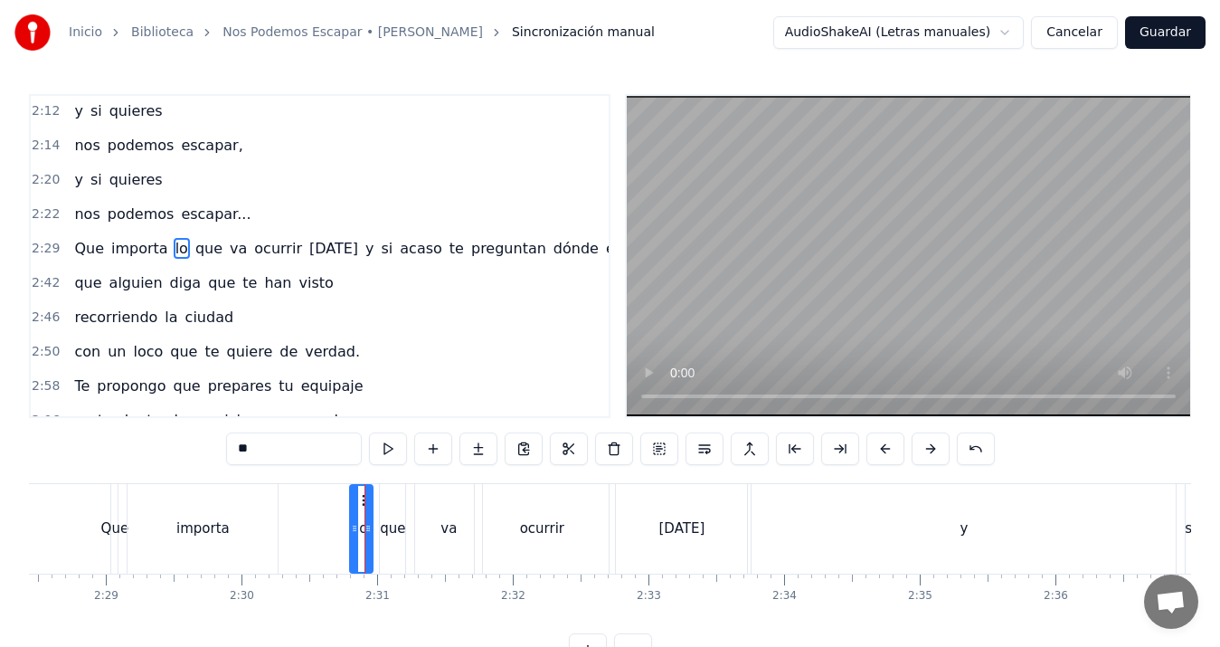
scroll to position [957, 0]
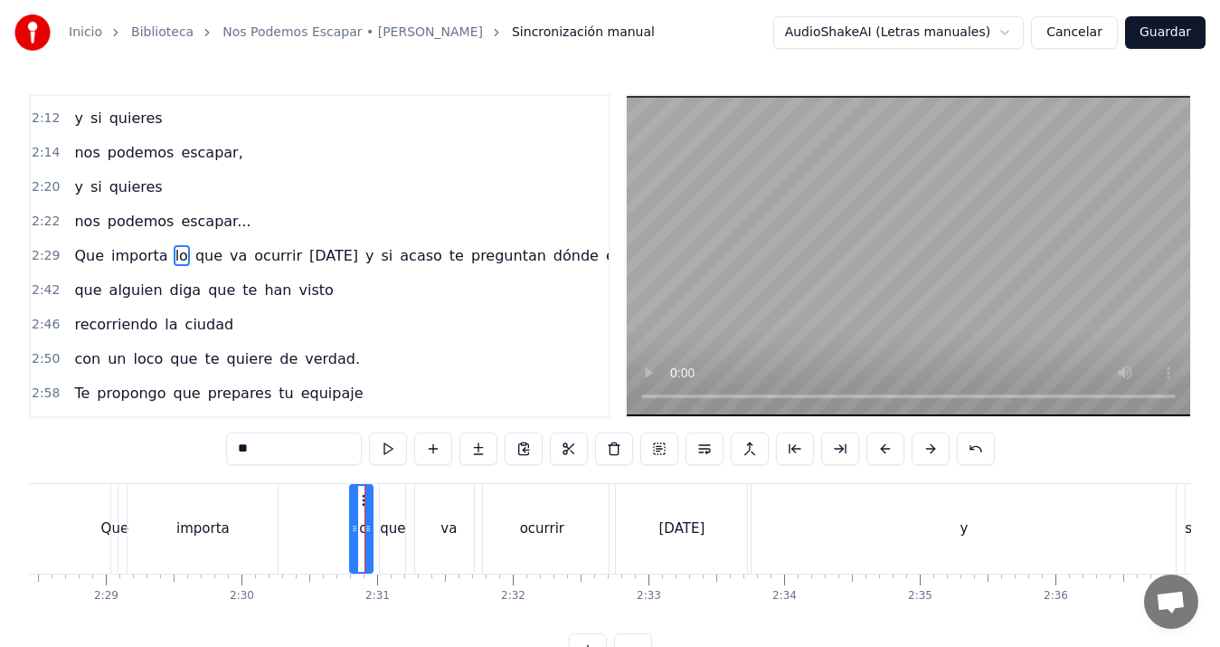
click at [397, 511] on div "que" at bounding box center [392, 529] width 25 height 90
click at [443, 516] on div "va" at bounding box center [448, 529] width 67 height 90
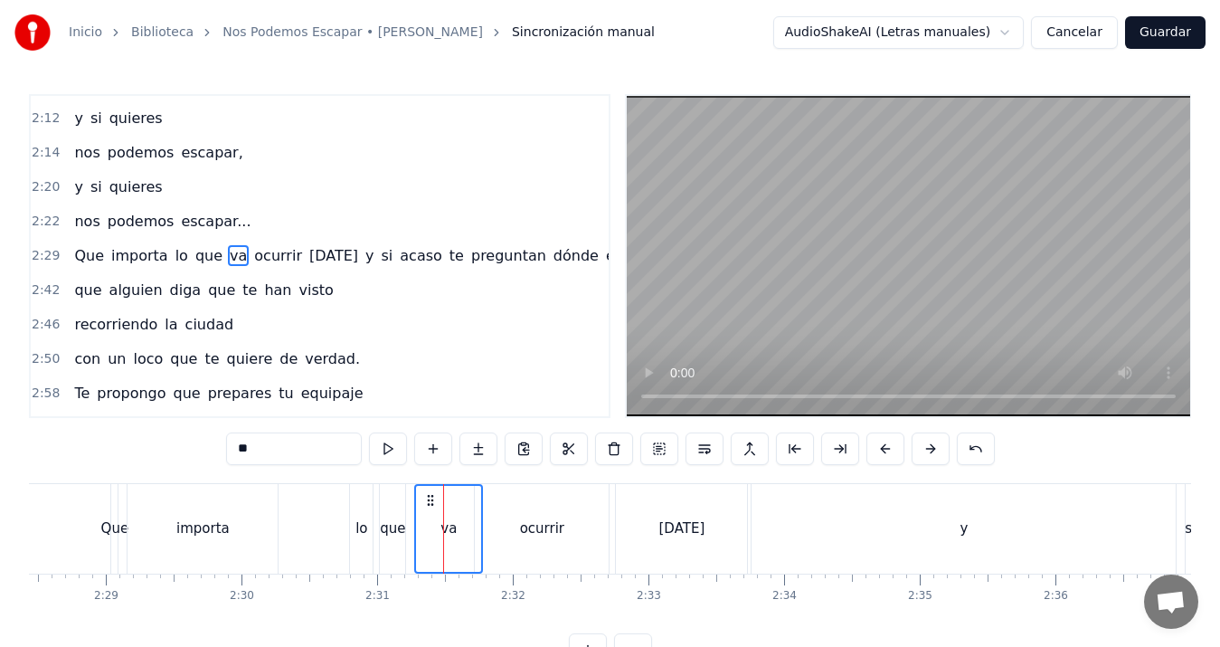
click at [542, 516] on div "ocurrir" at bounding box center [542, 529] width 134 height 90
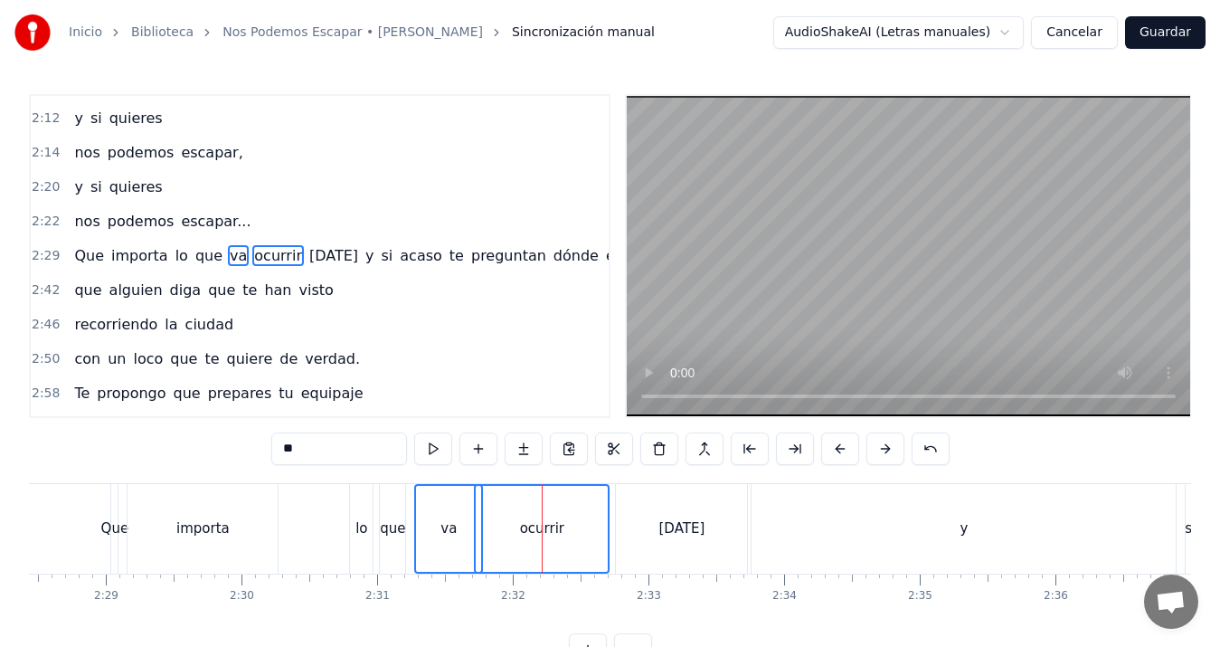
click at [516, 518] on div "ocurrir" at bounding box center [542, 529] width 132 height 86
type input "*******"
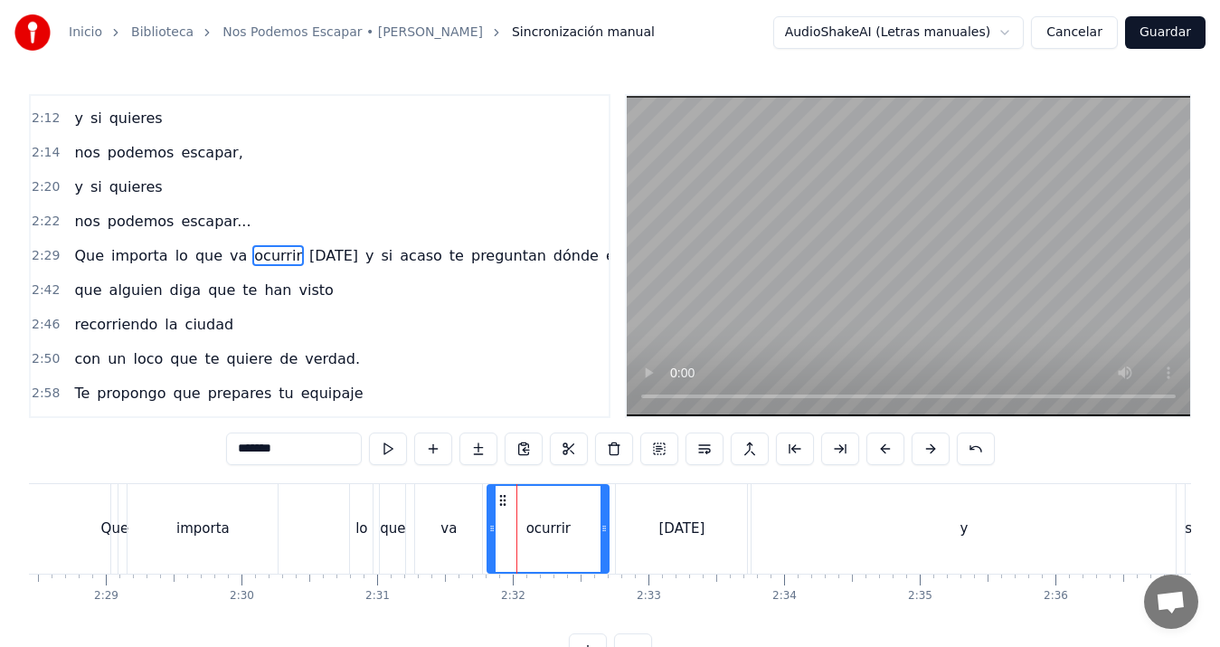
drag, startPoint x: 477, startPoint y: 526, endPoint x: 489, endPoint y: 526, distance: 12.7
click at [489, 526] on icon at bounding box center [491, 528] width 7 height 14
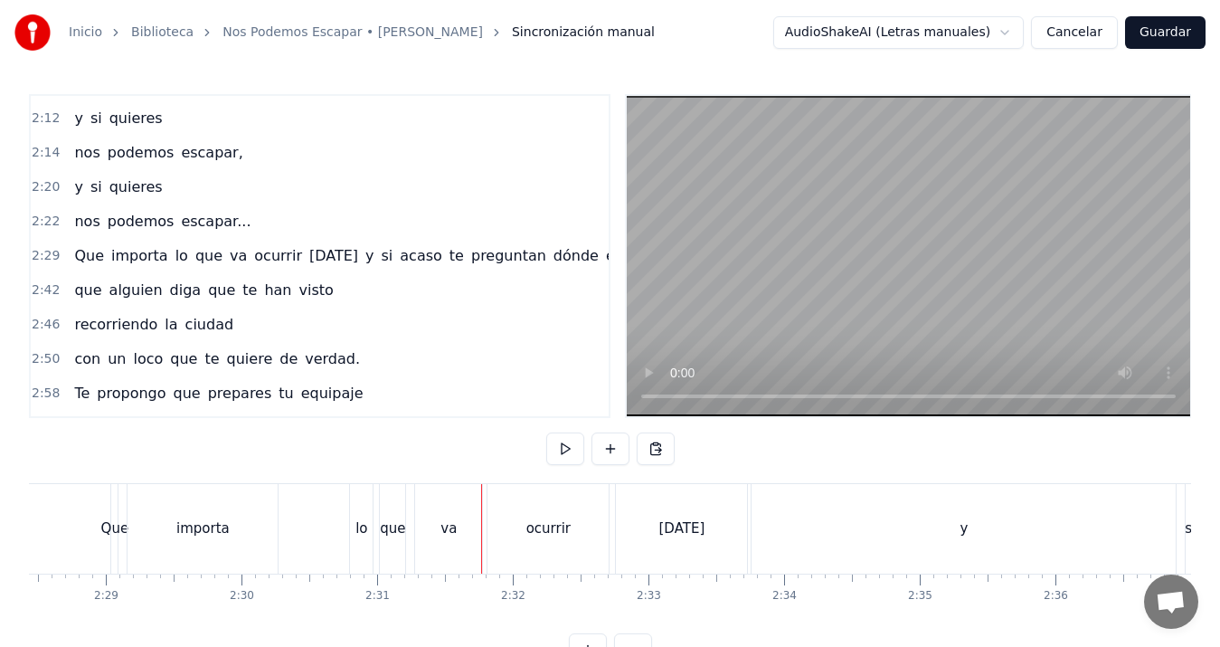
click at [453, 519] on div "va" at bounding box center [448, 528] width 16 height 21
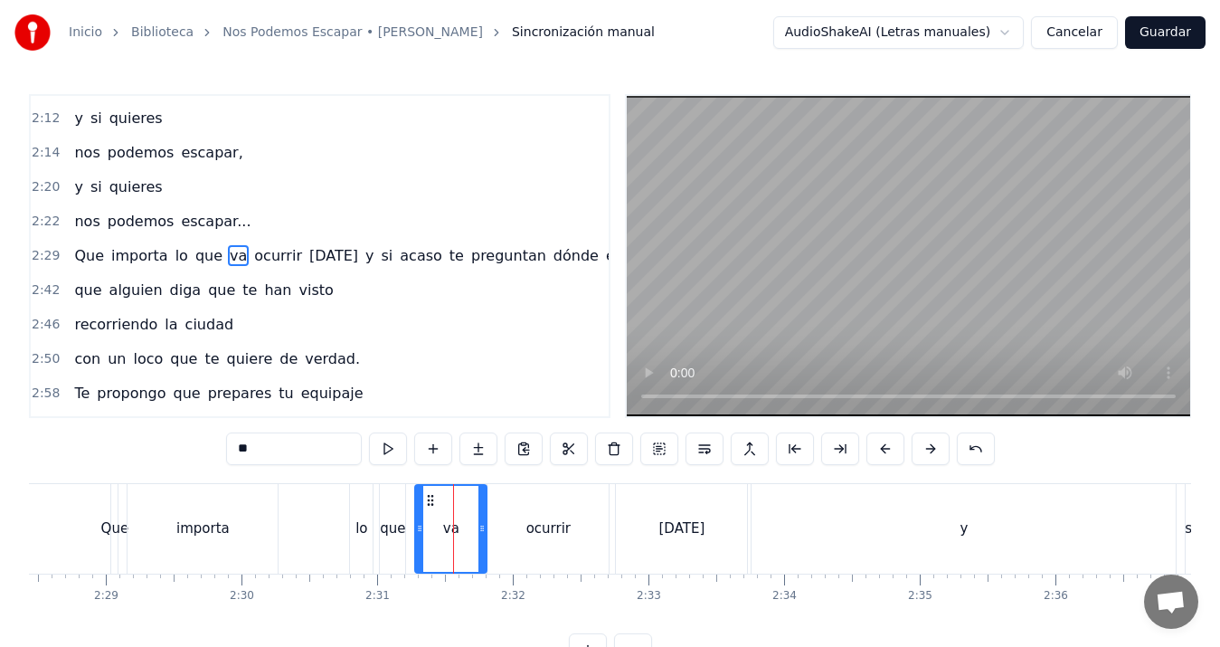
click at [484, 527] on icon at bounding box center [481, 528] width 7 height 14
click at [120, 518] on div "Que" at bounding box center [115, 528] width 28 height 21
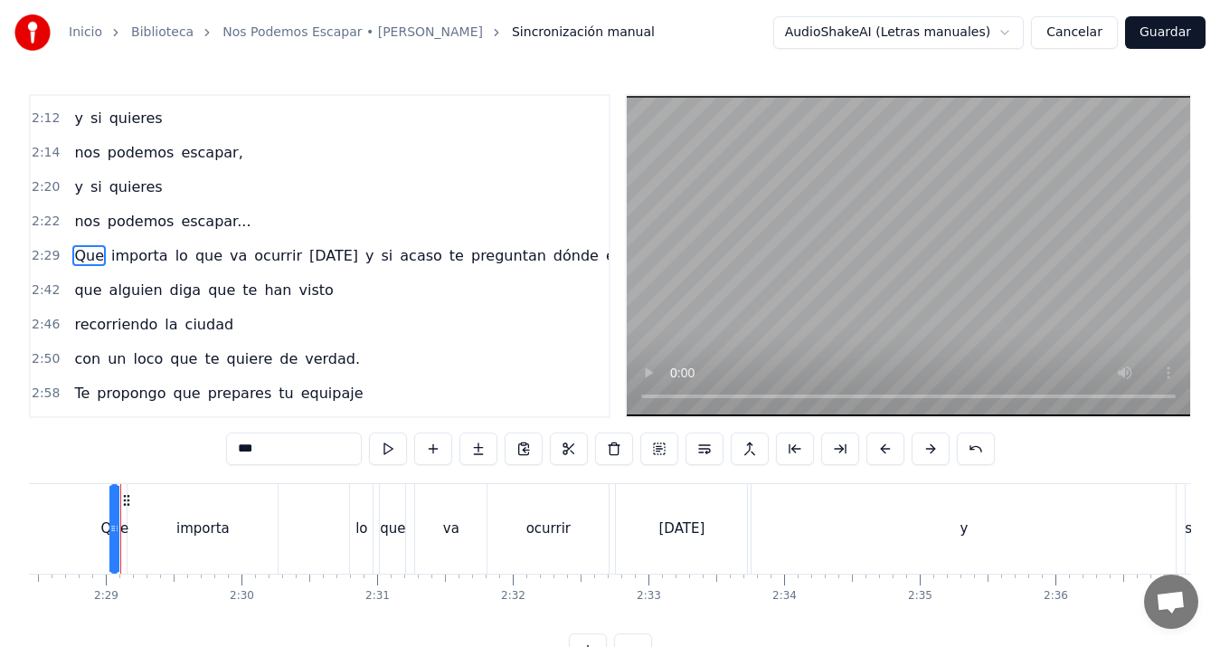
click at [193, 516] on div "importa" at bounding box center [203, 529] width 150 height 90
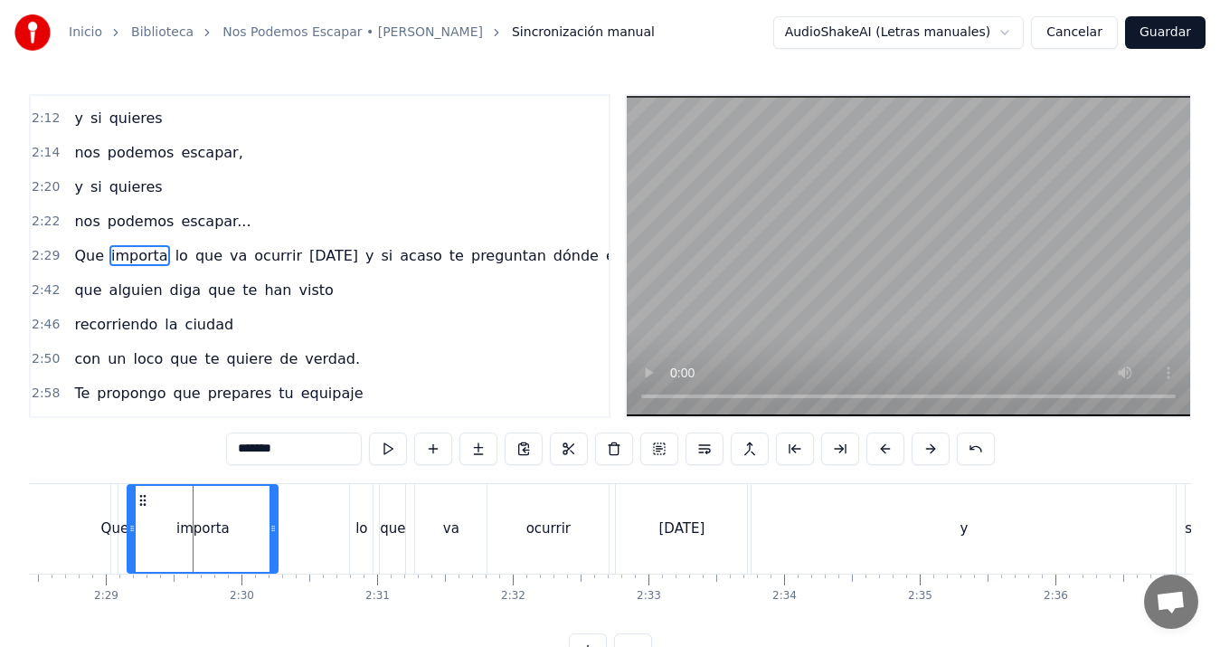
click at [360, 522] on div "lo" at bounding box center [361, 528] width 12 height 21
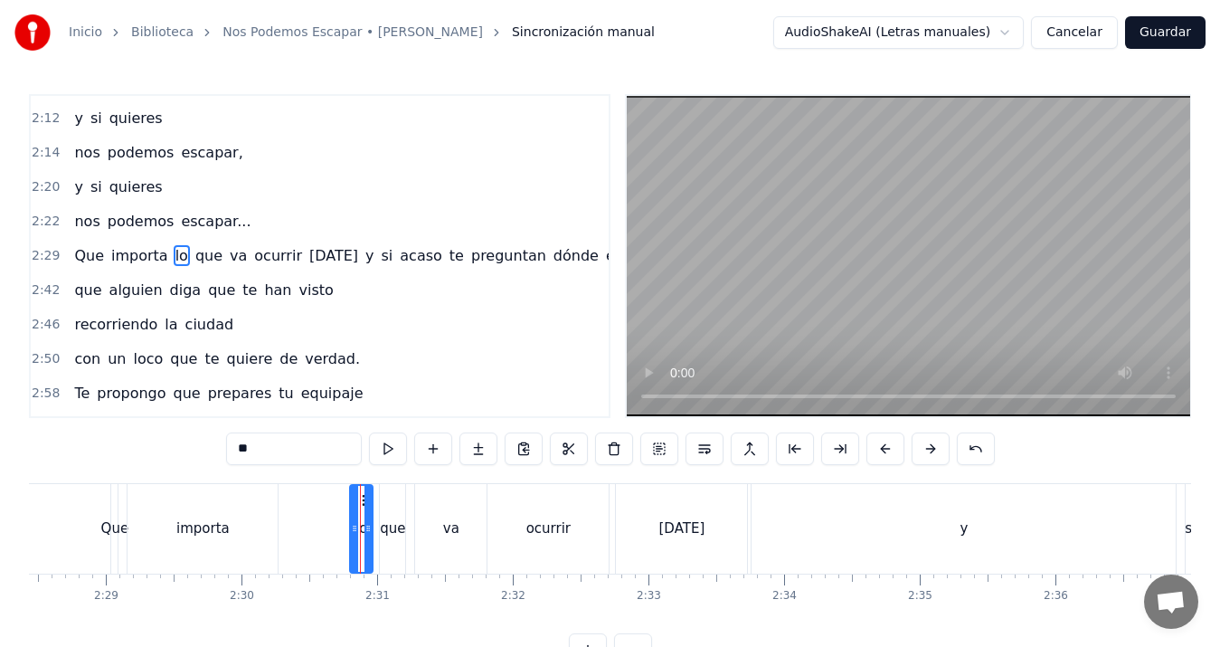
click at [444, 535] on div "va" at bounding box center [451, 528] width 16 height 21
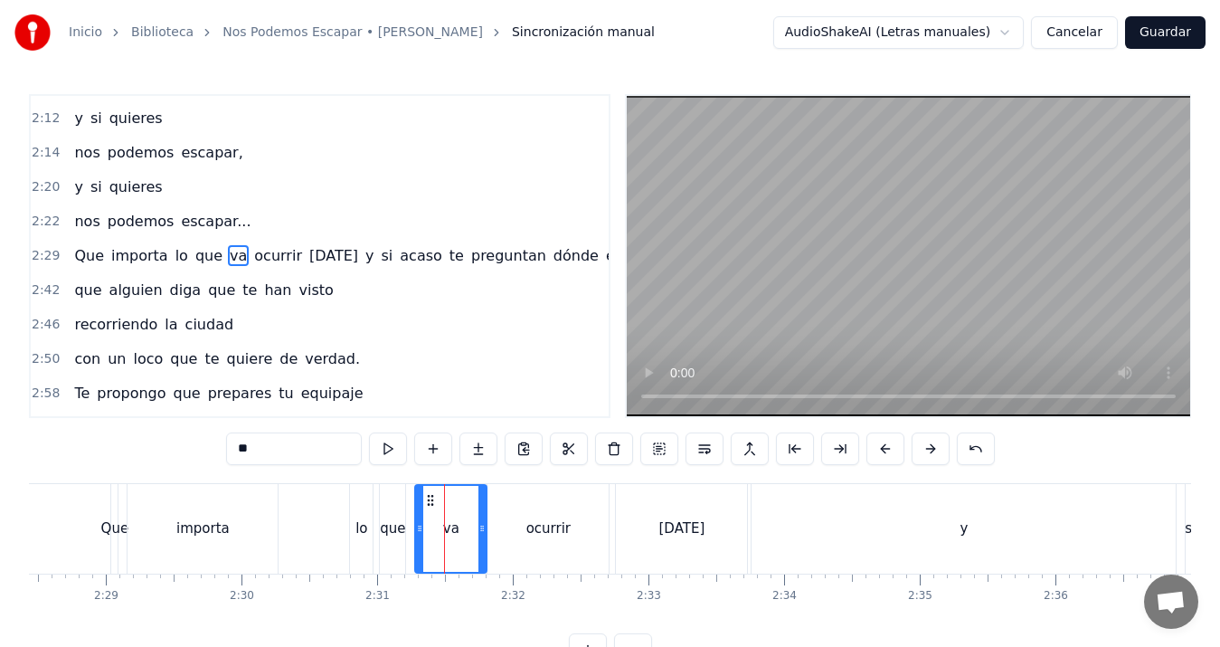
click at [361, 513] on div "lo" at bounding box center [361, 529] width 23 height 90
type input "**"
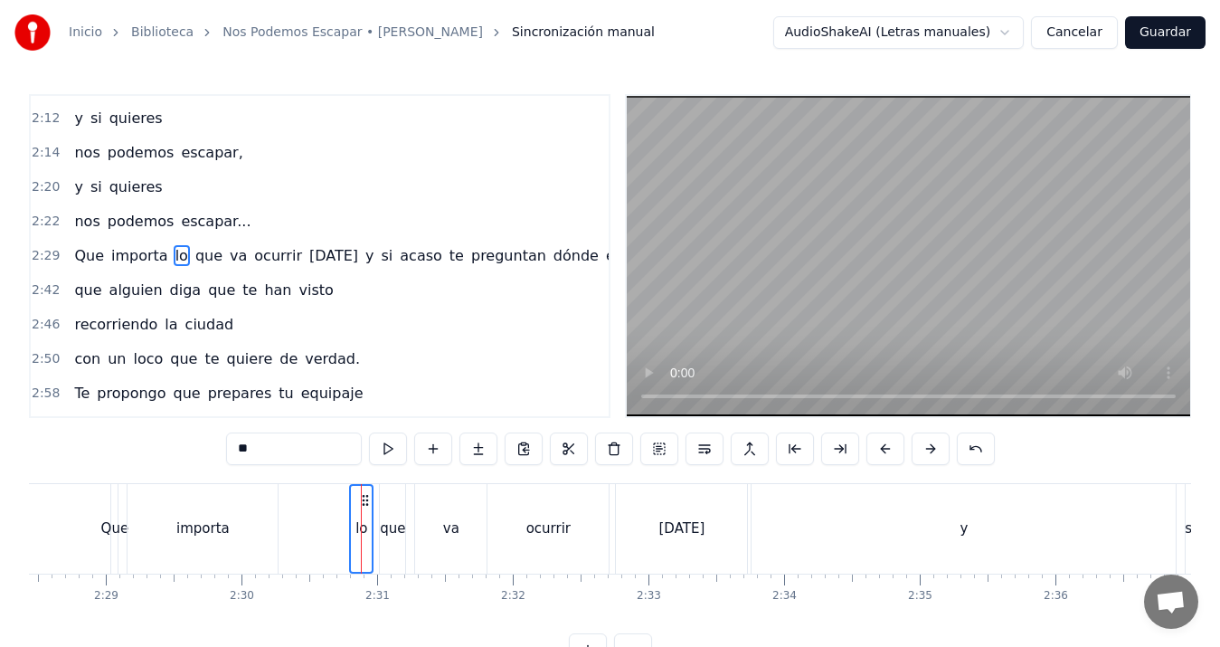
click at [400, 507] on div "que" at bounding box center [392, 529] width 25 height 90
click at [446, 504] on div "va" at bounding box center [450, 529] width 71 height 90
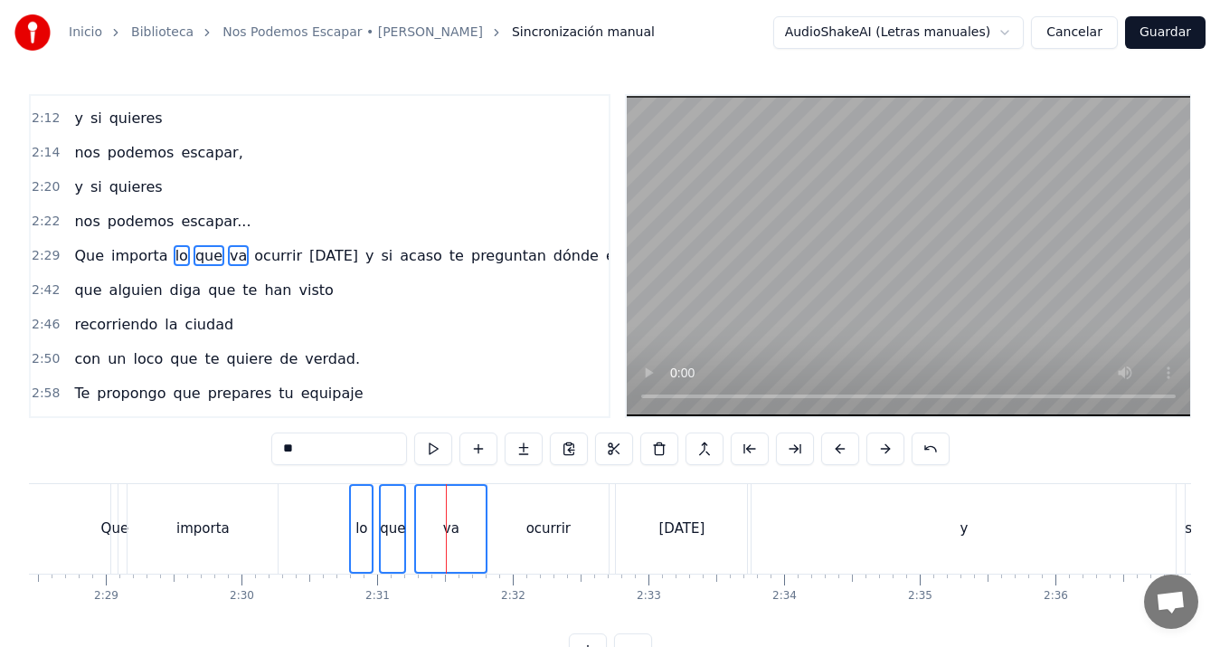
click at [175, 258] on div "Que importa lo que va ocurrir [DATE] y si acaso te preguntan dónde estás" at bounding box center [359, 256] width 584 height 33
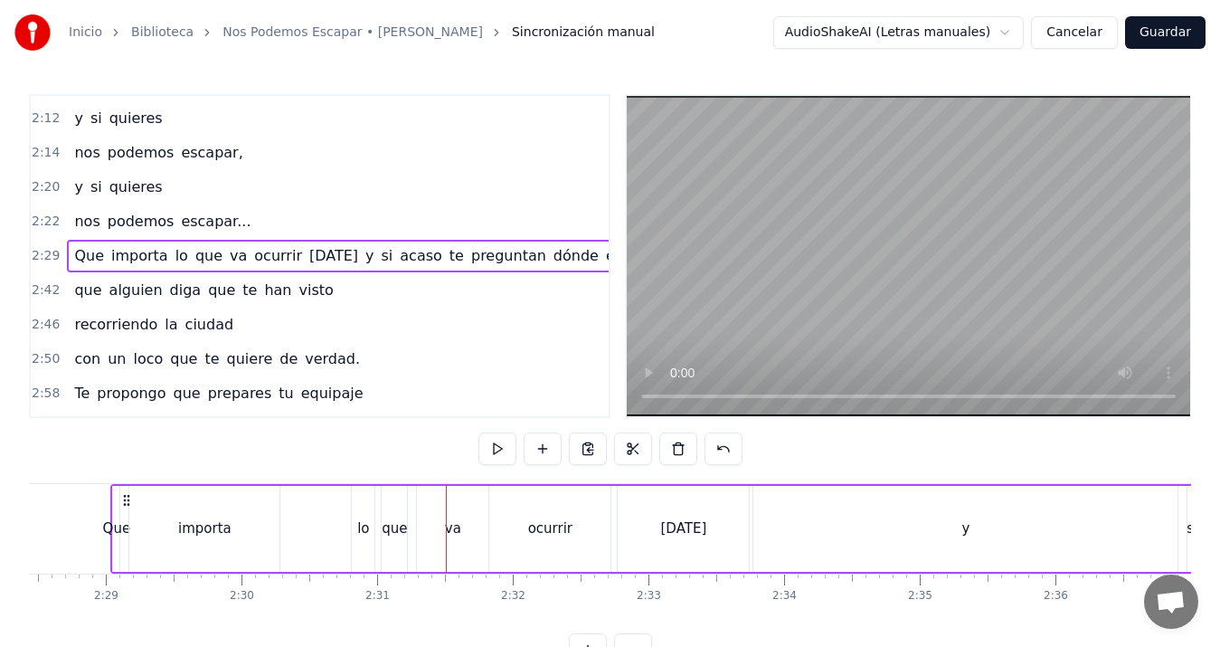
scroll to position [0, 20130]
click at [152, 249] on span "importa" at bounding box center [139, 255] width 61 height 21
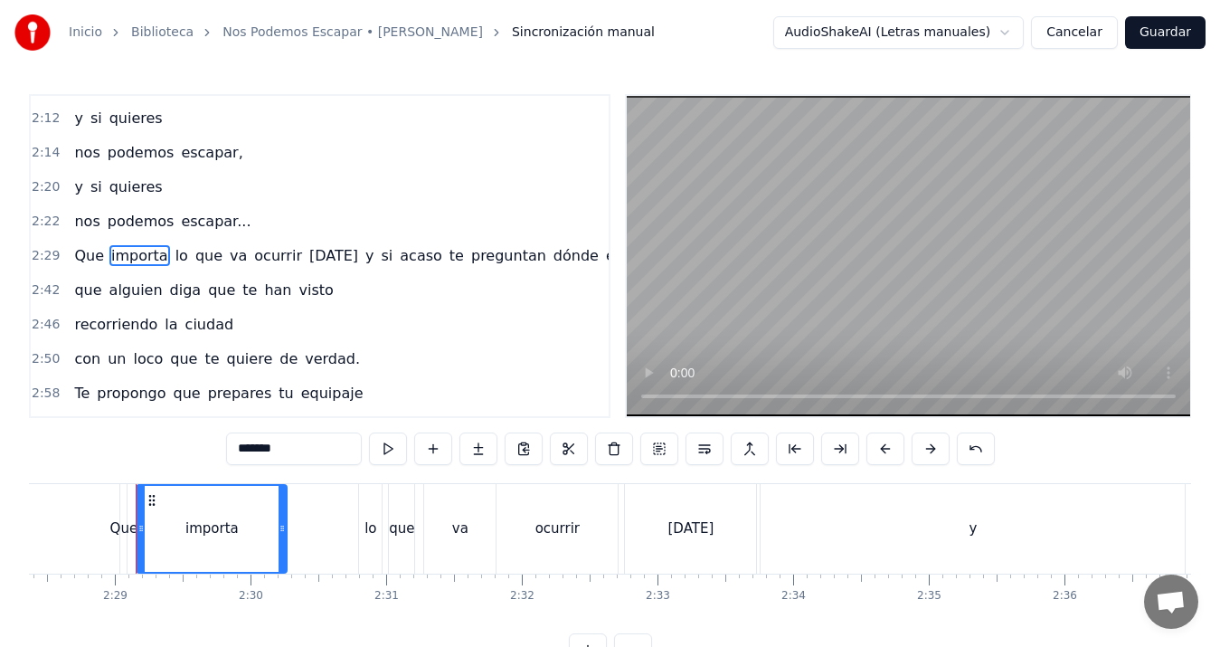
click at [174, 250] on span "lo" at bounding box center [182, 255] width 16 height 21
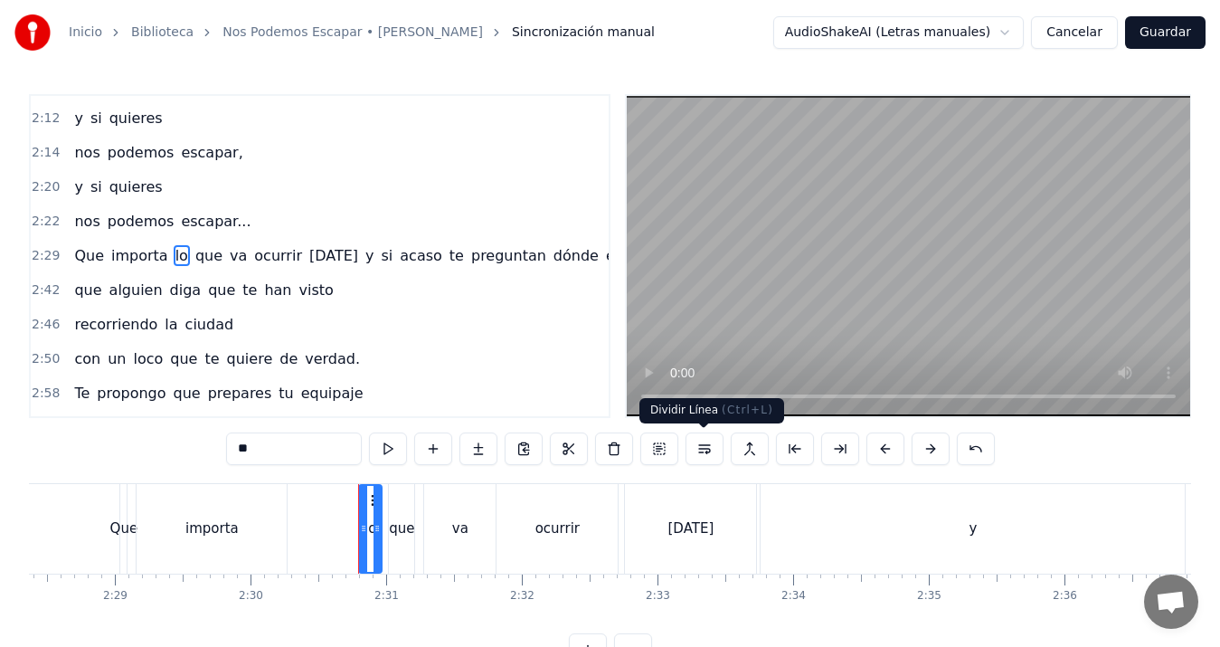
click at [698, 441] on button at bounding box center [705, 448] width 38 height 33
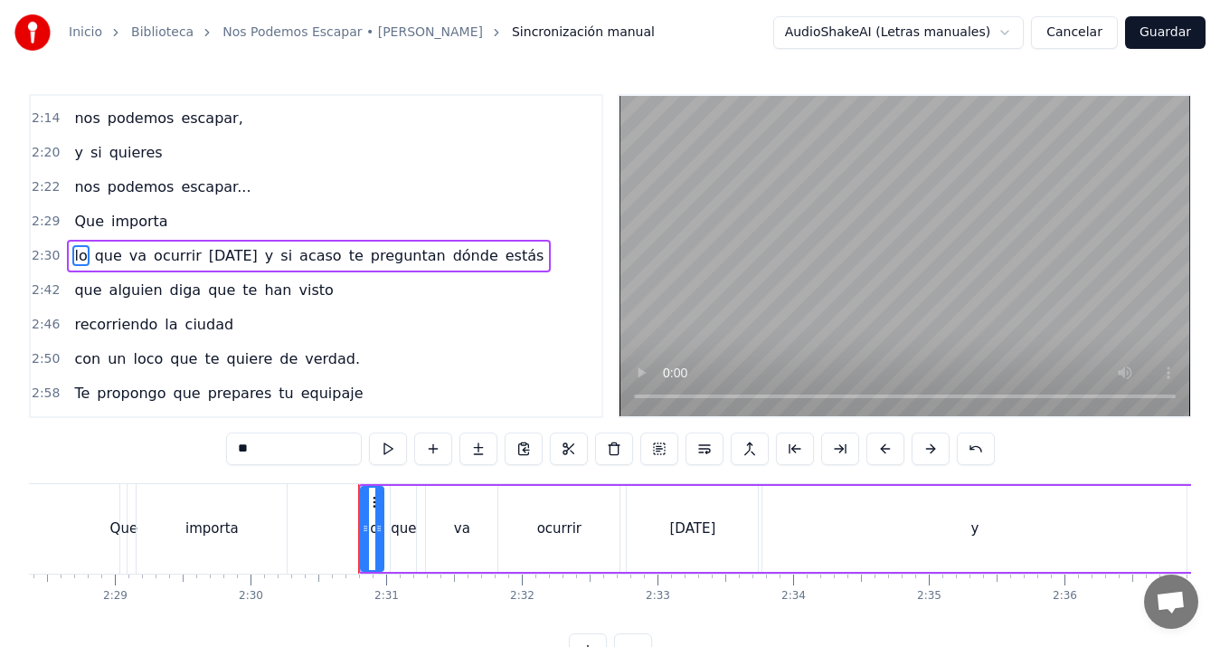
click at [263, 254] on span "y" at bounding box center [269, 255] width 12 height 21
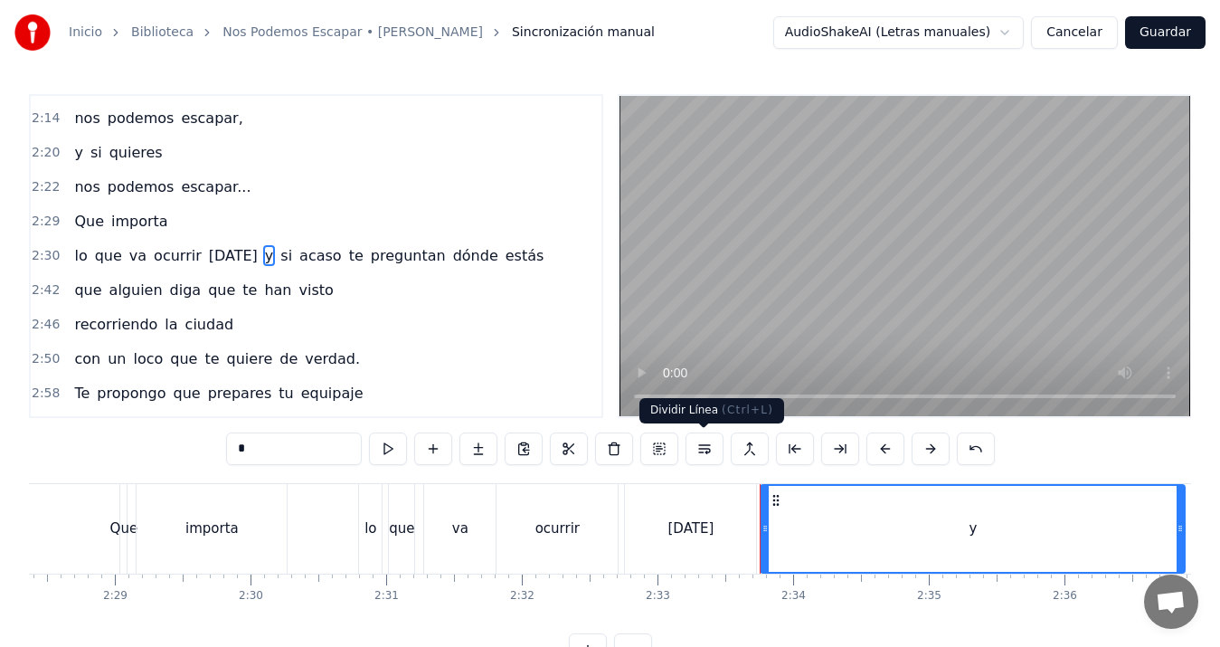
click at [708, 441] on button at bounding box center [705, 448] width 38 height 33
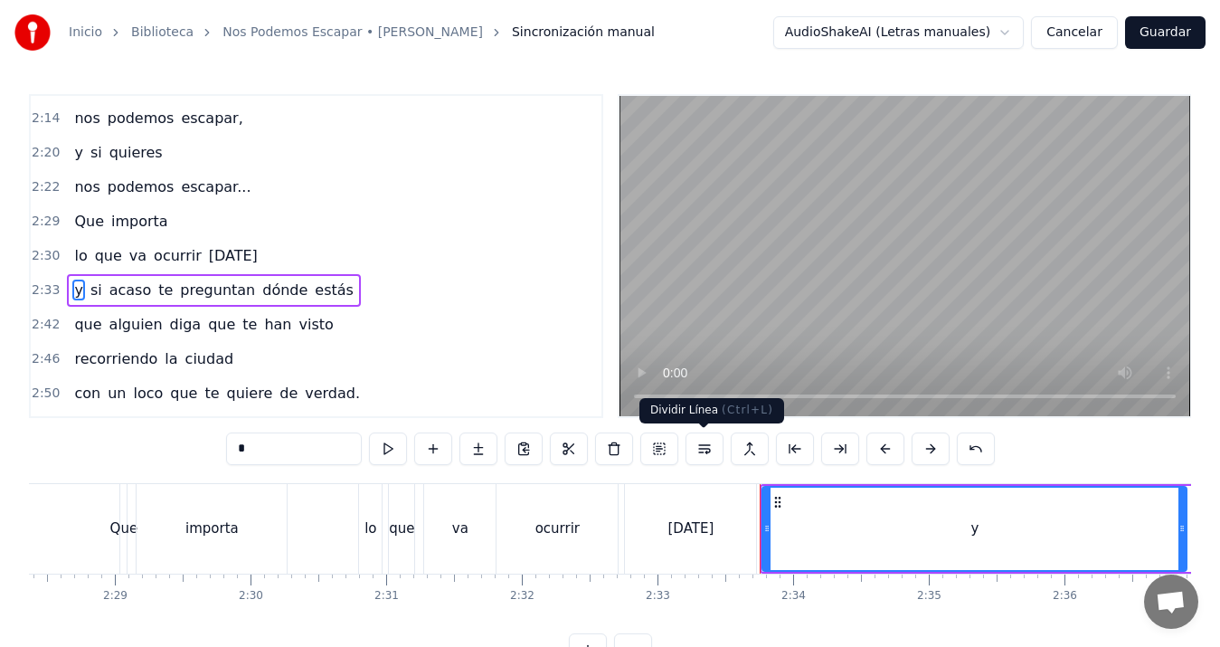
scroll to position [1026, 0]
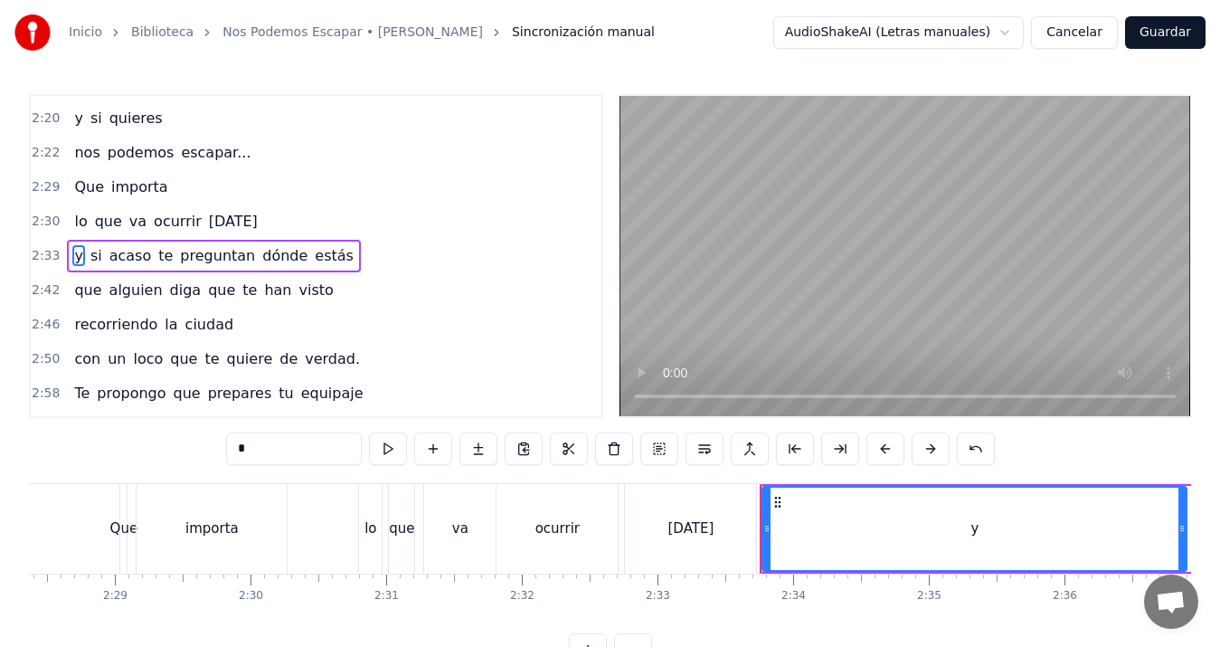
click at [125, 506] on div "Que" at bounding box center [123, 529] width 6 height 90
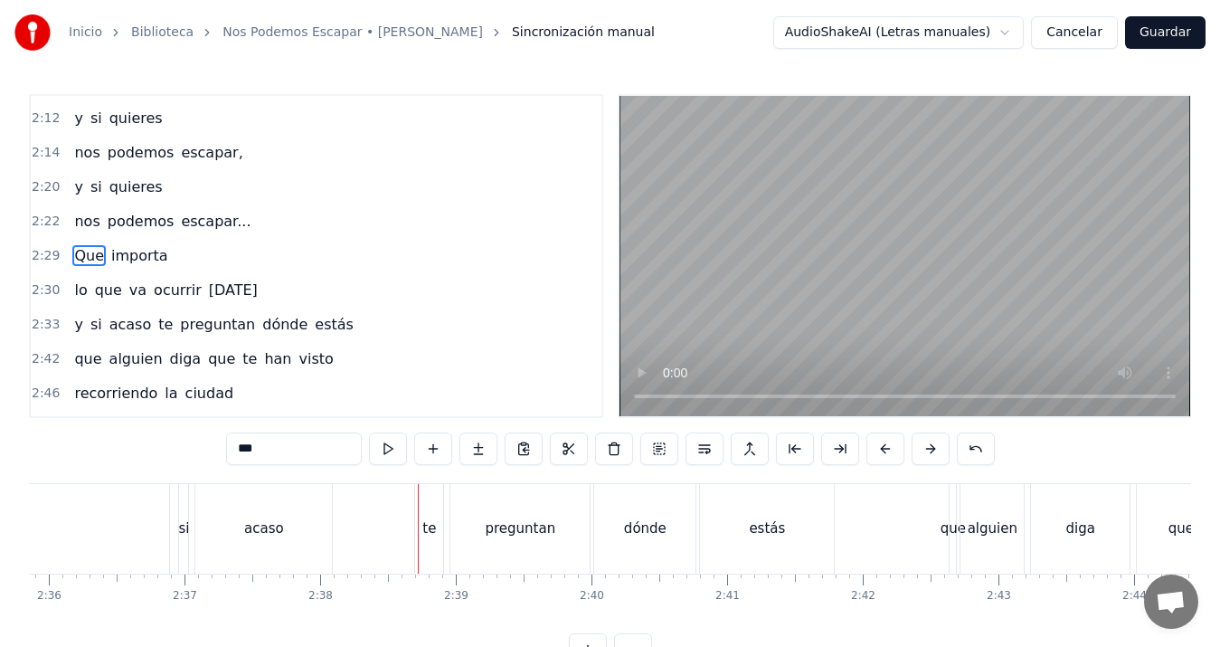
scroll to position [0, 20705]
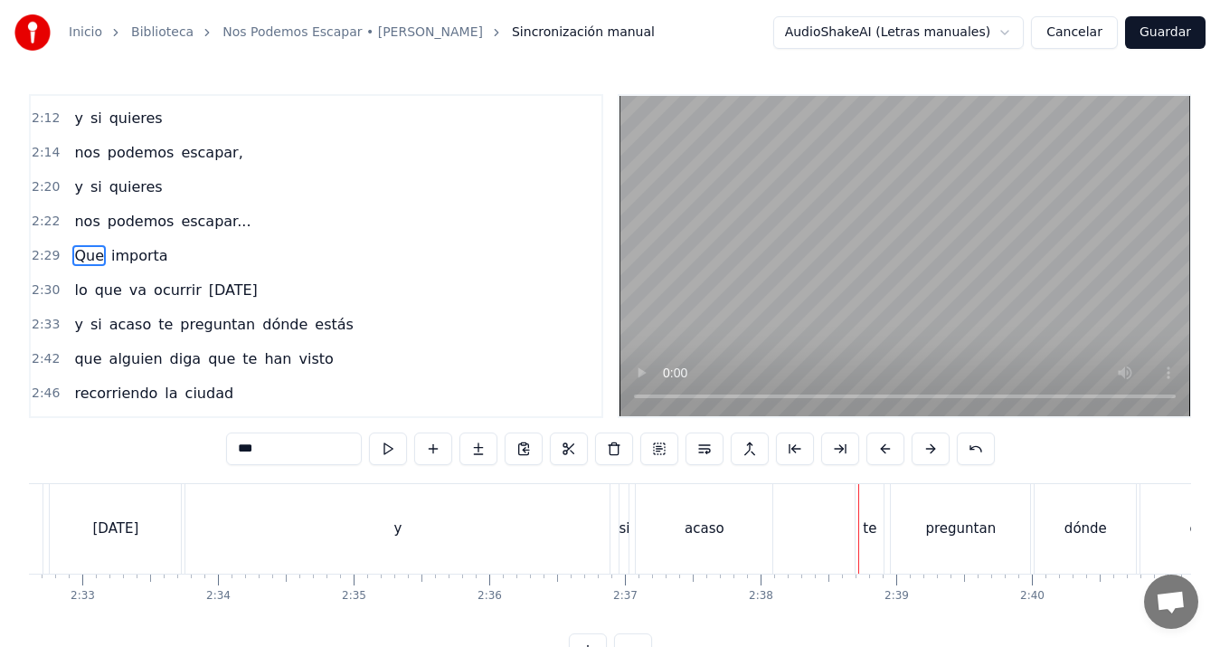
click at [548, 520] on div "y" at bounding box center [397, 529] width 424 height 90
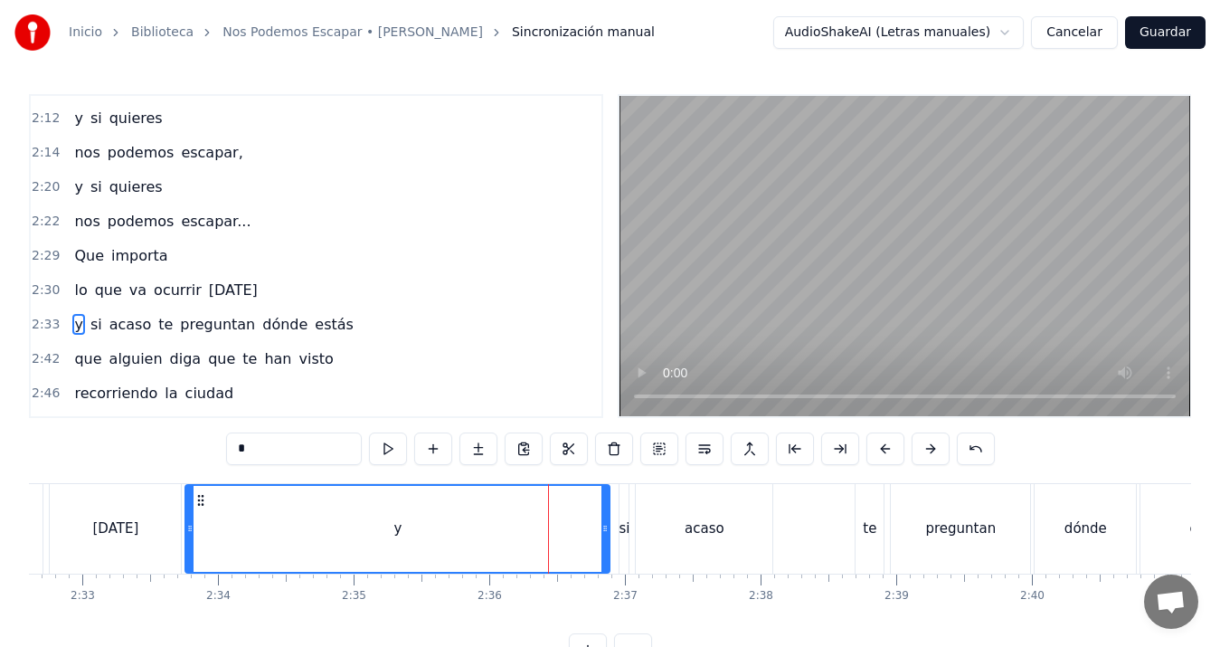
scroll to position [1026, 0]
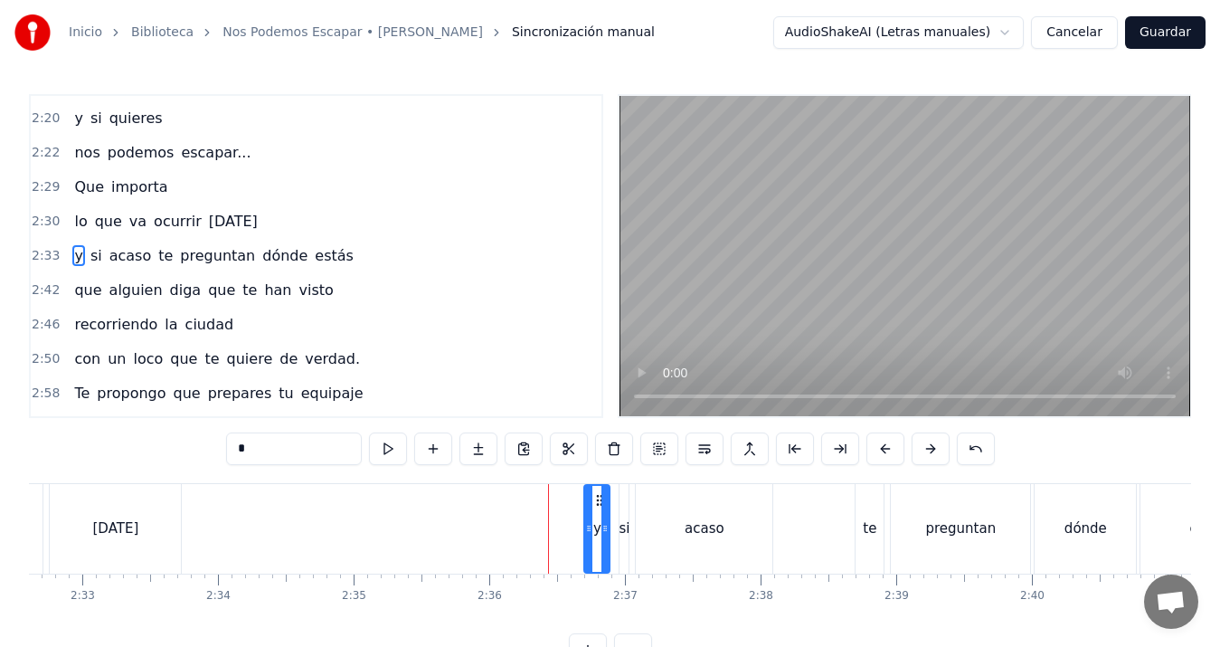
drag, startPoint x: 193, startPoint y: 532, endPoint x: 592, endPoint y: 515, distance: 399.3
click at [592, 515] on div at bounding box center [588, 529] width 7 height 86
click at [84, 521] on div "[DATE]" at bounding box center [115, 529] width 131 height 90
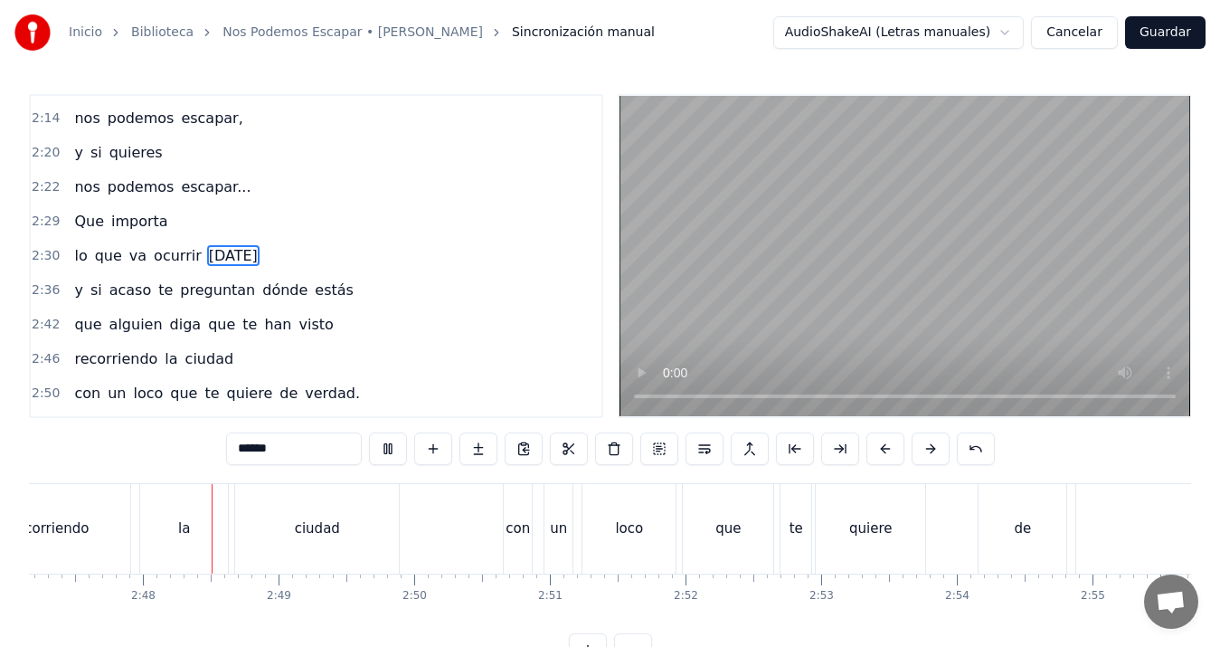
scroll to position [0, 22702]
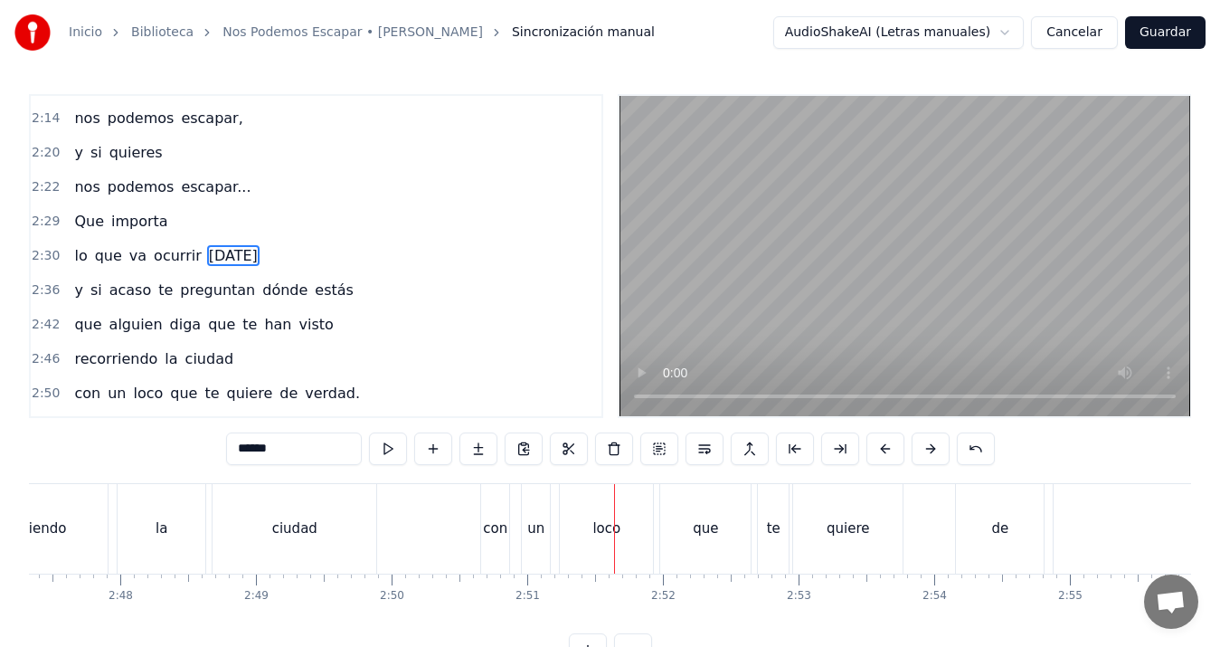
click at [694, 525] on div "que" at bounding box center [705, 528] width 25 height 21
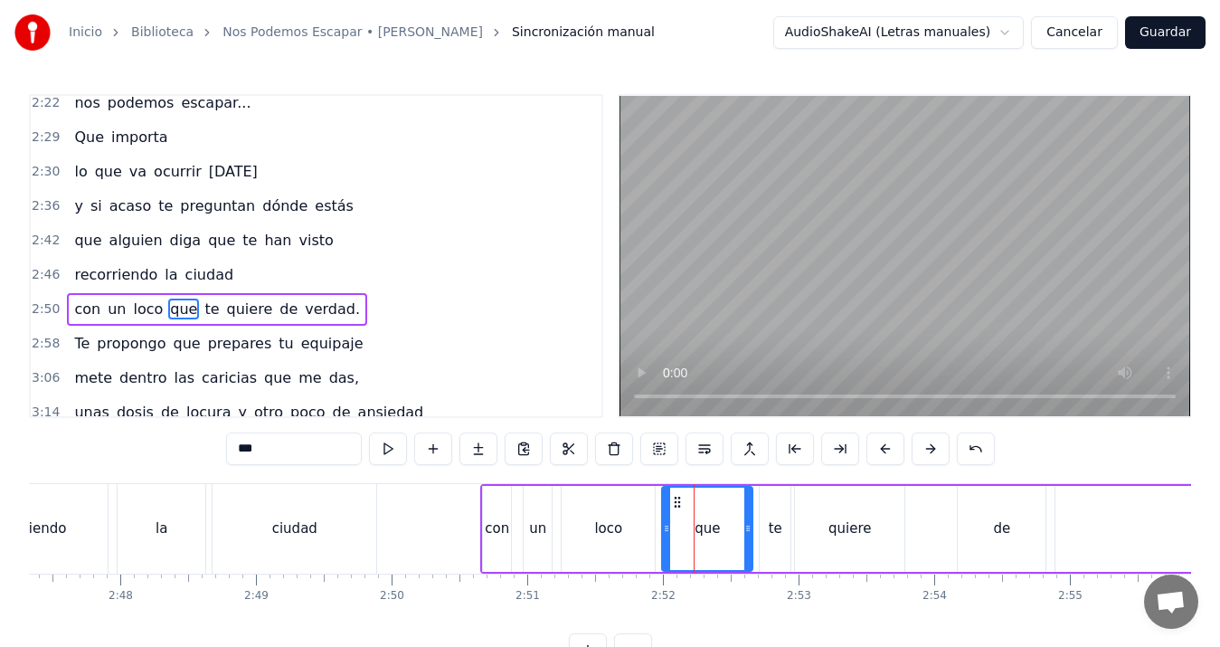
scroll to position [1129, 0]
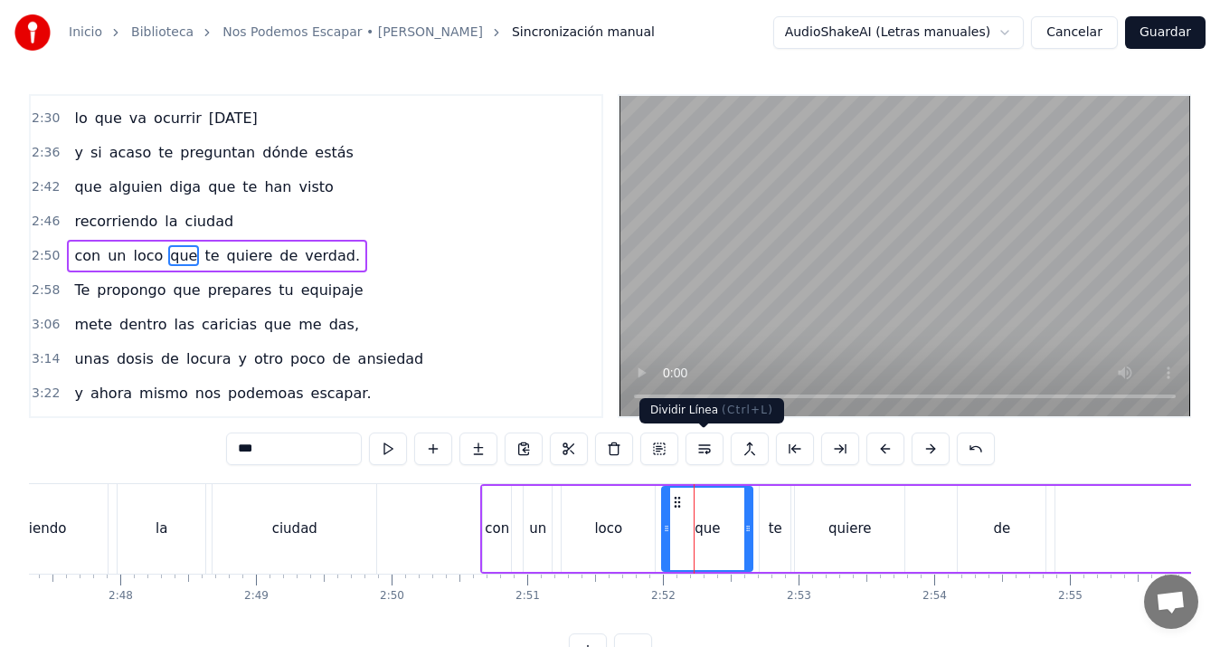
click at [709, 440] on button at bounding box center [705, 448] width 38 height 33
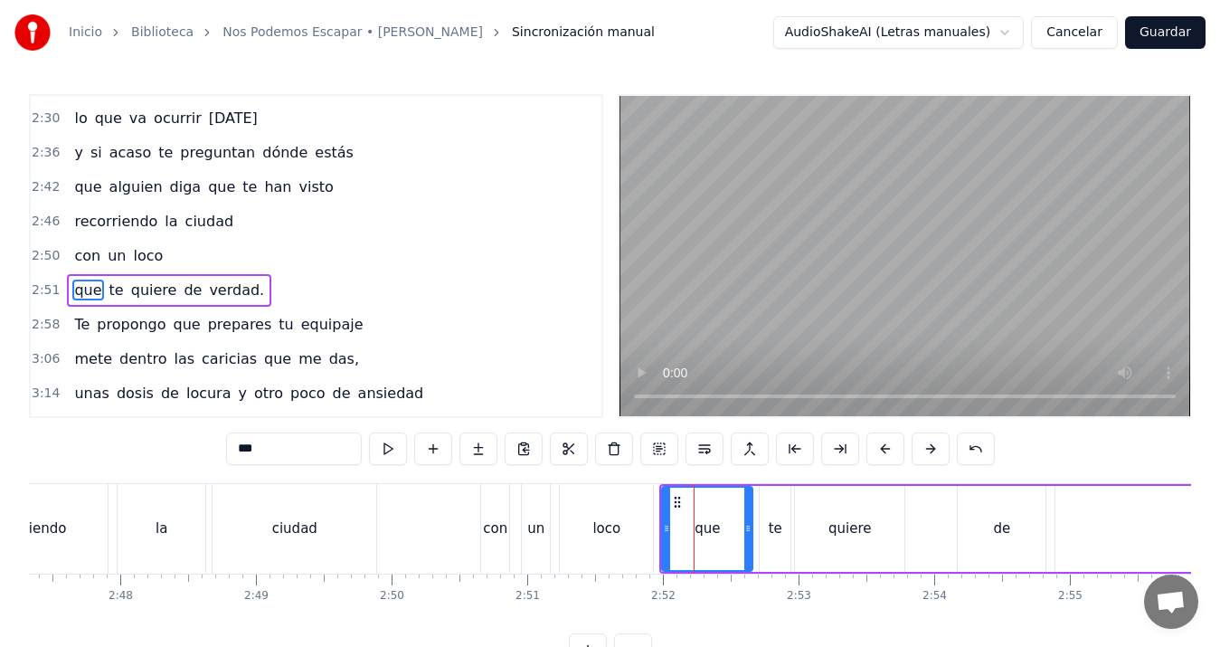
scroll to position [1163, 0]
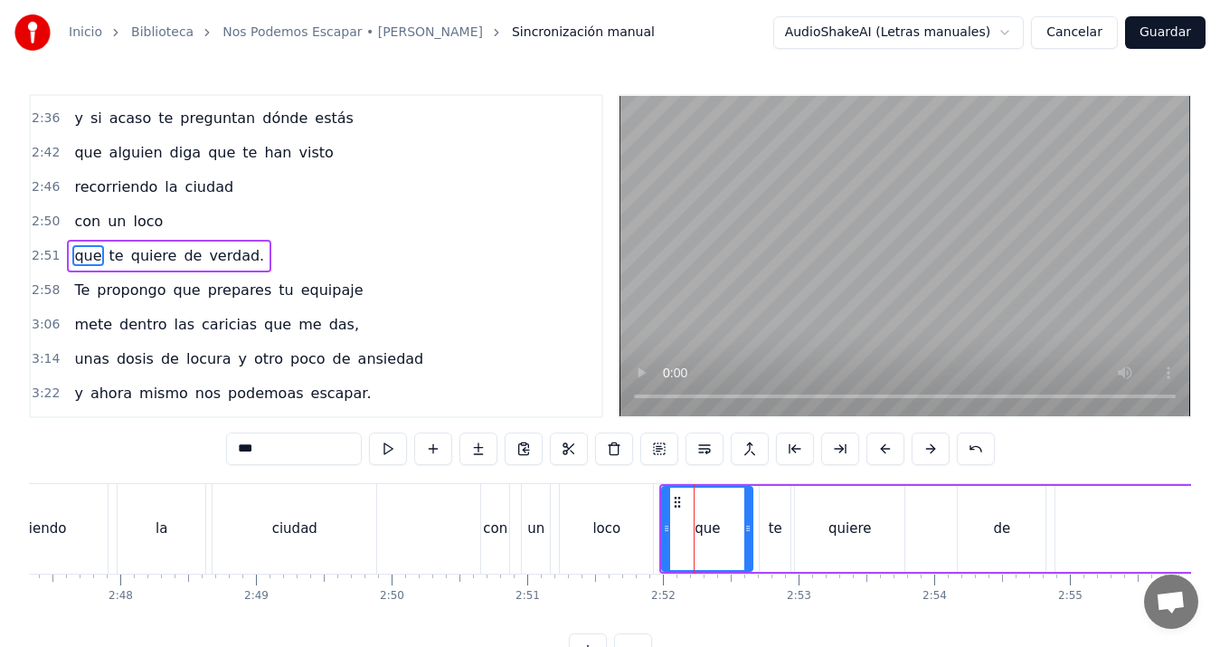
click at [494, 526] on div "con" at bounding box center [495, 528] width 24 height 21
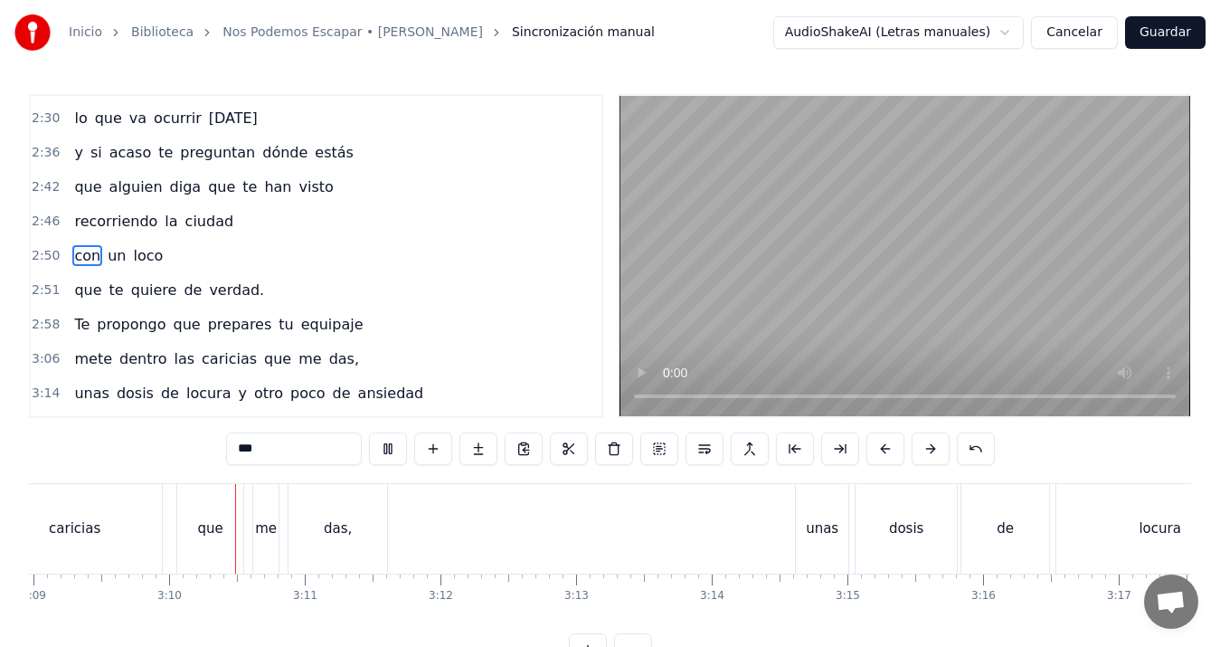
scroll to position [0, 25671]
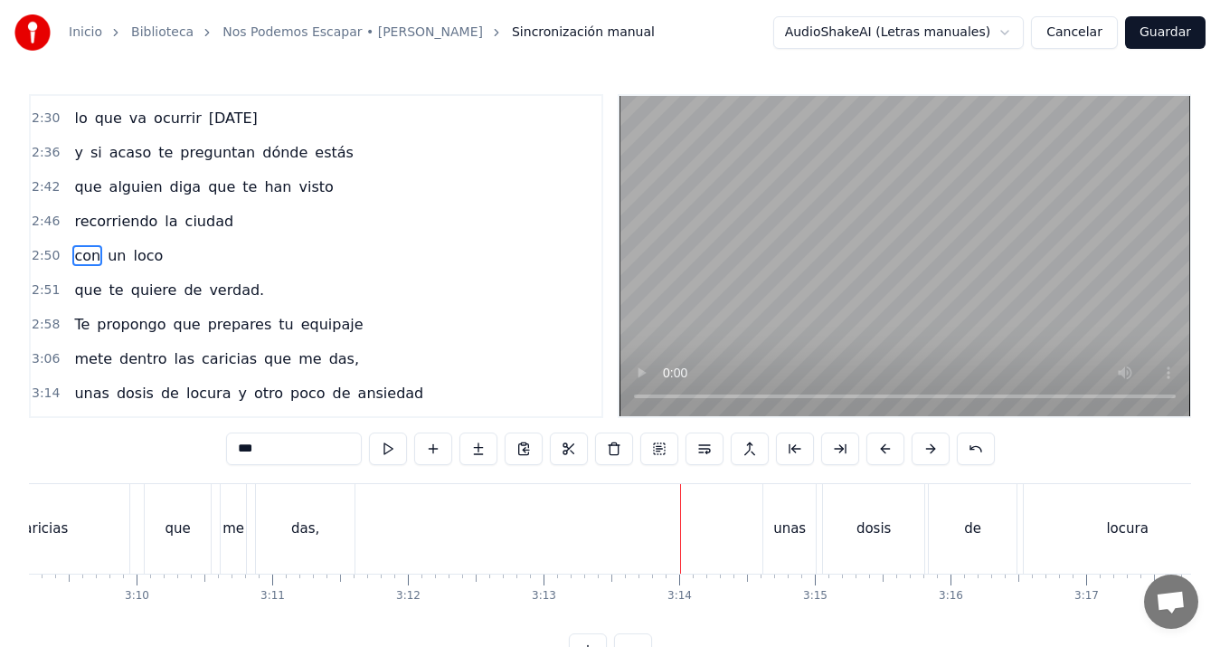
click at [591, 638] on div "0:17 Perdona 0:19 sé que estabas ya dormida, 0:25 comprendo 0:27 no son horas d…" at bounding box center [610, 380] width 1162 height 572
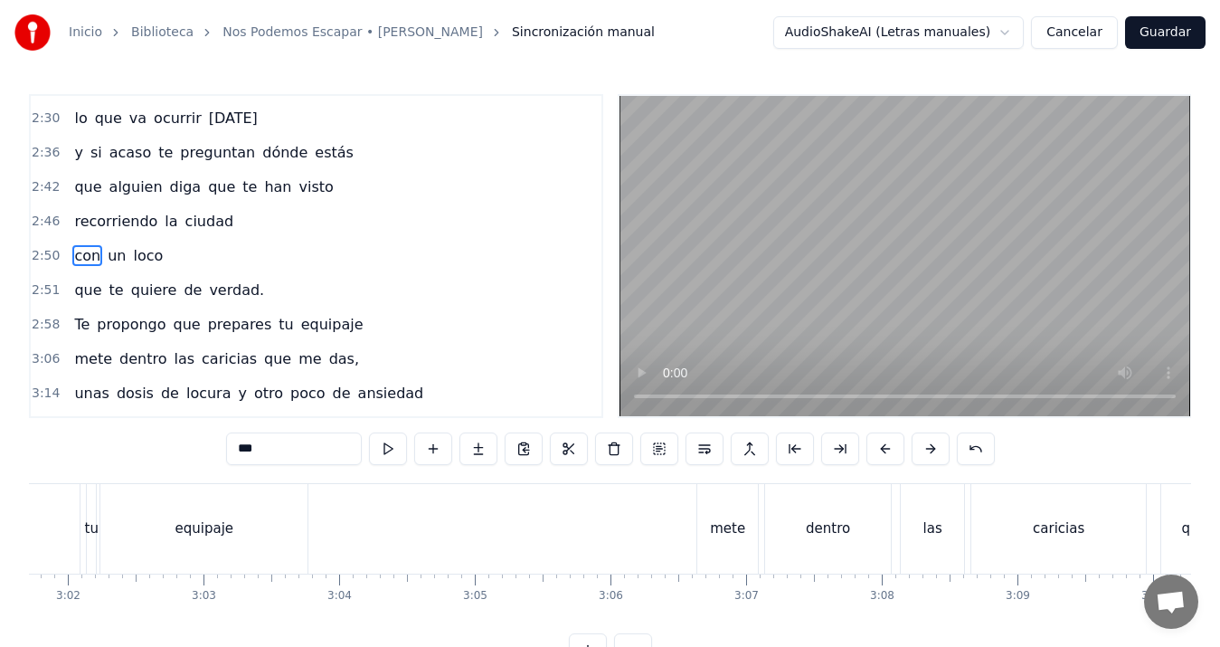
click at [190, 534] on div "equipaje" at bounding box center [204, 528] width 59 height 21
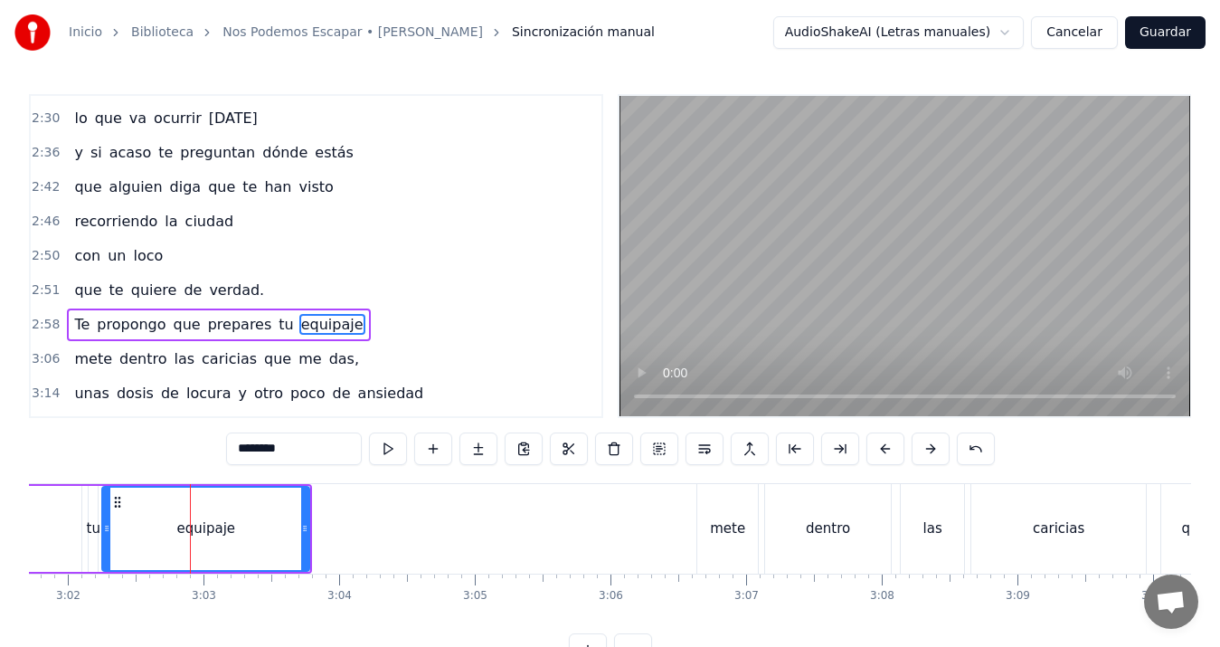
scroll to position [1198, 0]
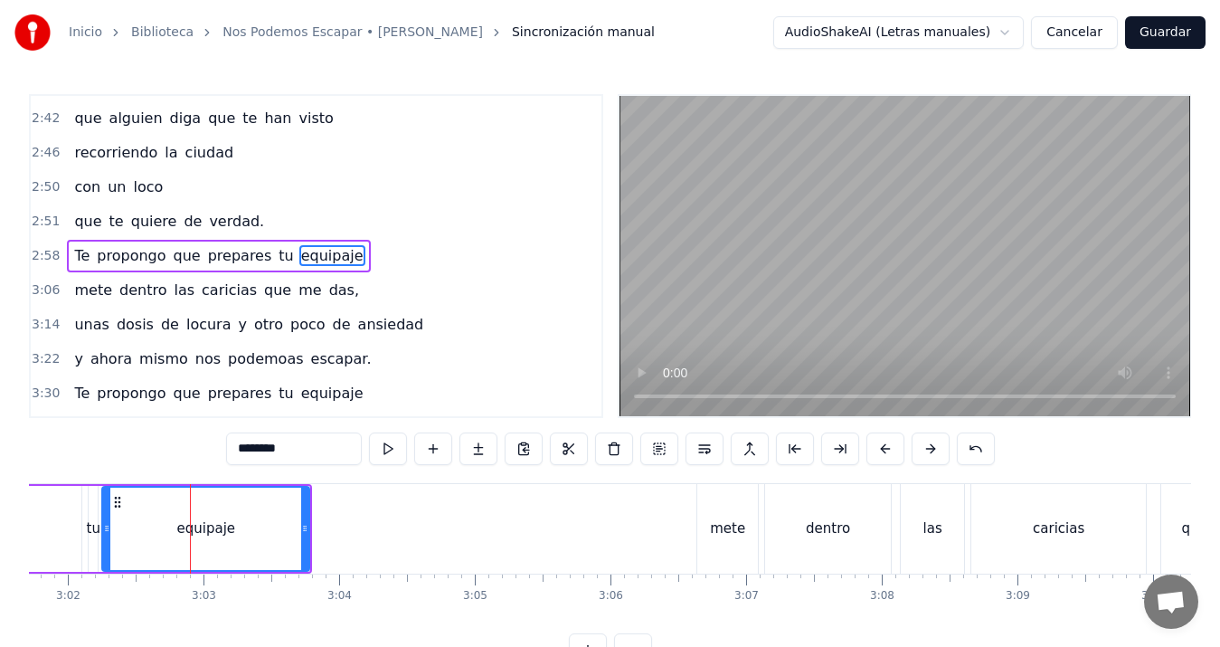
click at [937, 519] on div "las" at bounding box center [933, 528] width 19 height 21
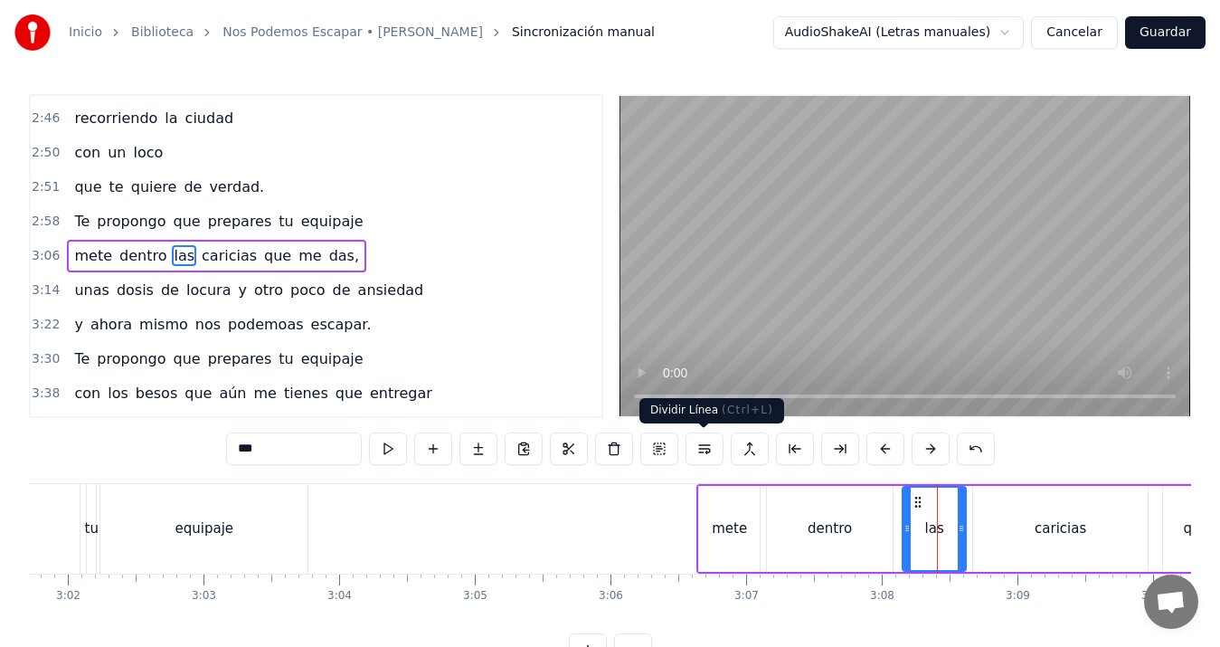
click at [707, 446] on button at bounding box center [705, 448] width 38 height 33
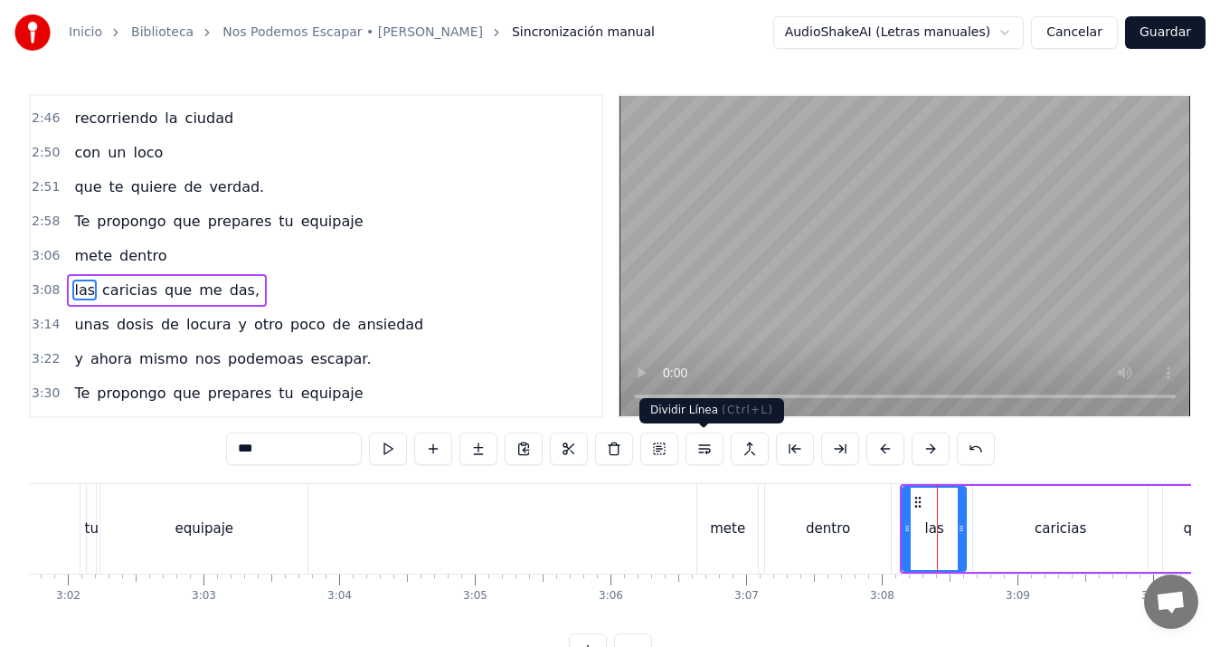
scroll to position [1266, 0]
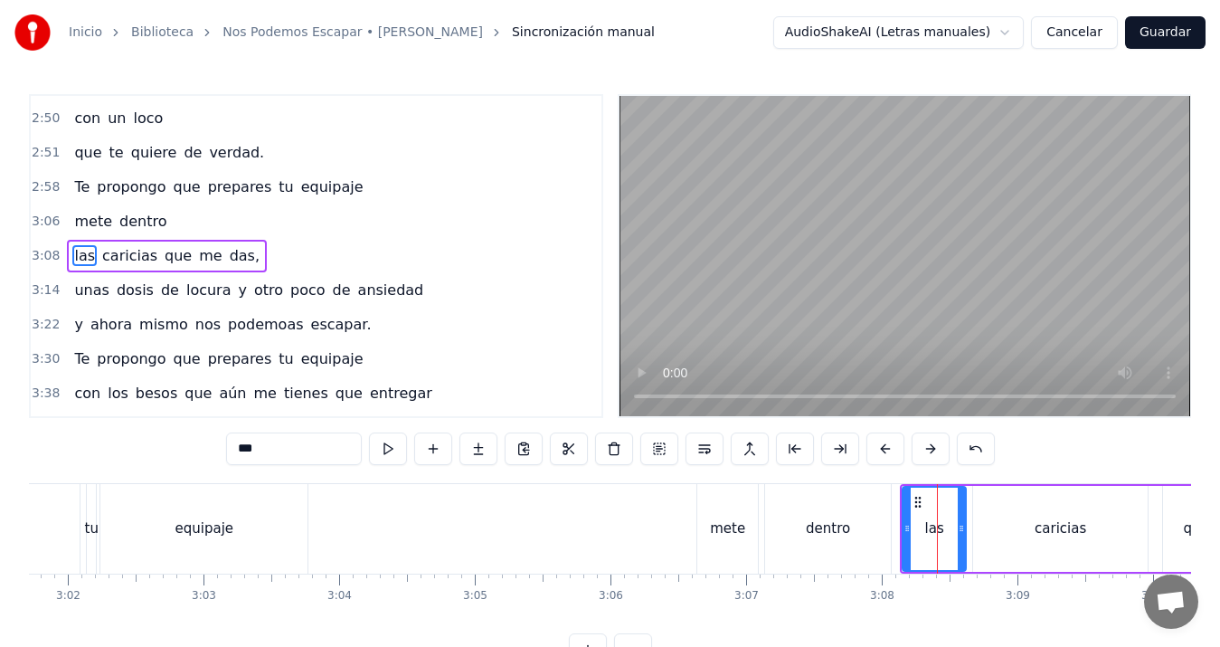
click at [194, 513] on div "equipaje" at bounding box center [203, 529] width 207 height 90
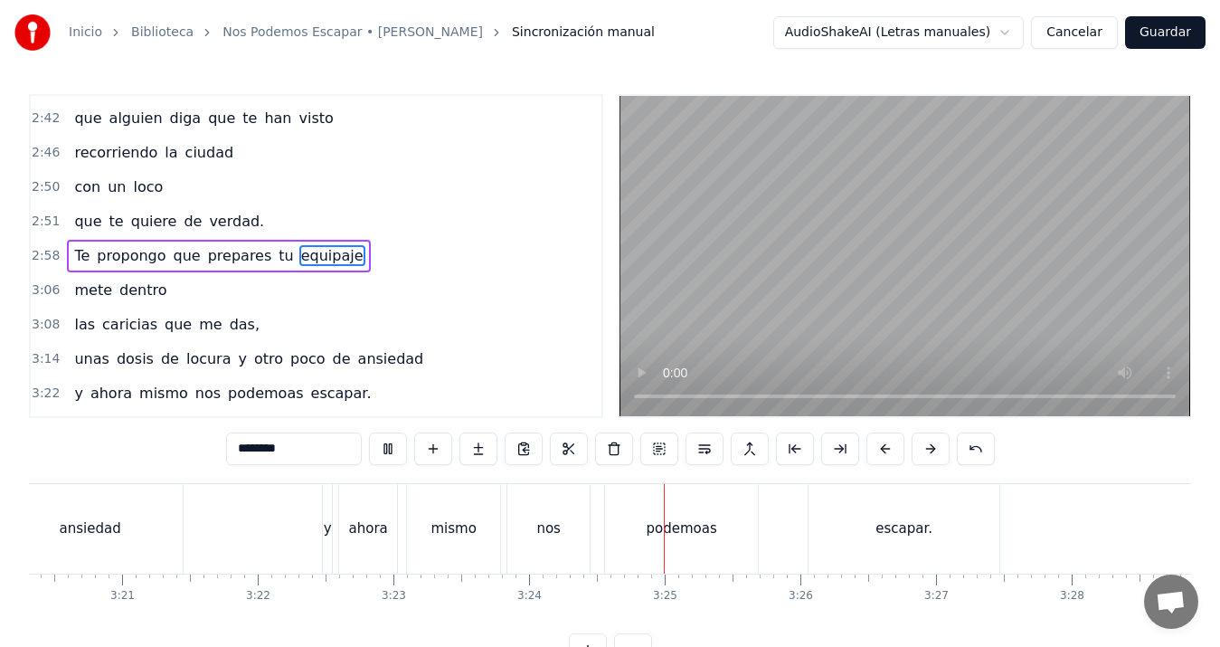
scroll to position [0, 27661]
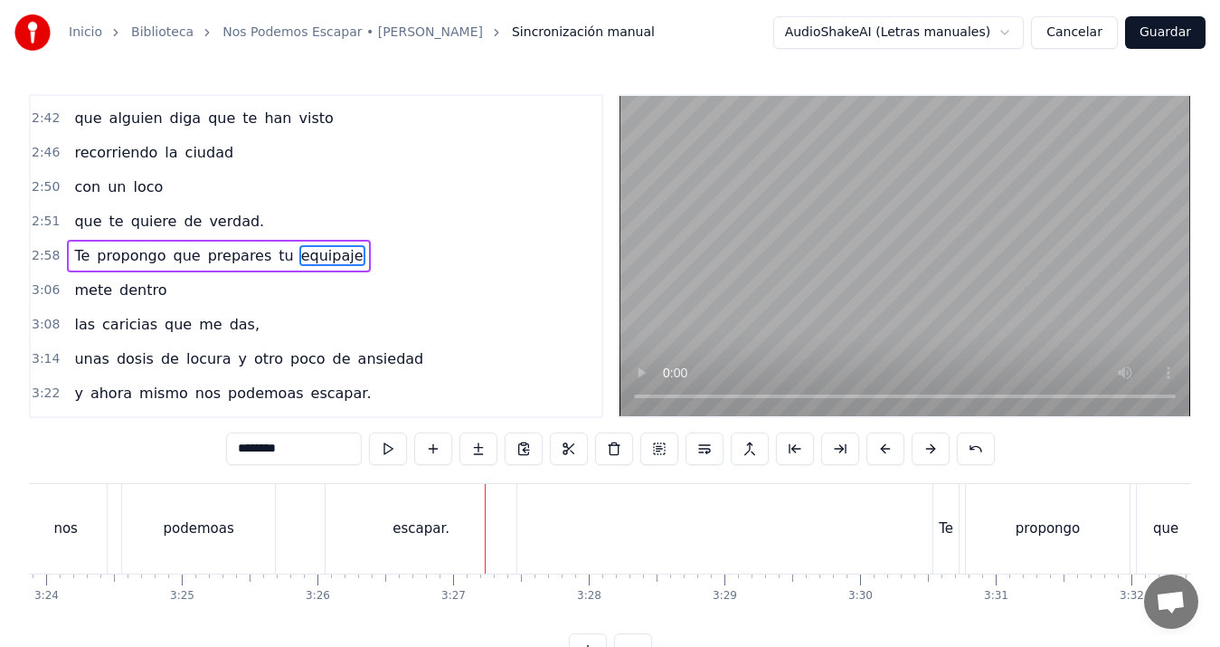
click at [79, 516] on div "nos" at bounding box center [65, 529] width 82 height 90
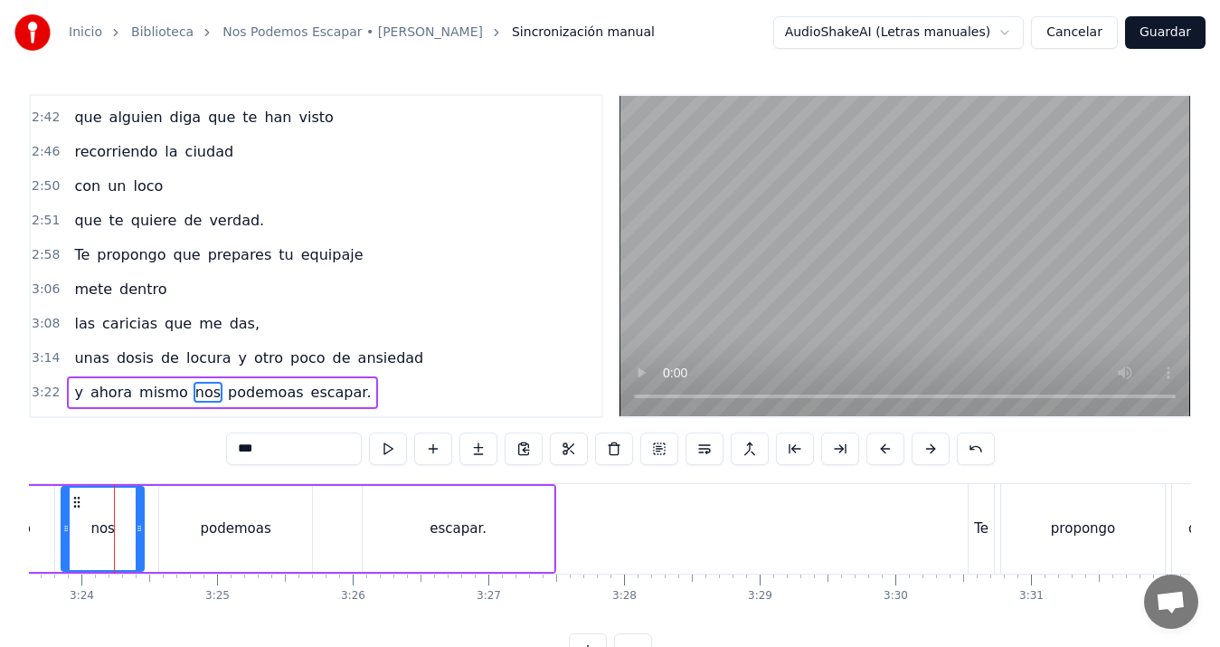
scroll to position [0, 27620]
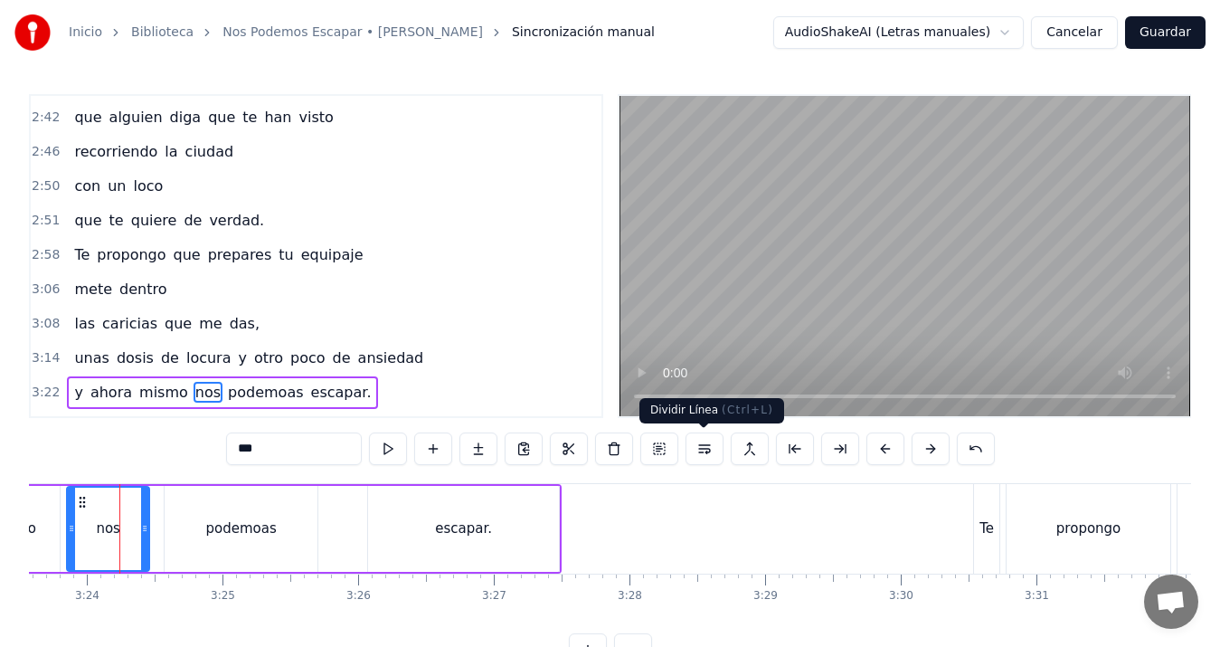
click at [698, 445] on button at bounding box center [705, 448] width 38 height 33
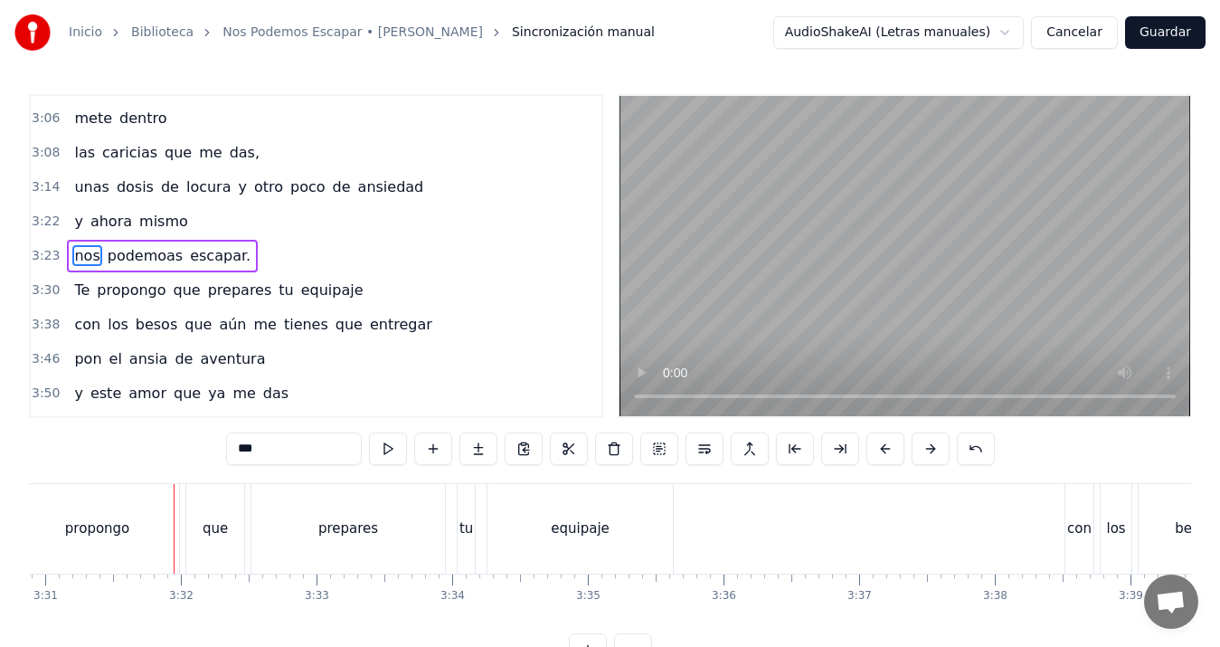
scroll to position [0, 28622]
click at [206, 534] on div "que" at bounding box center [205, 528] width 25 height 21
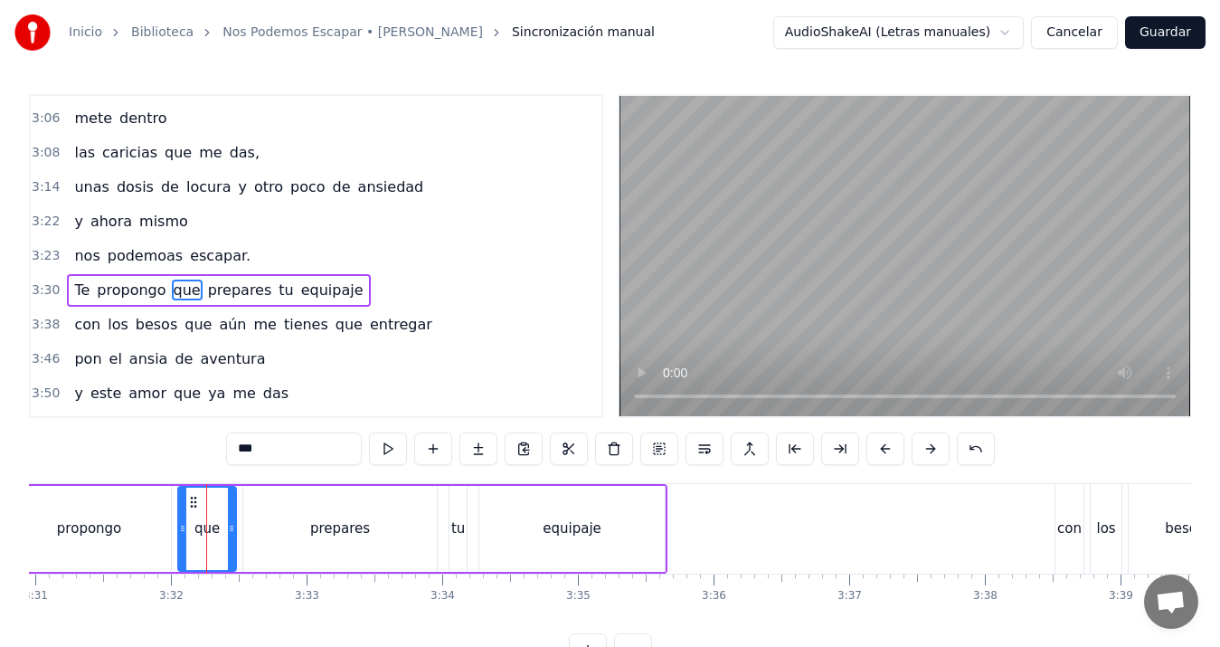
scroll to position [1404, 0]
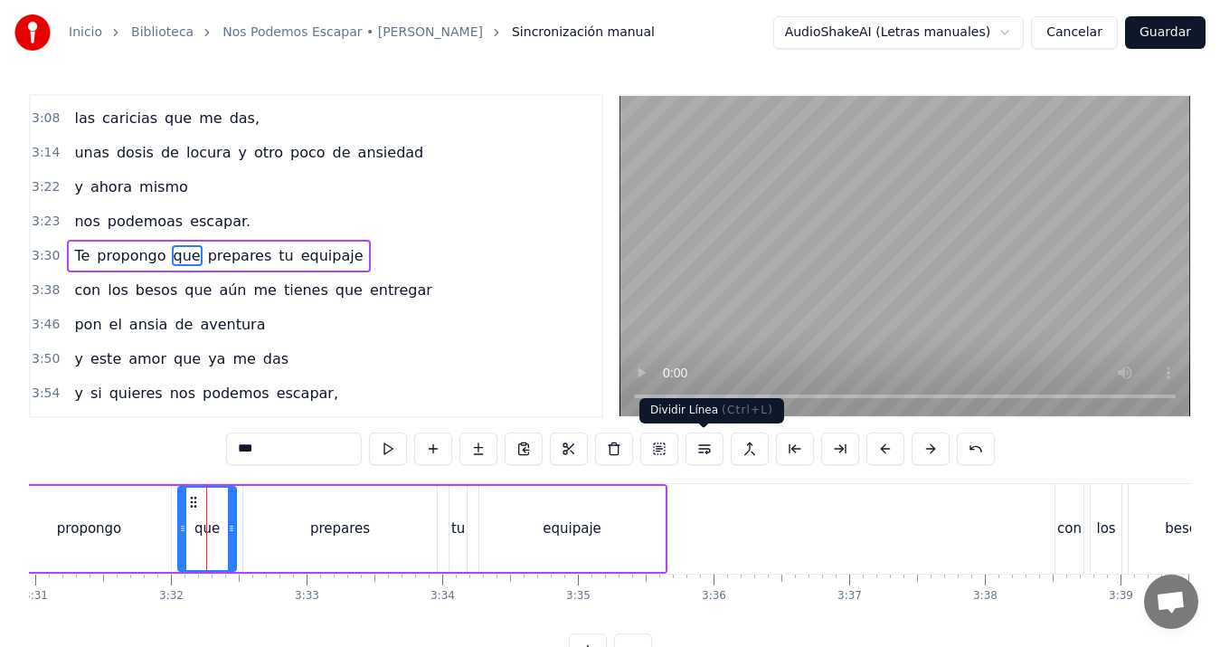
click at [706, 444] on button at bounding box center [705, 448] width 38 height 33
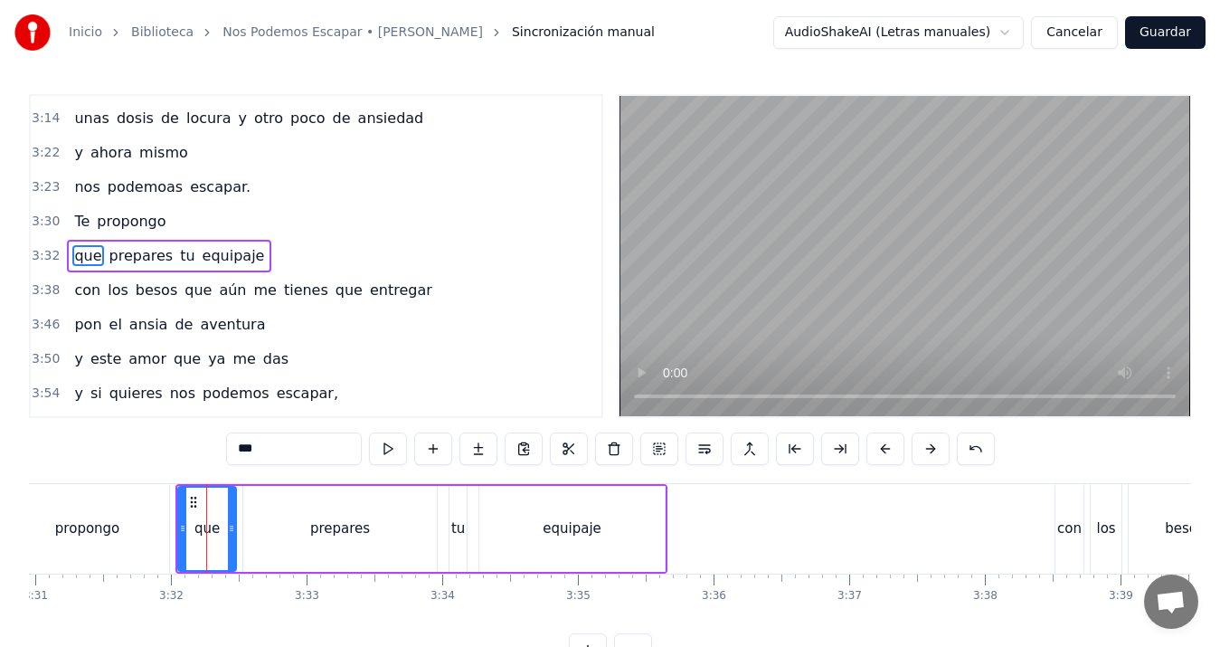
click at [48, 519] on div "propongo" at bounding box center [87, 529] width 164 height 90
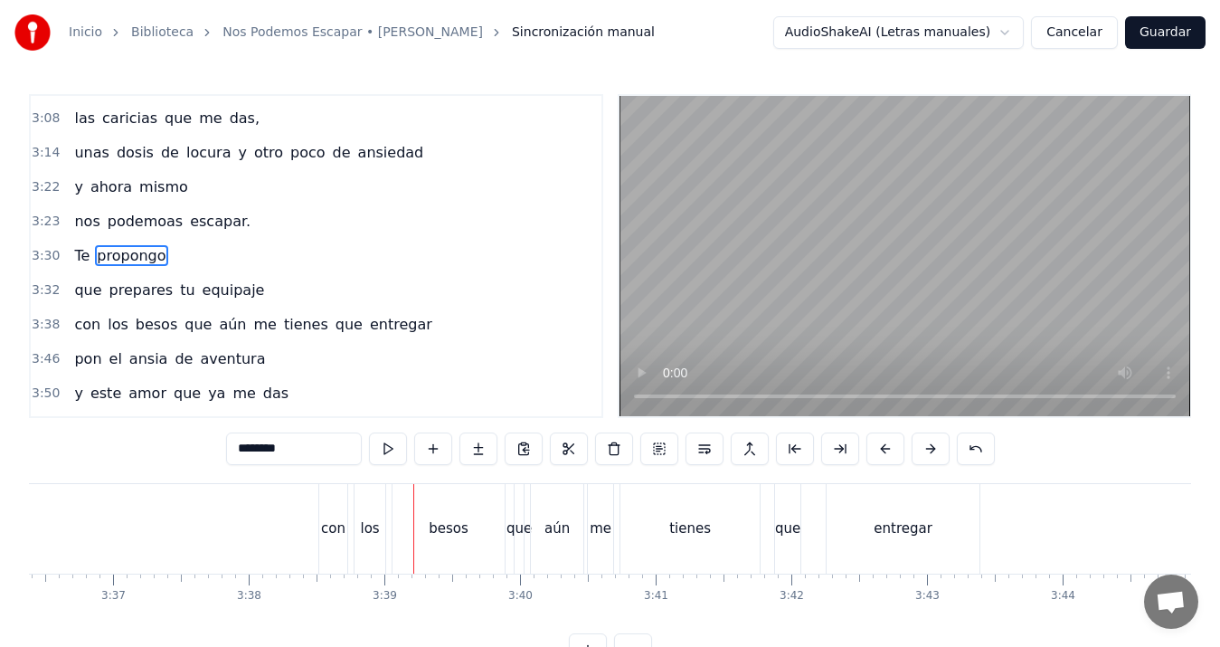
scroll to position [0, 29570]
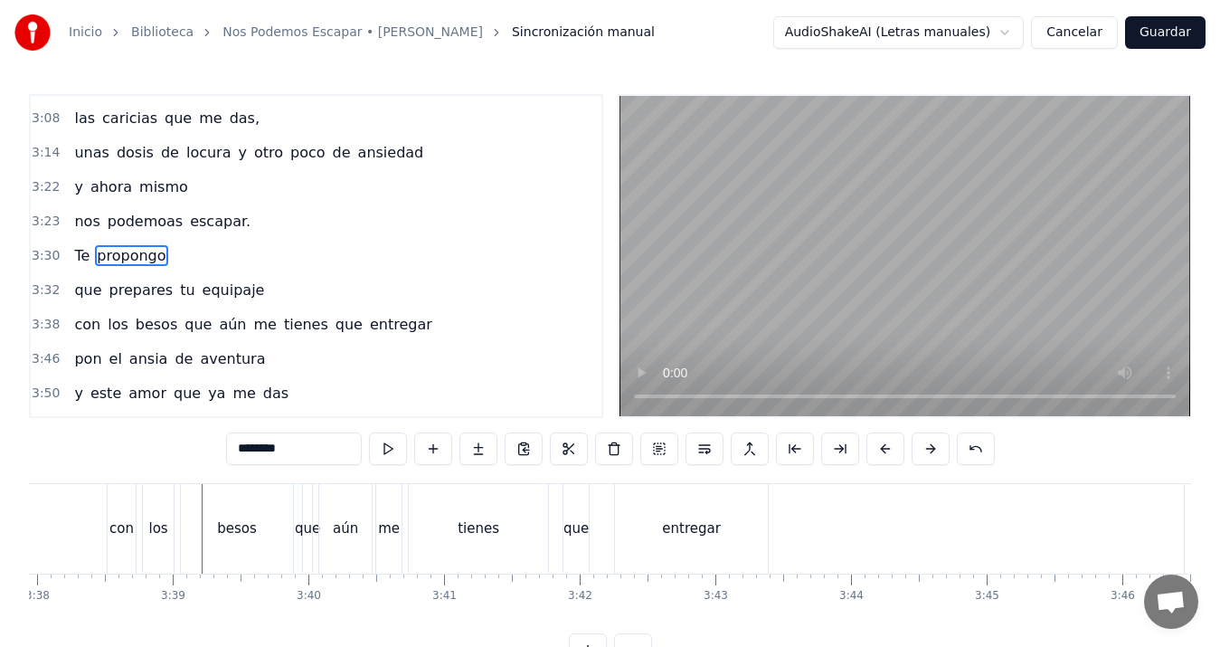
click at [310, 526] on div "que" at bounding box center [307, 528] width 25 height 21
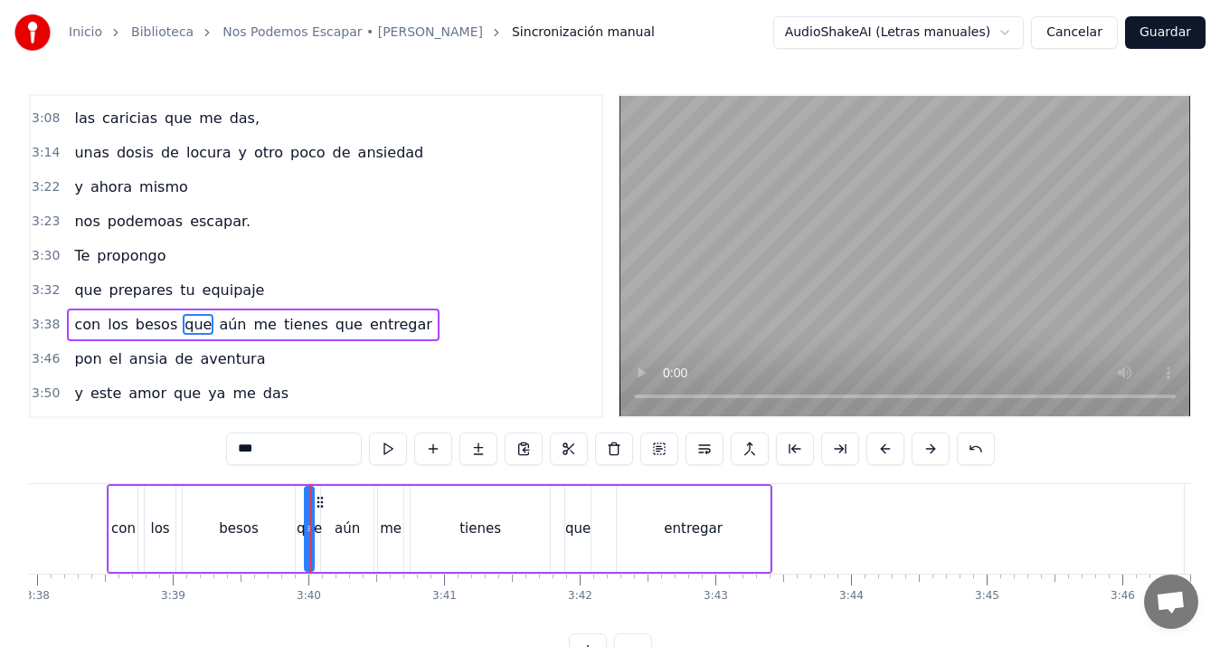
scroll to position [1467, 0]
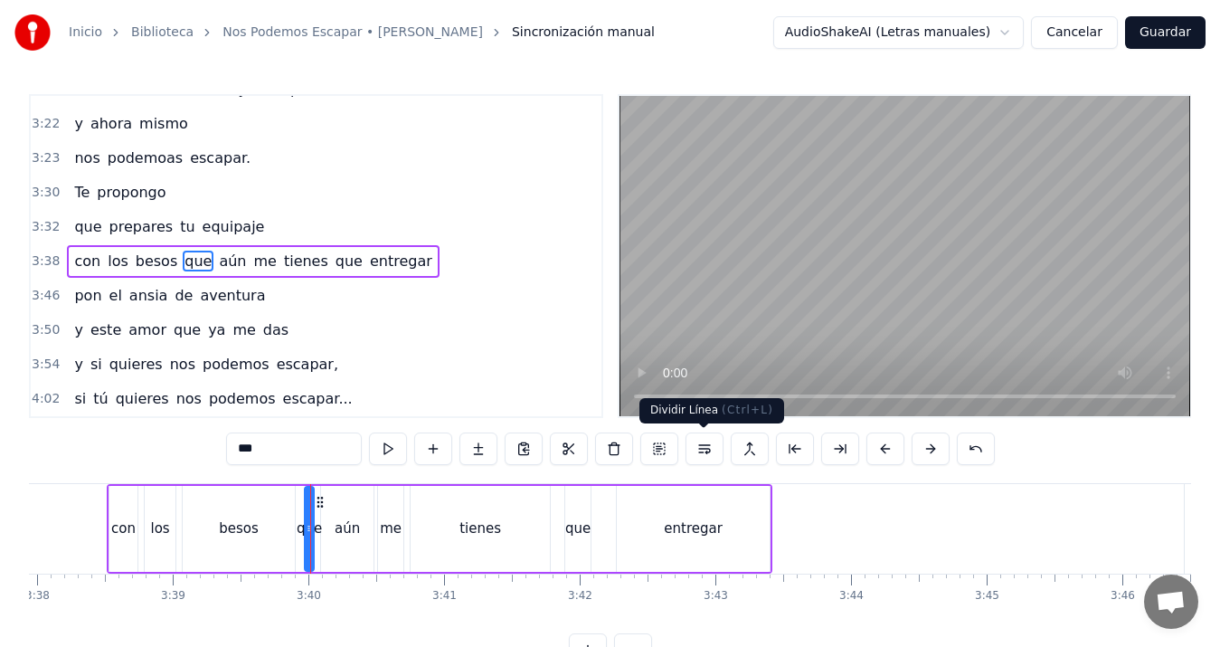
click at [707, 448] on button at bounding box center [705, 448] width 38 height 33
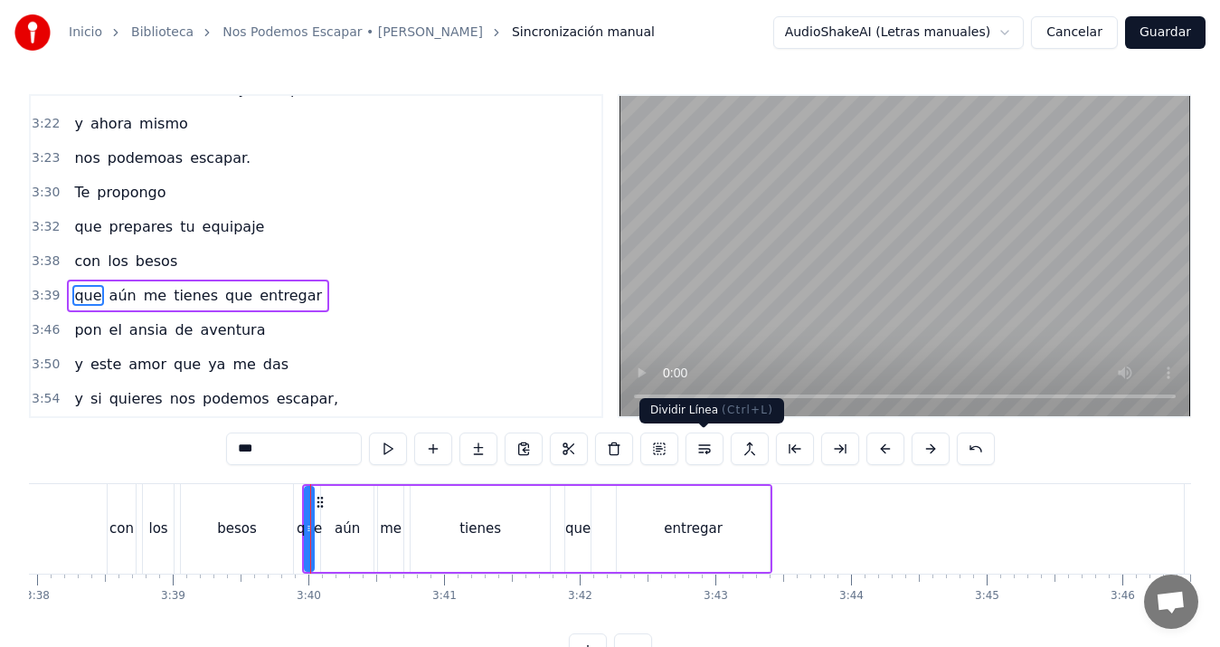
scroll to position [1501, 0]
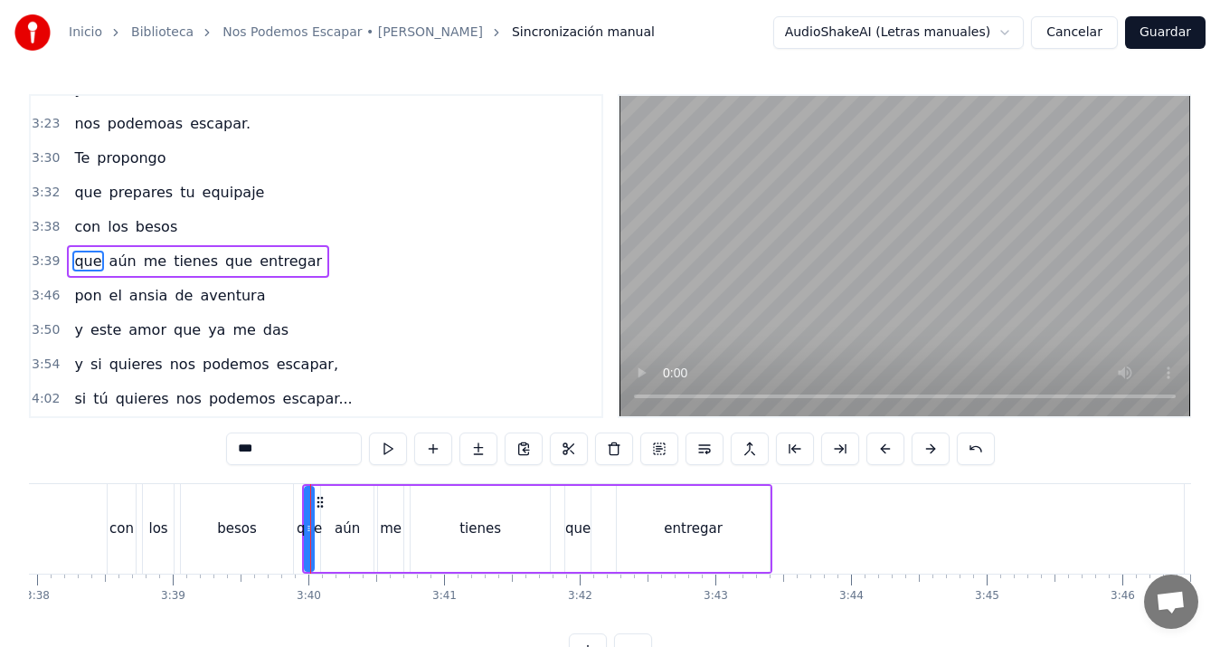
click at [113, 511] on div "con" at bounding box center [122, 529] width 28 height 90
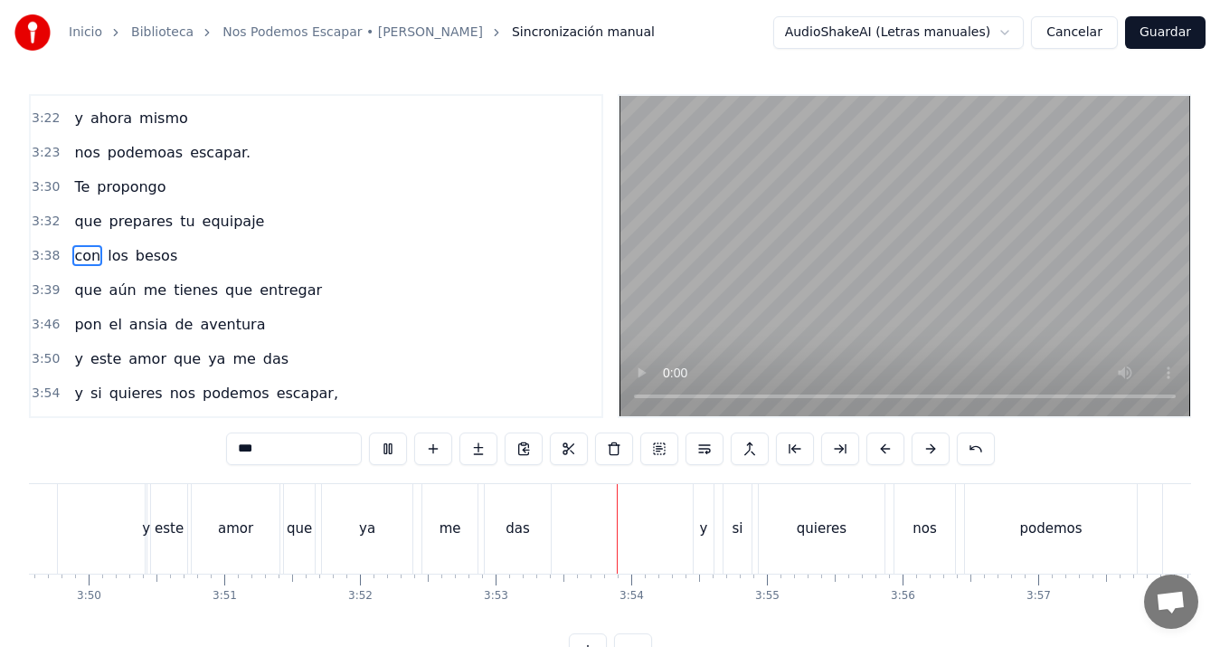
scroll to position [0, 31570]
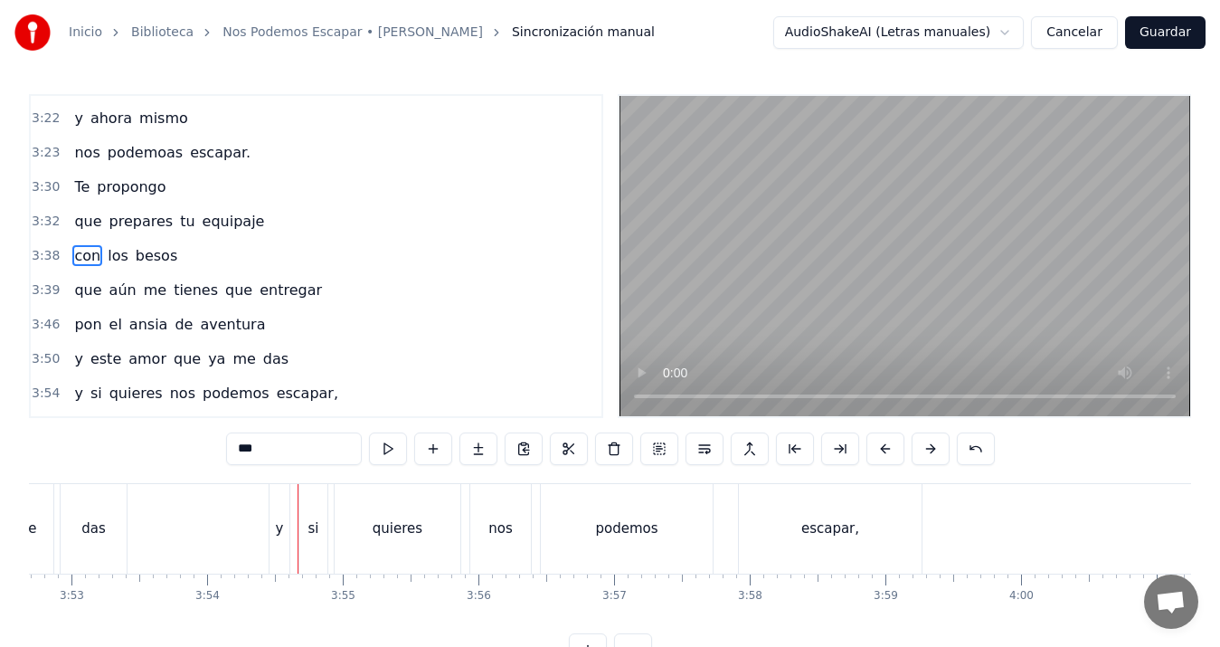
click at [505, 538] on div "nos" at bounding box center [500, 528] width 24 height 21
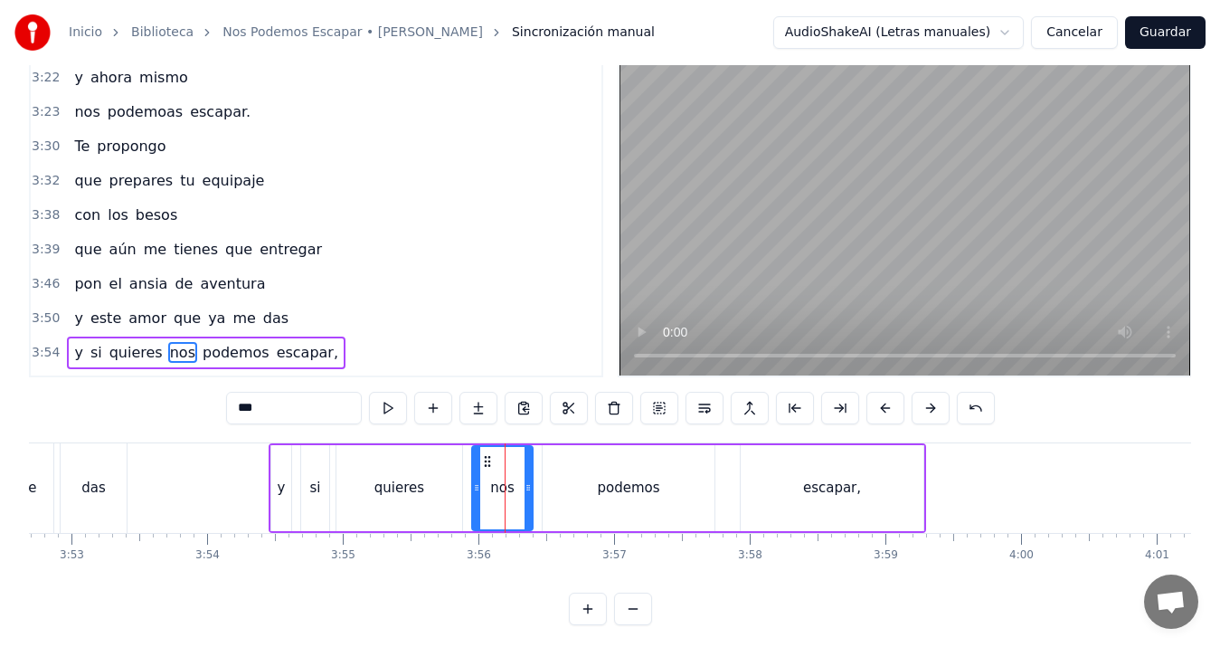
scroll to position [1501, 0]
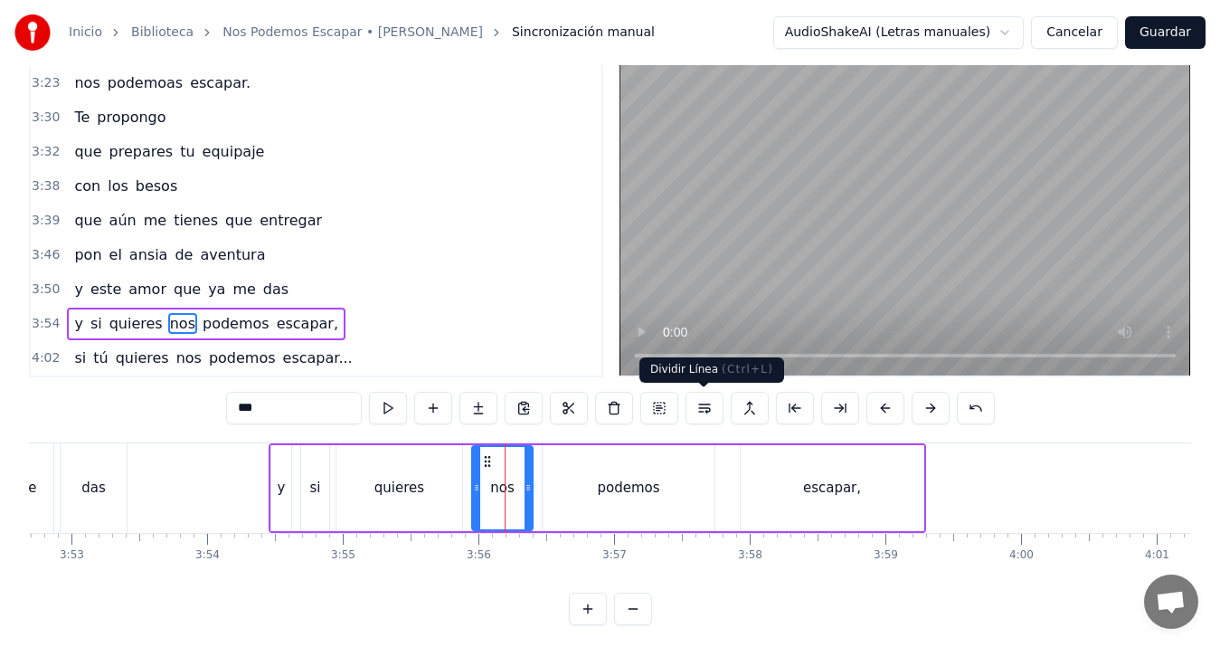
click at [714, 408] on button at bounding box center [705, 408] width 38 height 33
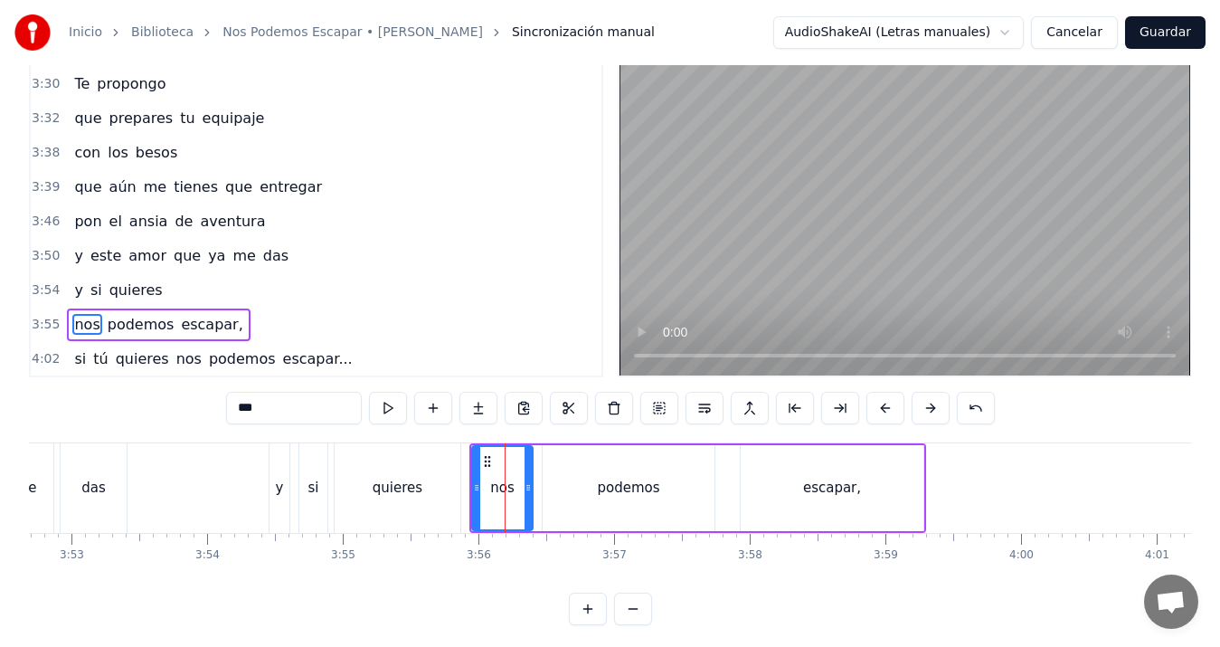
scroll to position [1536, 0]
click at [113, 483] on div "das" at bounding box center [94, 488] width 66 height 90
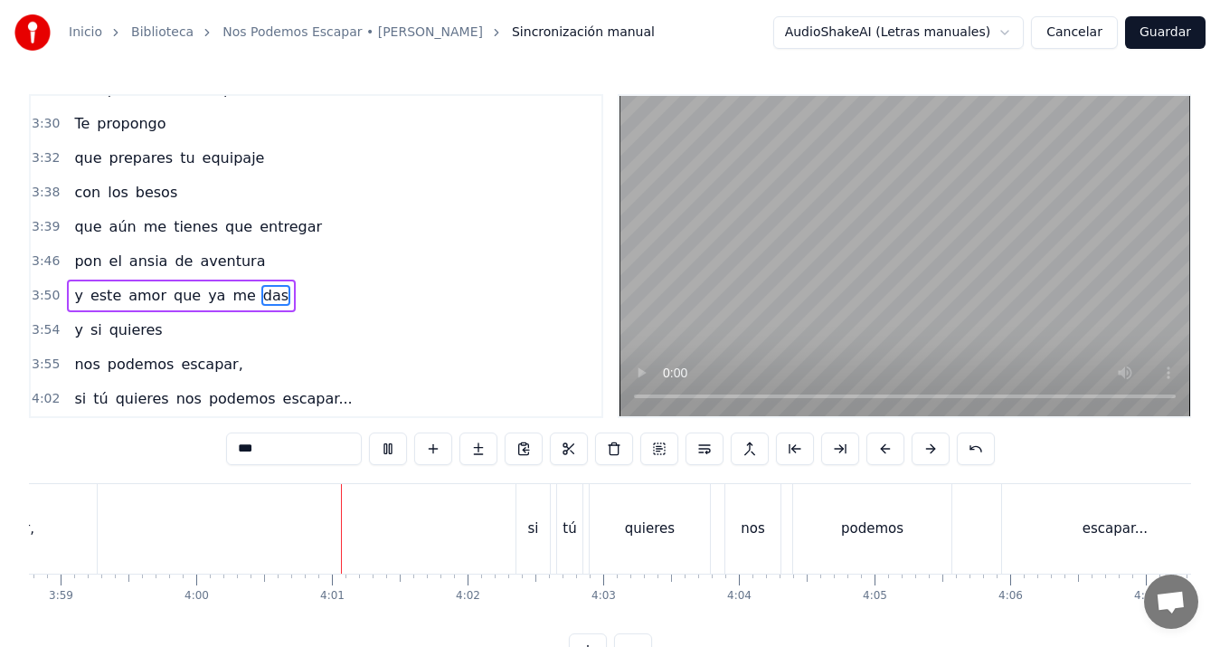
scroll to position [0, 32548]
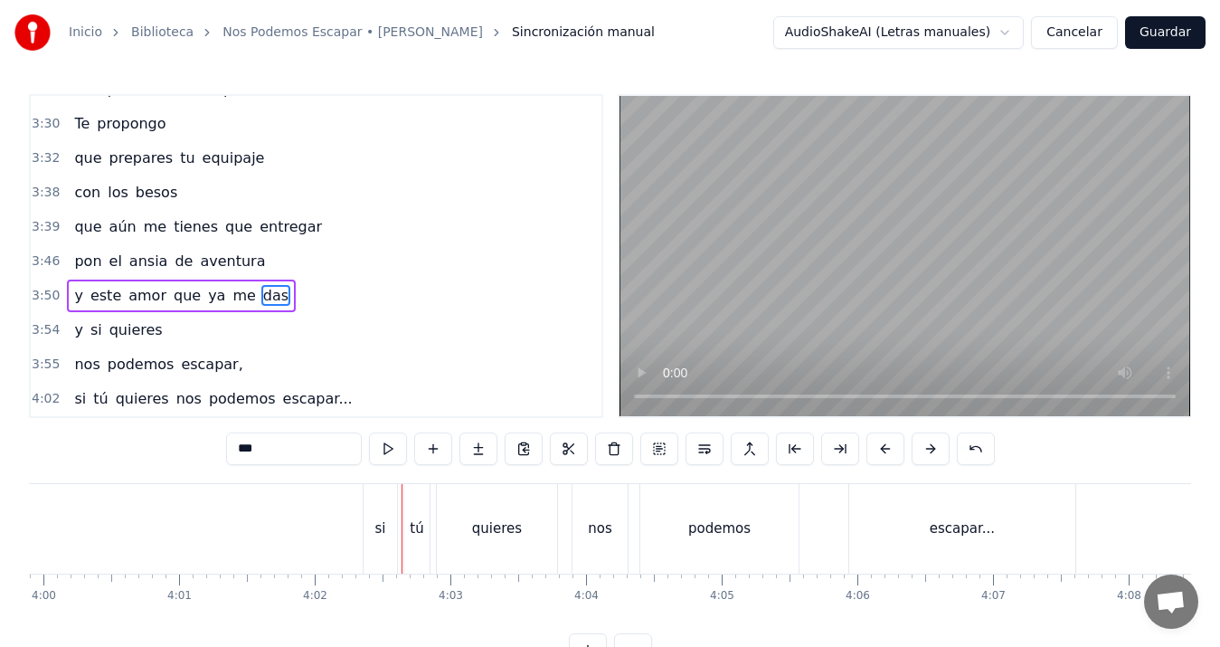
click at [598, 534] on div "nos" at bounding box center [600, 528] width 24 height 21
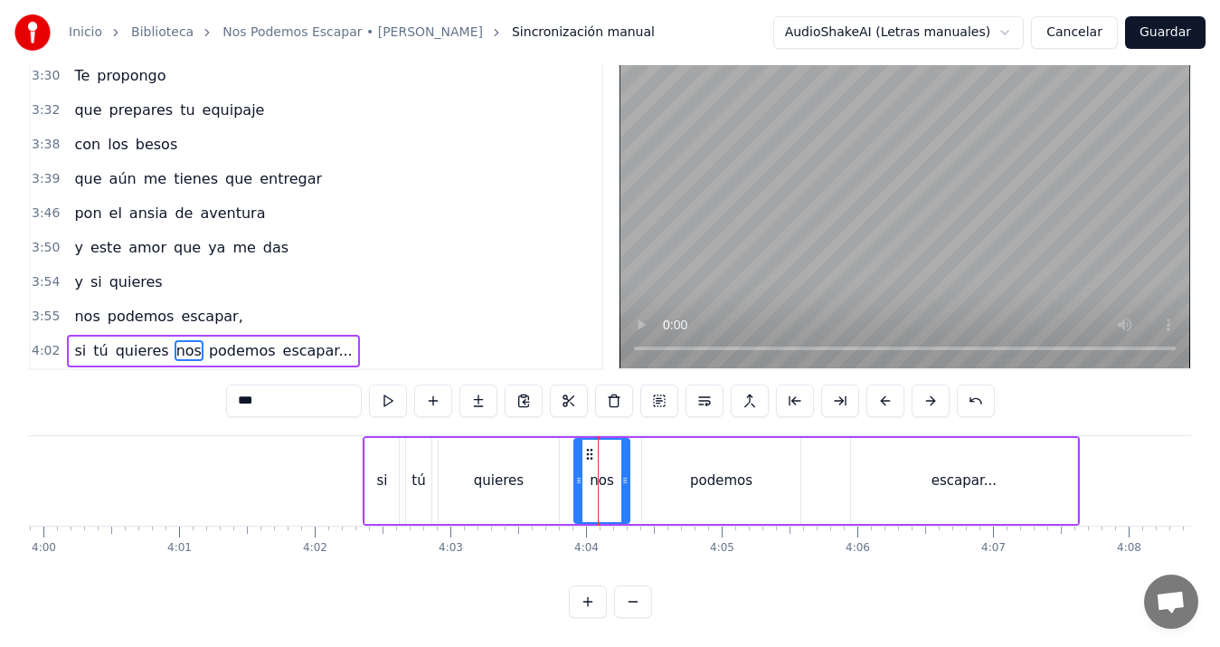
scroll to position [63, 0]
click at [709, 384] on button at bounding box center [705, 400] width 38 height 33
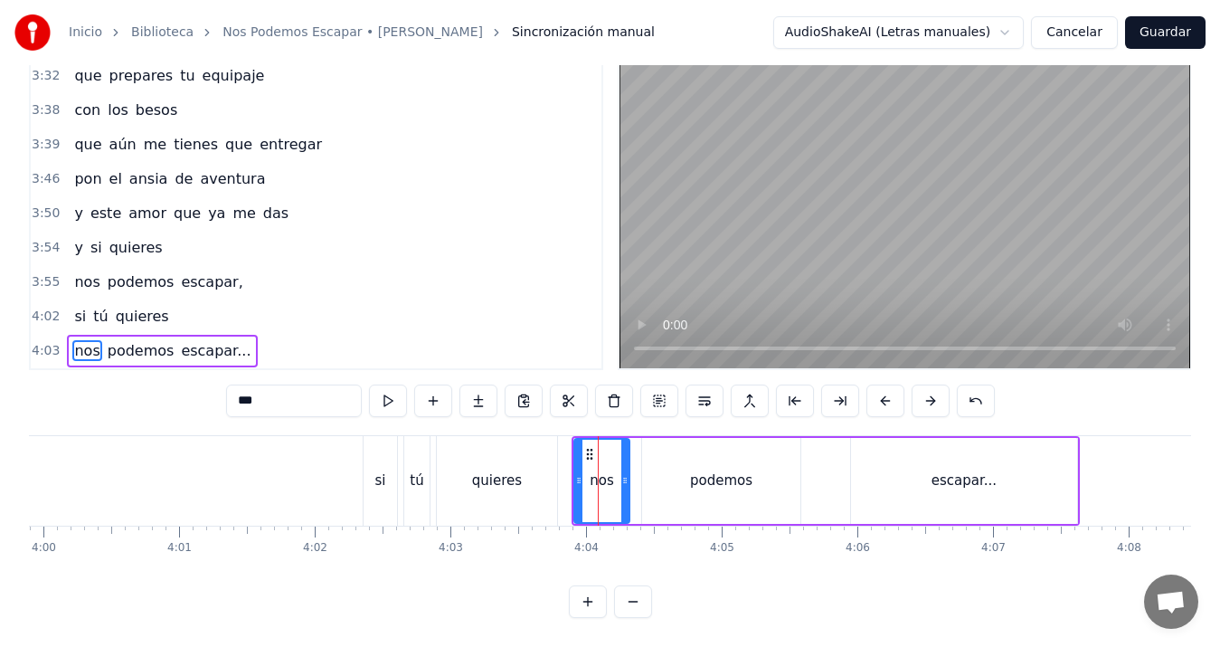
click at [367, 450] on div "si" at bounding box center [380, 481] width 33 height 90
type input "**"
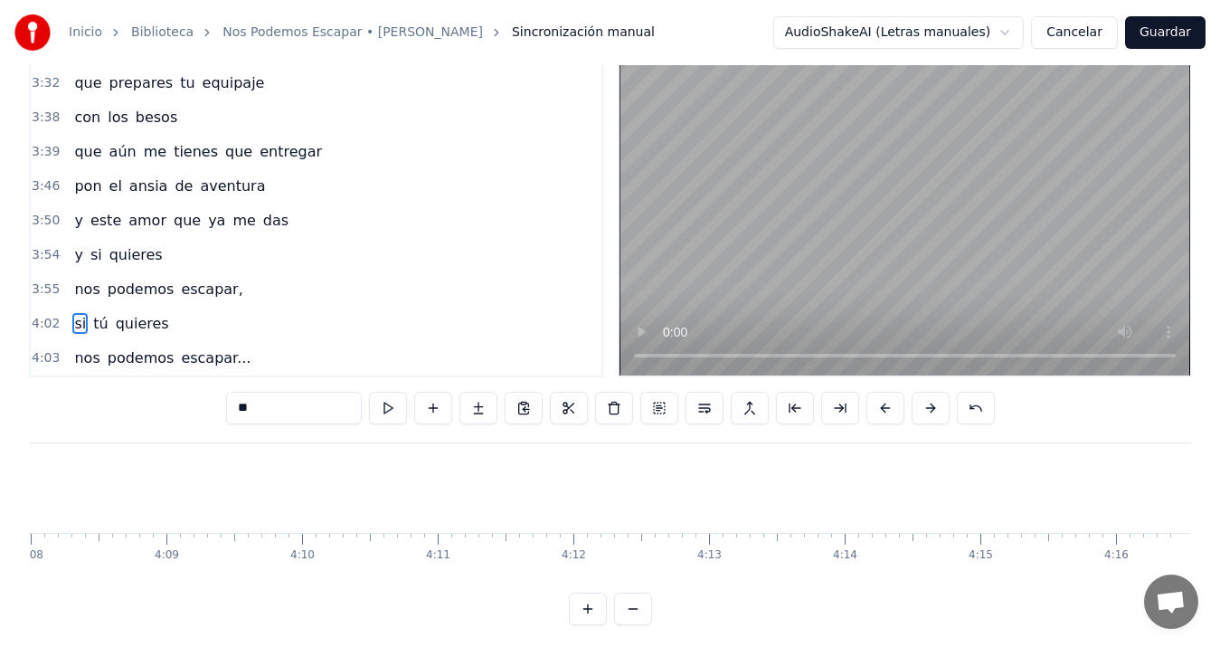
scroll to position [0, 33648]
click at [1170, 36] on button "Guardar" at bounding box center [1165, 32] width 81 height 33
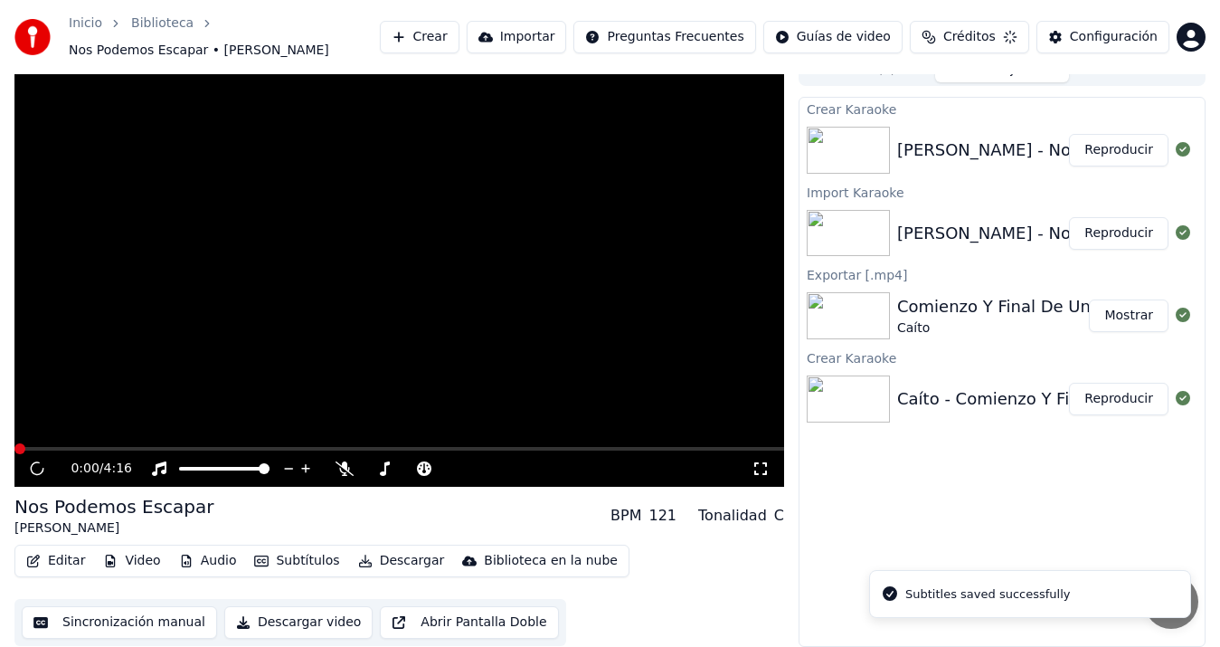
scroll to position [12, 0]
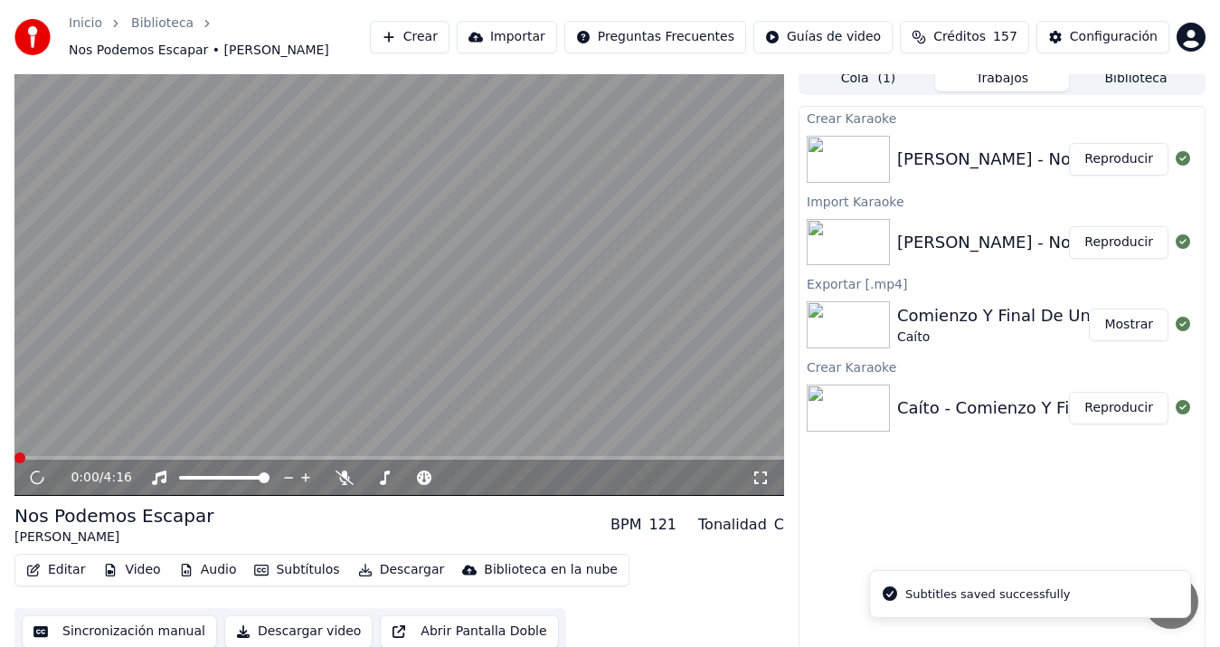
click at [253, 615] on button "Descargar video" at bounding box center [298, 631] width 148 height 33
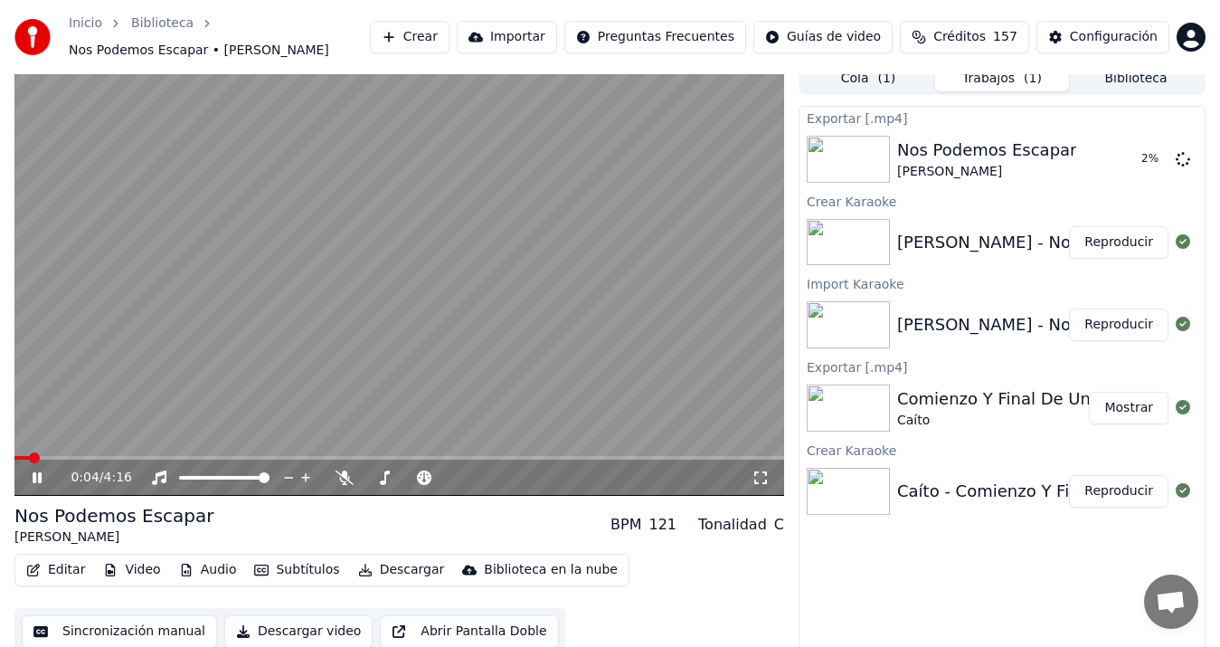
click at [157, 144] on video at bounding box center [399, 278] width 770 height 433
click at [1015, 230] on div "[PERSON_NAME] - Nos Podemos Escapar" at bounding box center [1062, 242] width 331 height 25
click at [145, 625] on button "Sincronización manual" at bounding box center [119, 631] width 195 height 33
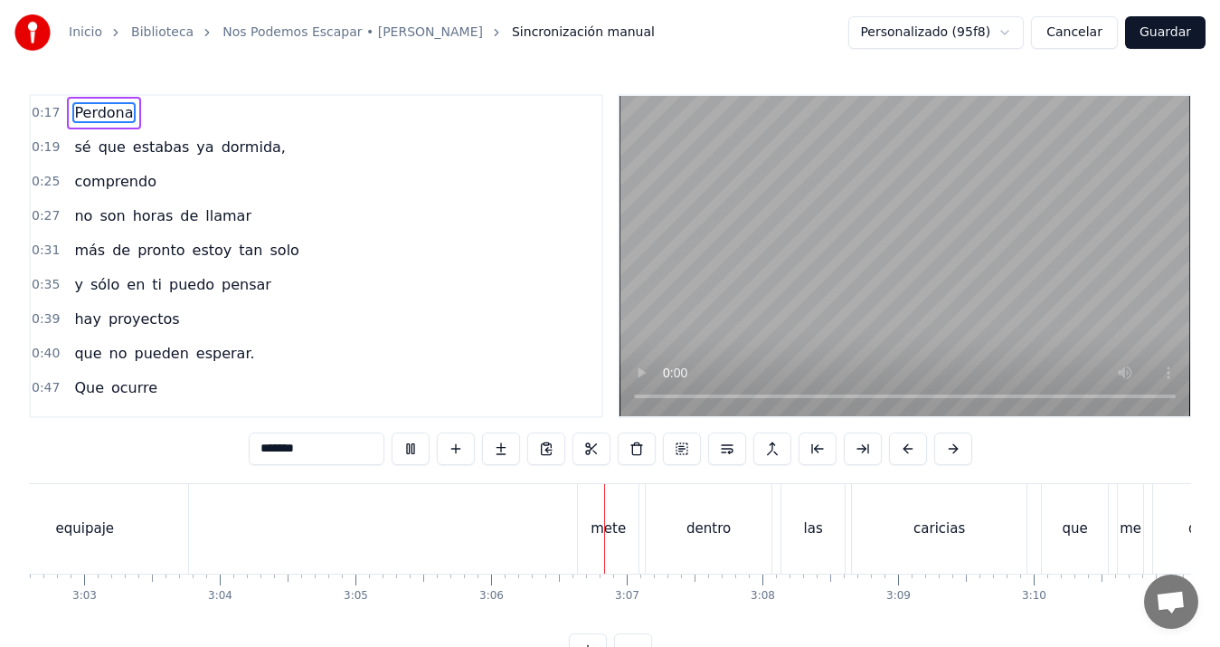
scroll to position [0, 25194]
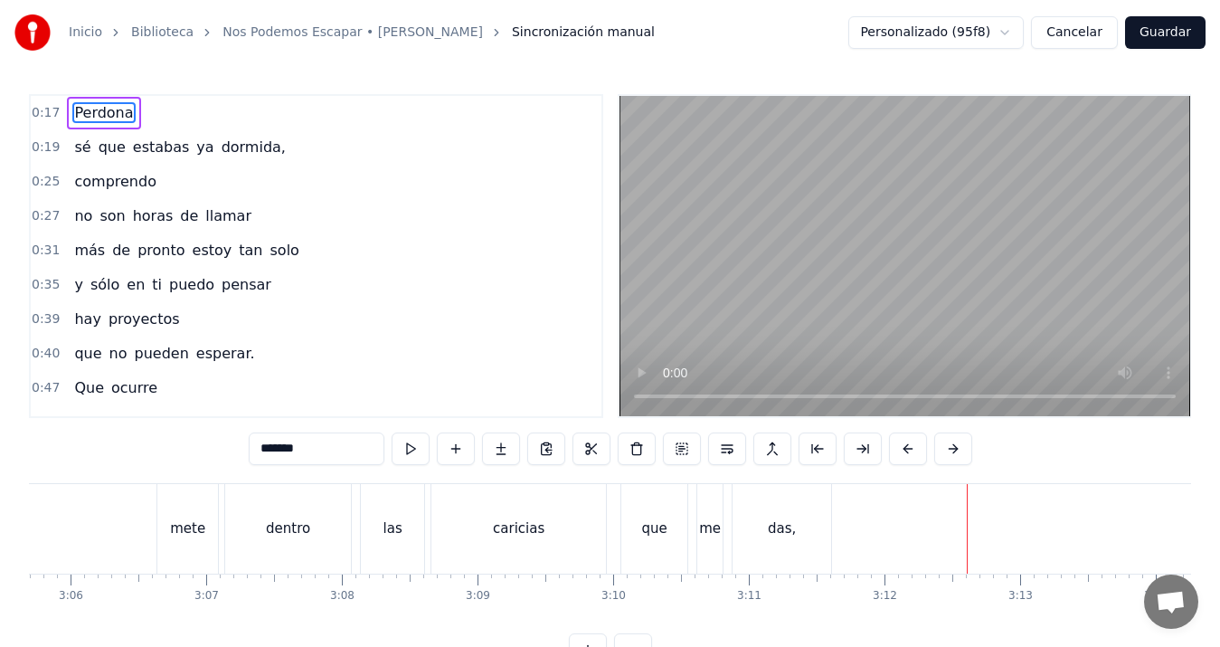
drag, startPoint x: 897, startPoint y: 634, endPoint x: 909, endPoint y: 633, distance: 11.8
click at [909, 633] on div "0:17 Perdona 0:19 sé que estabas ya dormida, 0:25 comprendo 0:27 no son horas d…" at bounding box center [610, 380] width 1162 height 572
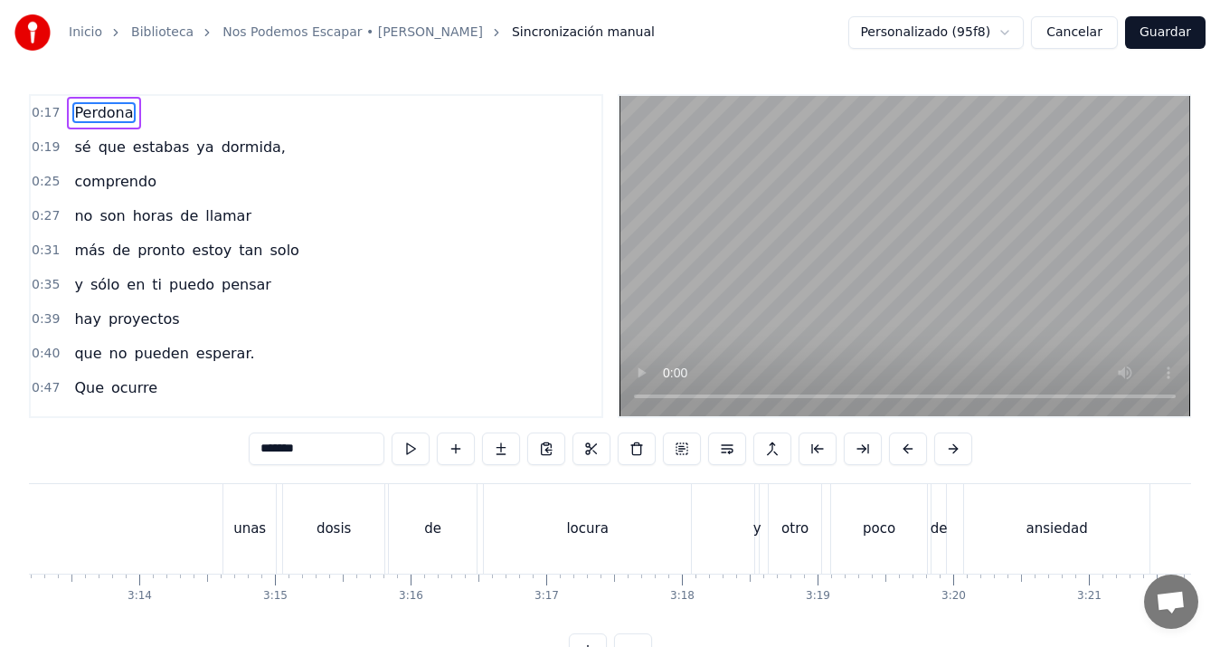
click at [253, 545] on div "unas" at bounding box center [249, 529] width 52 height 90
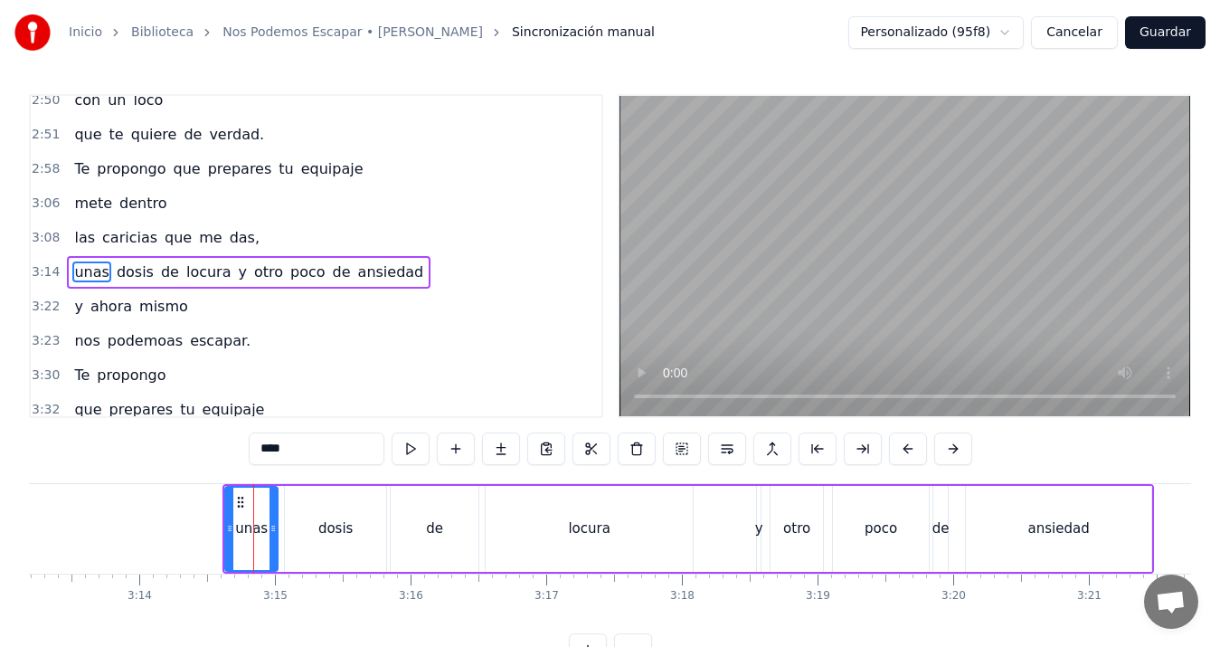
scroll to position [1301, 0]
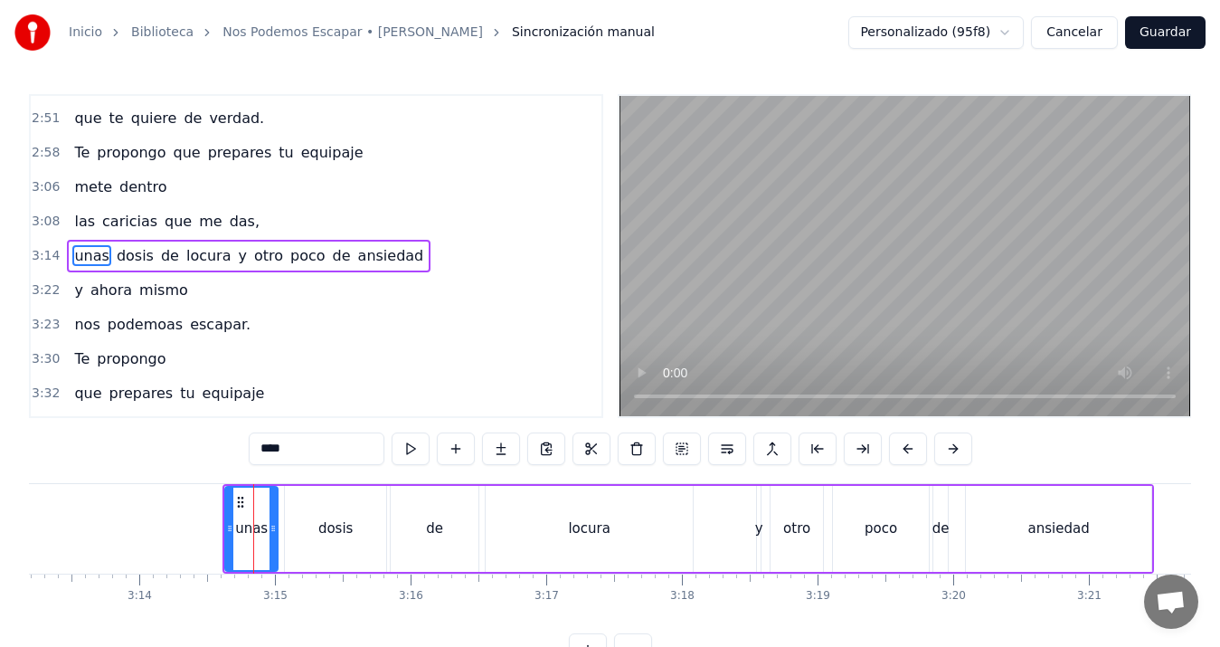
click at [339, 440] on input "****" at bounding box center [317, 448] width 136 height 33
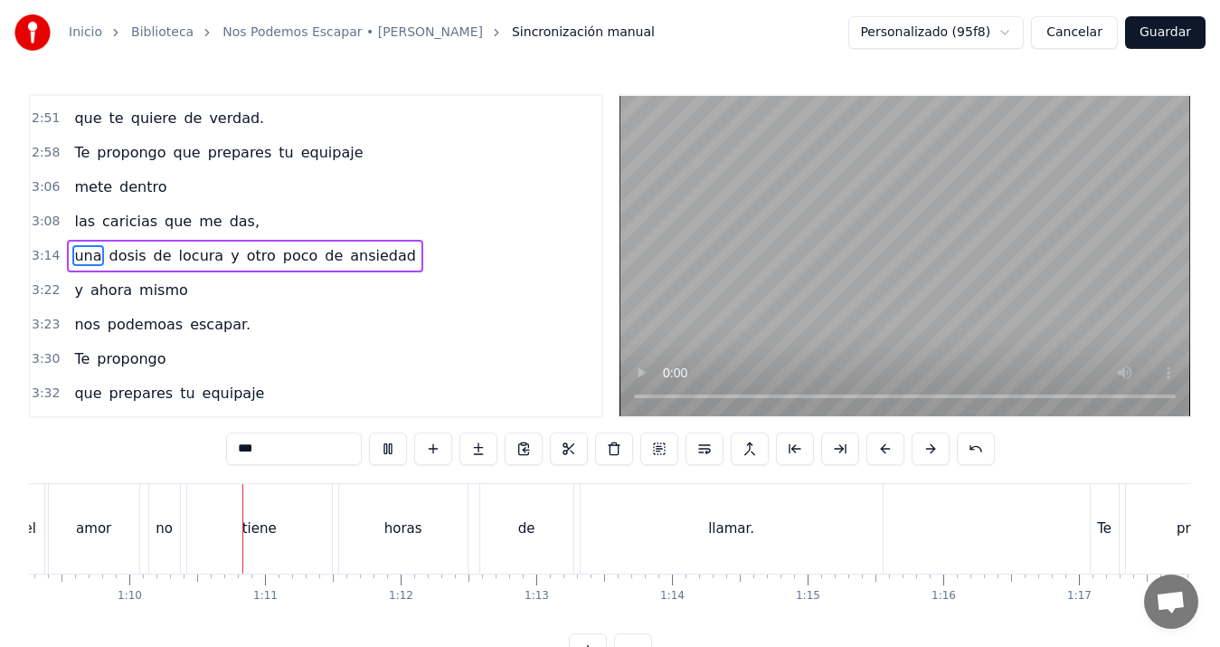
scroll to position [0, 9436]
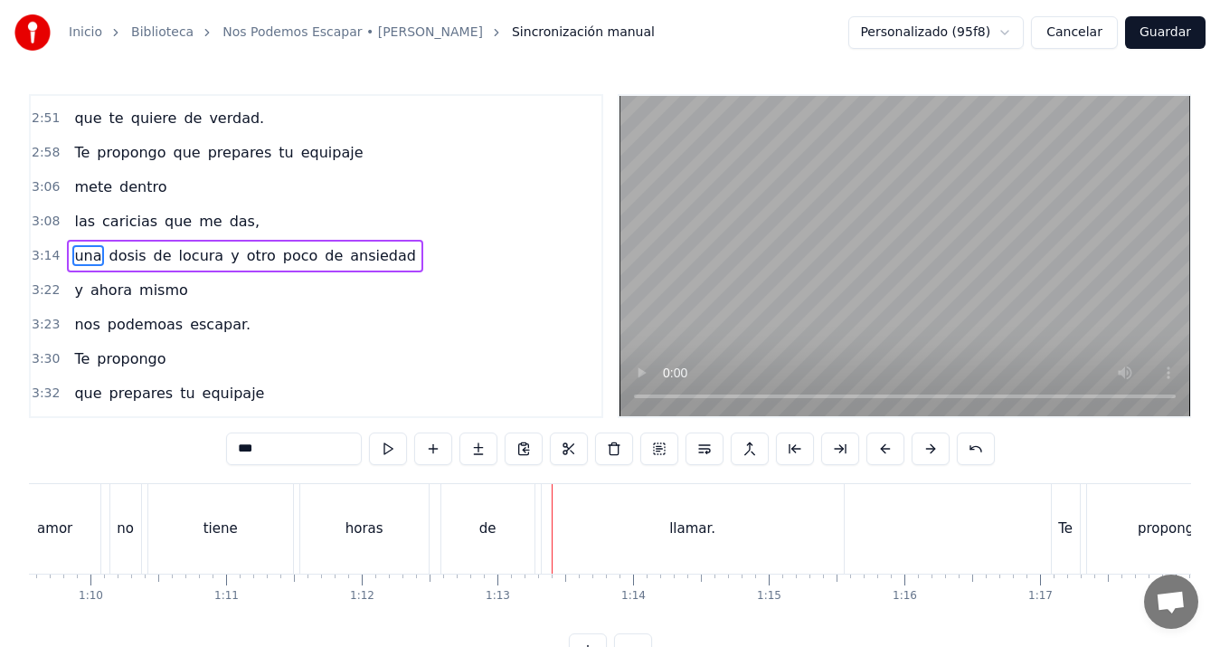
click at [60, 531] on div "amor" at bounding box center [54, 528] width 35 height 21
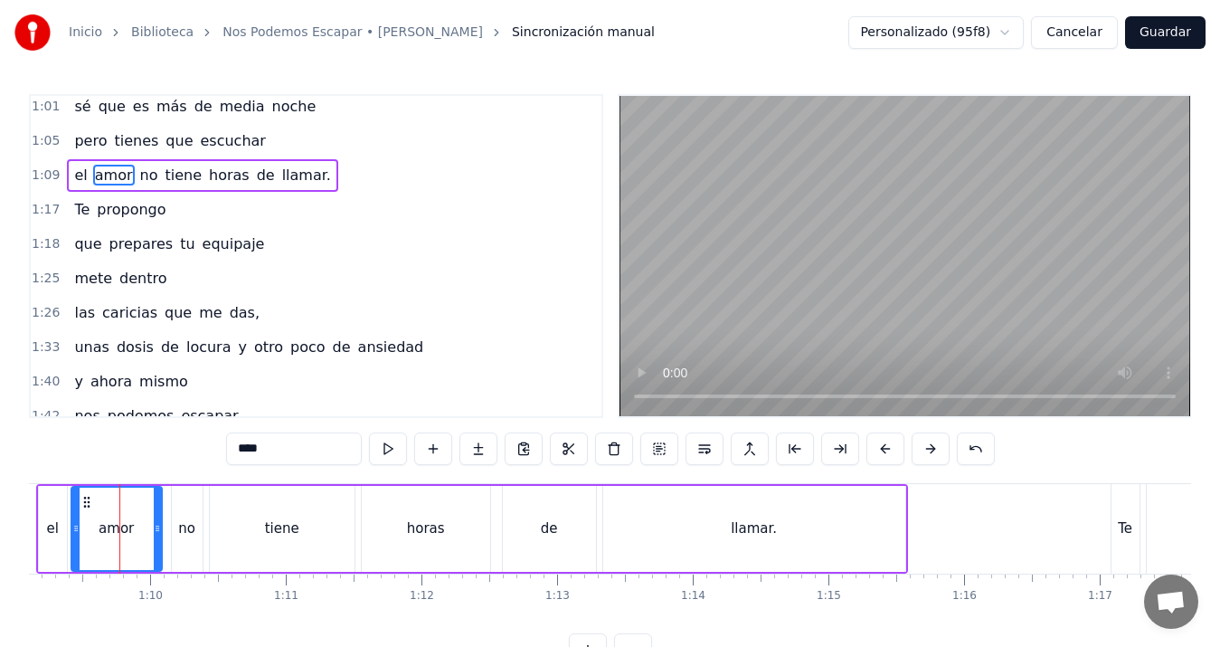
scroll to position [396, 0]
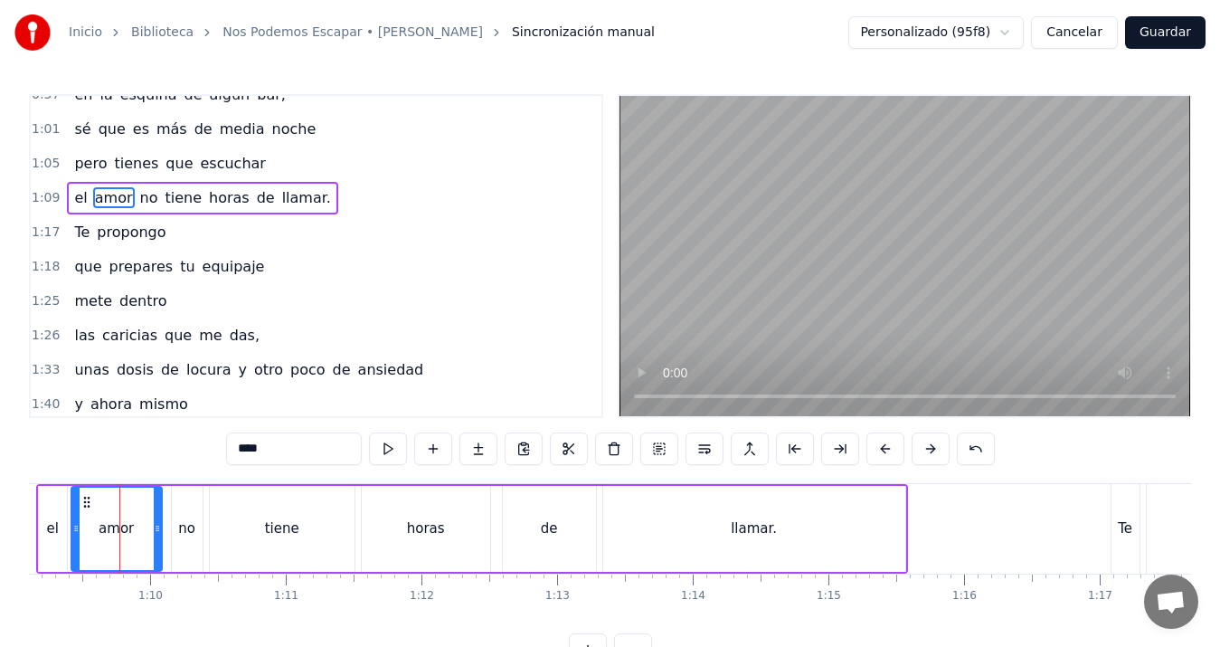
click at [194, 539] on div "no" at bounding box center [187, 529] width 31 height 86
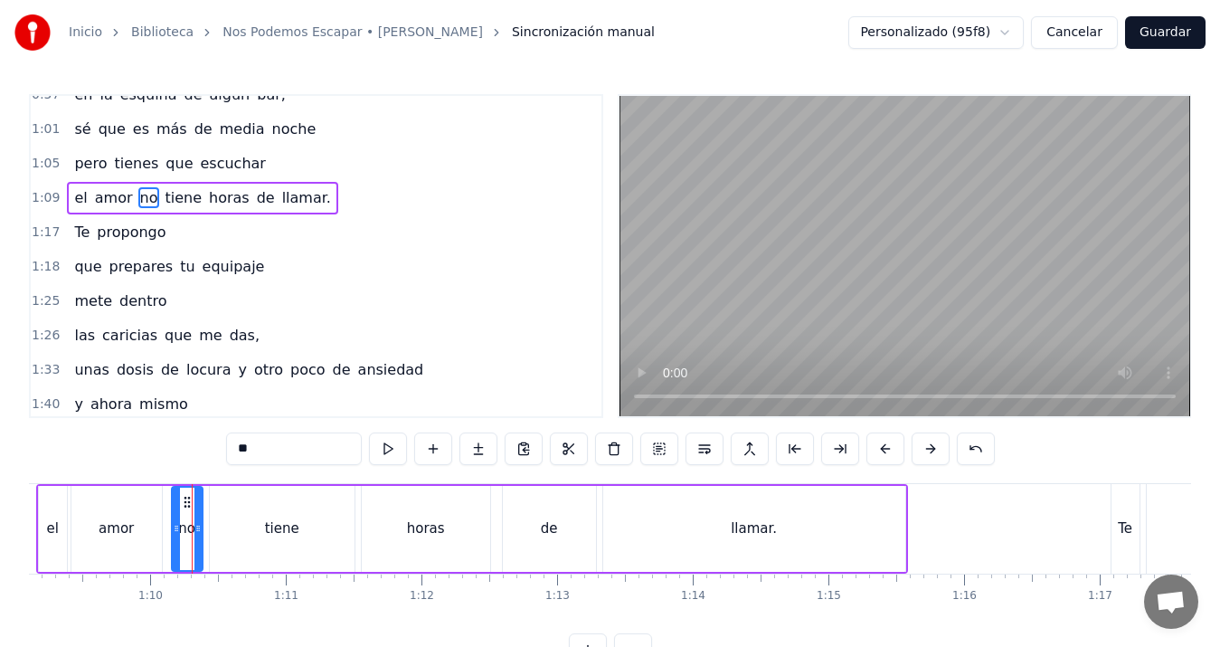
scroll to position [338, 0]
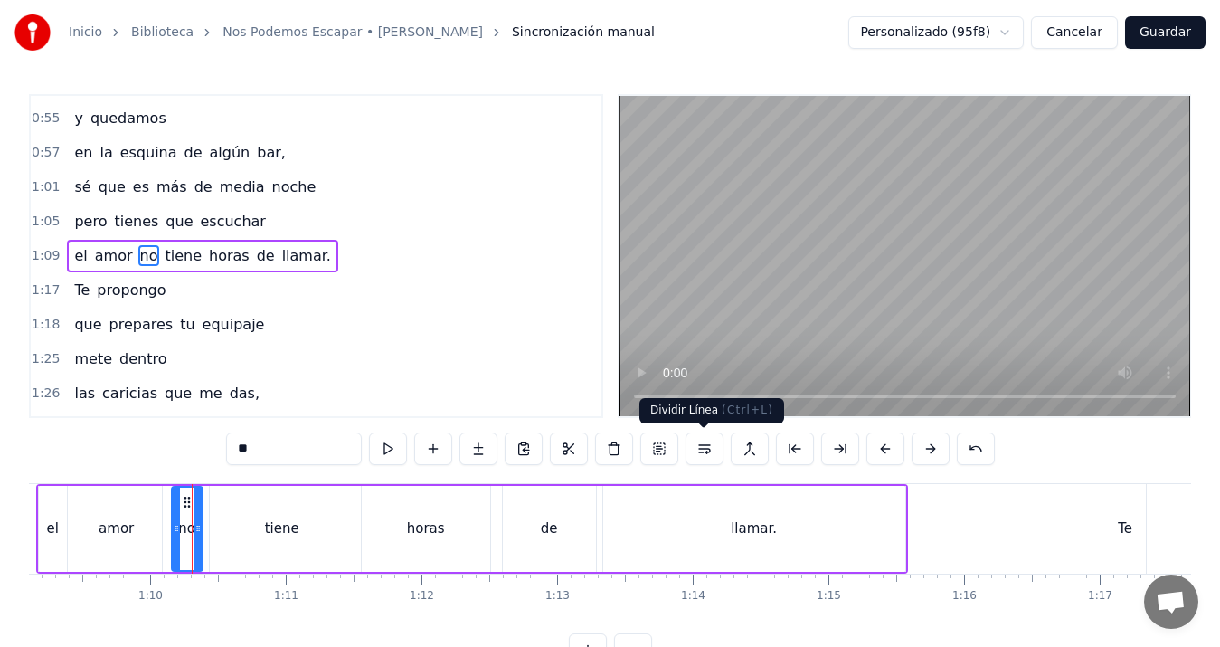
click at [705, 443] on button at bounding box center [705, 448] width 38 height 33
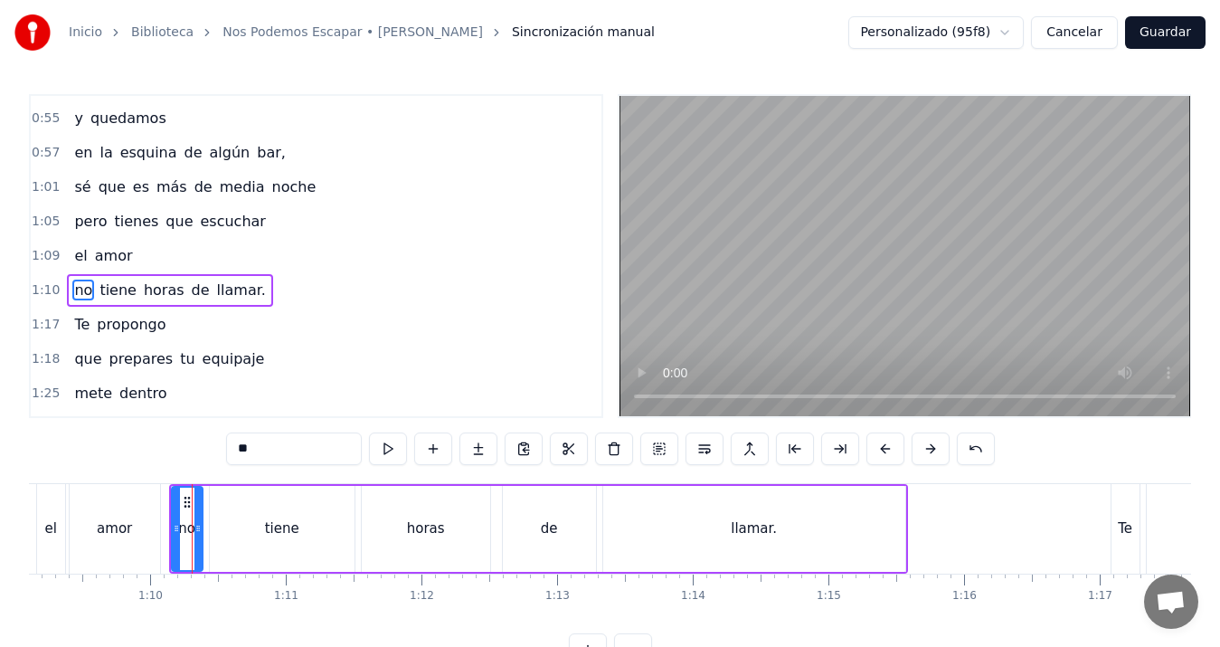
scroll to position [373, 0]
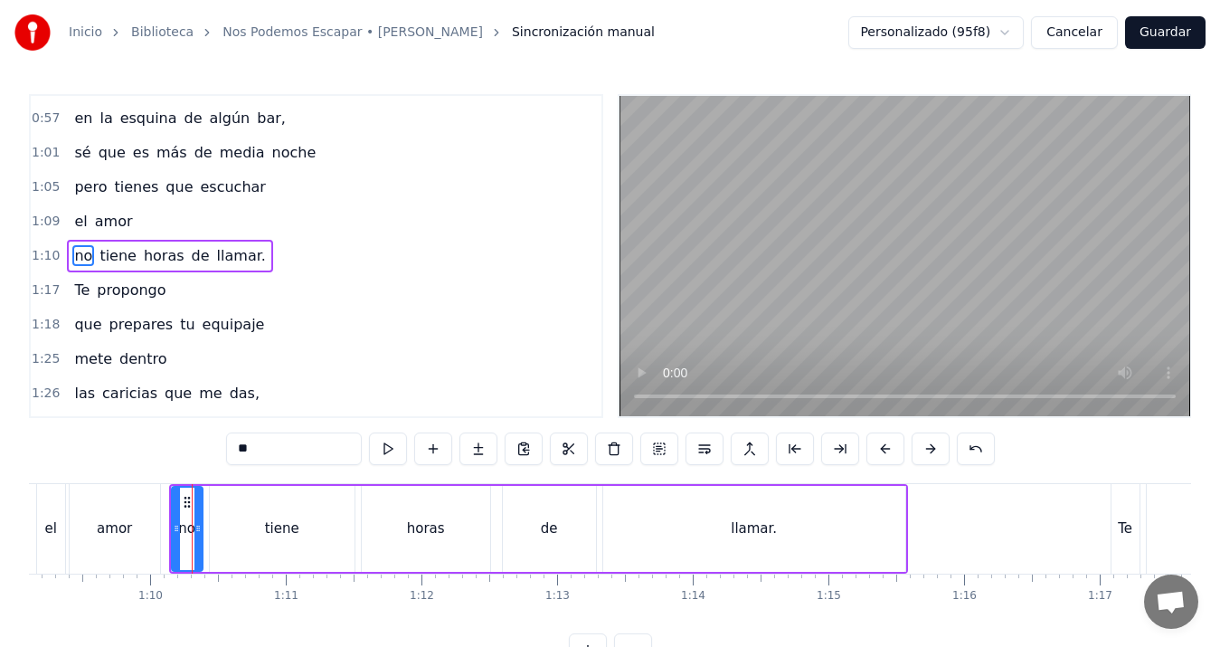
click at [54, 515] on div "el" at bounding box center [51, 529] width 28 height 90
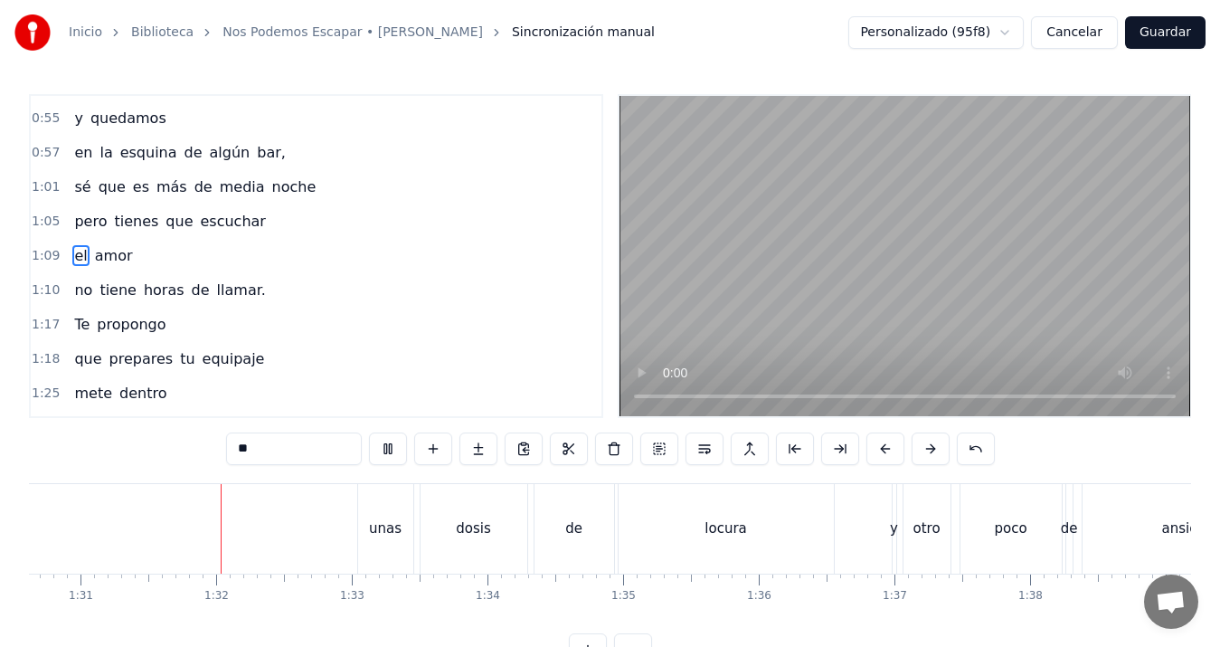
scroll to position [0, 12312]
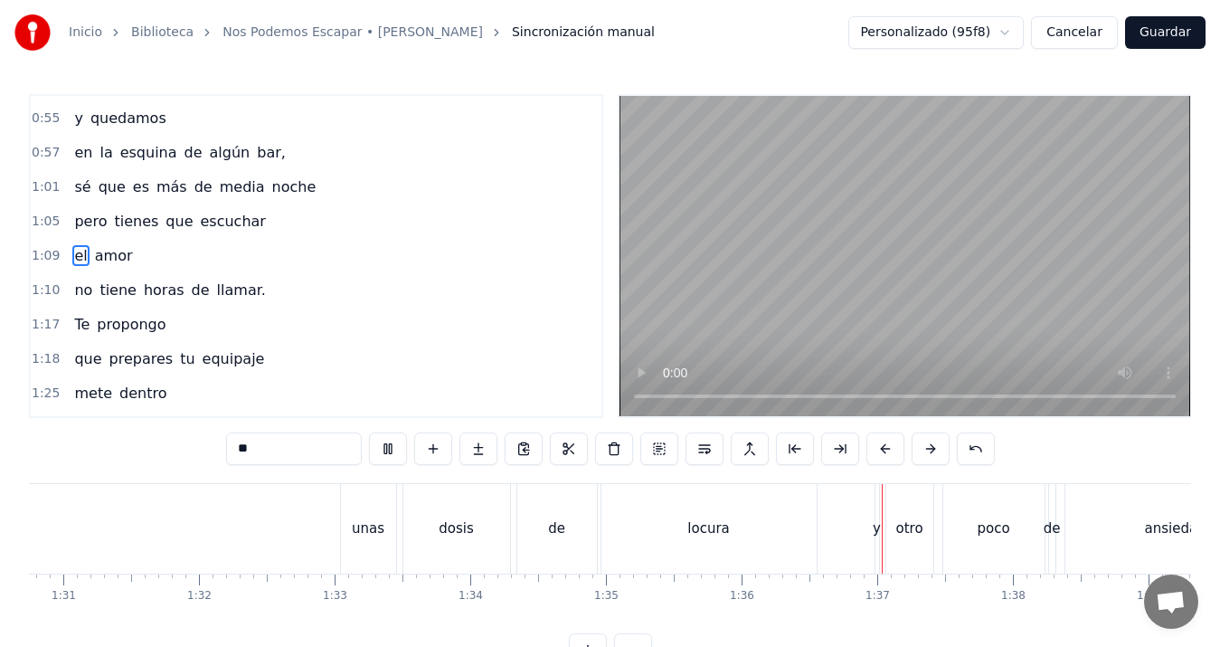
click at [1210, 201] on div "Inicio Biblioteca Nos Podemos Escapar • [PERSON_NAME] Sincronización manual Per…" at bounding box center [610, 333] width 1220 height 666
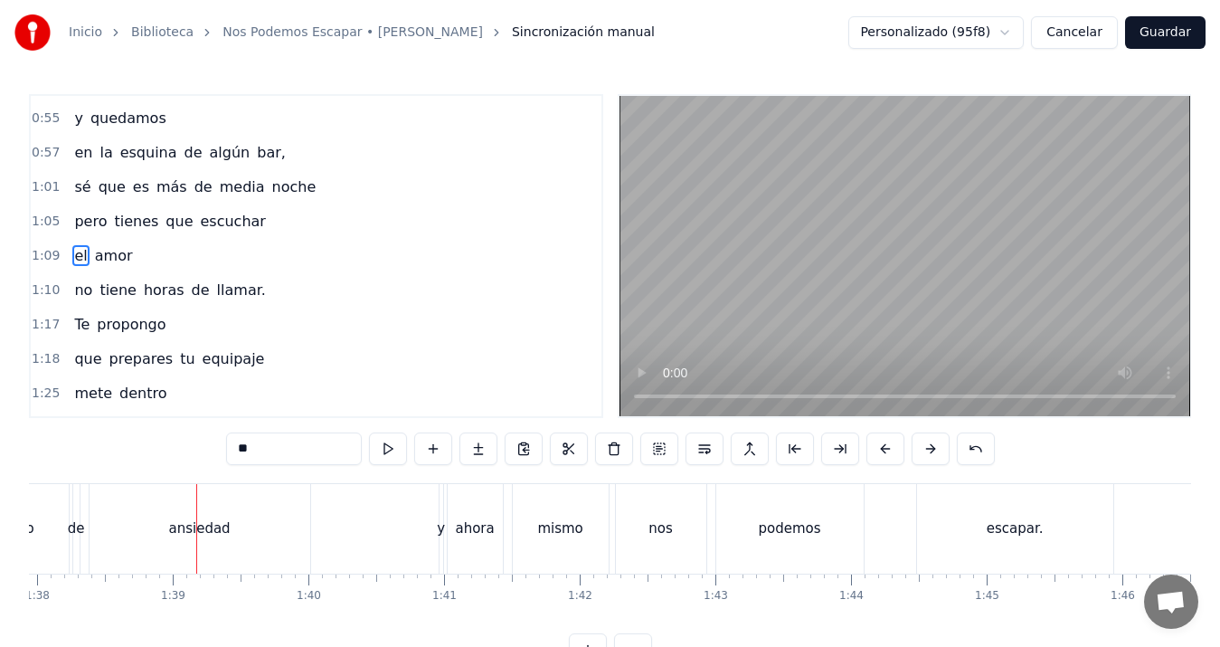
scroll to position [0, 13325]
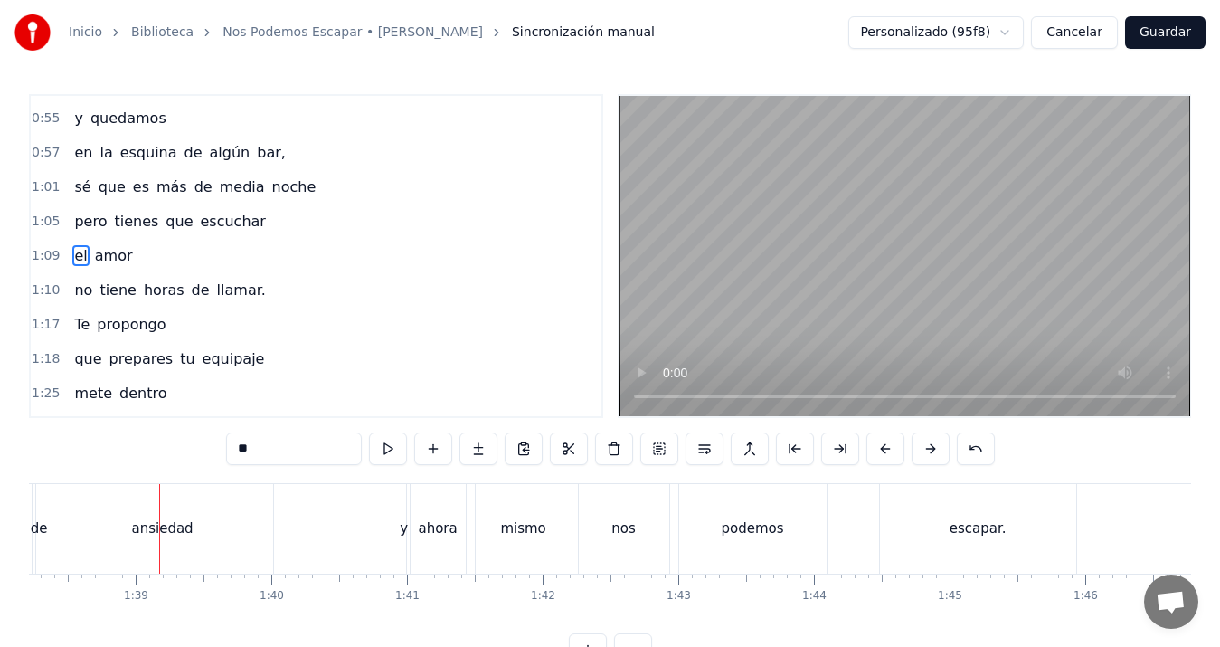
click at [403, 534] on div "y" at bounding box center [404, 528] width 8 height 21
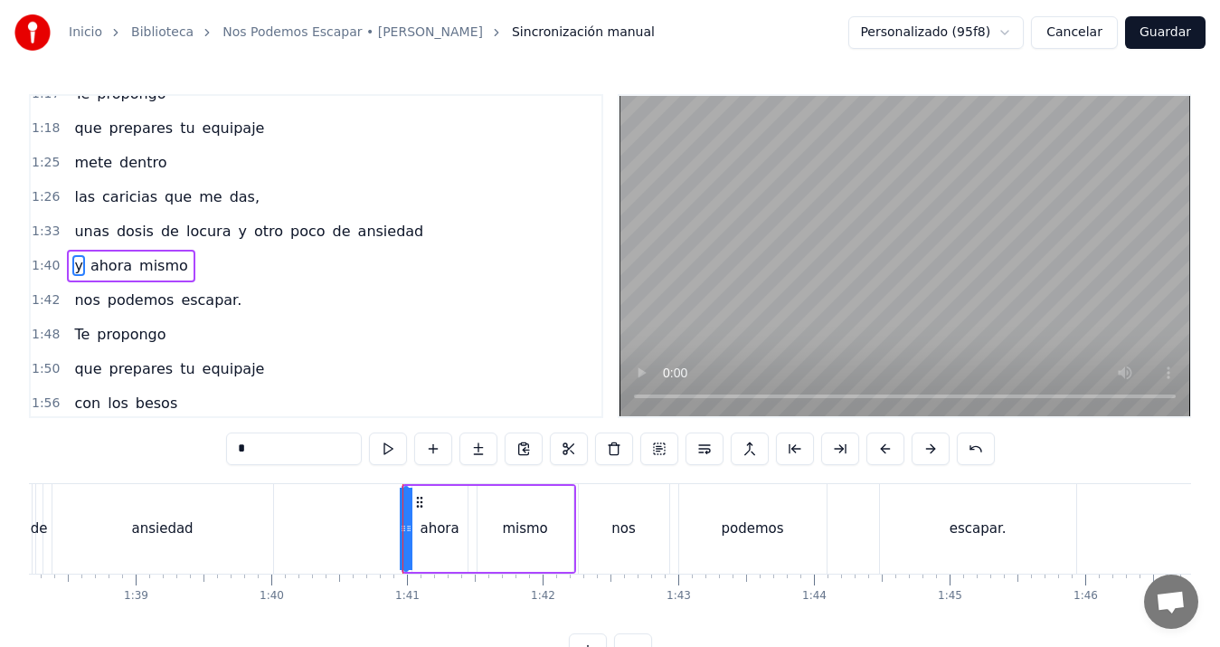
scroll to position [579, 0]
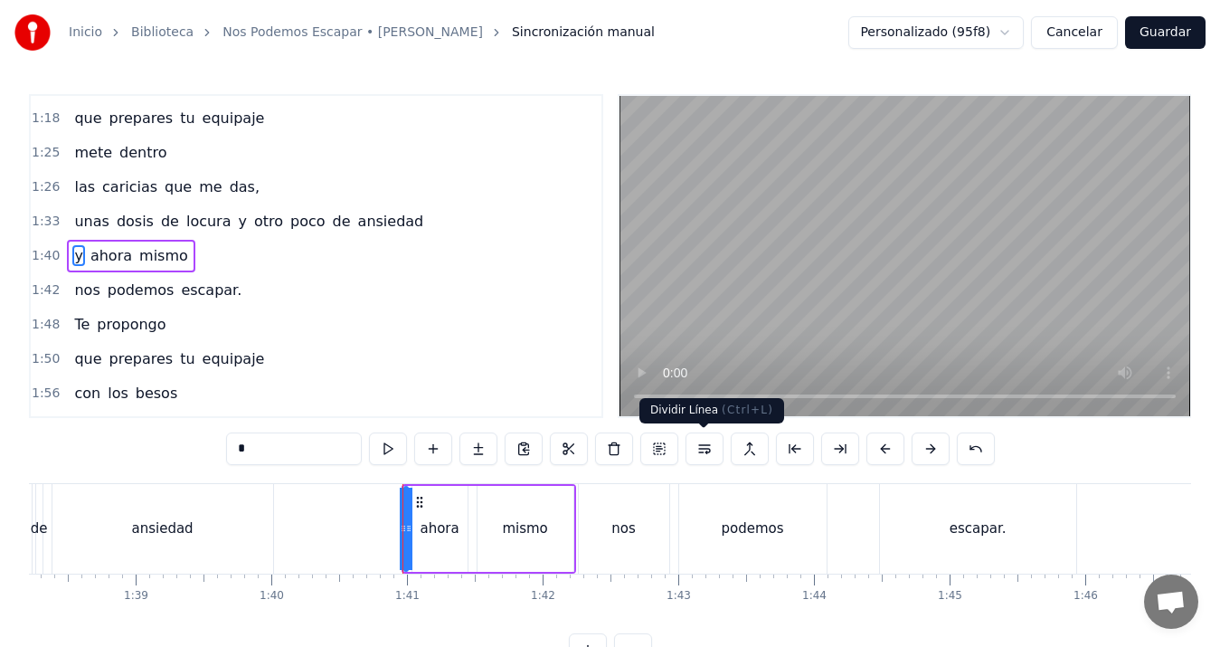
click at [692, 444] on button at bounding box center [705, 448] width 38 height 33
click at [116, 524] on div "ansiedad" at bounding box center [162, 529] width 221 height 90
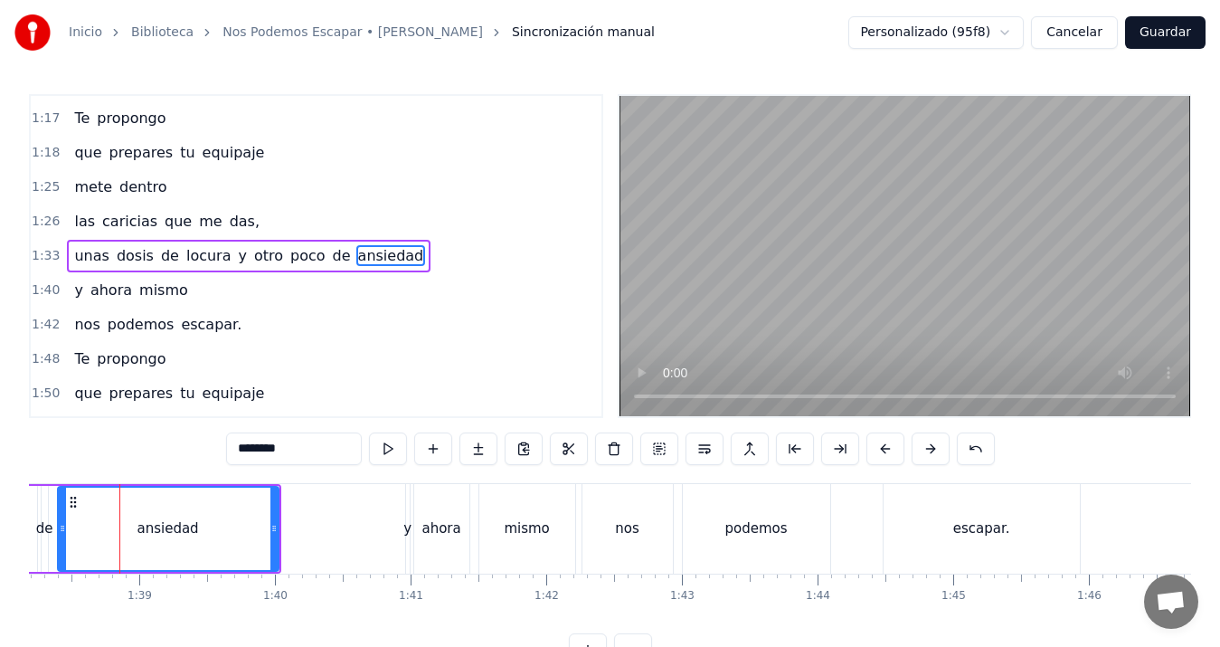
scroll to position [0, 12305]
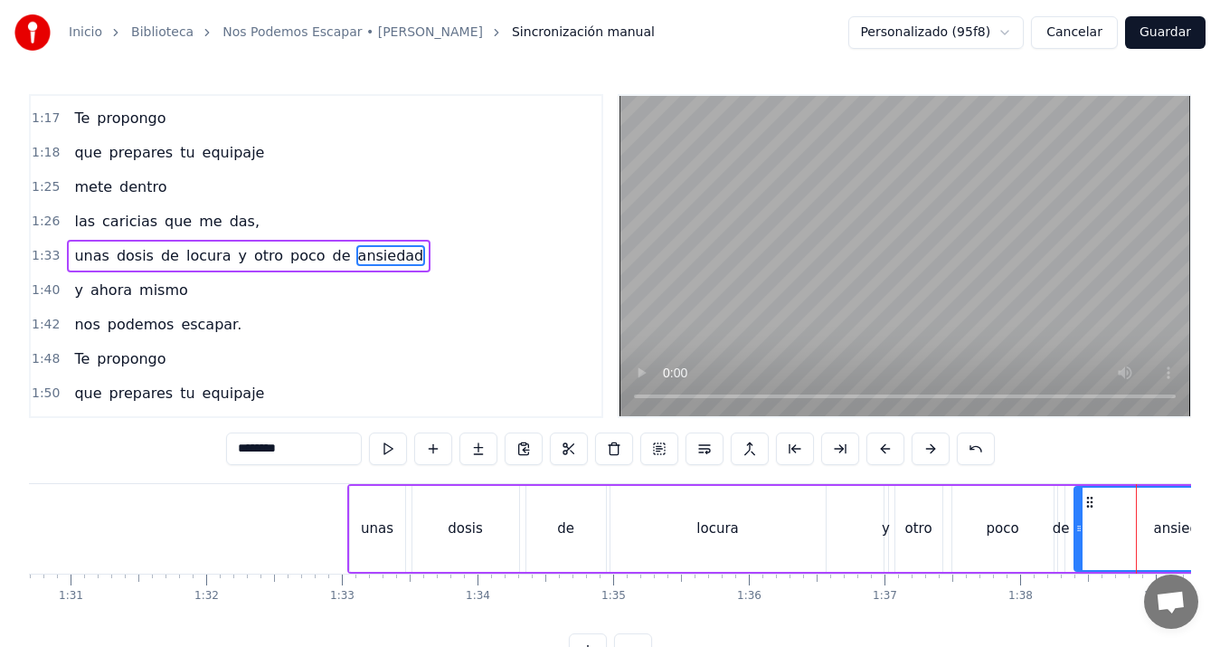
click at [385, 524] on div "unas" at bounding box center [377, 528] width 33 height 21
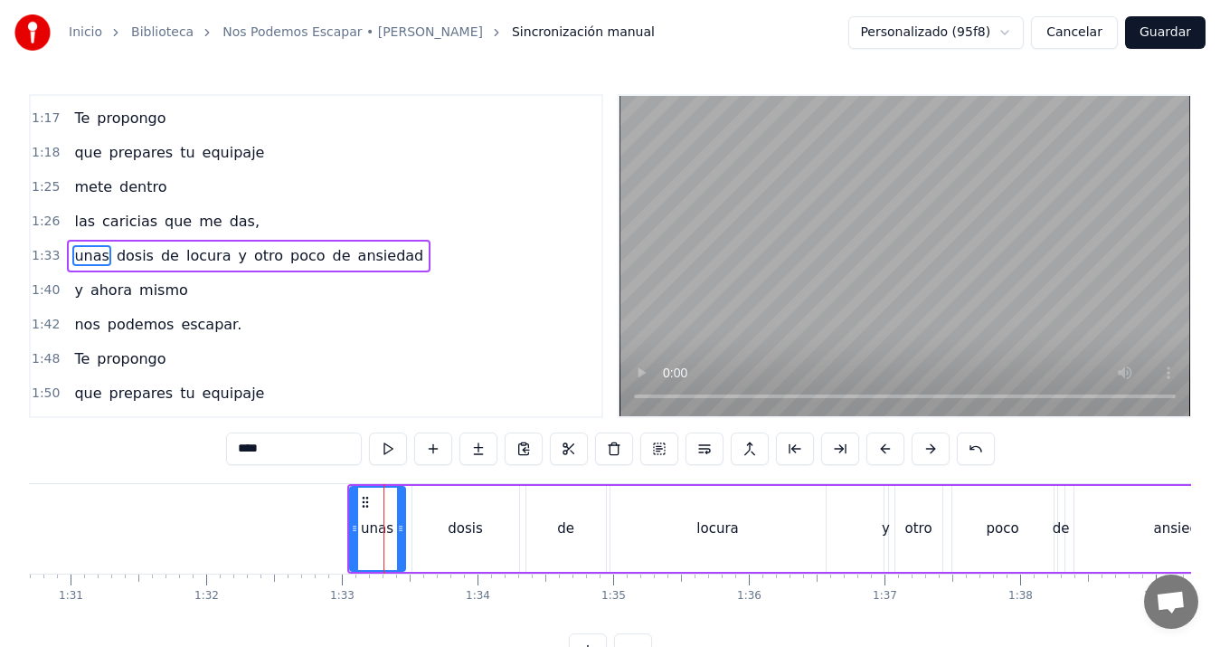
click at [886, 534] on div "y" at bounding box center [886, 528] width 8 height 21
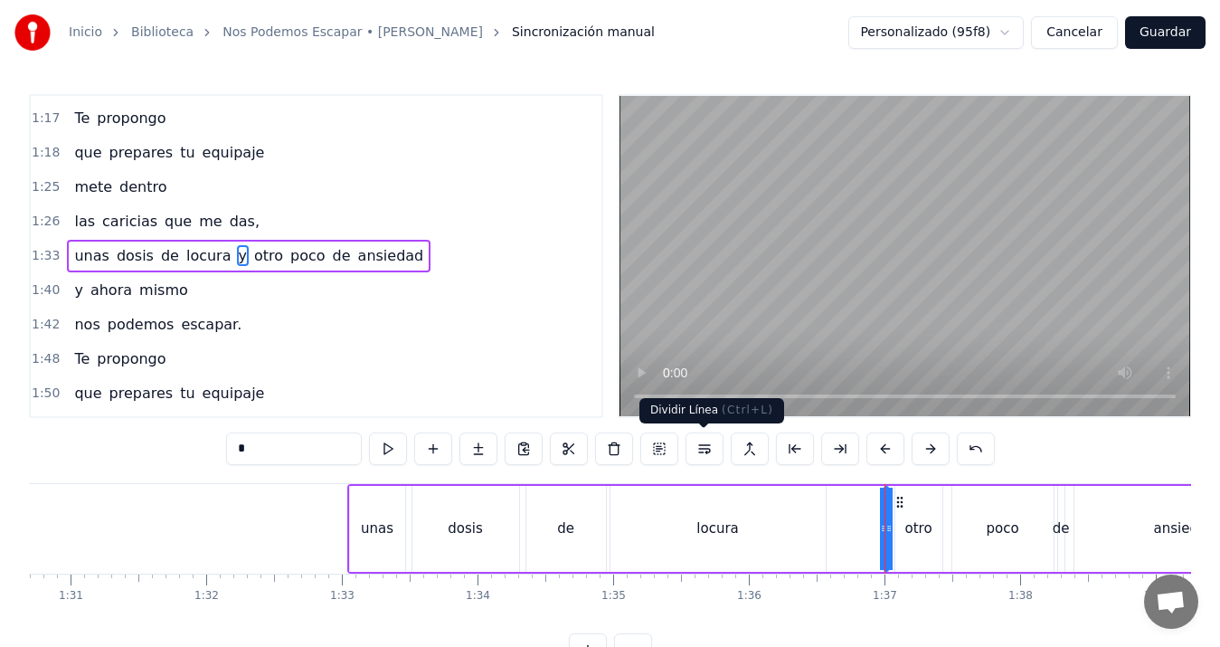
click at [700, 444] on button at bounding box center [705, 448] width 38 height 33
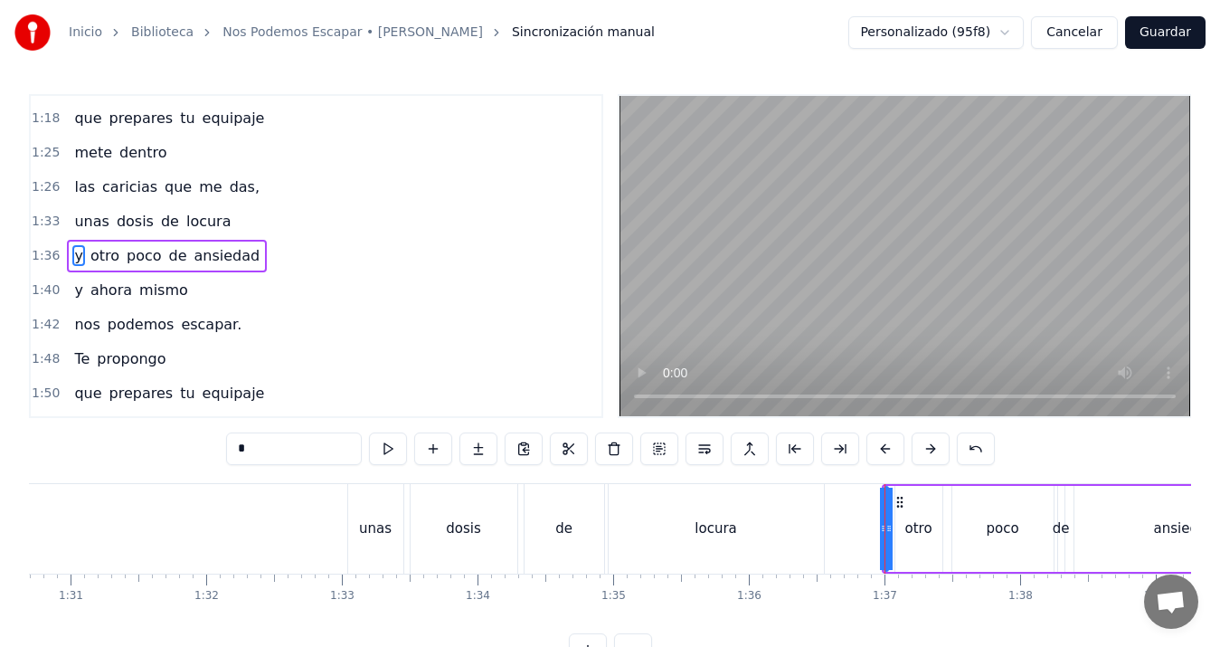
click at [375, 520] on div "unas" at bounding box center [375, 528] width 33 height 21
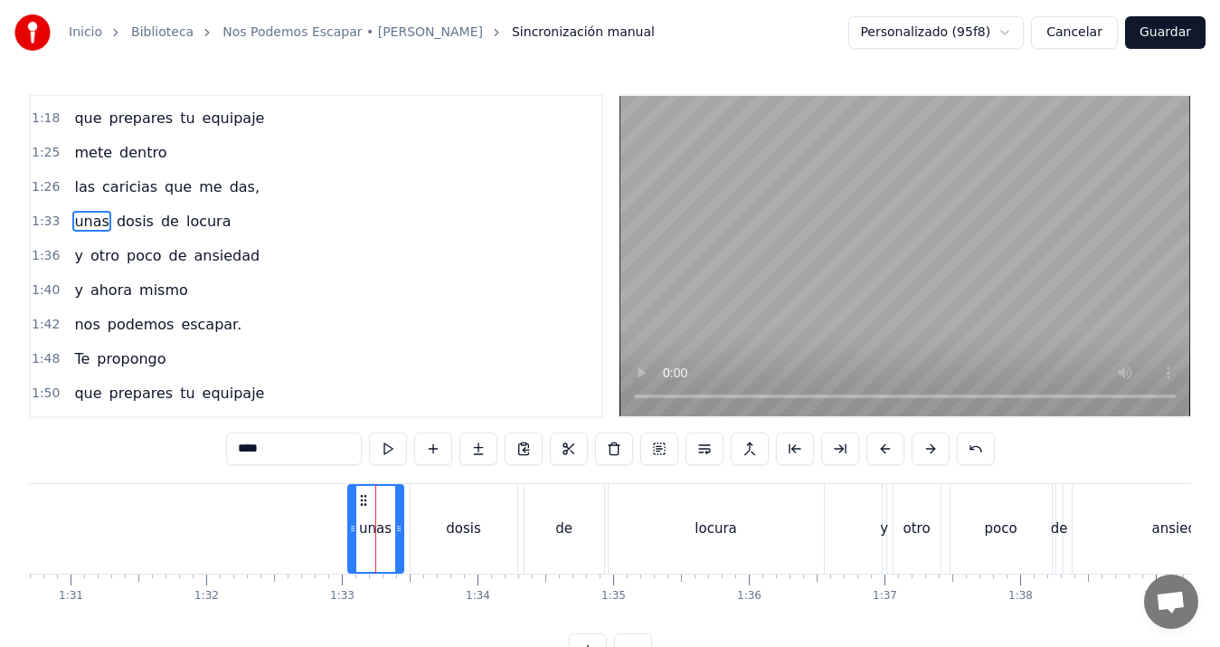
scroll to position [545, 0]
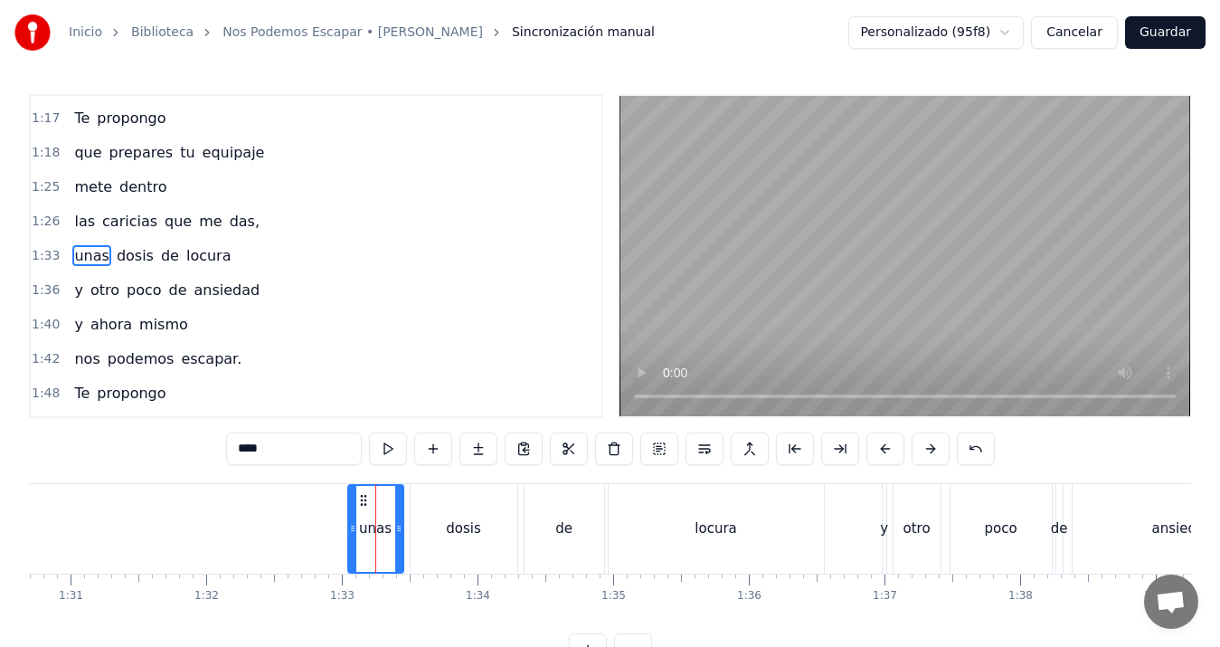
click at [316, 437] on input "****" at bounding box center [294, 448] width 136 height 33
type input "***"
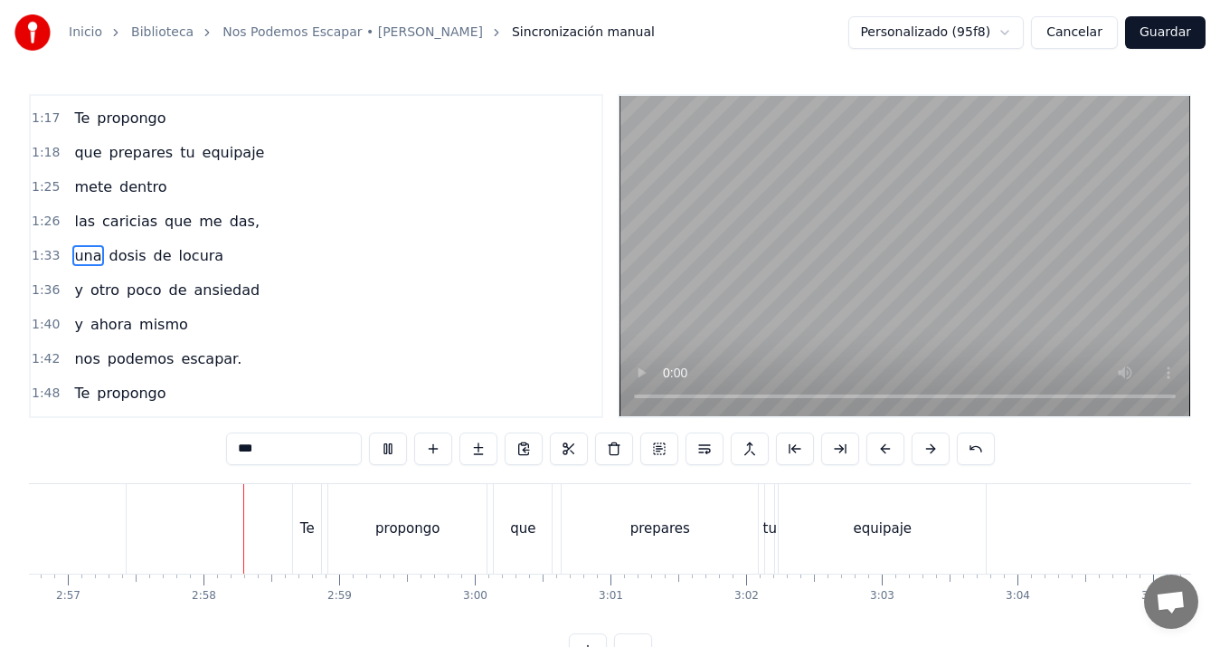
scroll to position [0, 24009]
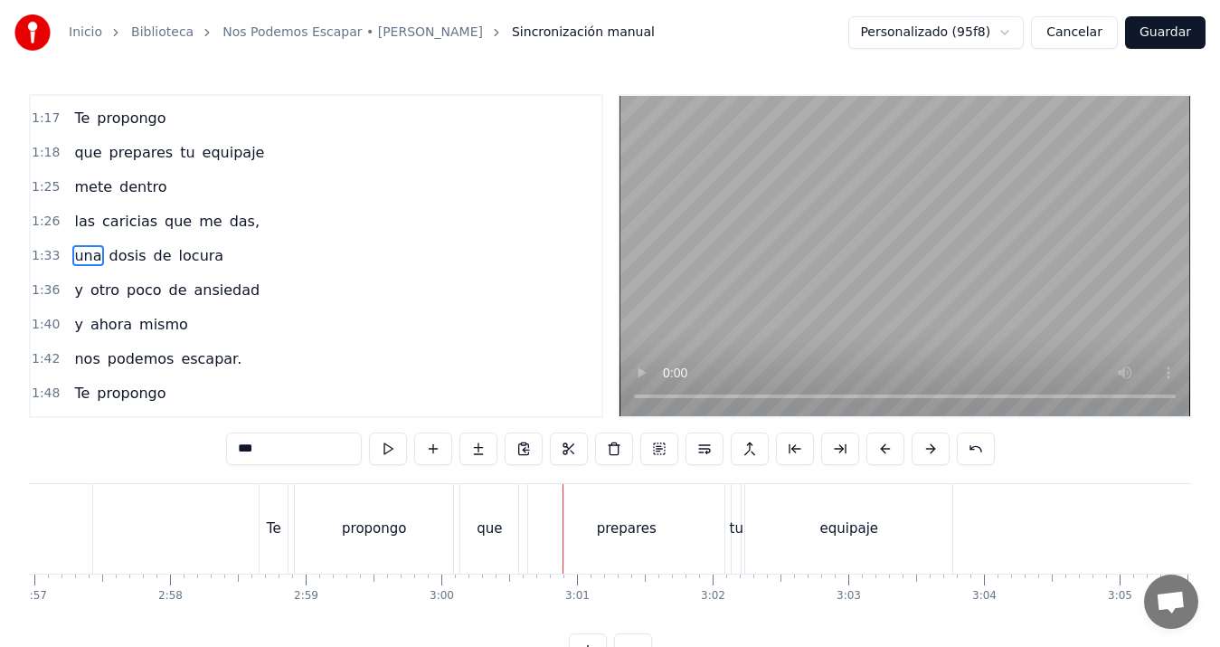
click at [497, 530] on div "que" at bounding box center [489, 528] width 25 height 21
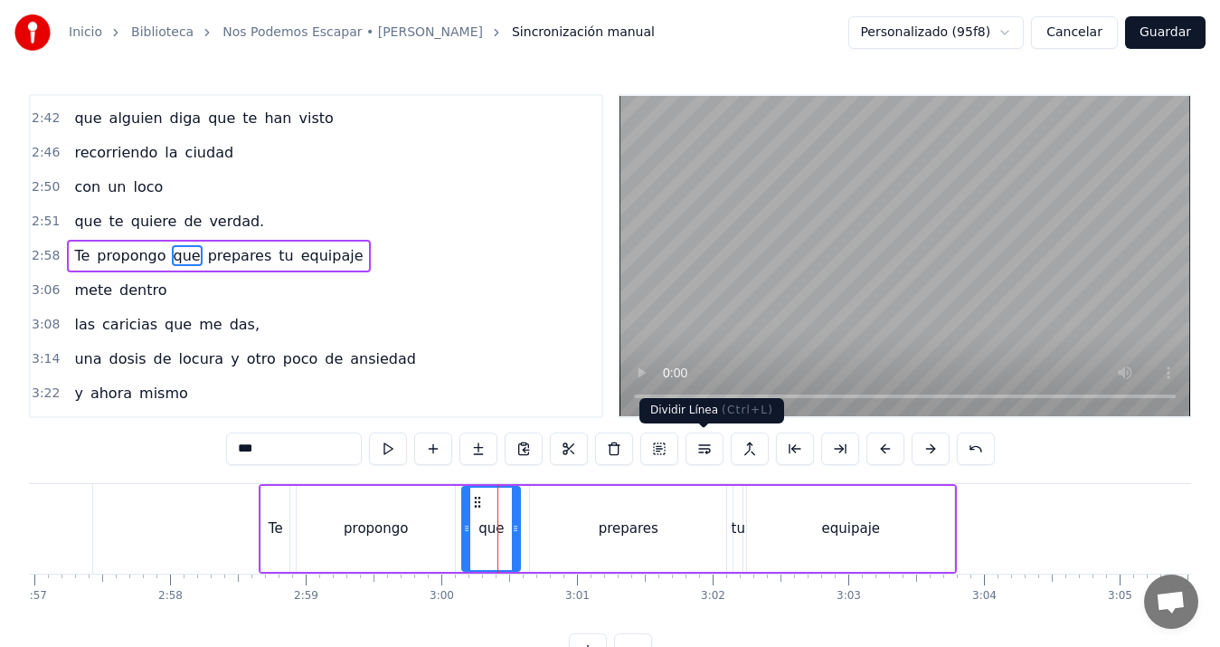
click at [706, 452] on button at bounding box center [705, 448] width 38 height 33
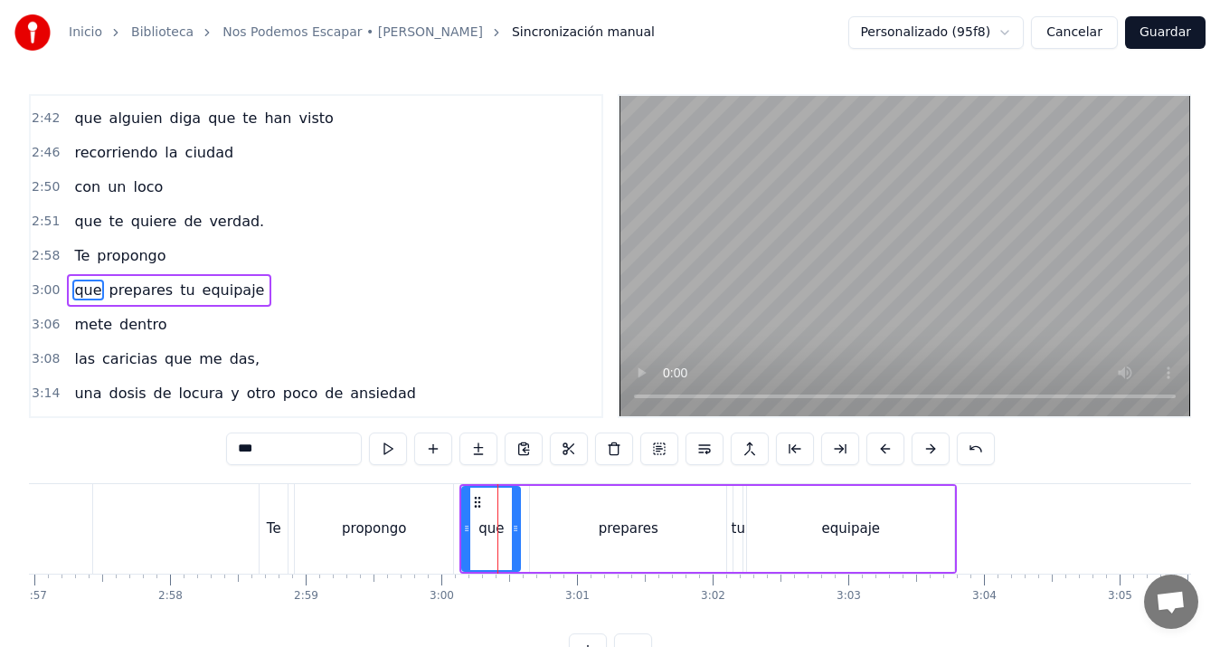
scroll to position [1301, 0]
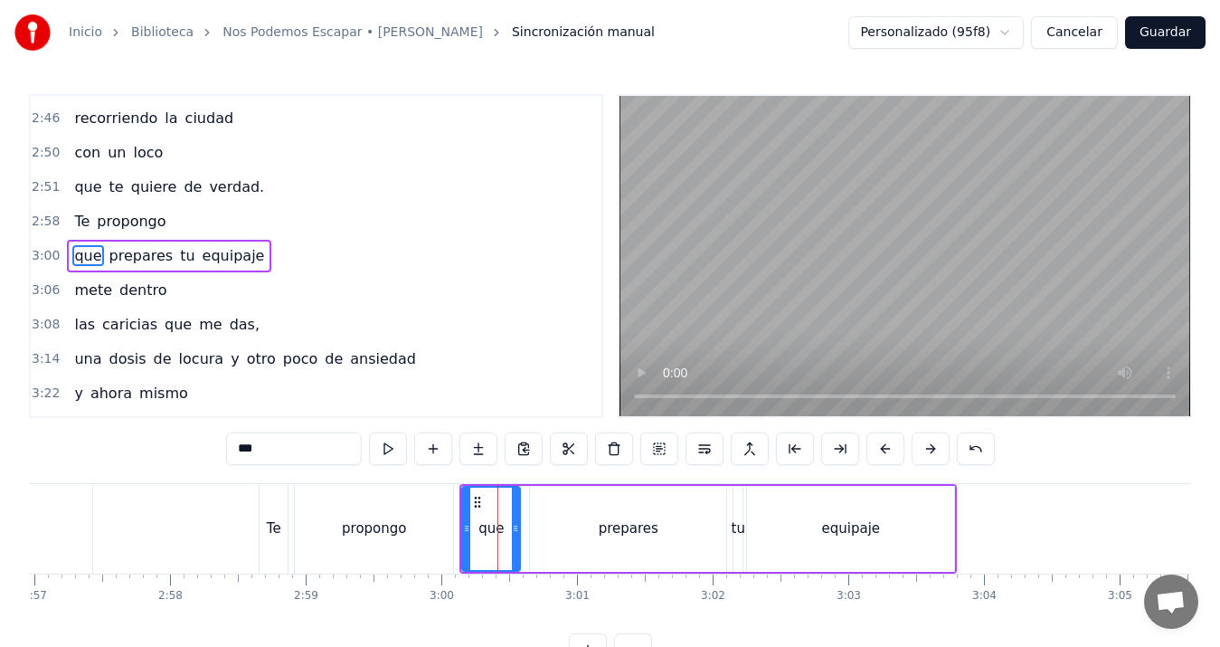
click at [277, 516] on div "Te" at bounding box center [274, 529] width 28 height 90
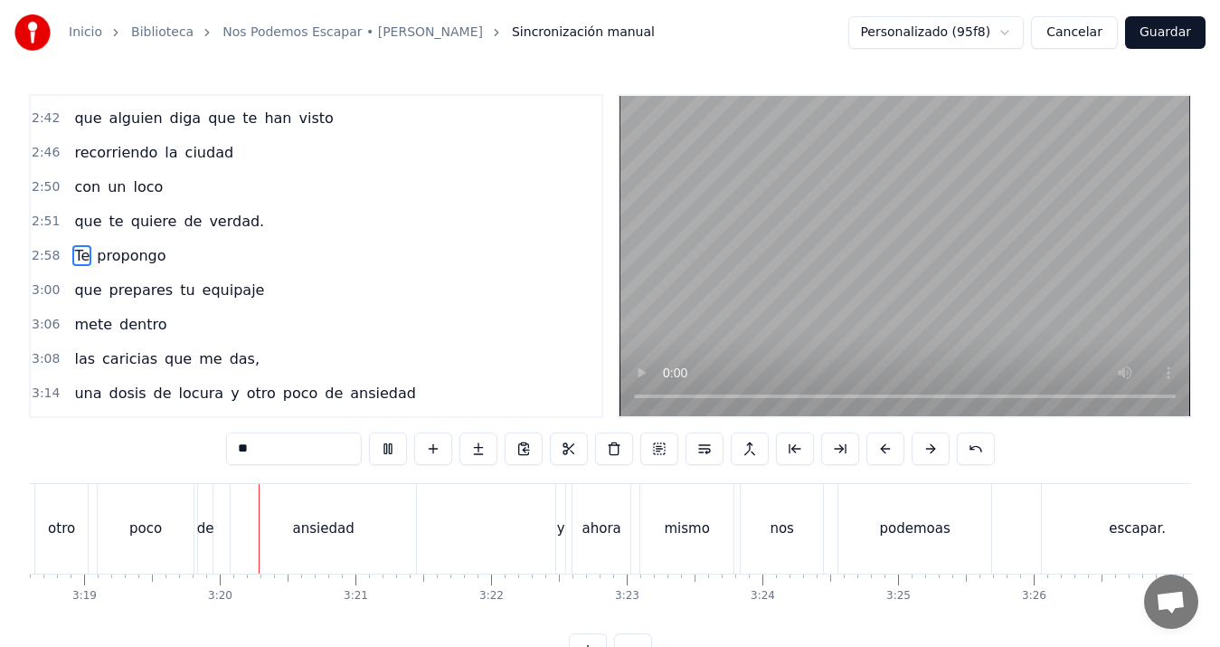
scroll to position [0, 26999]
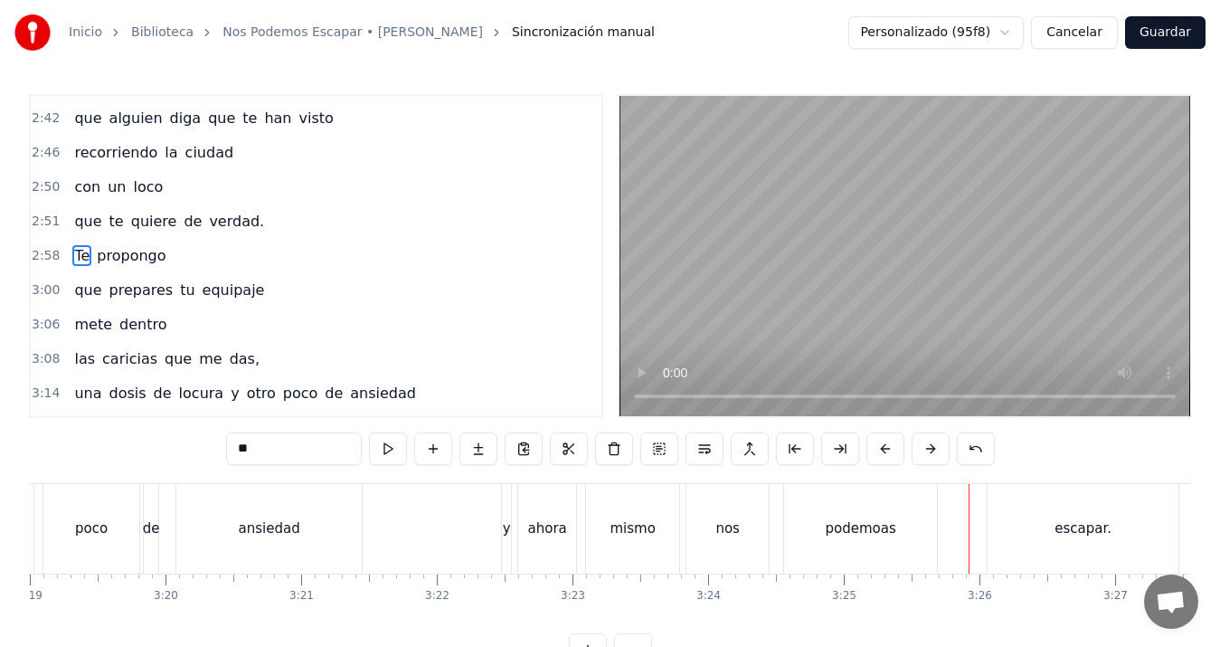
click at [830, 529] on div "podemoas" at bounding box center [861, 528] width 71 height 21
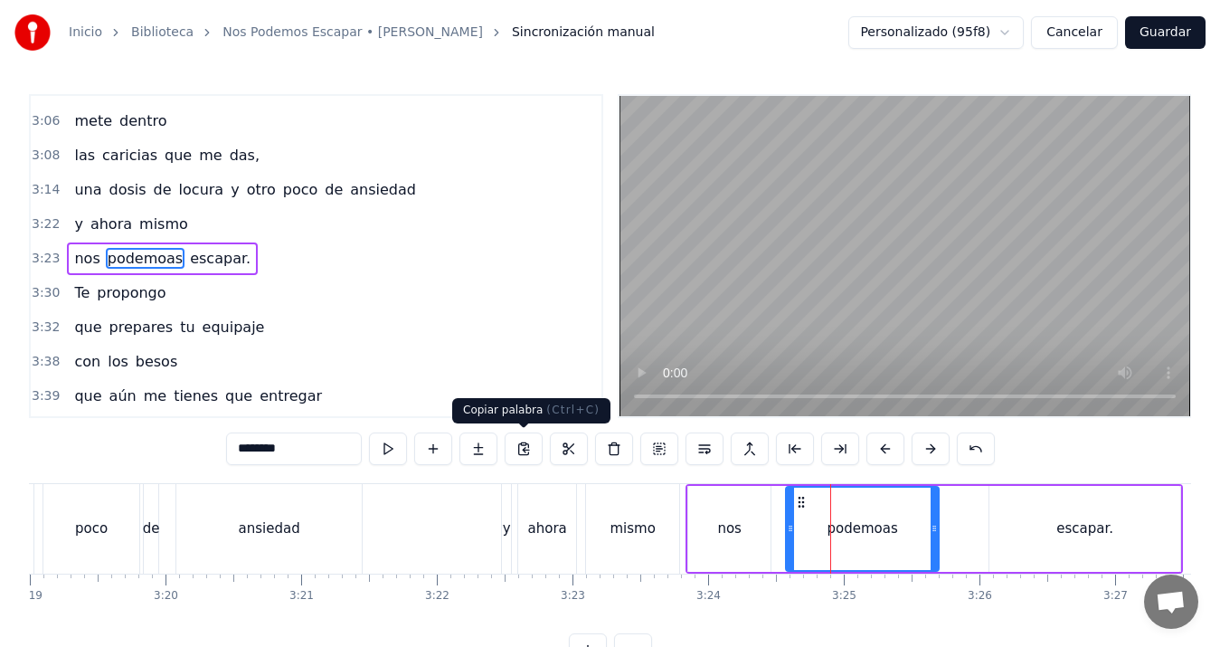
scroll to position [1473, 0]
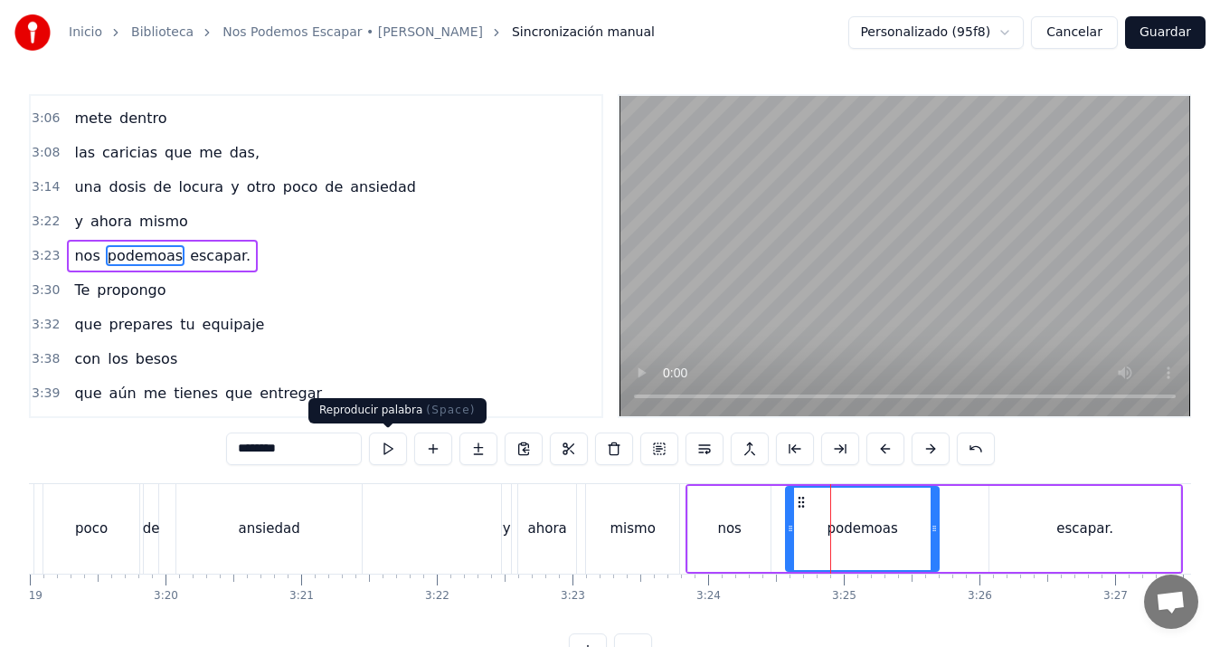
click at [332, 443] on input "********" at bounding box center [294, 448] width 136 height 33
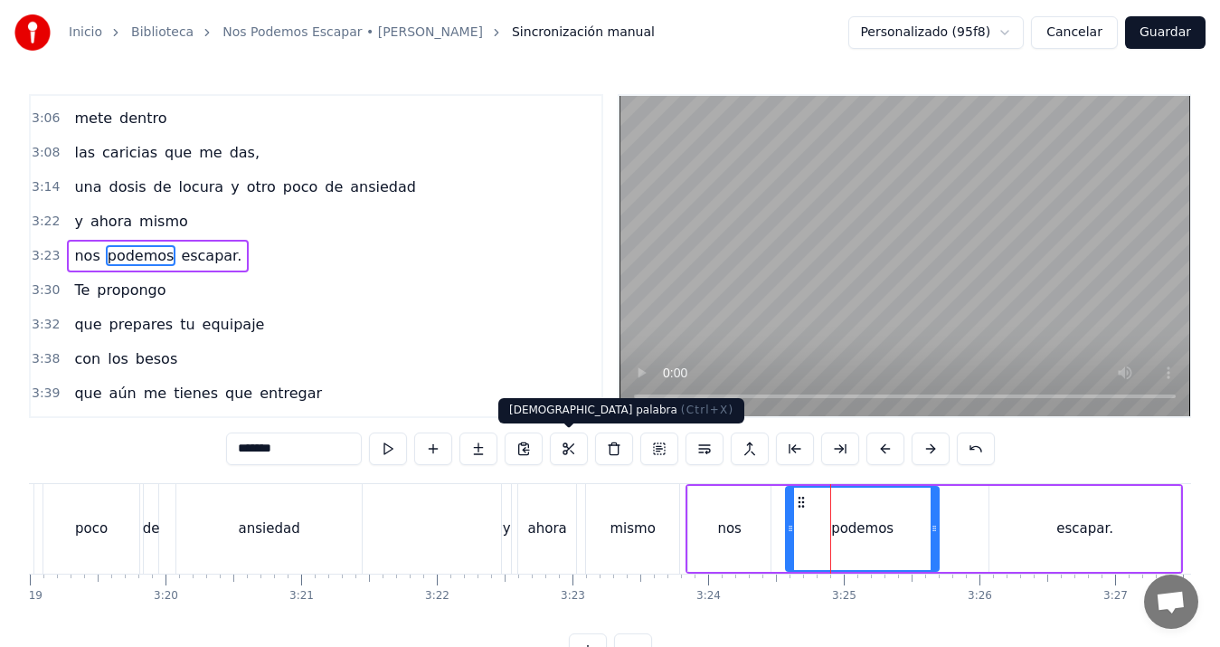
type input "*******"
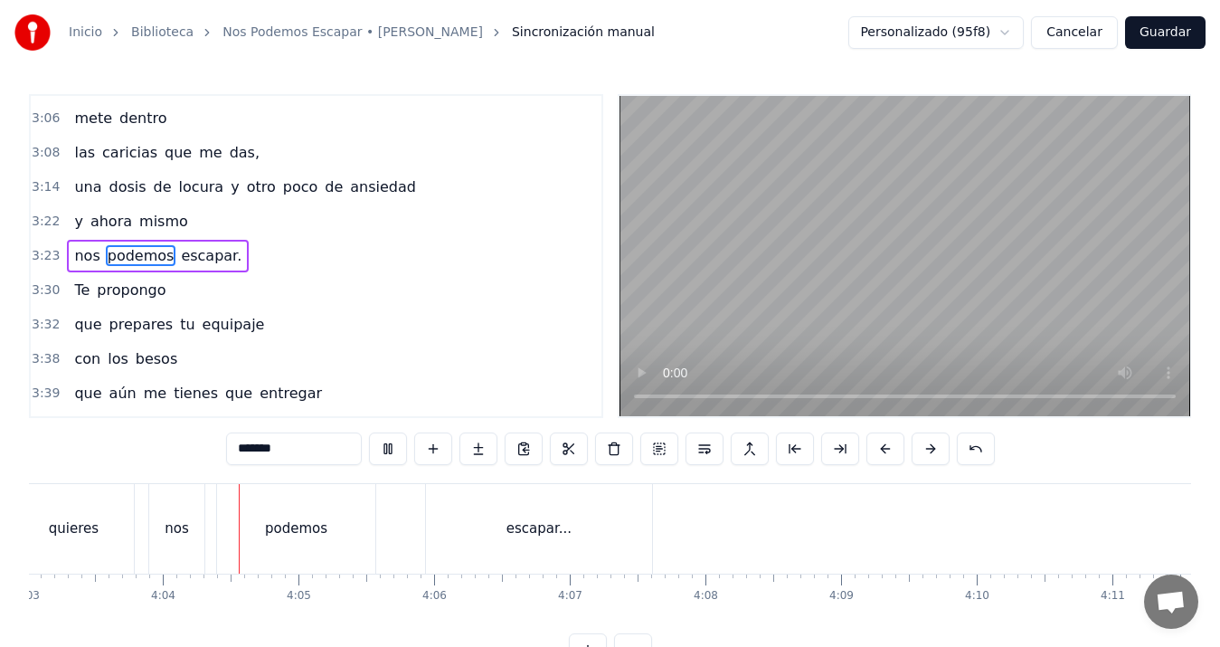
scroll to position [0, 33007]
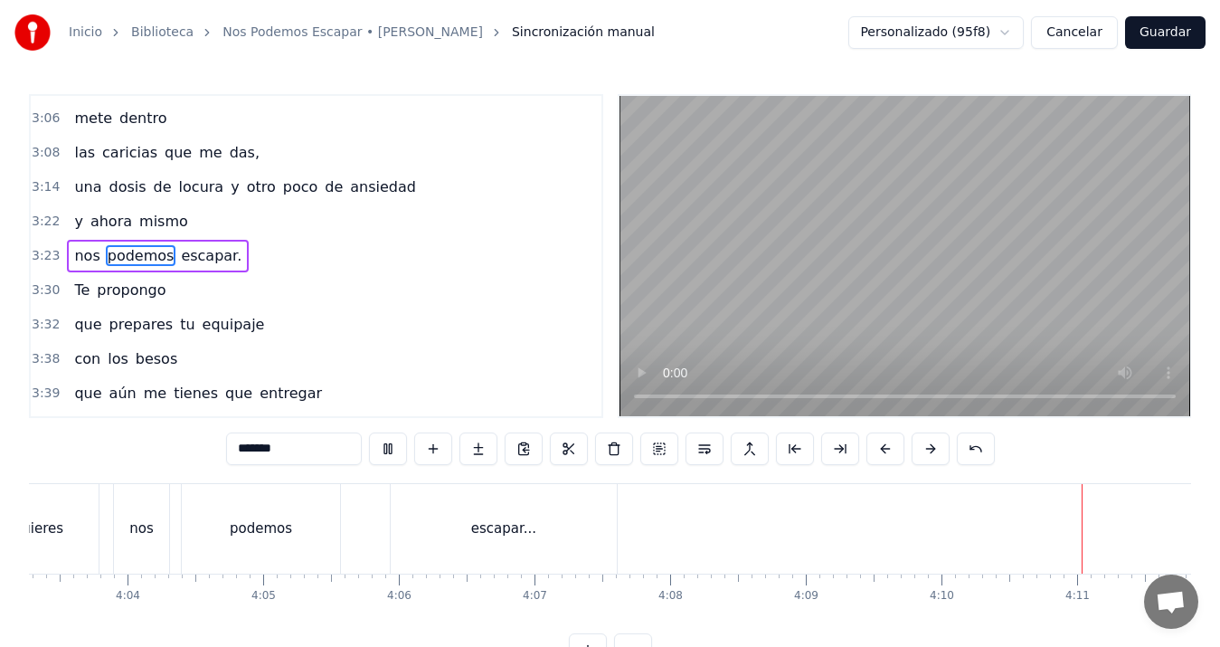
click at [1179, 37] on button "Guardar" at bounding box center [1165, 32] width 81 height 33
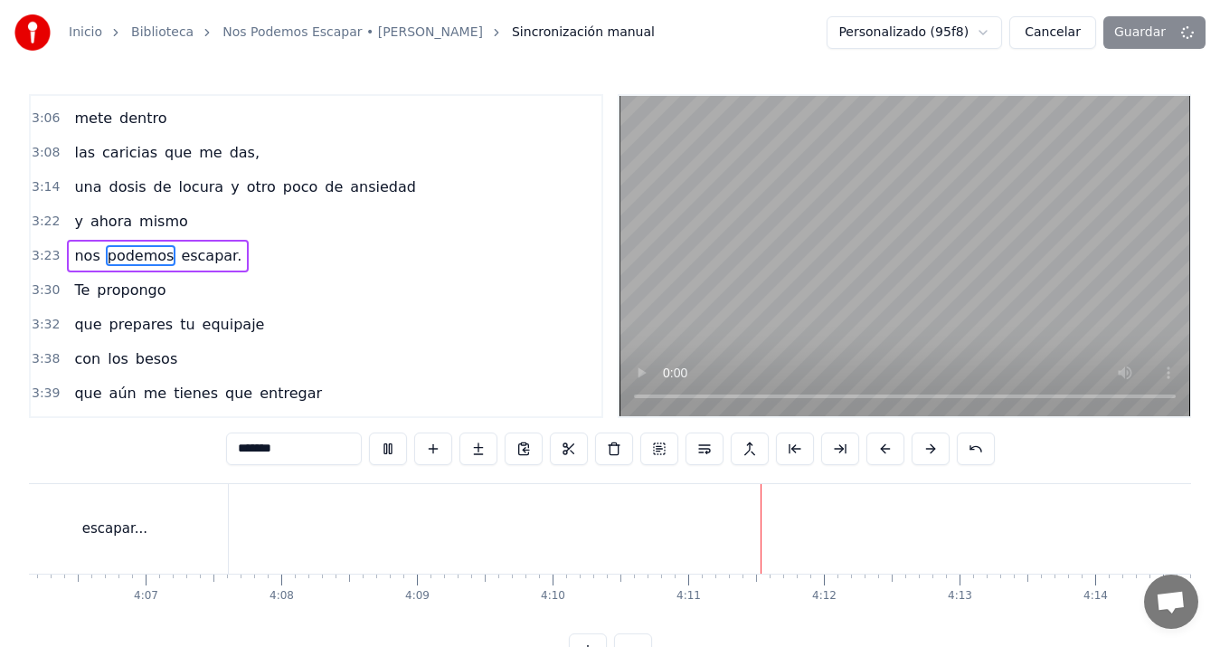
scroll to position [0, 33587]
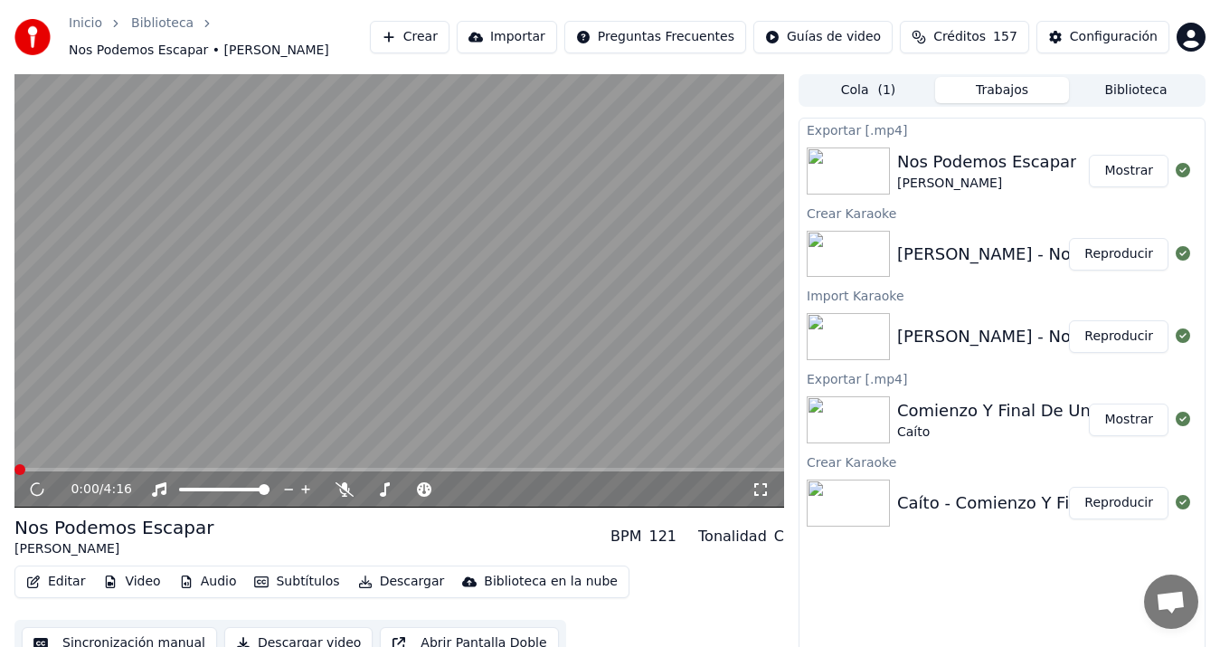
click at [269, 635] on button "Descargar video" at bounding box center [298, 643] width 148 height 33
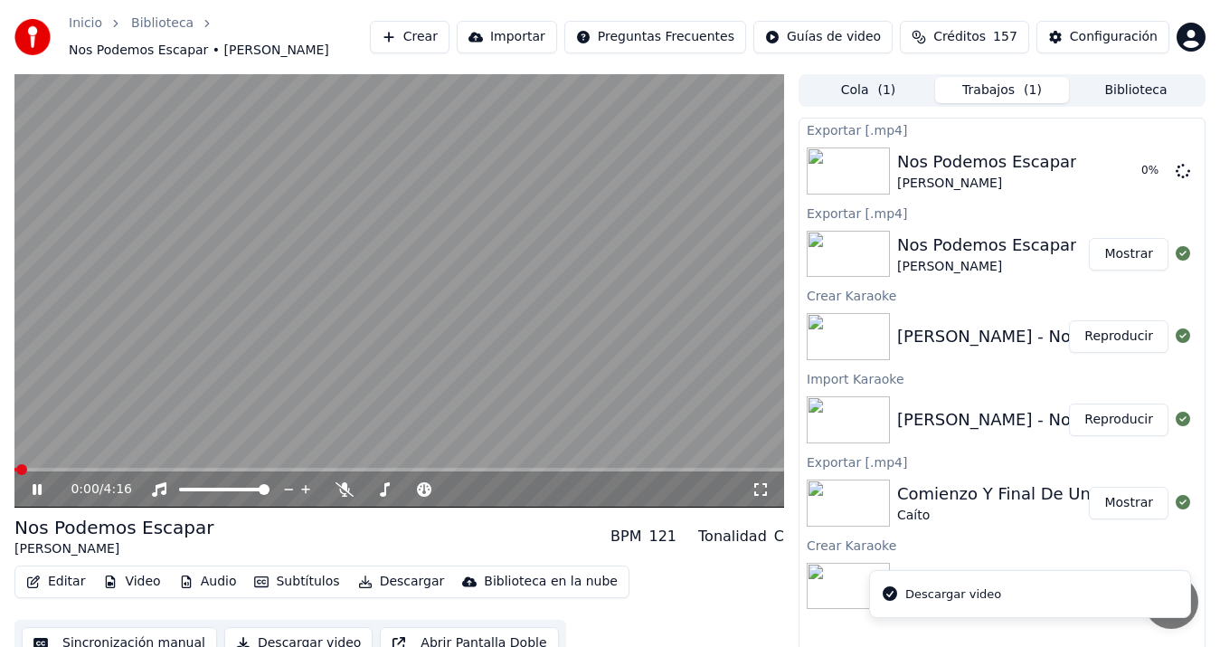
click at [296, 393] on video at bounding box center [399, 290] width 770 height 433
